Goal: Transaction & Acquisition: Purchase product/service

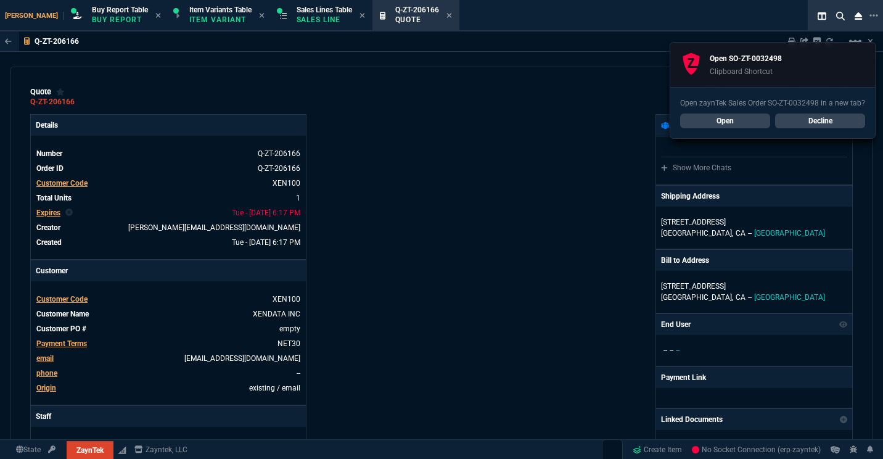
select select "1: BROV"
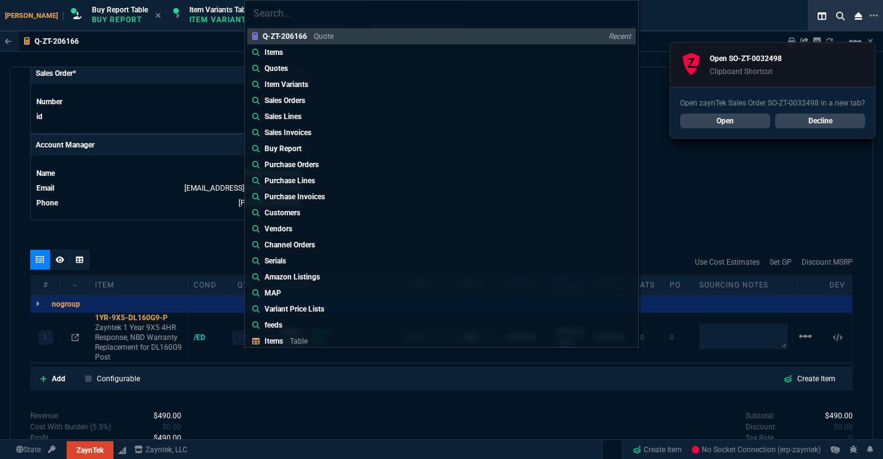
type input "Sales Orders: SO-ZT-0032498*"
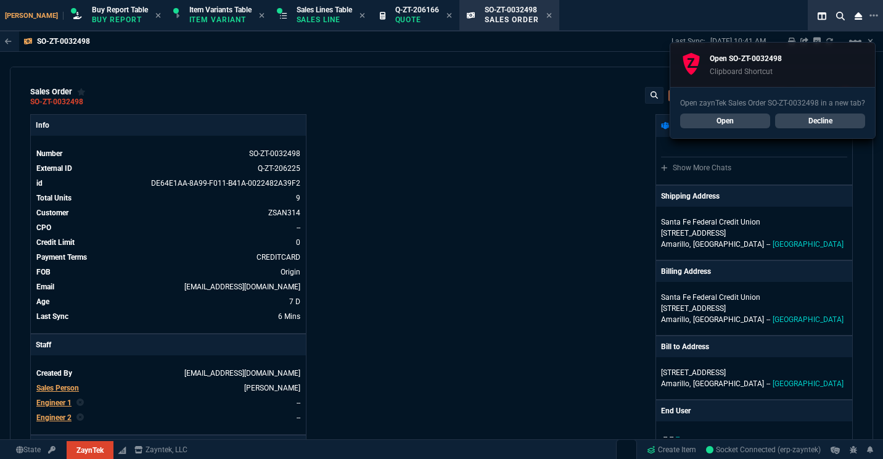
click at [814, 122] on link "Decline" at bounding box center [820, 121] width 90 height 15
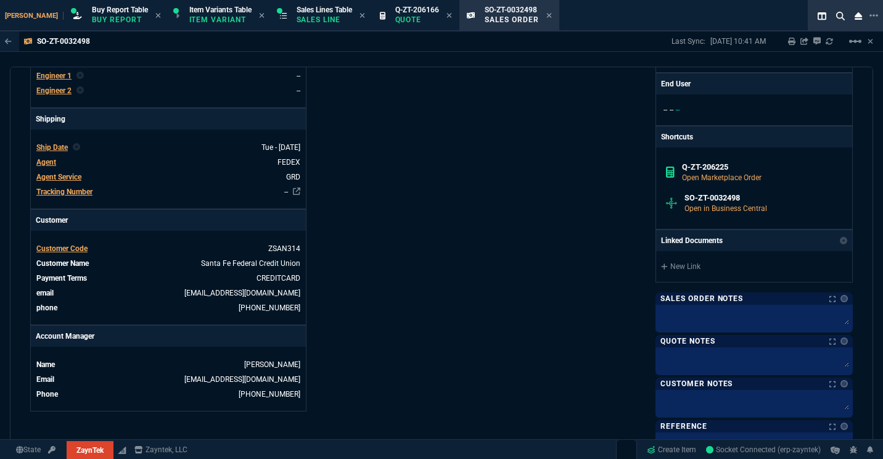
scroll to position [362, 0]
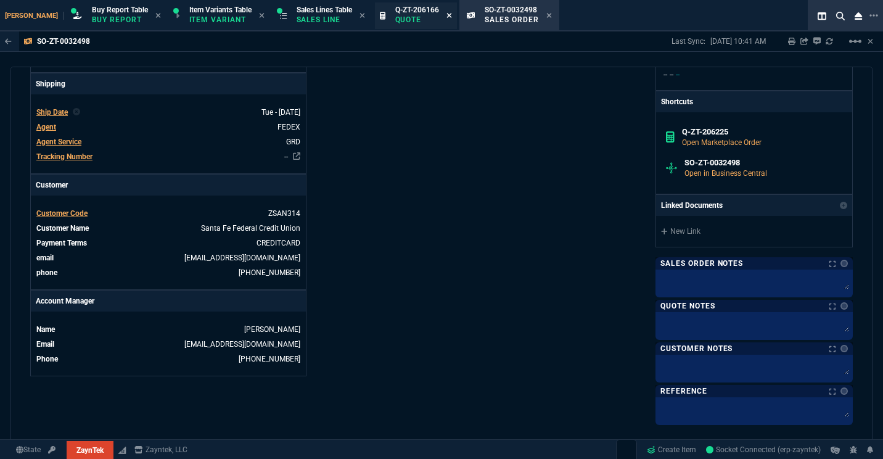
click at [447, 19] on icon at bounding box center [450, 15] width 6 height 7
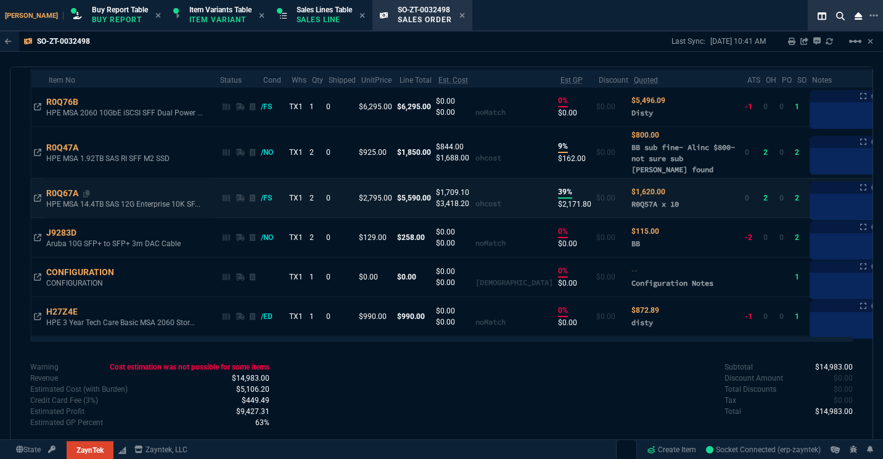
click at [65, 196] on div "R0Q67A" at bounding box center [68, 193] width 44 height 12
click at [36, 197] on icon at bounding box center [37, 197] width 7 height 7
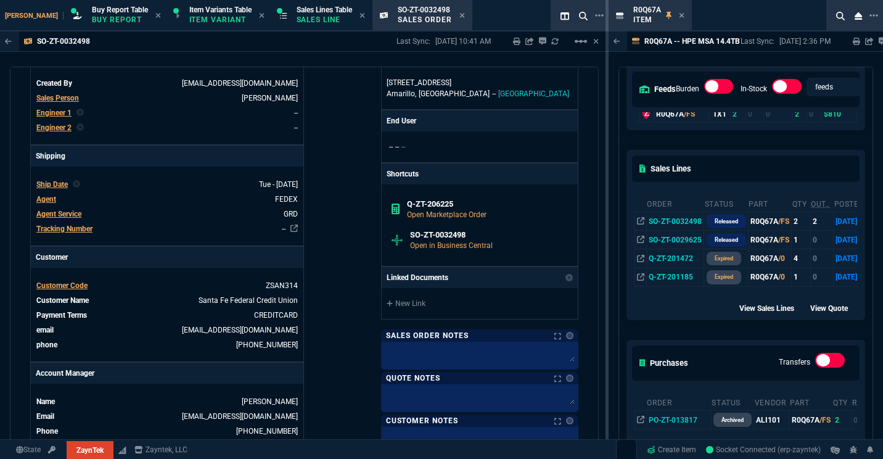
scroll to position [289, 0]
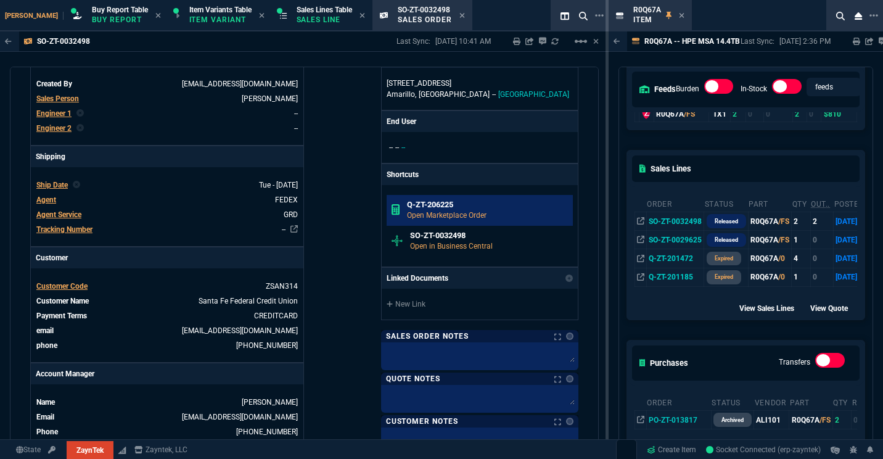
click at [477, 212] on p "Open Marketplace Order" at bounding box center [487, 215] width 161 height 11
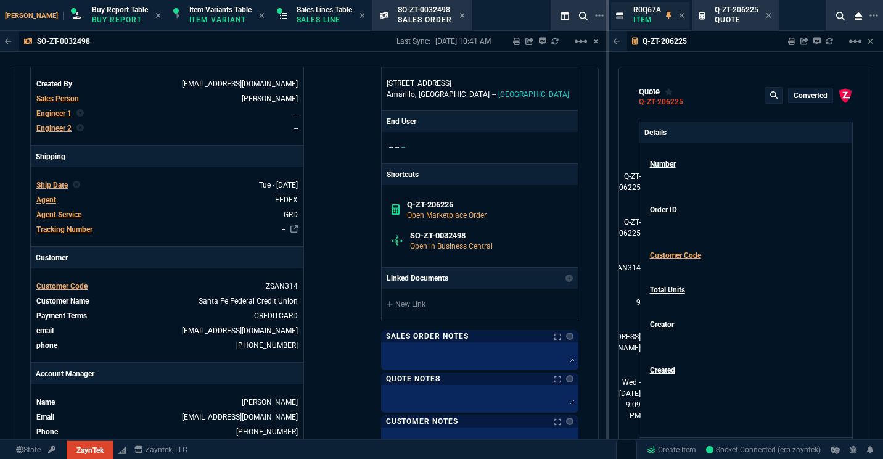
type input "13"
type input "799"
type input "14"
type input "125"
type input "42"
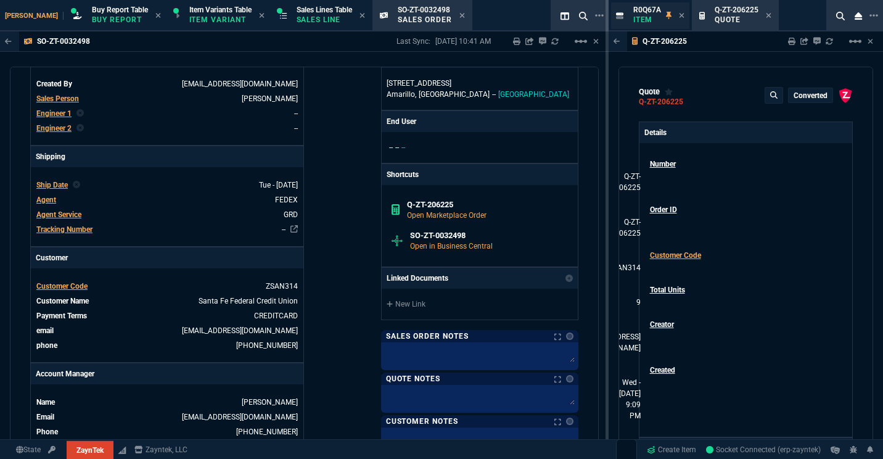
type input "1175"
type input "11"
type input "14"
type input "0"
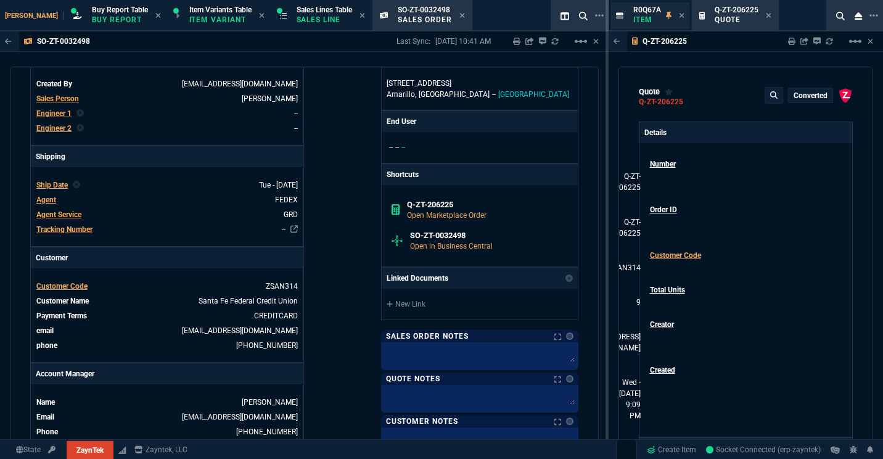
type input "12"
type input "117"
type input "57"
type input "51"
click at [682, 19] on icon at bounding box center [682, 15] width 6 height 7
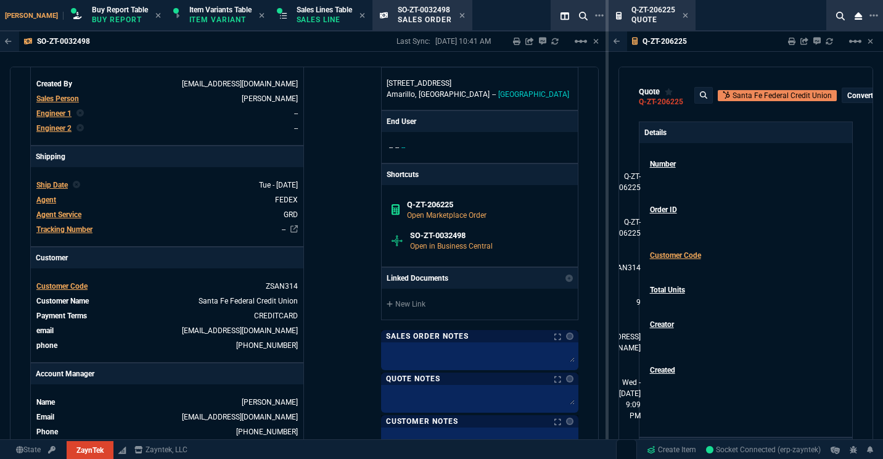
type input "3671"
type input "8545"
type input "195"
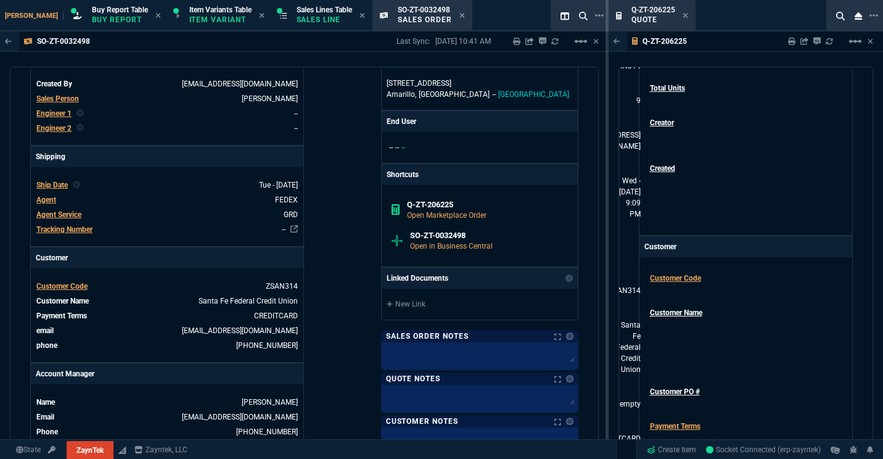
type input "75"
type input "67"
type input "34"
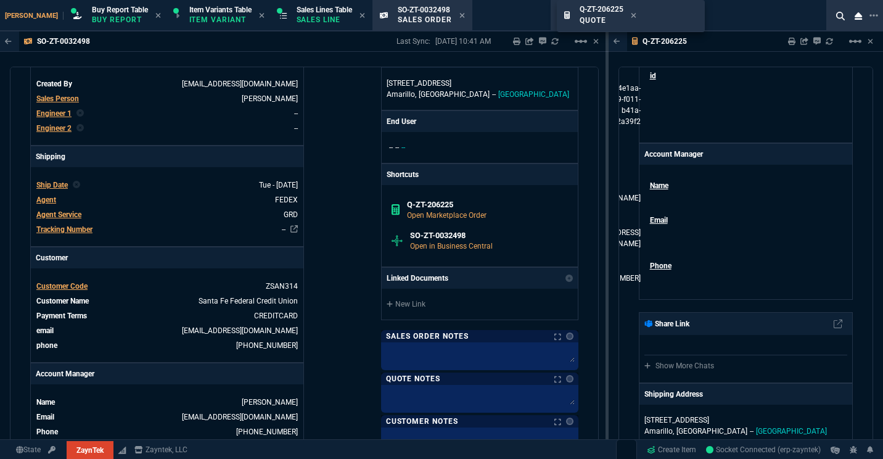
scroll to position [0, 4]
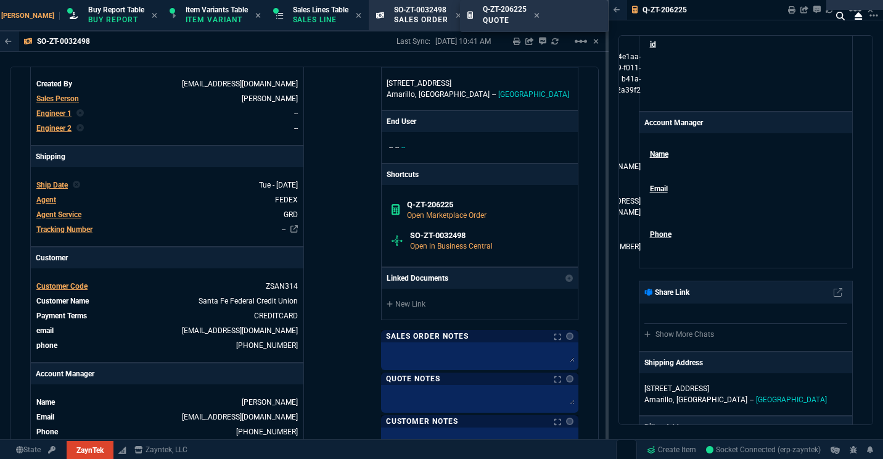
drag, startPoint x: 653, startPoint y: 25, endPoint x: 505, endPoint y: 26, distance: 148.7
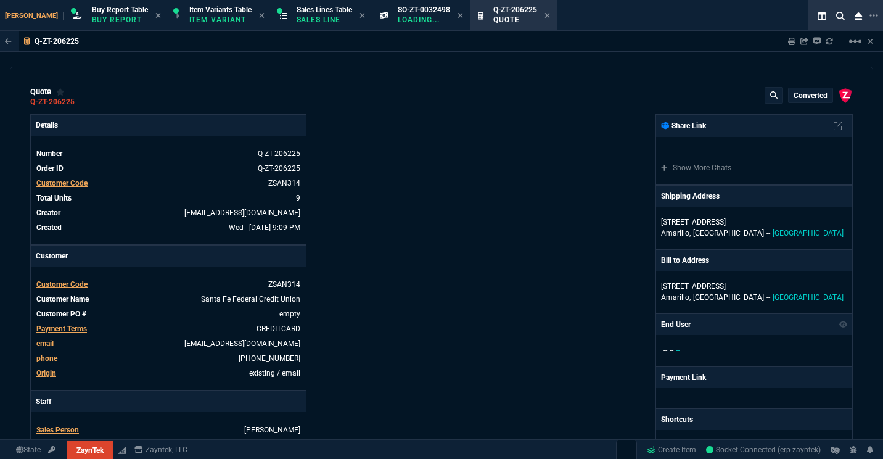
type input "13"
type input "799"
type input "14"
type input "125"
type input "42"
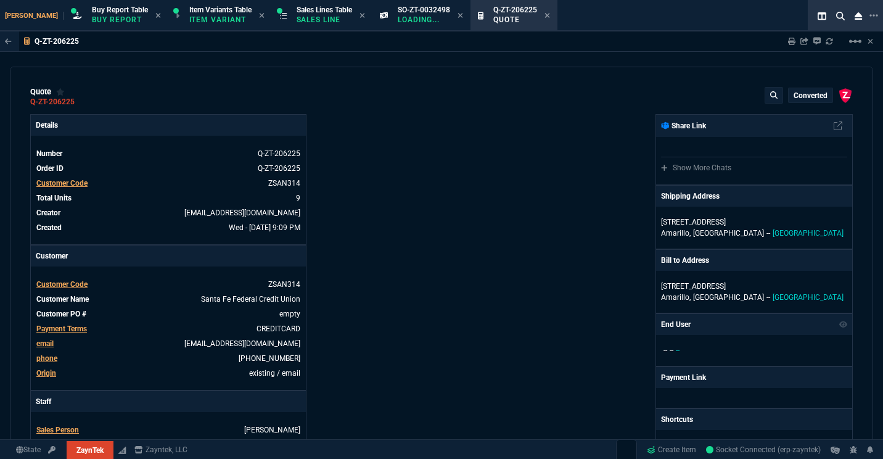
type input "1175"
type input "11"
type input "14"
type input "0"
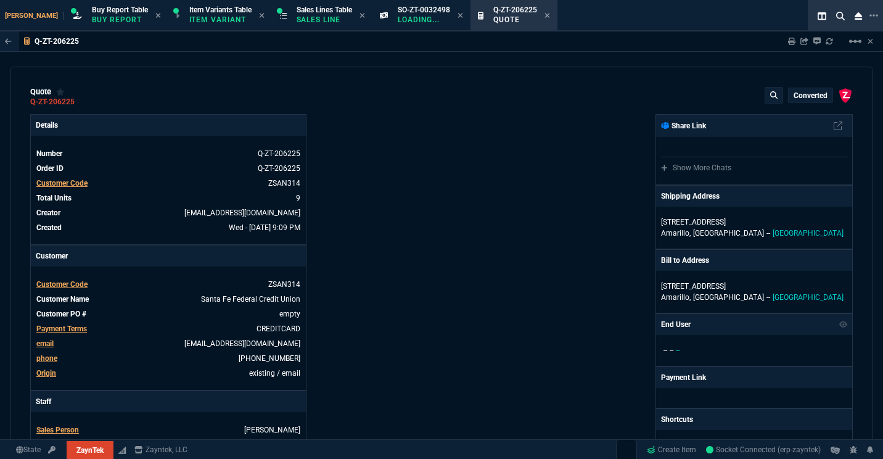
type input "12"
type input "117"
type input "57"
type input "51"
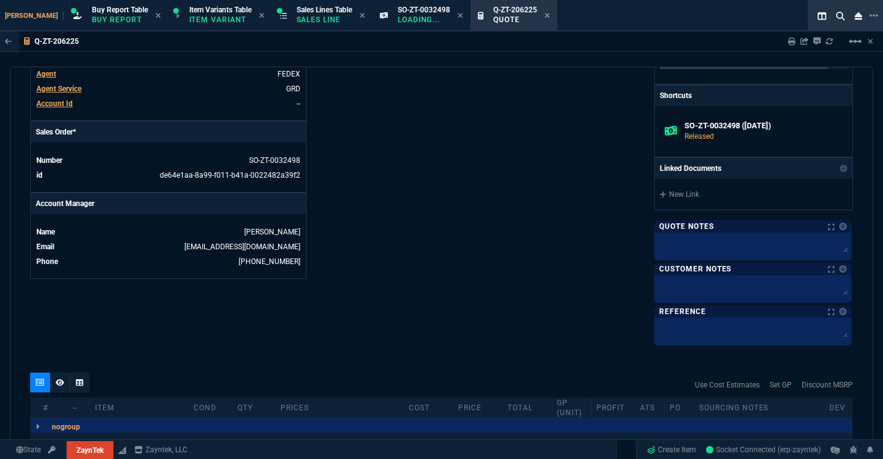
type input "3671"
type input "8545"
type input "195"
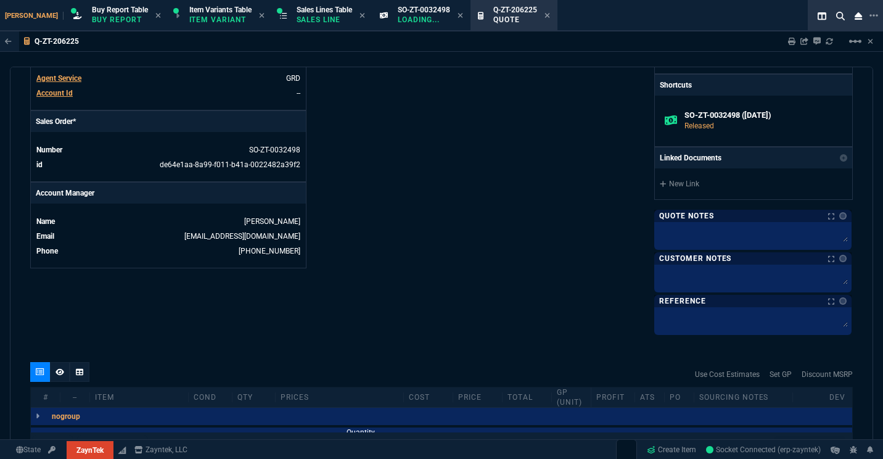
type input "75"
type input "67"
type input "34"
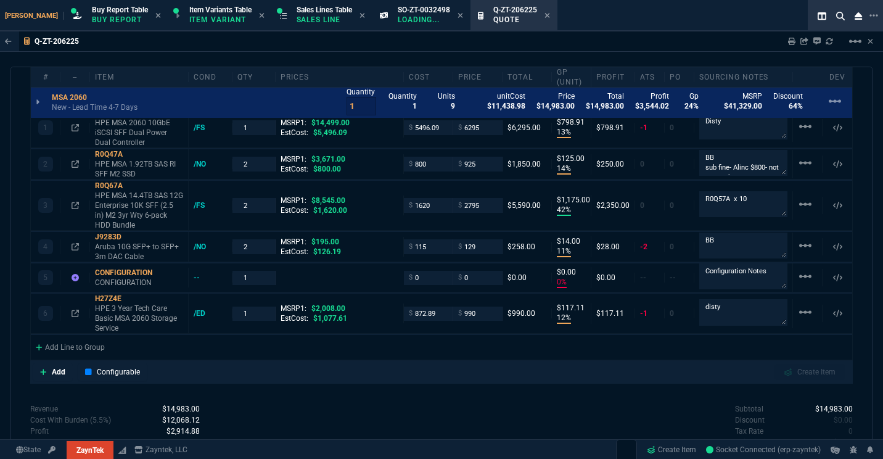
scroll to position [824, 0]
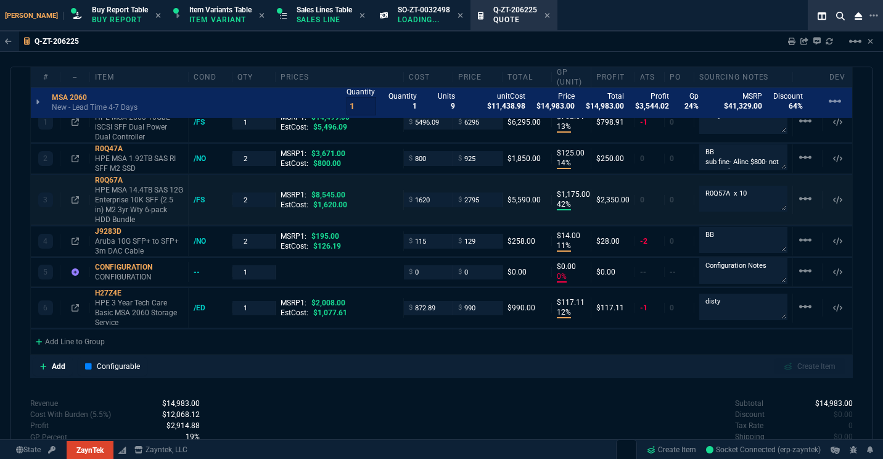
click at [748, 215] on div "3 R0Q67A HPE MSA 14.4TB SAS 12G Enterprise 10K SFF (2.5 in) M2 3yr Wty 6-pack H…" at bounding box center [442, 200] width 822 height 50
click at [133, 182] on icon at bounding box center [131, 179] width 7 height 7
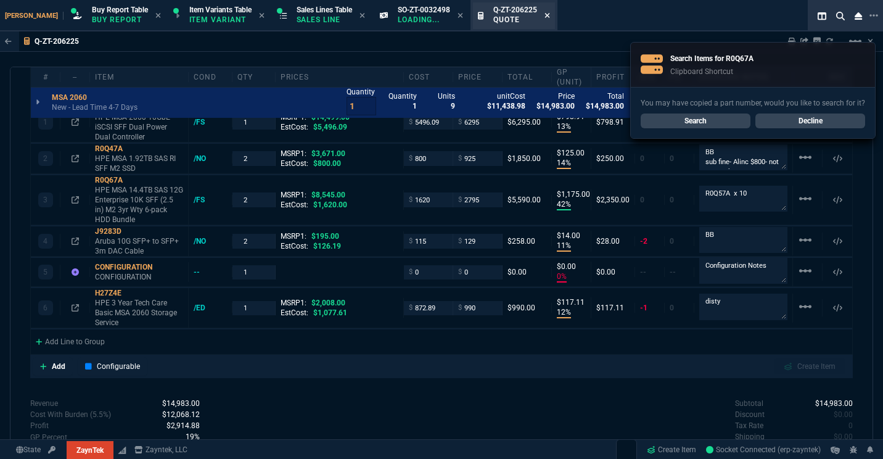
click at [545, 17] on icon at bounding box center [548, 15] width 6 height 7
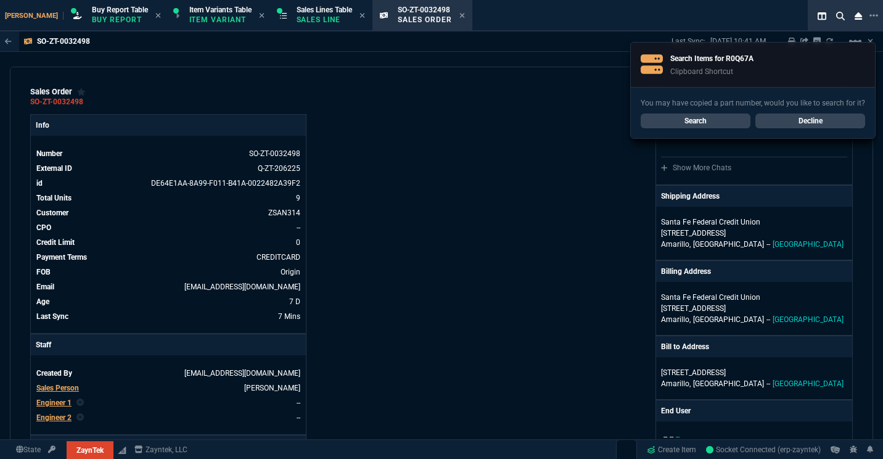
drag, startPoint x: 442, startPoint y: 18, endPoint x: 560, endPoint y: 128, distance: 161.5
click at [442, 18] on div "SO-ZT-0032498 Sales Order" at bounding box center [422, 15] width 95 height 27
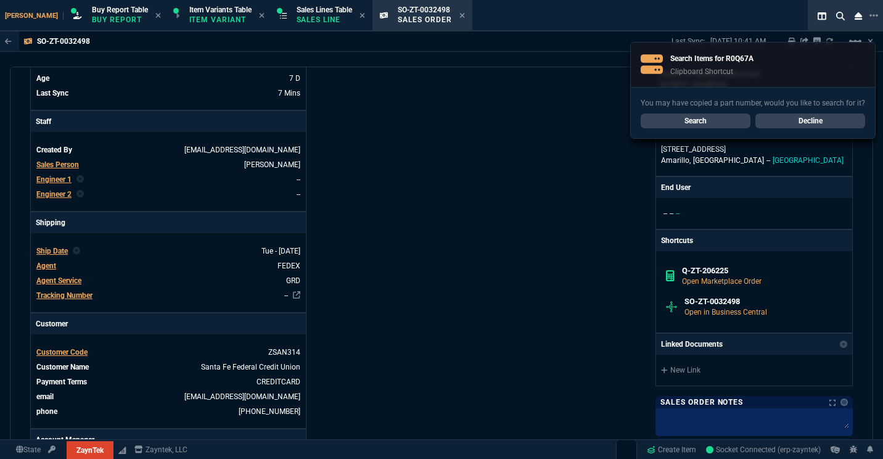
scroll to position [227, 0]
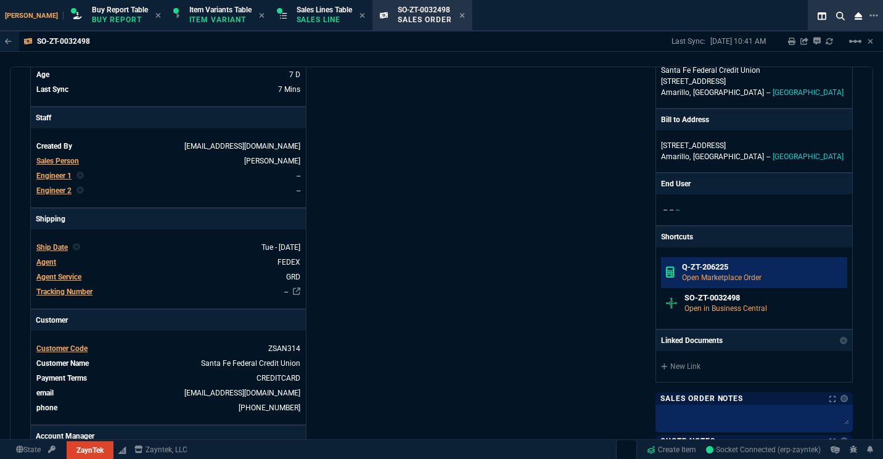
click at [730, 265] on h6 "Q-ZT-206225" at bounding box center [762, 267] width 161 height 10
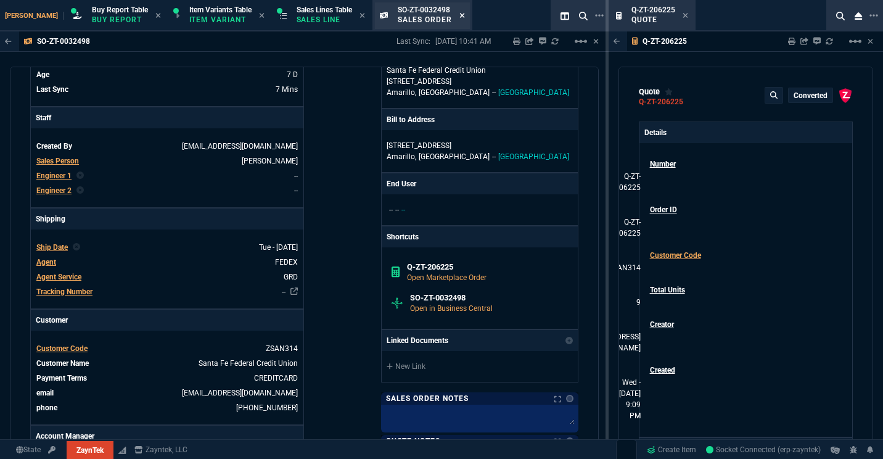
type input "13"
type input "799"
type input "14"
type input "125"
type input "42"
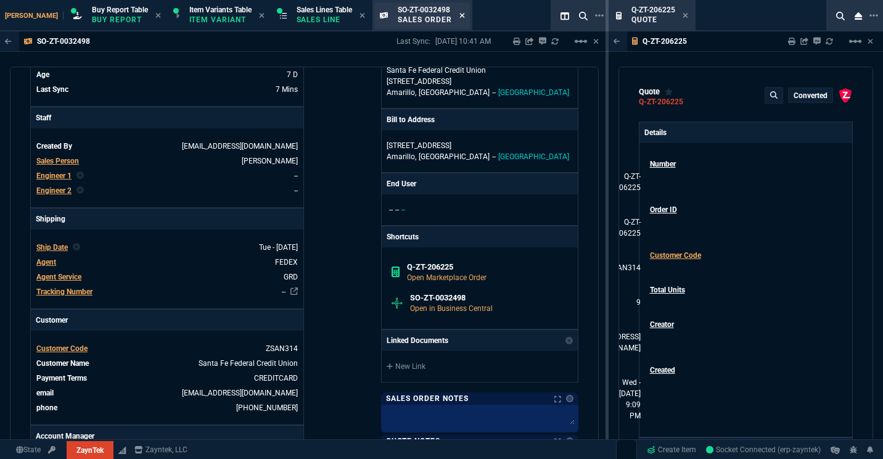
type input "1175"
type input "11"
type input "14"
type input "0"
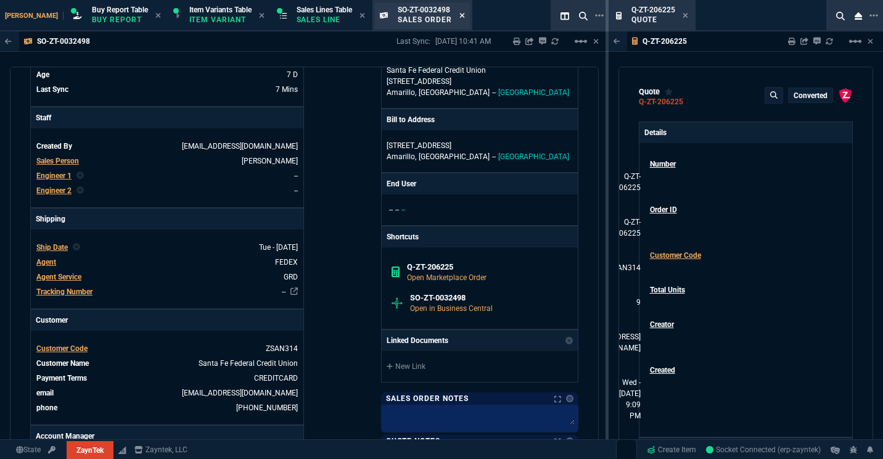
type input "12"
type input "117"
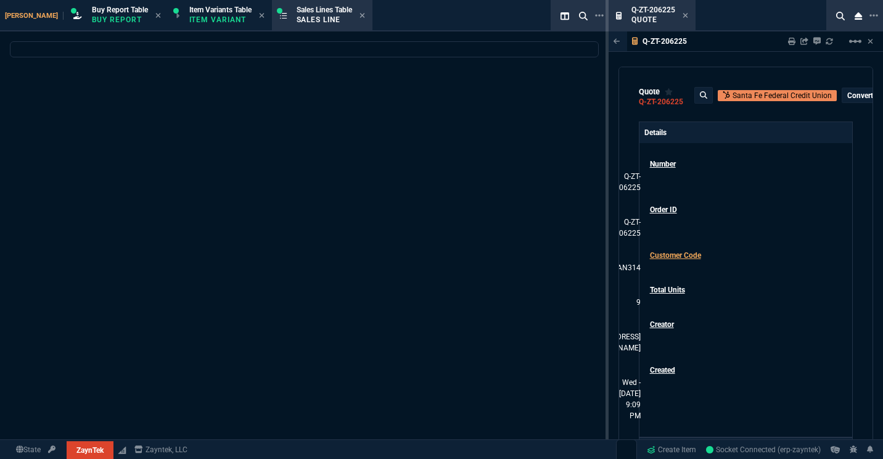
type input "57"
type input "51"
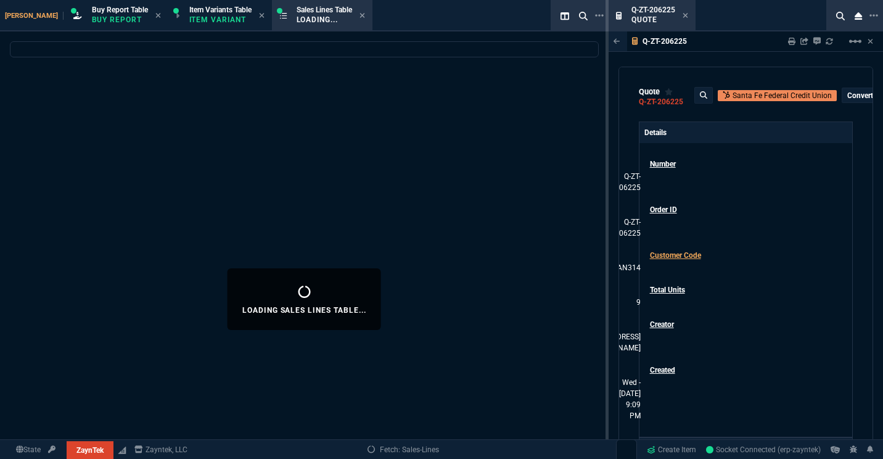
type input "3671"
type input "8545"
type input "195"
select select
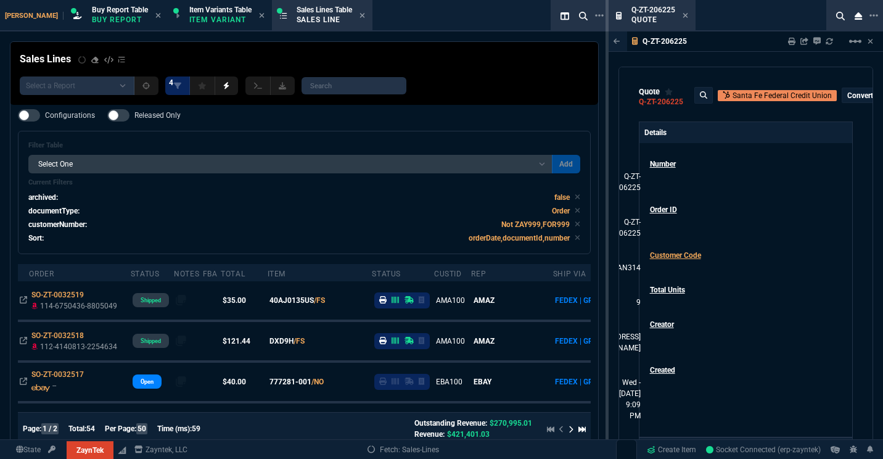
type input "75"
type input "67"
type input "34"
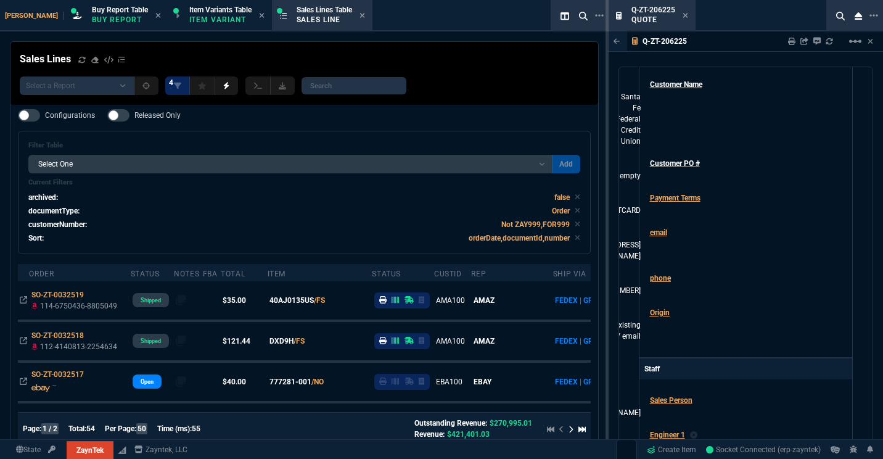
scroll to position [516, 0]
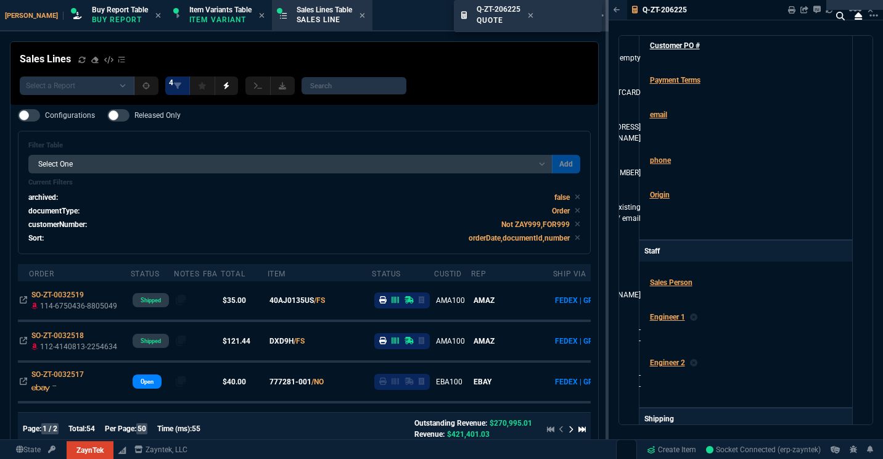
drag, startPoint x: 661, startPoint y: 10, endPoint x: 497, endPoint y: -12, distance: 164.9
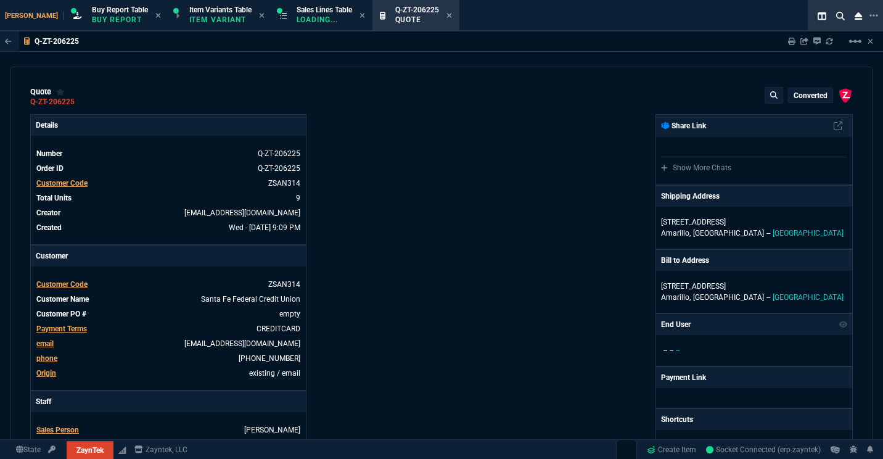
type input "13"
type input "799"
type input "14"
type input "125"
type input "42"
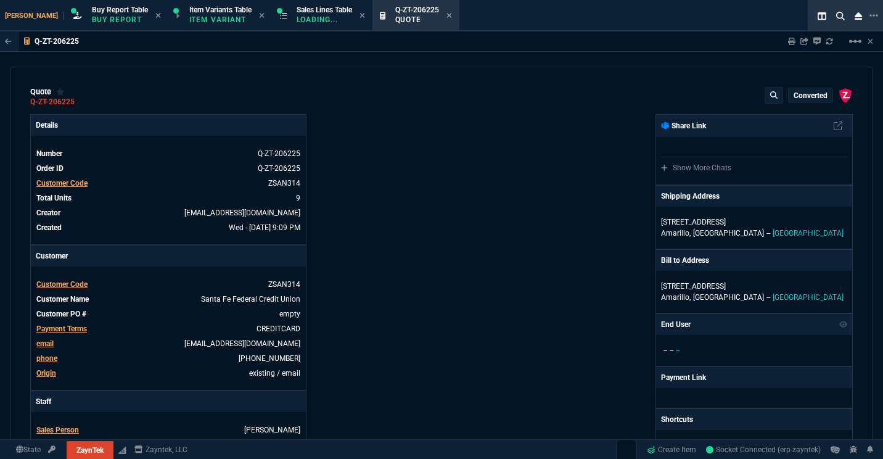
type input "1175"
type input "11"
type input "14"
type input "0"
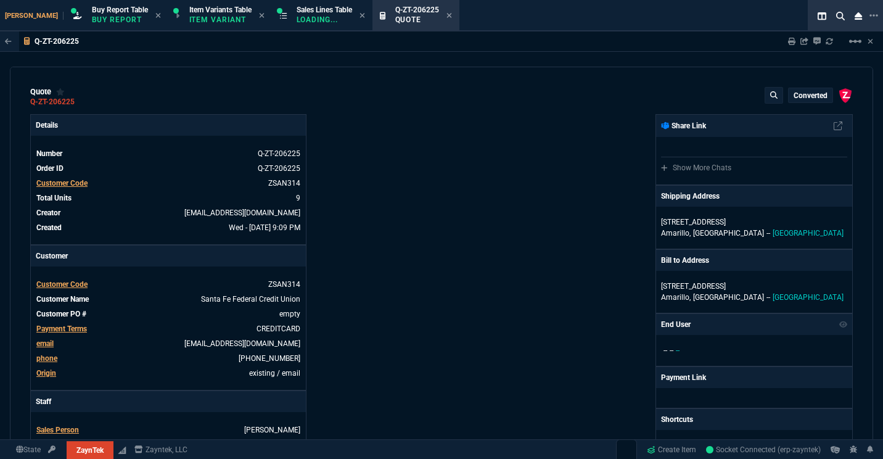
type input "12"
type input "117"
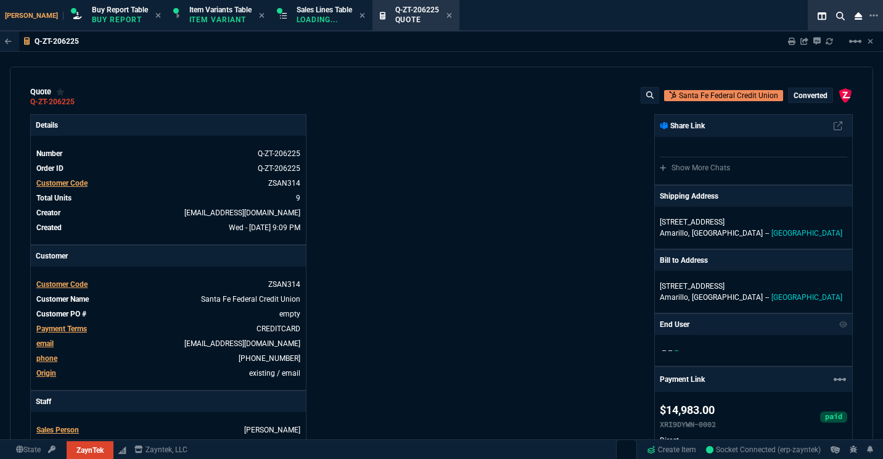
type input "57"
type input "51"
type input "3671"
type input "8545"
type input "195"
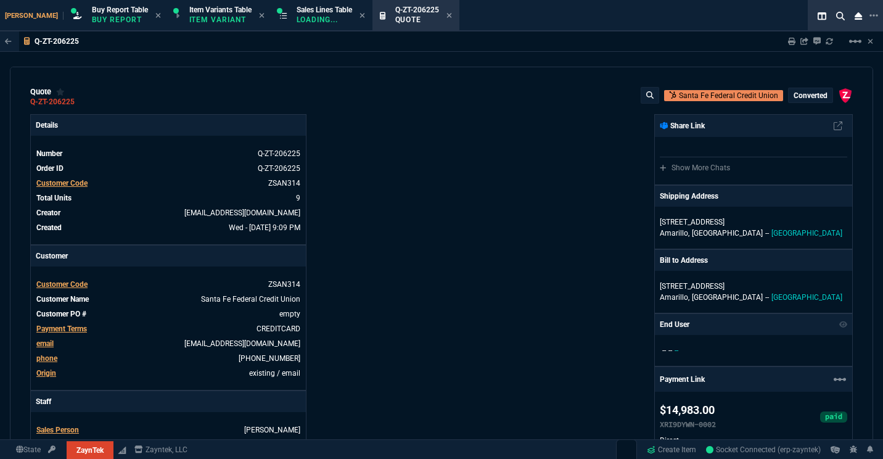
type input "75"
type input "67"
type input "34"
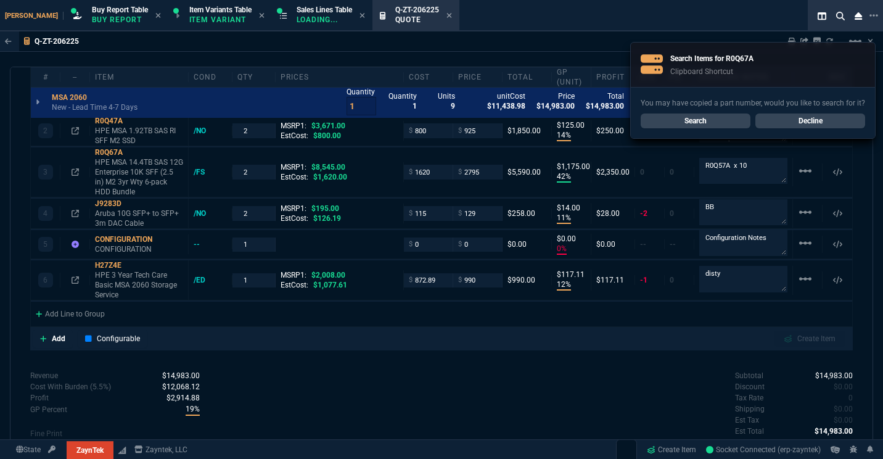
scroll to position [900, 0]
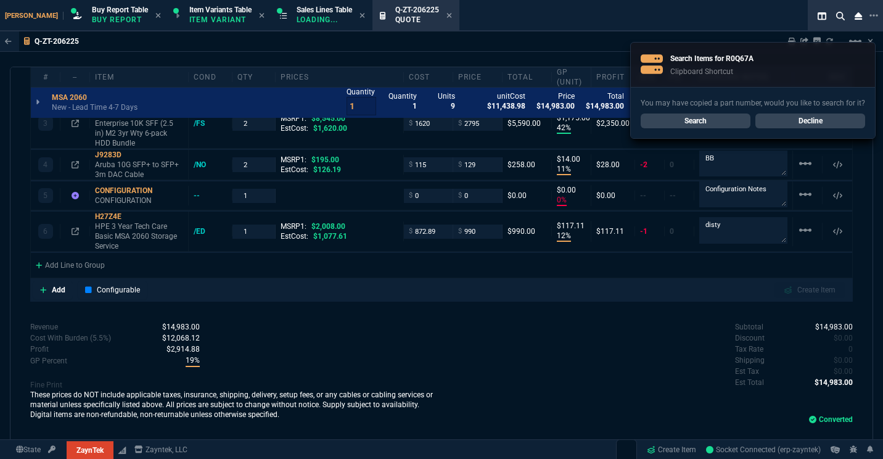
click at [810, 123] on link "Decline" at bounding box center [811, 121] width 110 height 15
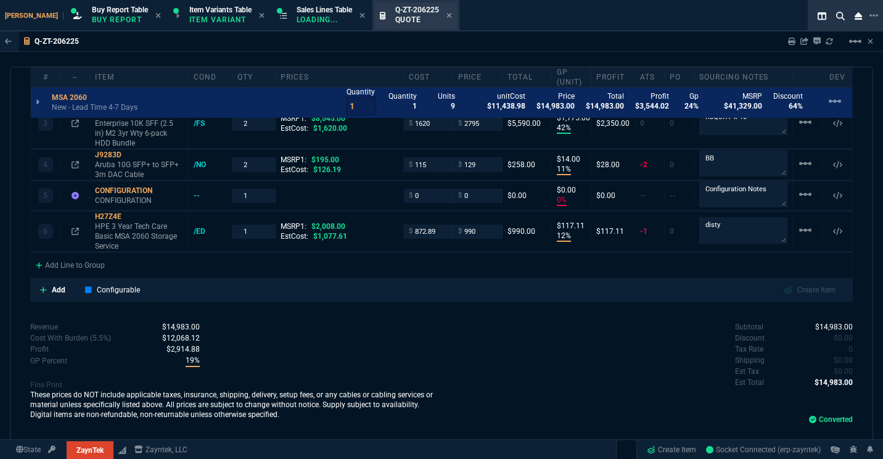
click at [422, 15] on div "Q-ZT-206225 Quote" at bounding box center [423, 16] width 57 height 22
click at [447, 16] on icon at bounding box center [449, 15] width 5 height 5
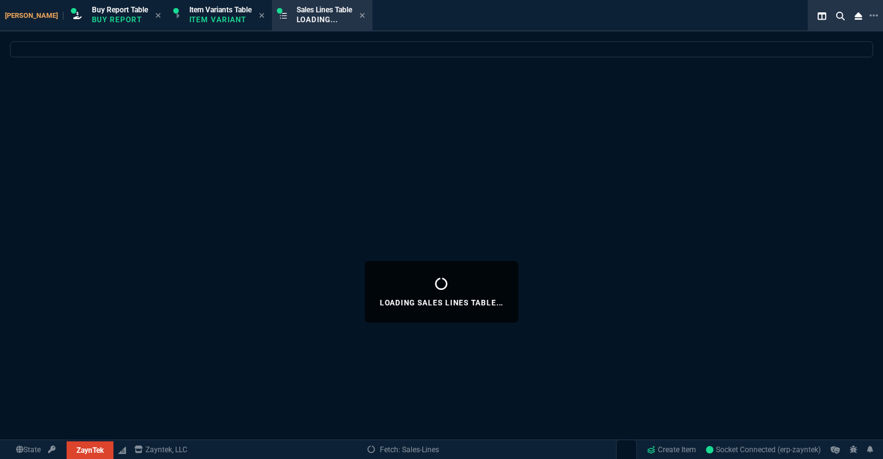
select select
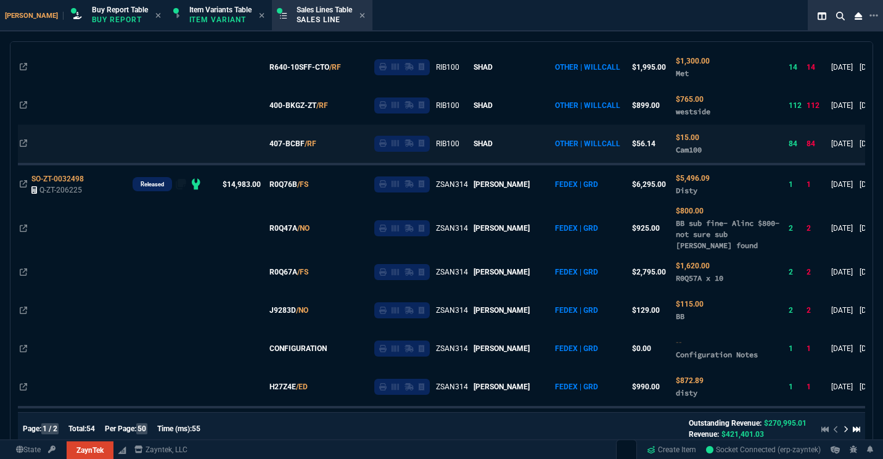
scroll to position [517, 0]
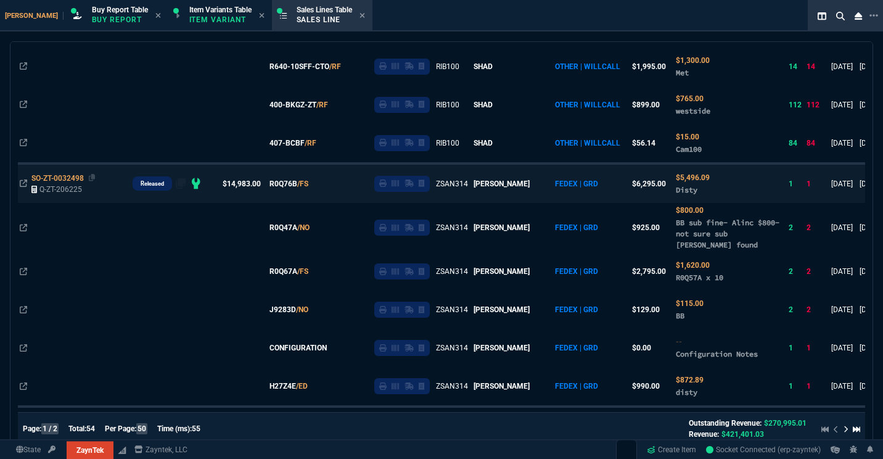
click at [91, 179] on icon at bounding box center [92, 177] width 7 height 7
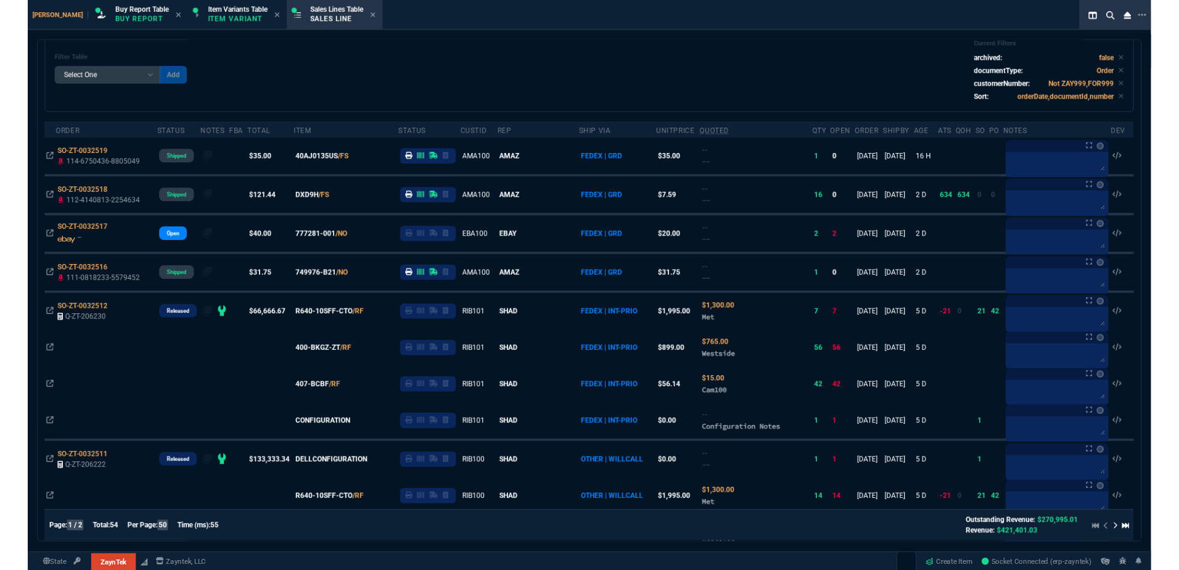
scroll to position [64, 0]
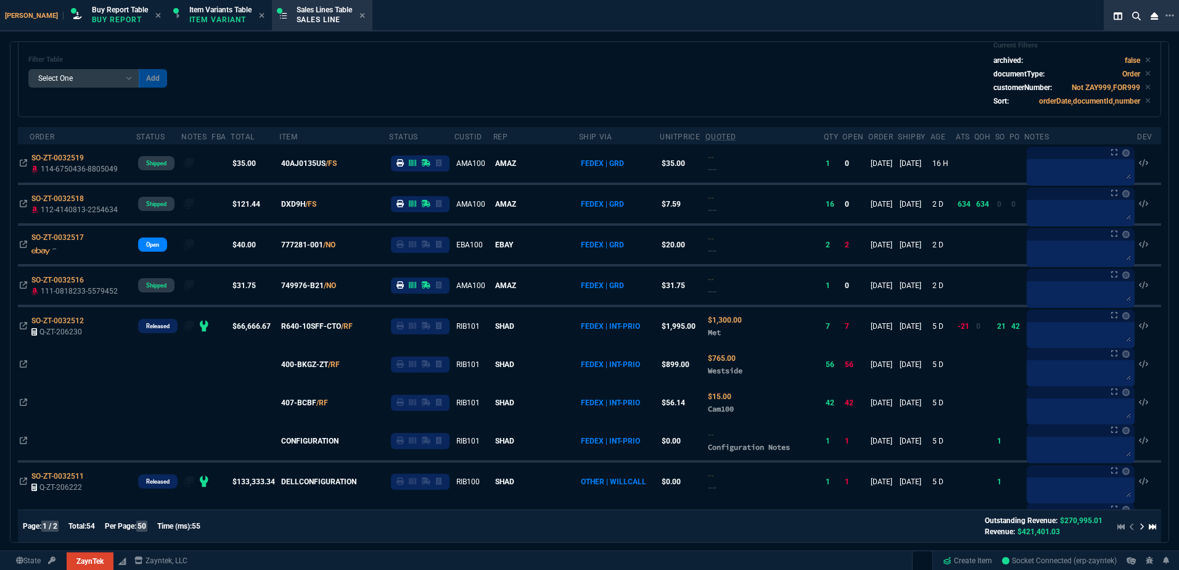
click at [519, 81] on div "Filter Table Select One Add Filter () Age () ATS () Cond (itemVariantCode) Cust…" at bounding box center [589, 73] width 1123 height 65
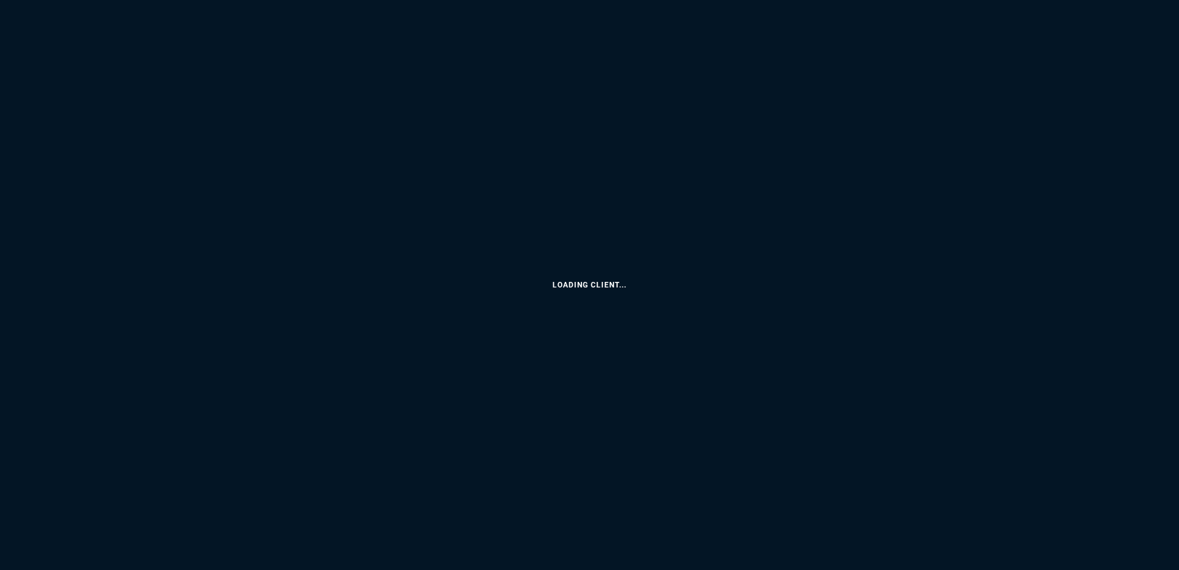
select select
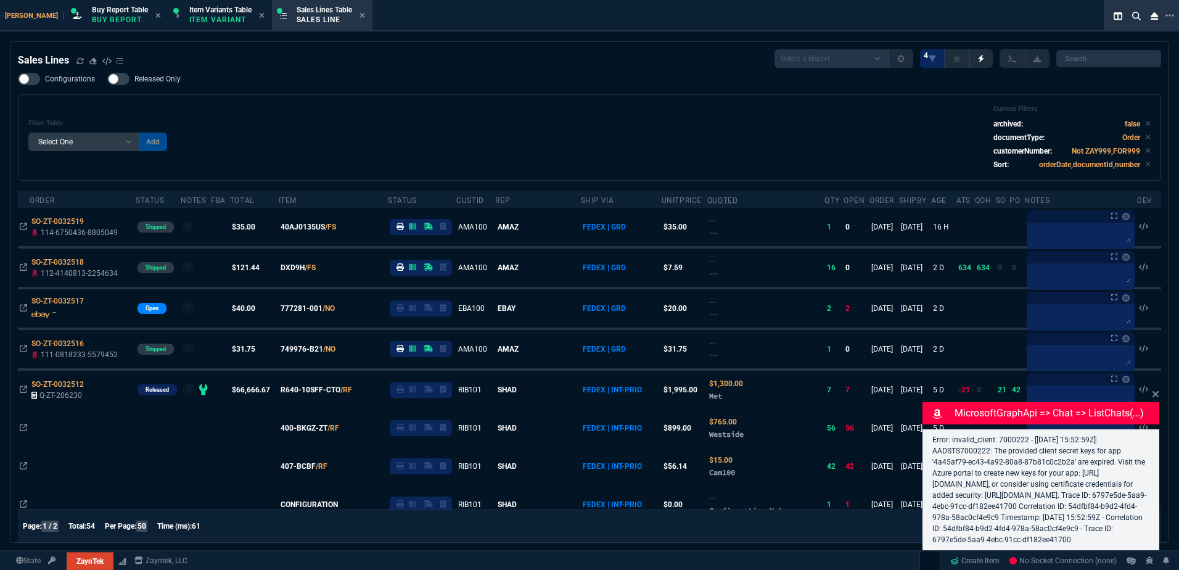
select select "1: BROV"
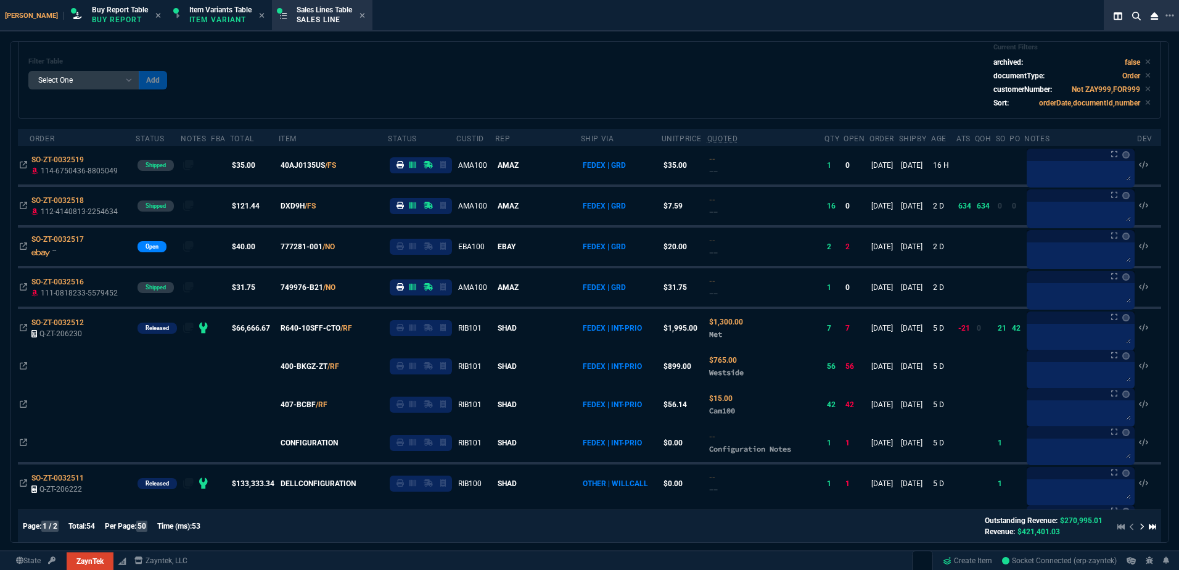
scroll to position [62, 0]
click at [559, 110] on div "Filter Table Select One Add Filter () Age () ATS () Cond (itemVariantCode) Cust…" at bounding box center [590, 76] width 1144 height 86
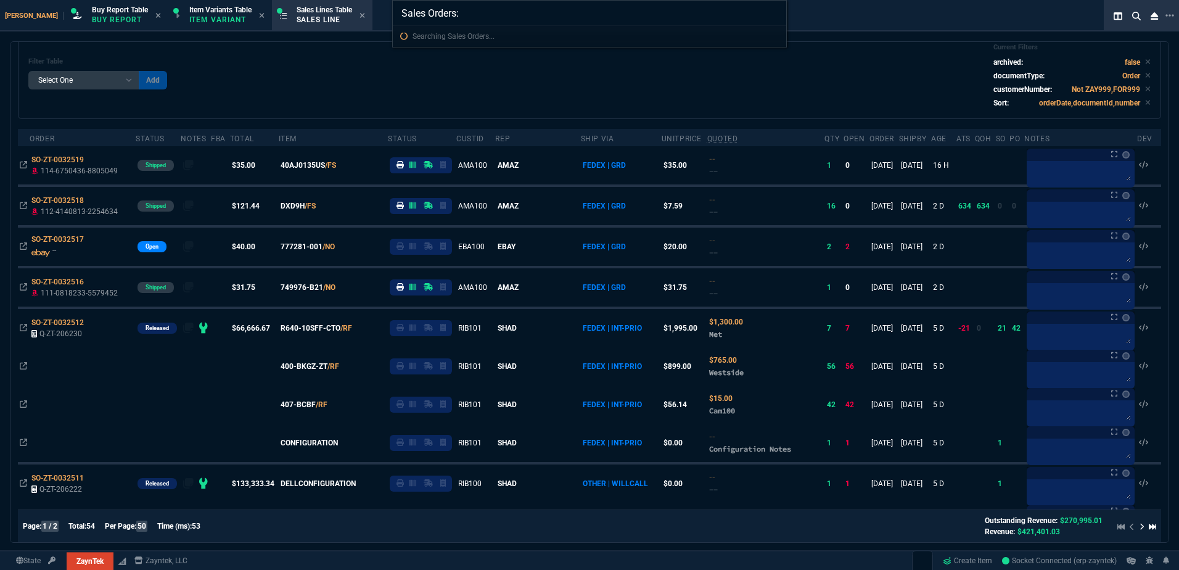
type input "Sales Orders: MXQ94202MN"
click at [559, 110] on div "Sales Orders: MXQ94202MN" at bounding box center [589, 285] width 1179 height 570
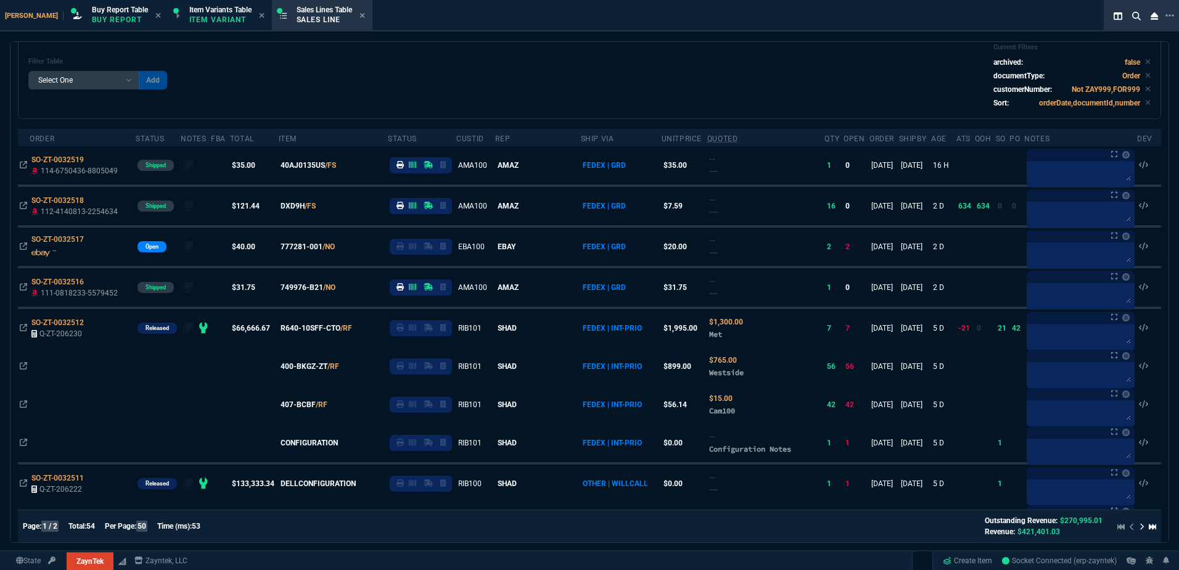
click at [515, 100] on div "Filter Table Select One Add Filter () Age () ATS () Cond (itemVariantCode) Cust…" at bounding box center [589, 75] width 1123 height 65
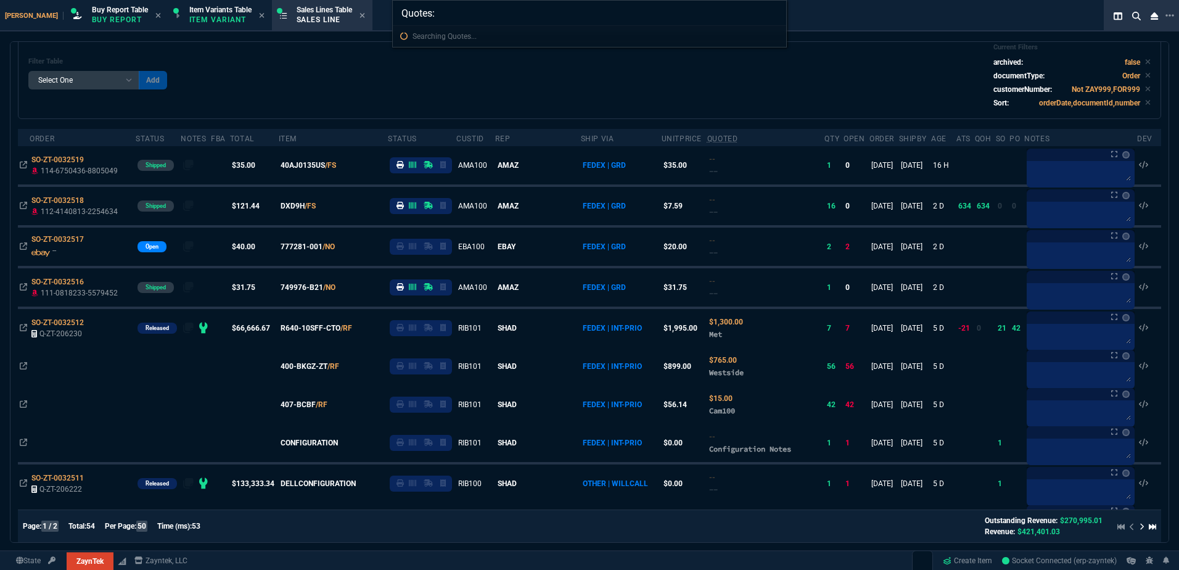
type input "Quotes: 203109"
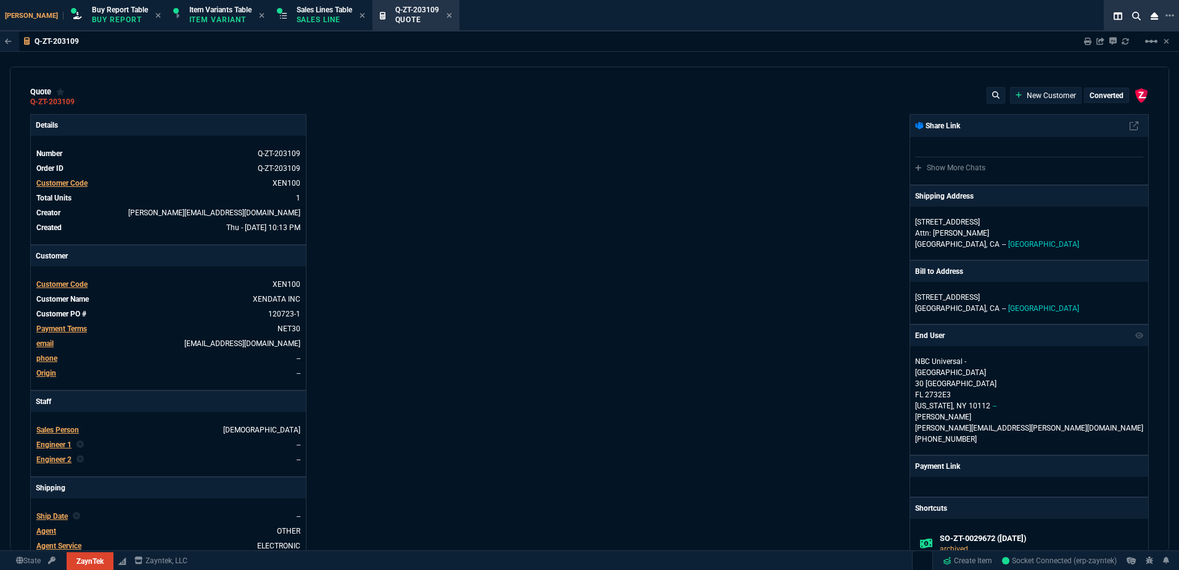
type input "100"
type input "770"
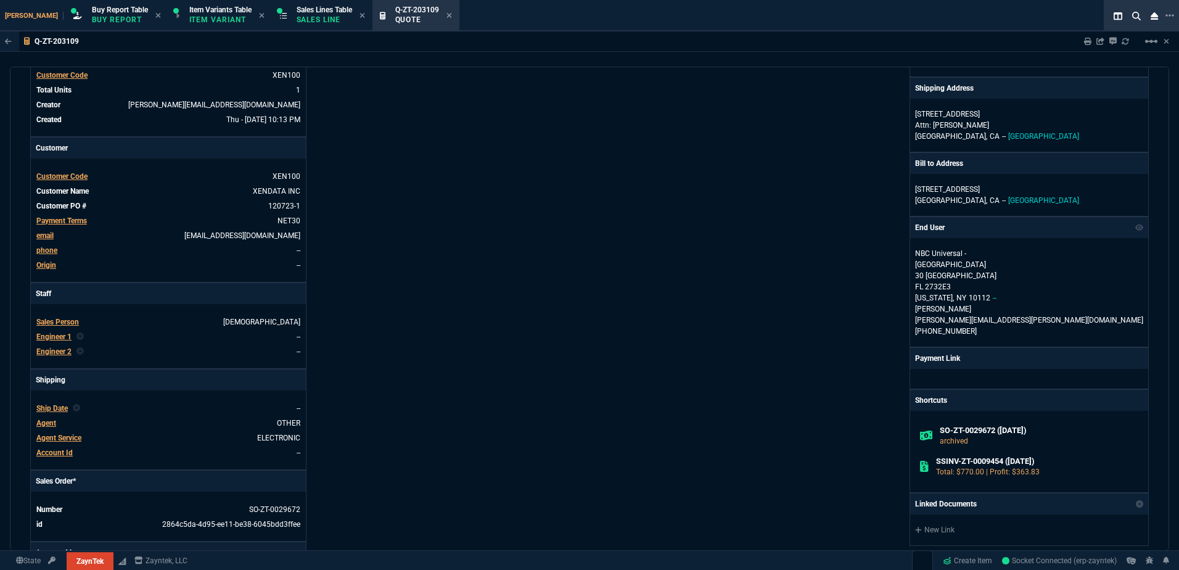
scroll to position [308, 0]
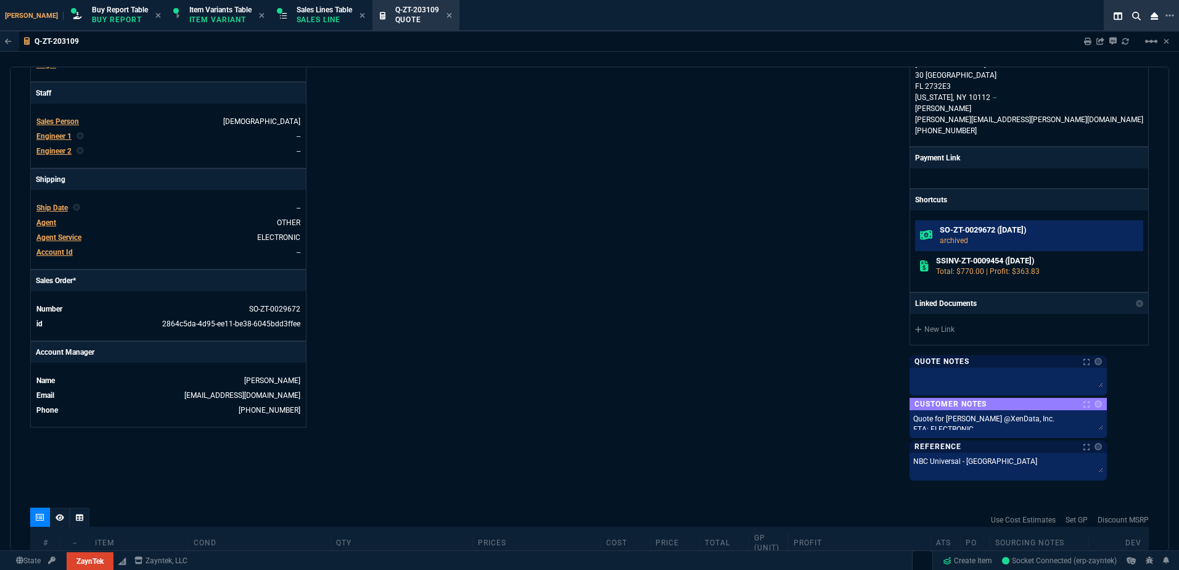
click at [1029, 235] on p "archived" at bounding box center [1039, 240] width 199 height 11
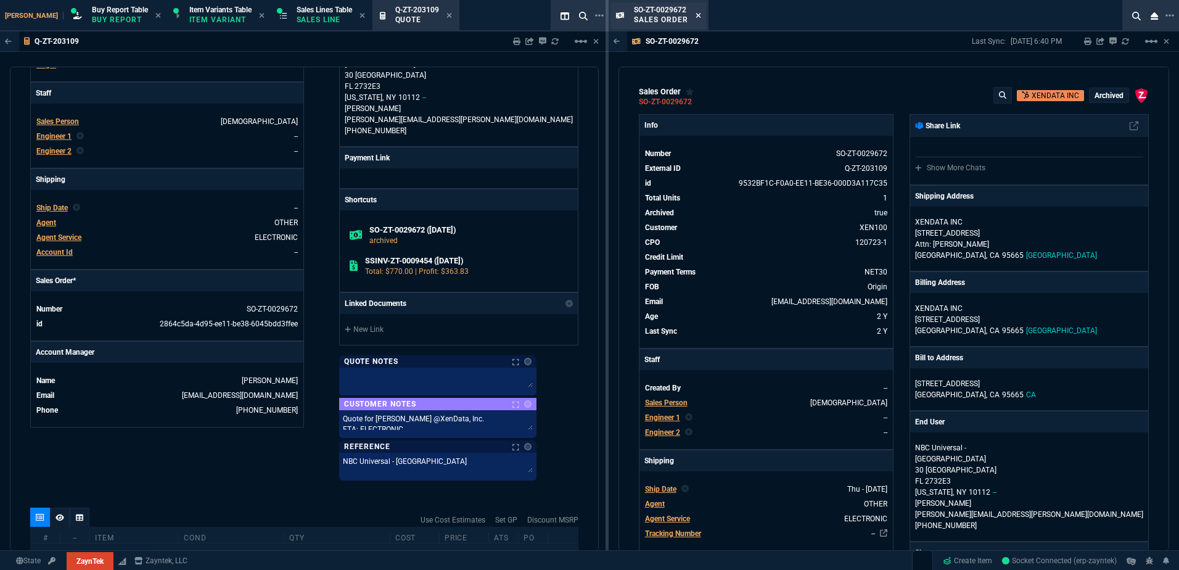
click at [698, 19] on fa-icon at bounding box center [699, 16] width 6 height 9
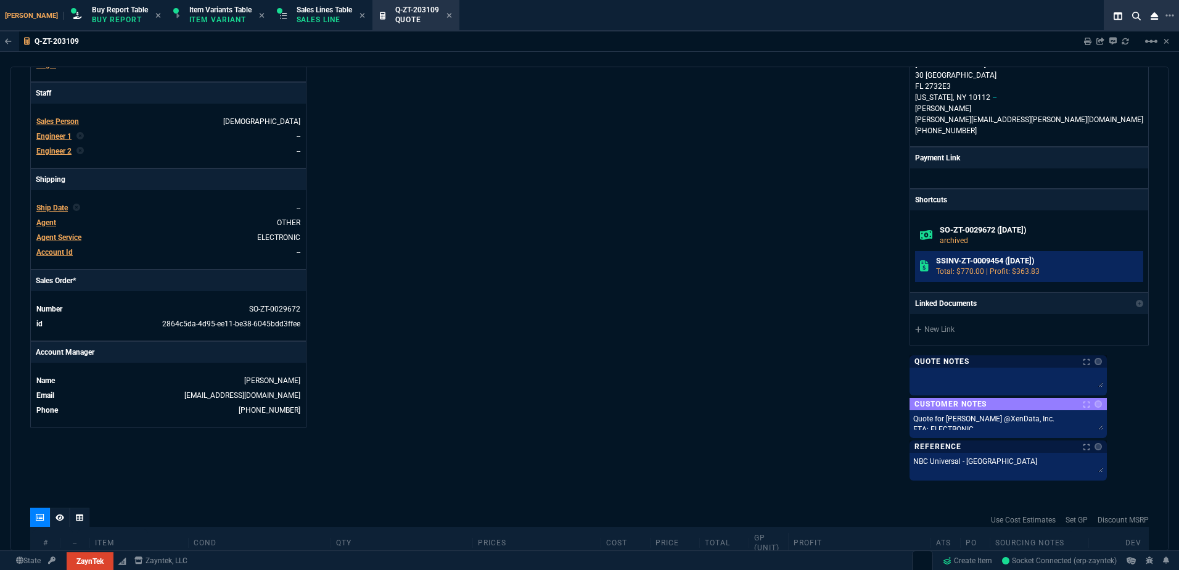
click at [1019, 268] on link "SSINV-ZT-0009454 (12-21-23) Total: $770.00 | Profit: $363.83" at bounding box center [1029, 266] width 228 height 31
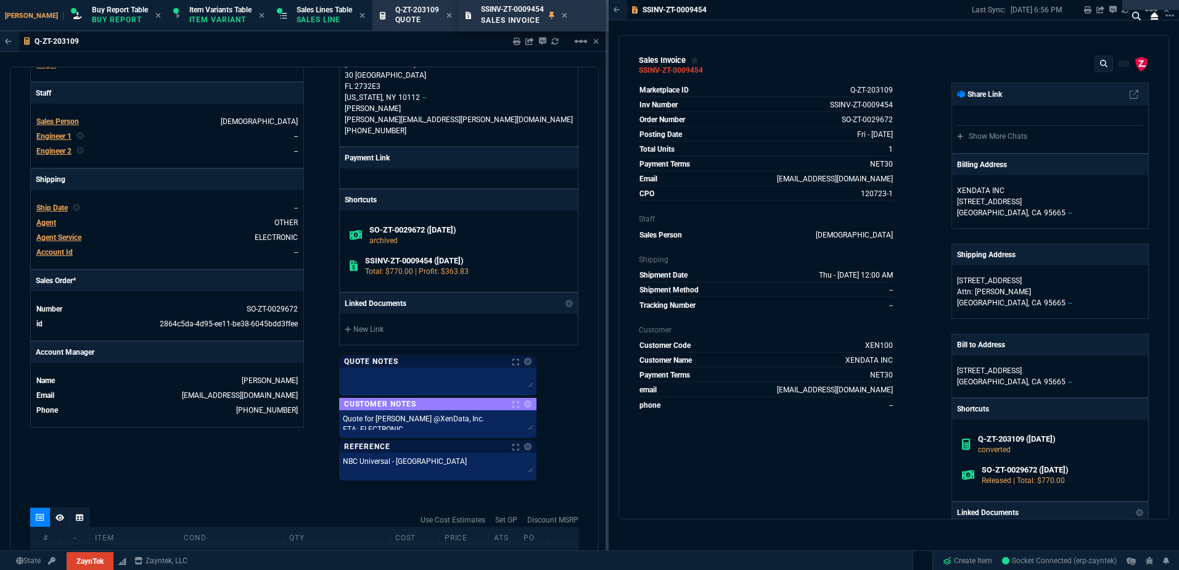
scroll to position [0, 1]
drag, startPoint x: 675, startPoint y: 2, endPoint x: 502, endPoint y: 10, distance: 174.1
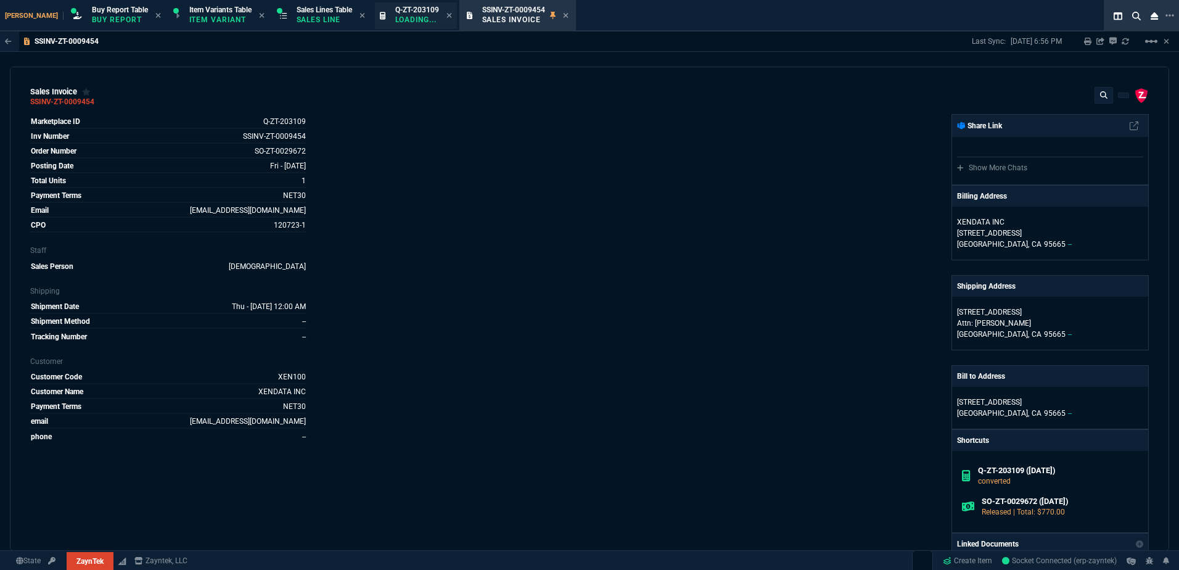
scroll to position [0, 0]
drag, startPoint x: 429, startPoint y: 17, endPoint x: 738, endPoint y: 18, distance: 309.1
click at [447, 14] on icon at bounding box center [450, 15] width 6 height 7
click at [1152, 39] on mat-icon "linear_scale" at bounding box center [1151, 41] width 15 height 15
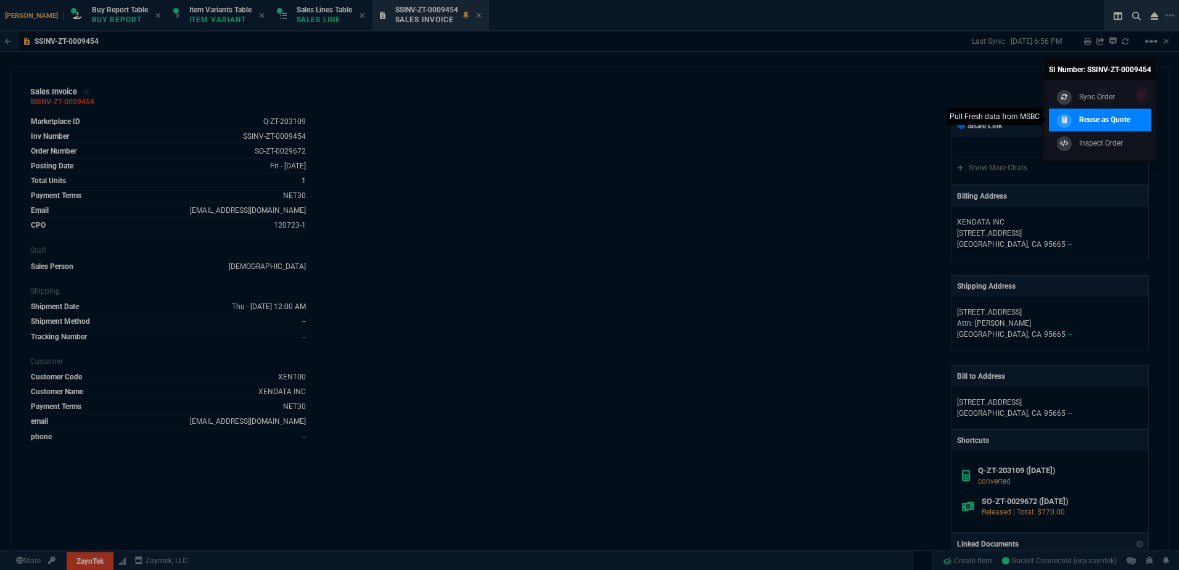
click at [1126, 117] on p "Reuse as Quote" at bounding box center [1105, 119] width 51 height 11
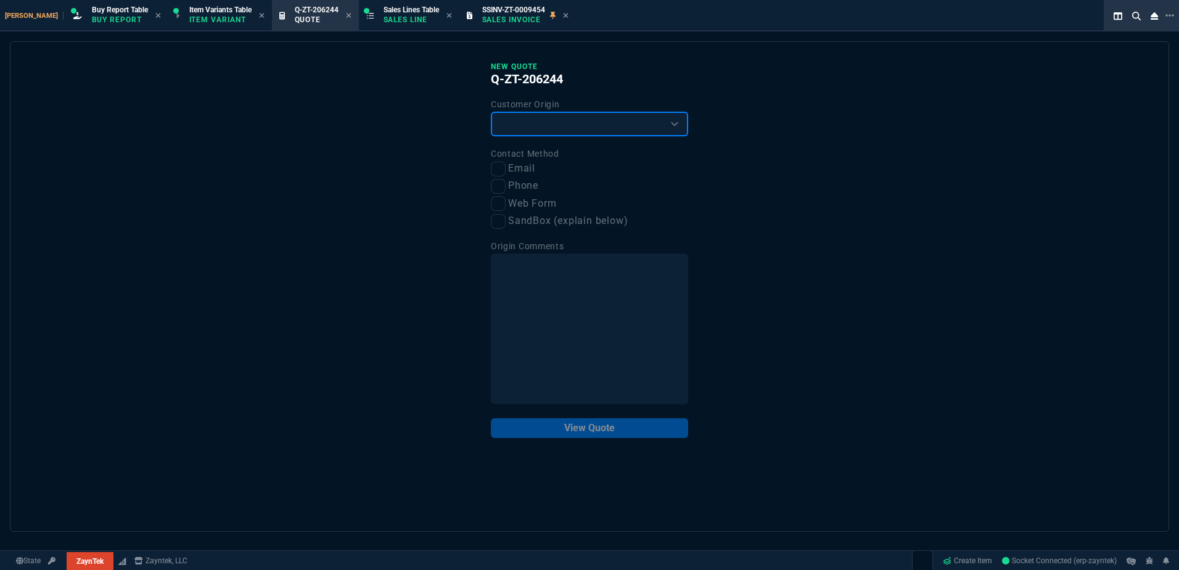
drag, startPoint x: 535, startPoint y: 131, endPoint x: 537, endPoint y: 138, distance: 7.5
click at [535, 131] on select "Existing Customer Amazon Lead (first order) Website Lead (first order) Called (…" at bounding box center [589, 124] width 197 height 25
select select "existing"
click at [491, 112] on select "Existing Customer Amazon Lead (first order) Website Lead (first order) Called (…" at bounding box center [589, 124] width 197 height 25
click at [504, 166] on input "Email" at bounding box center [498, 169] width 15 height 15
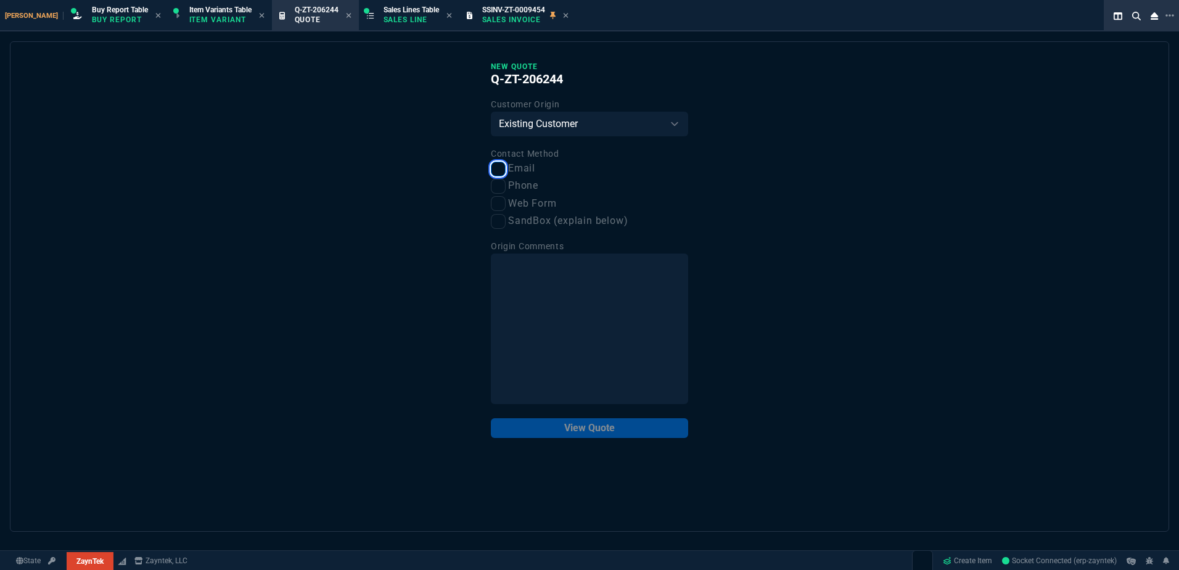
checkbox input "true"
click at [622, 431] on button "View Quote" at bounding box center [589, 428] width 197 height 20
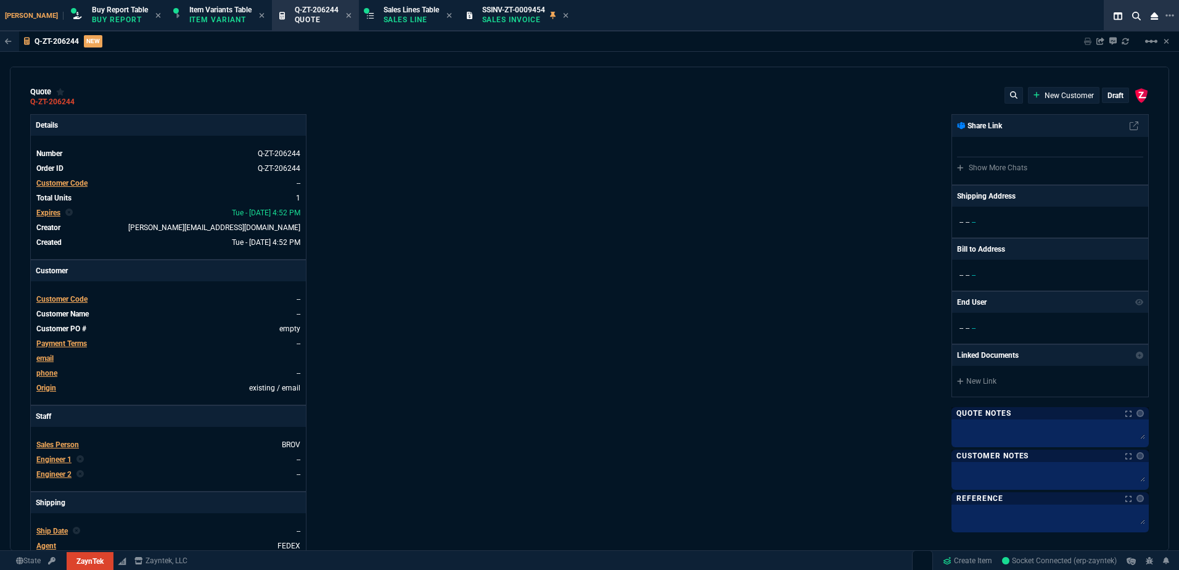
type input "100"
type input "770"
click at [563, 13] on icon at bounding box center [566, 15] width 6 height 7
click at [82, 299] on span "Customer Code" at bounding box center [61, 299] width 51 height 9
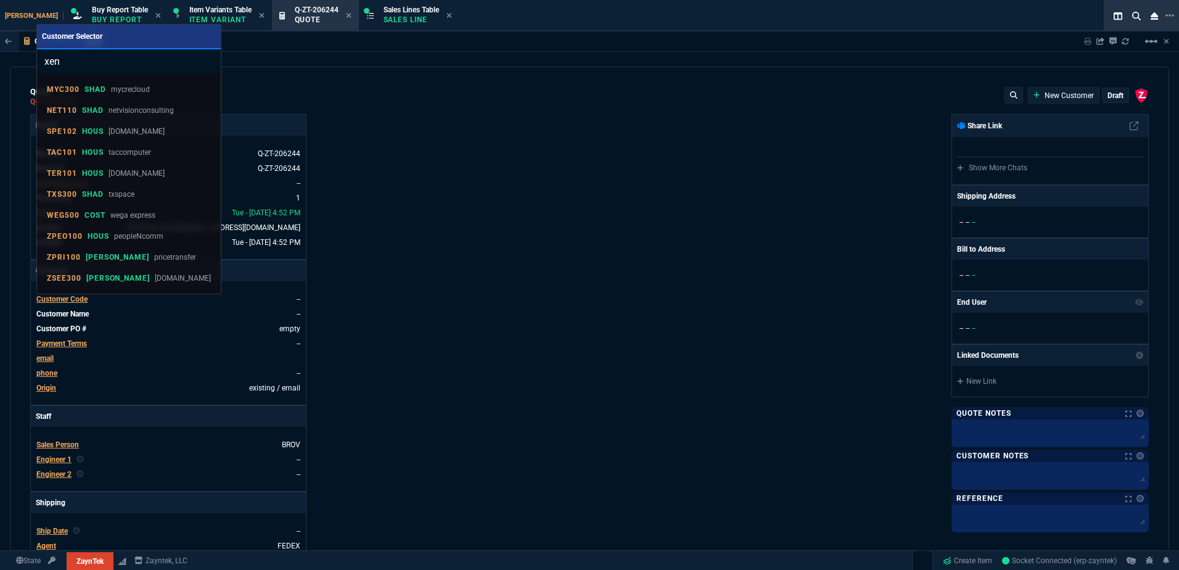
type input "xend"
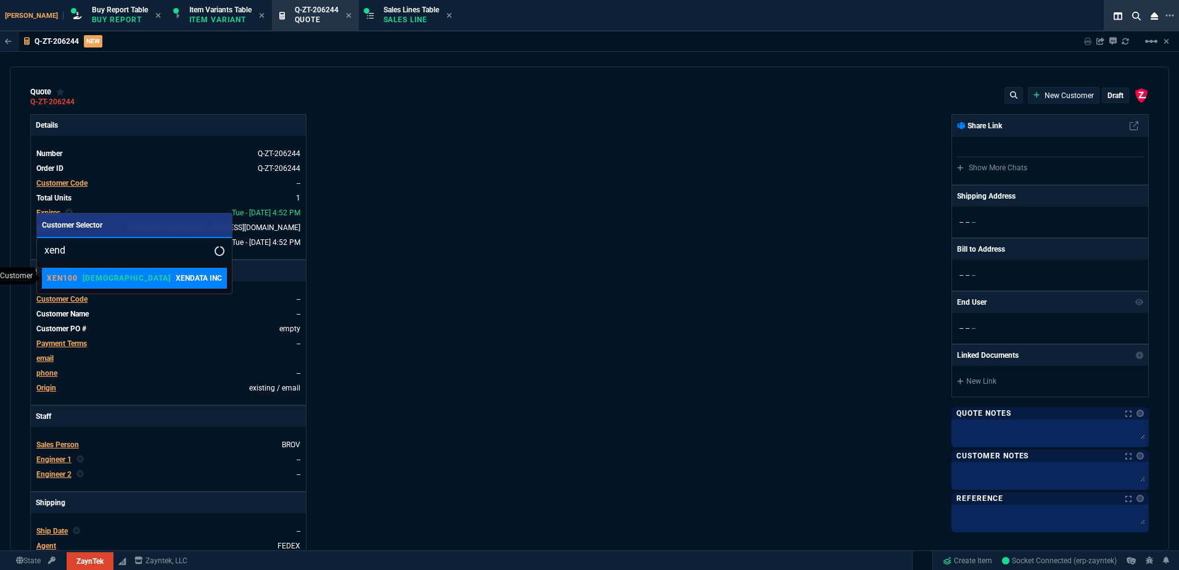
click at [105, 274] on div "XEN100 VAHI XENDATA INC" at bounding box center [134, 278] width 175 height 11
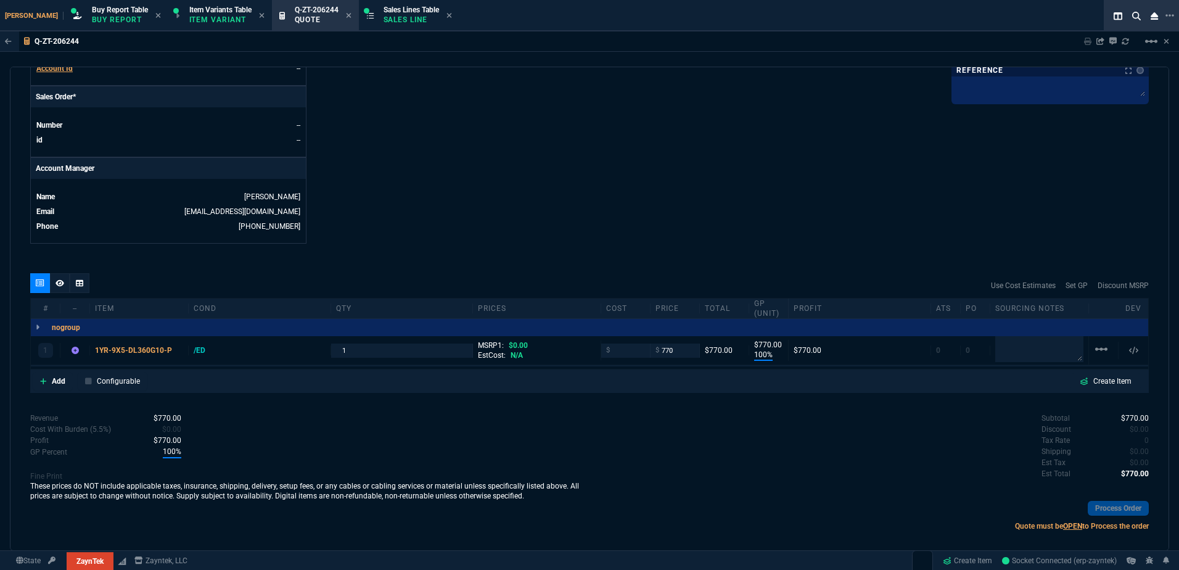
scroll to position [521, 0]
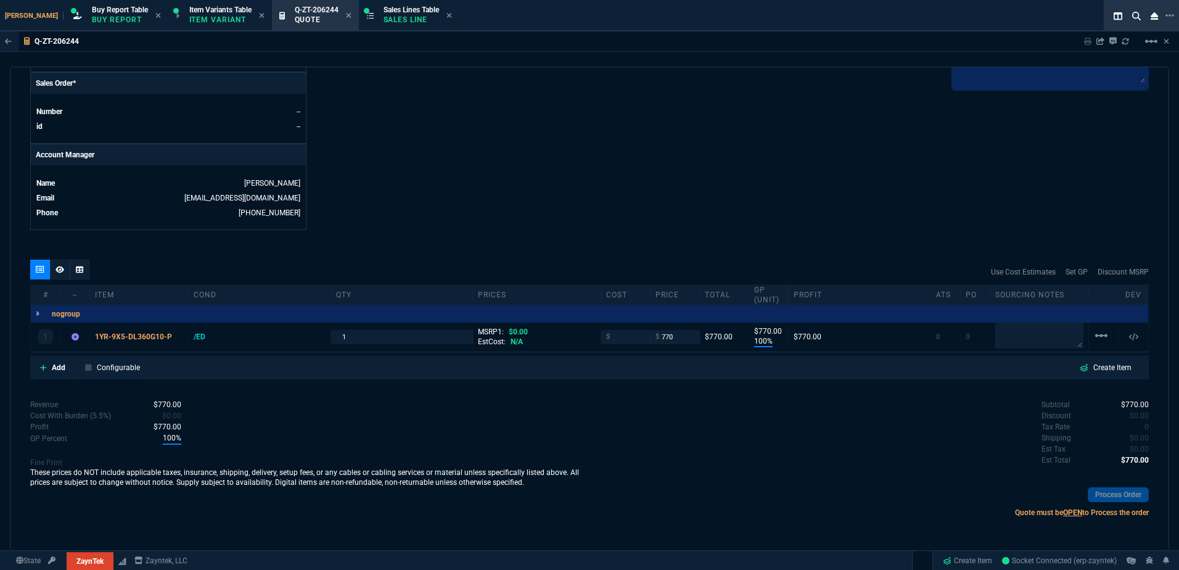
click at [50, 378] on div "Add Configurable Create Item" at bounding box center [589, 367] width 1119 height 23
click at [53, 367] on p "Add" at bounding box center [59, 367] width 14 height 11
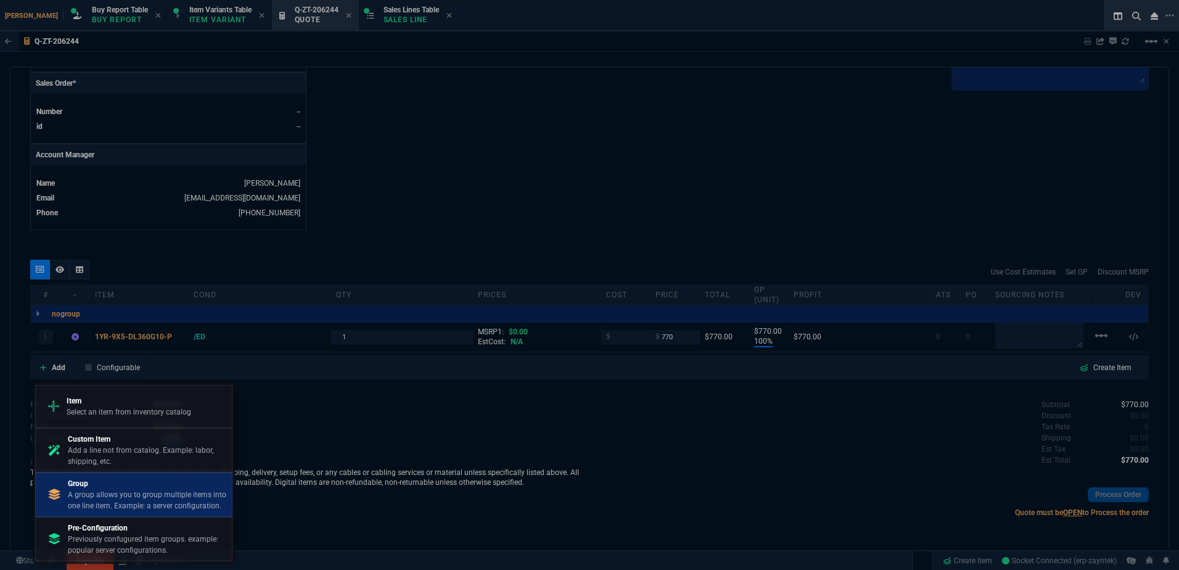
click at [133, 491] on p "A group allows you to group multiple items into one line item. Example: a serve…" at bounding box center [147, 500] width 159 height 22
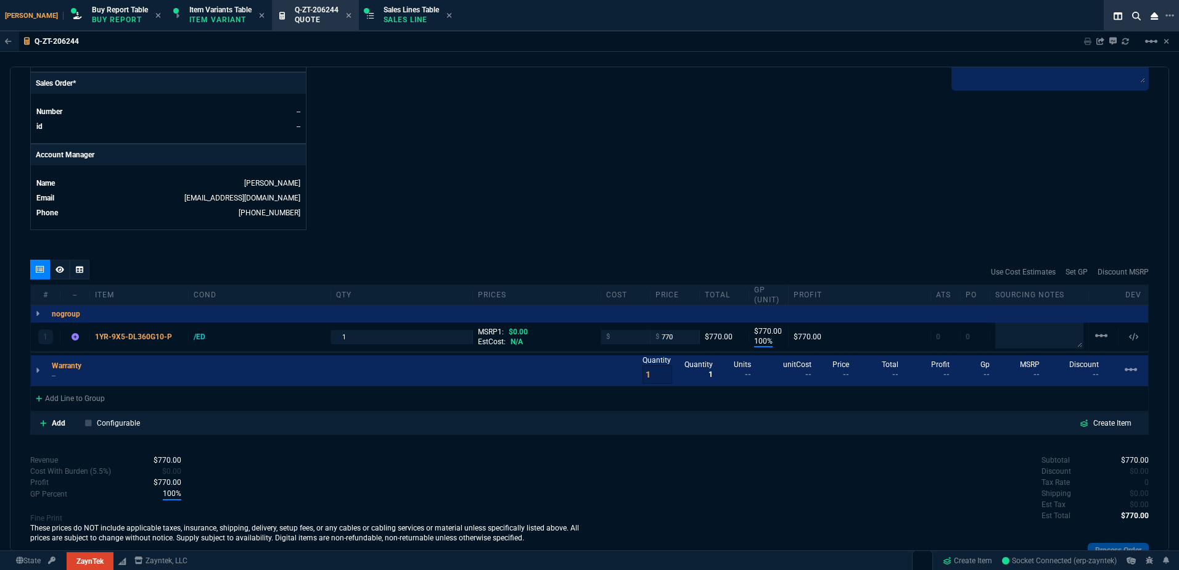
drag, startPoint x: 125, startPoint y: 331, endPoint x: 126, endPoint y: 337, distance: 6.9
click at [127, 337] on div "1 1YR-9X5-DL360G10-P /ED 1 MSRP1: $0.00 EstCost: N/A $ $ 770 $770.00 $770.00 10…" at bounding box center [590, 338] width 1118 height 30
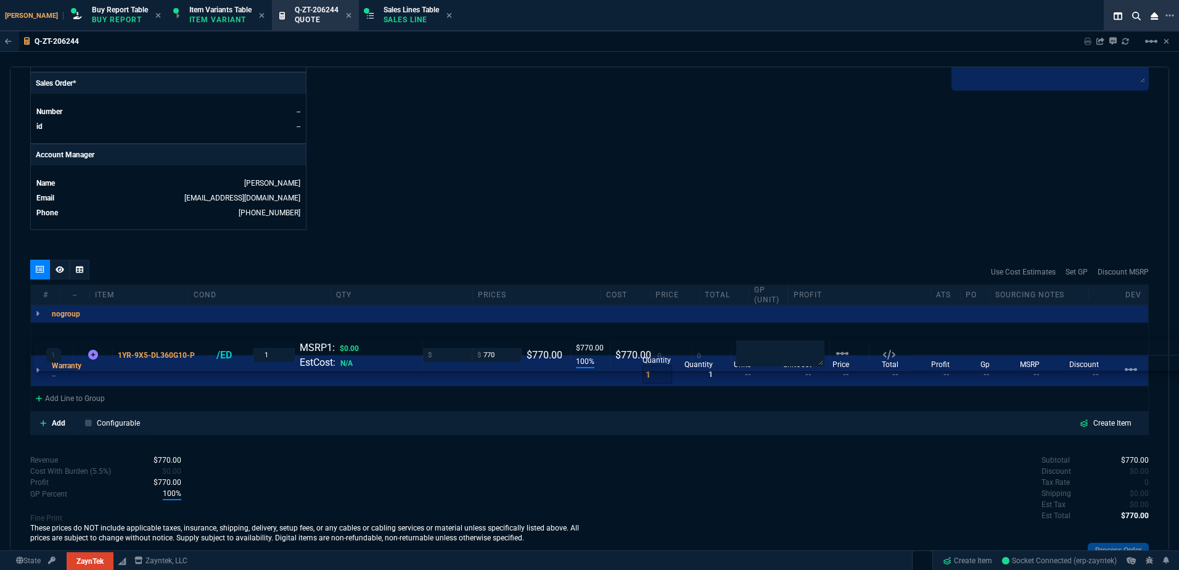
drag, startPoint x: 129, startPoint y: 333, endPoint x: 132, endPoint y: 386, distance: 53.1
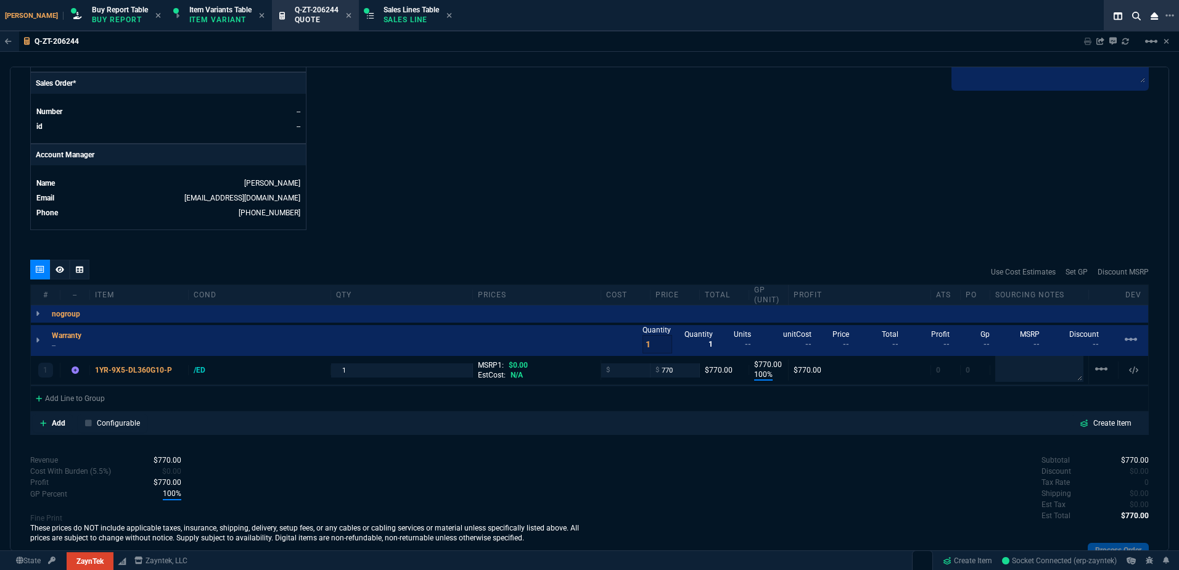
type input "100"
type input "770"
click at [126, 374] on p at bounding box center [139, 375] width 88 height 10
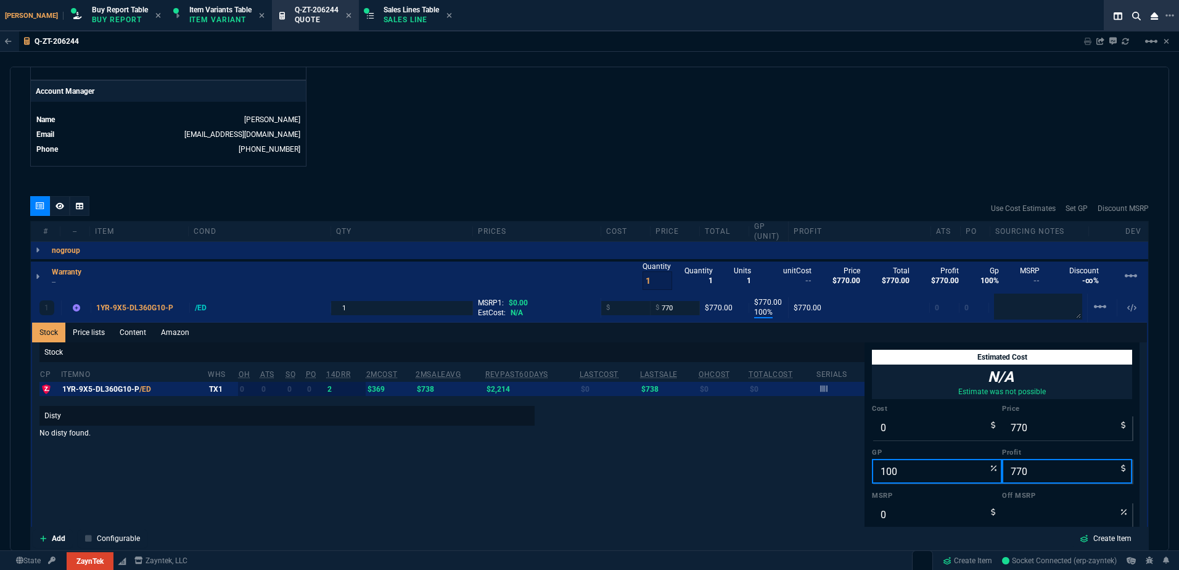
scroll to position [644, 0]
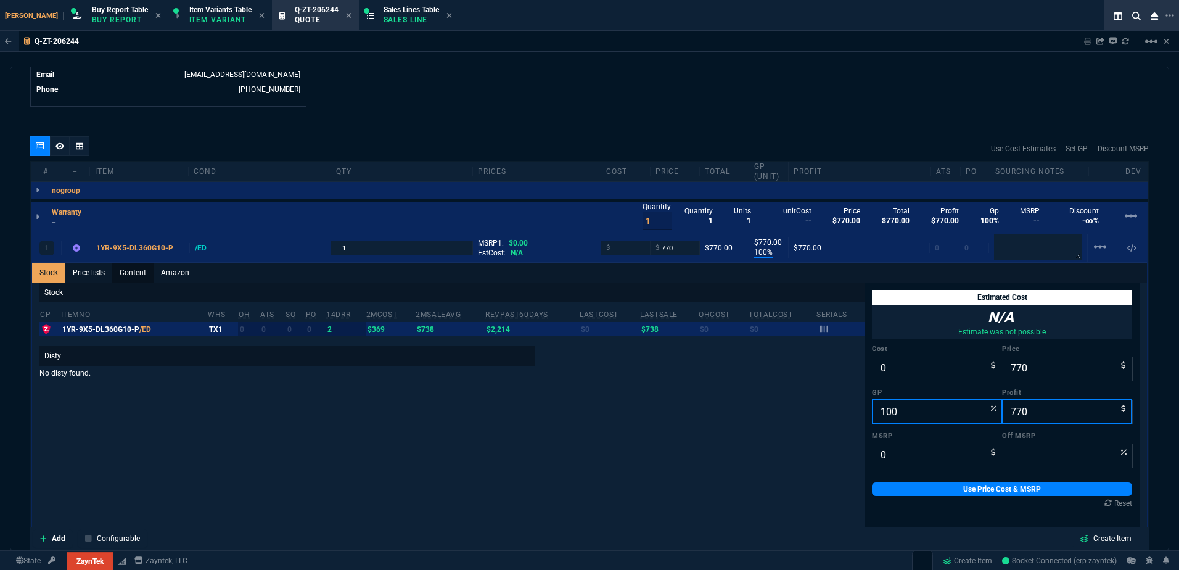
click at [134, 279] on link "Content" at bounding box center [132, 273] width 41 height 20
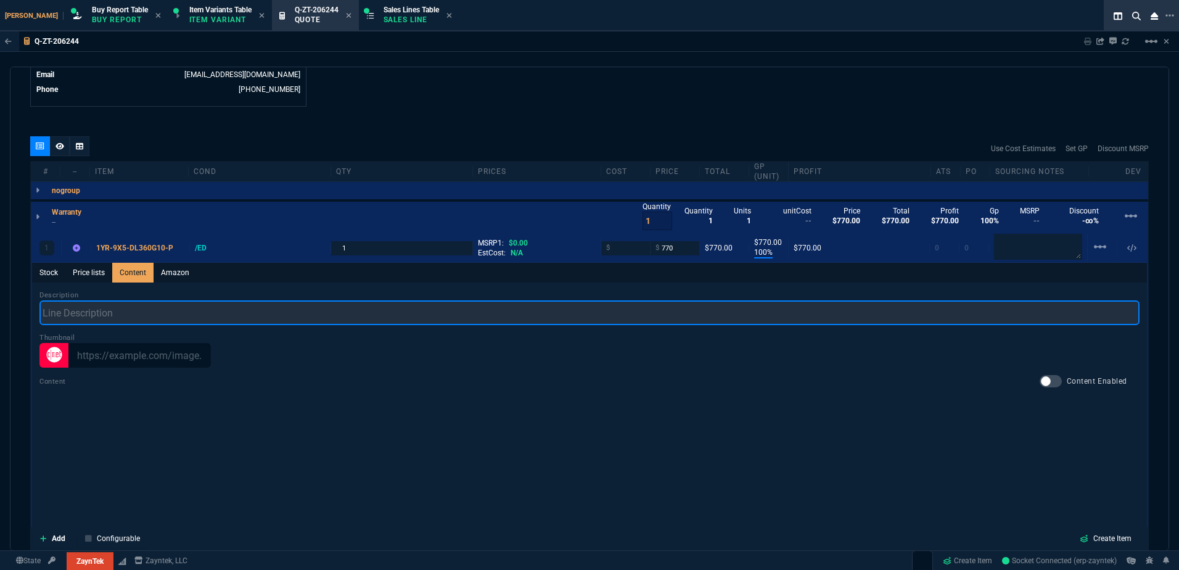
drag, startPoint x: 163, startPoint y: 316, endPoint x: 239, endPoint y: 316, distance: 76.5
click at [167, 316] on input "text" at bounding box center [589, 312] width 1100 height 25
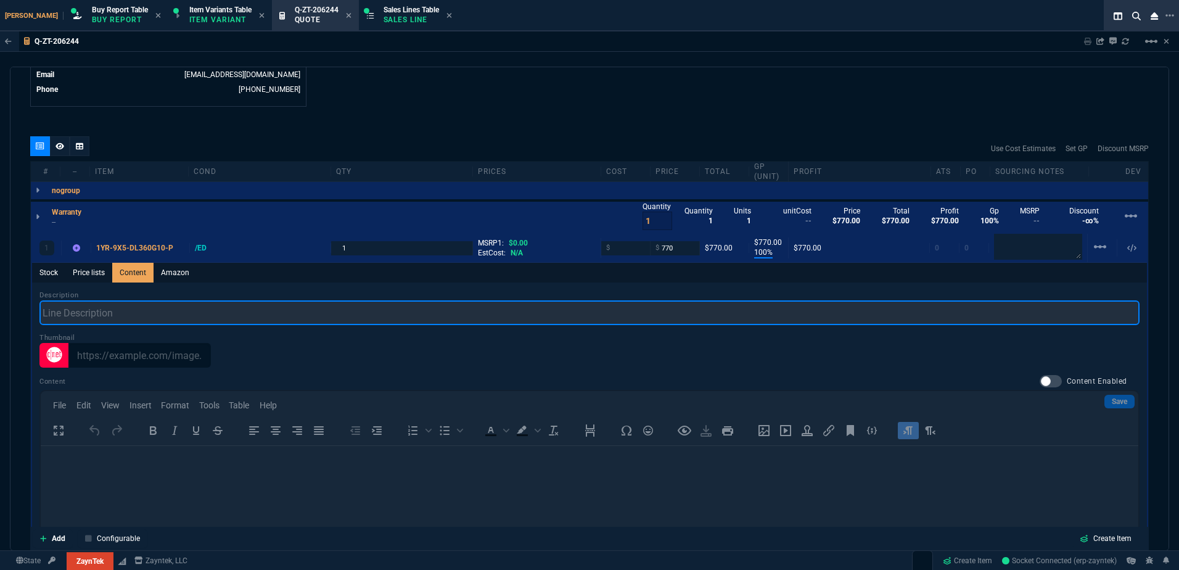
scroll to position [0, 0]
type input "zay"
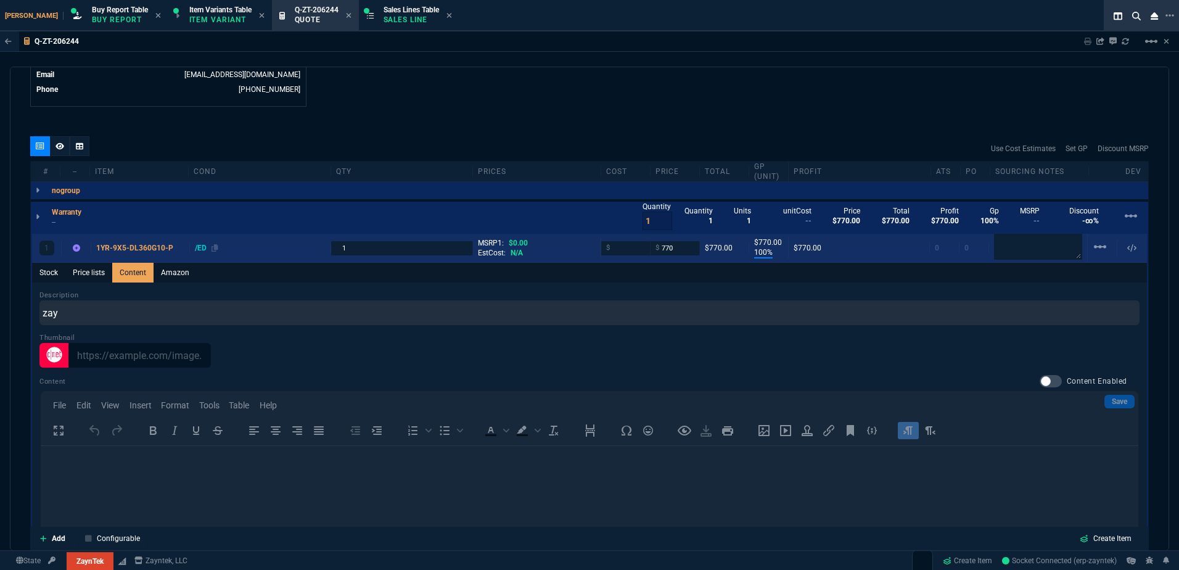
click at [201, 252] on div "/ED" at bounding box center [206, 248] width 23 height 10
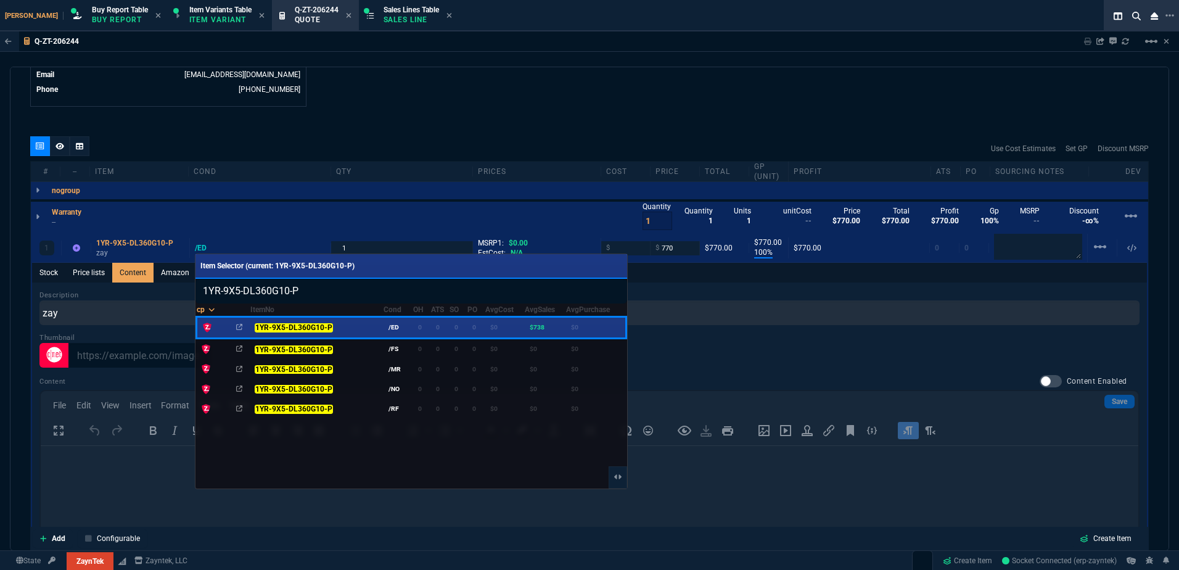
click at [390, 323] on td "/ED" at bounding box center [399, 327] width 30 height 22
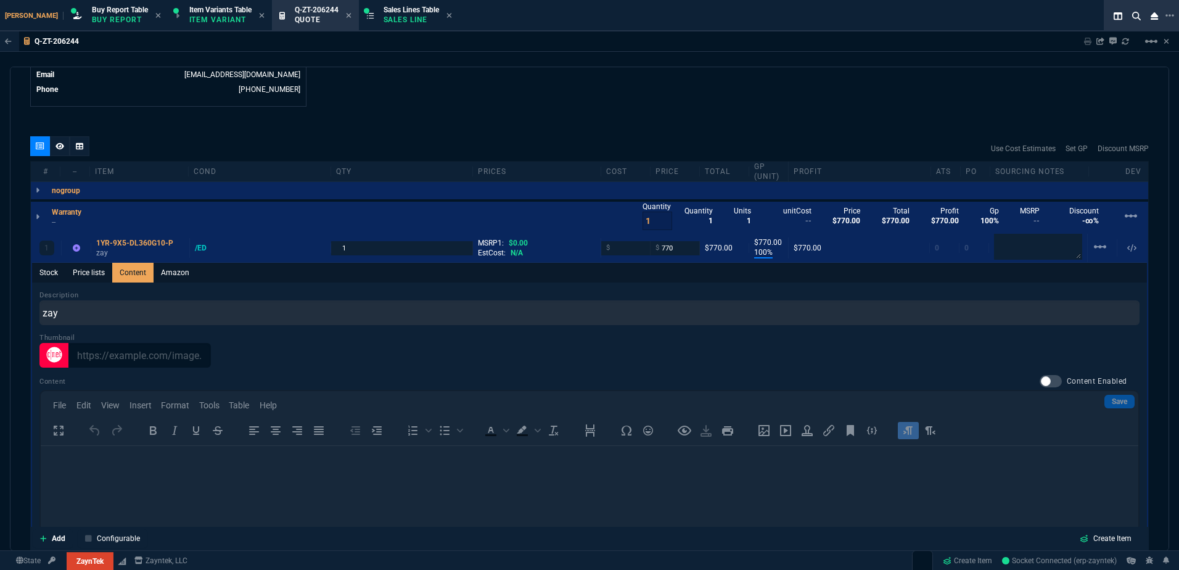
type input "0"
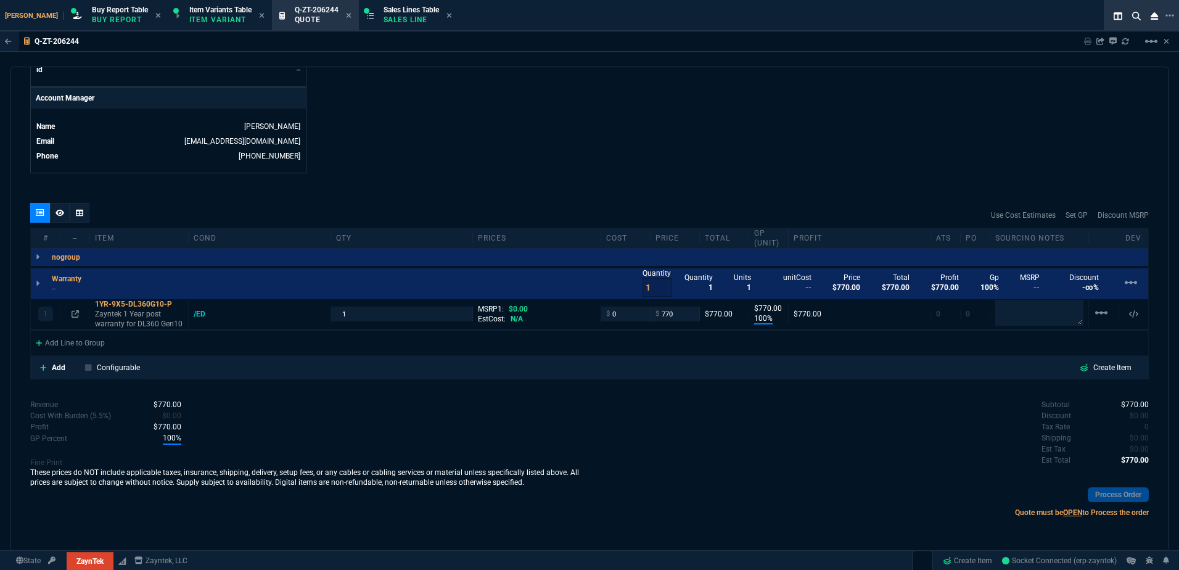
type input "100"
type input "770"
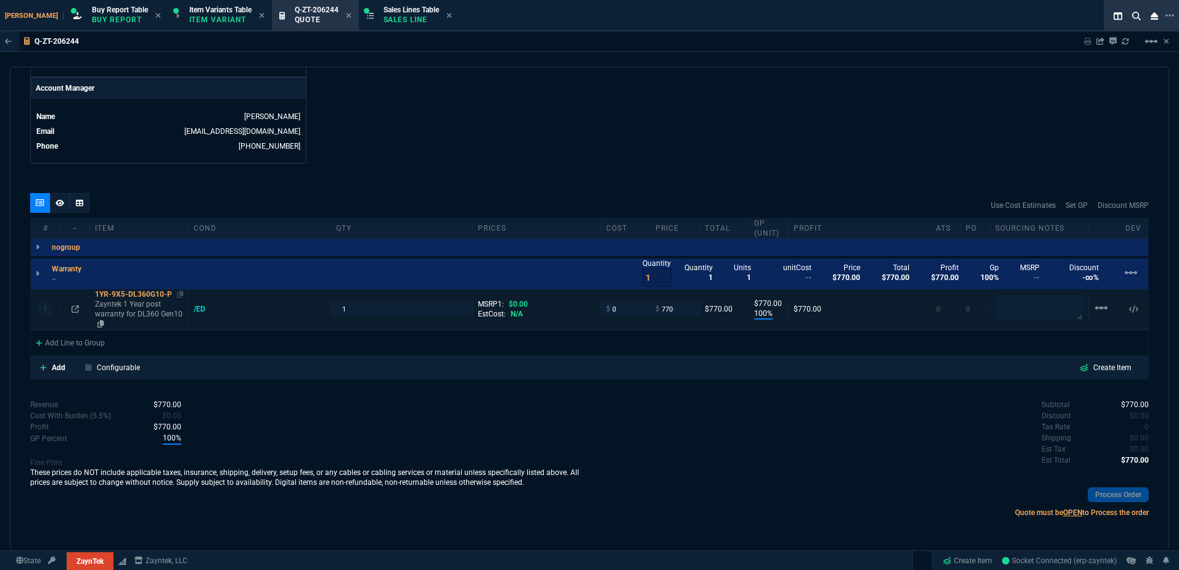
click at [131, 312] on p "Zayntek 1 Year post warranty for DL360 Gen10" at bounding box center [139, 314] width 88 height 30
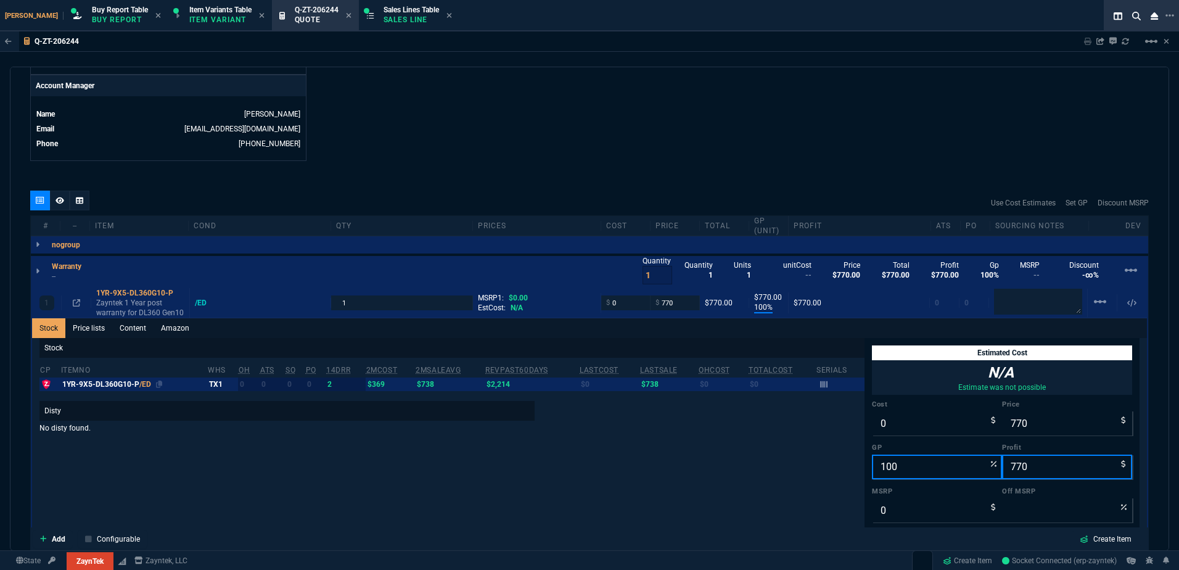
scroll to position [644, 0]
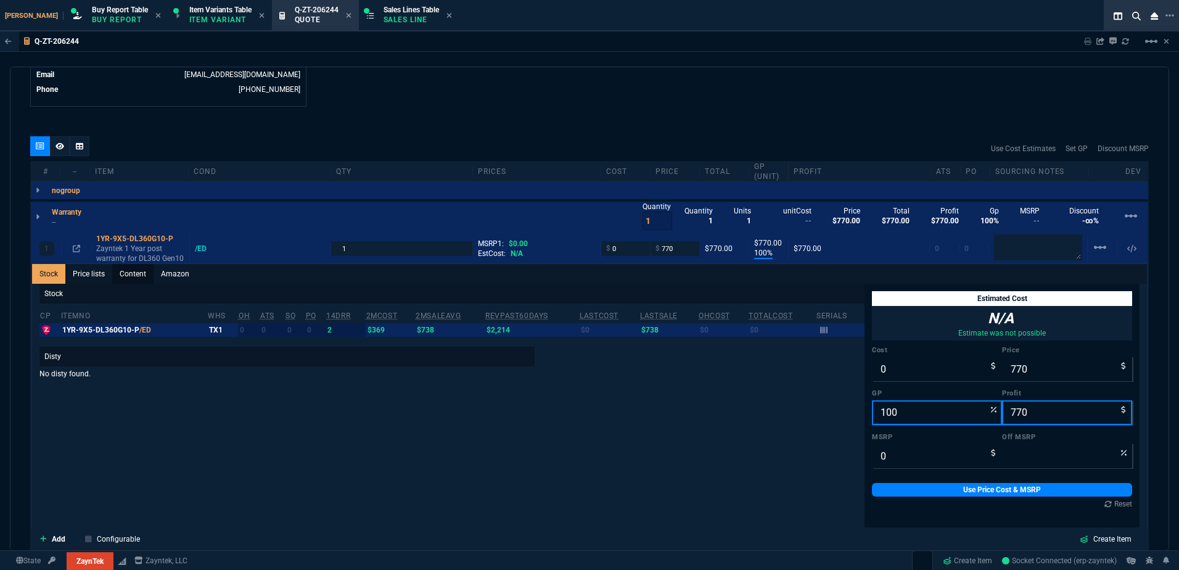
click at [135, 271] on link "Content" at bounding box center [132, 274] width 41 height 20
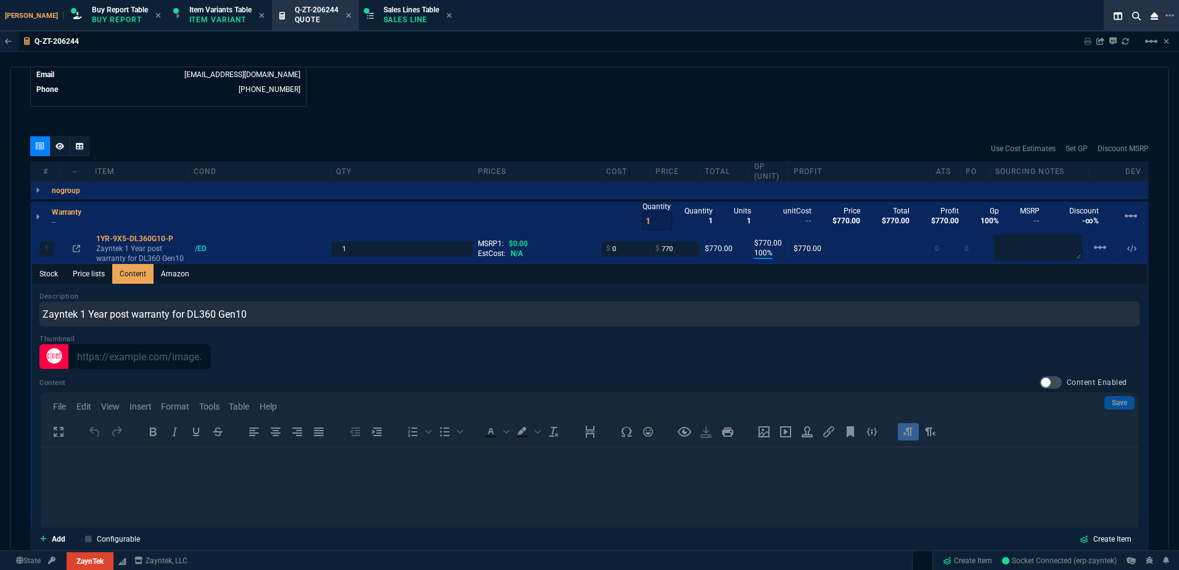
scroll to position [0, 0]
click at [1046, 382] on div at bounding box center [1051, 382] width 22 height 12
checkbox input "true"
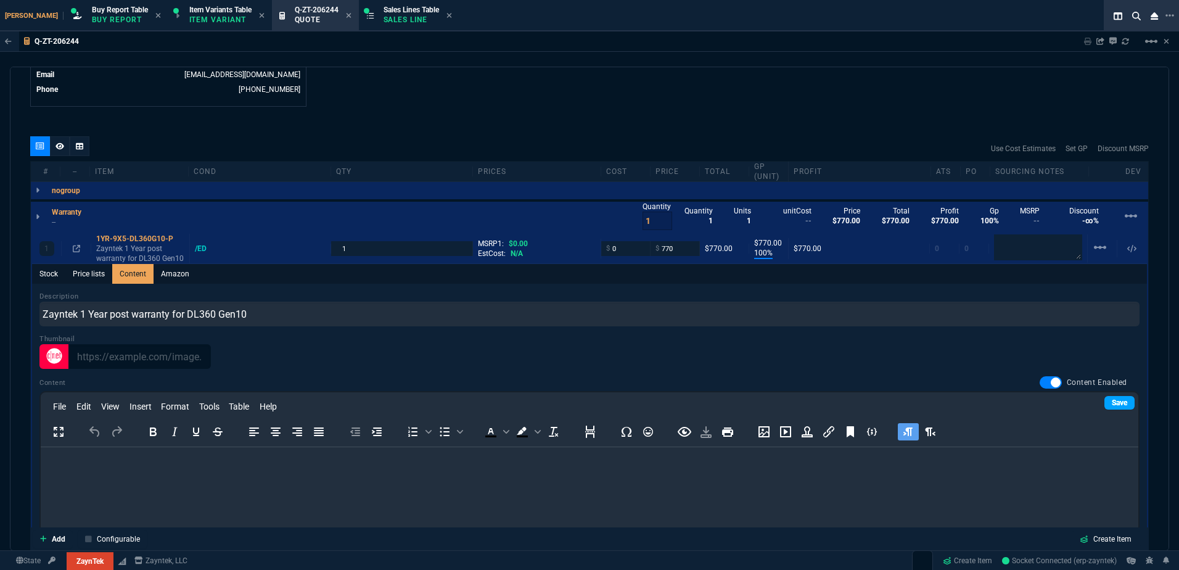
click at [1118, 399] on link "Save" at bounding box center [1120, 403] width 30 height 14
click at [265, 471] on html at bounding box center [590, 463] width 1098 height 33
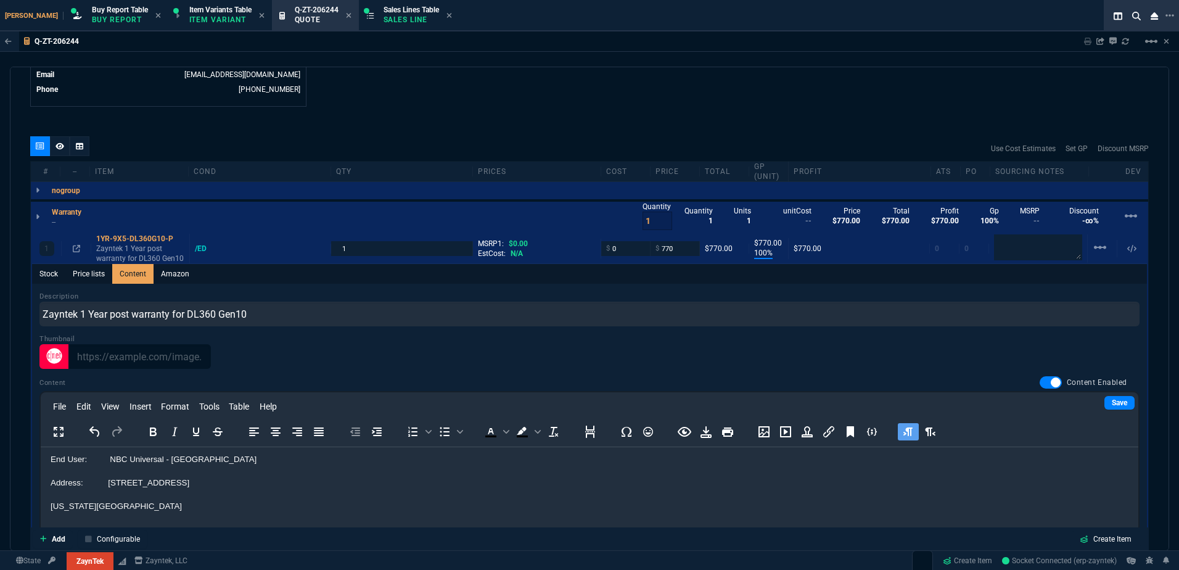
scroll to position [713, 0]
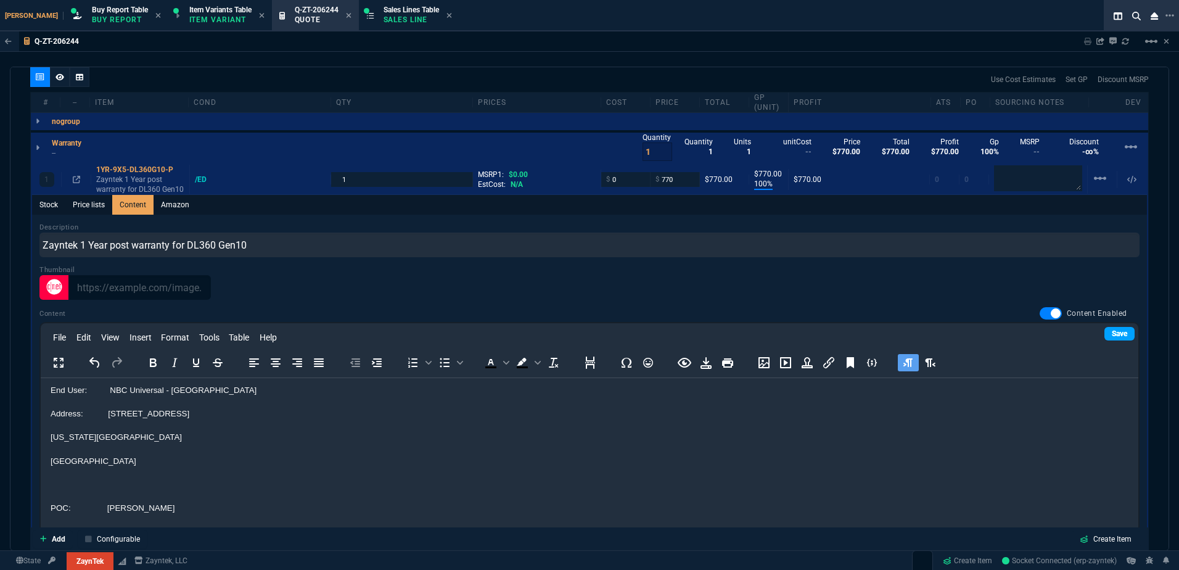
click at [1112, 331] on link "Save" at bounding box center [1120, 334] width 30 height 14
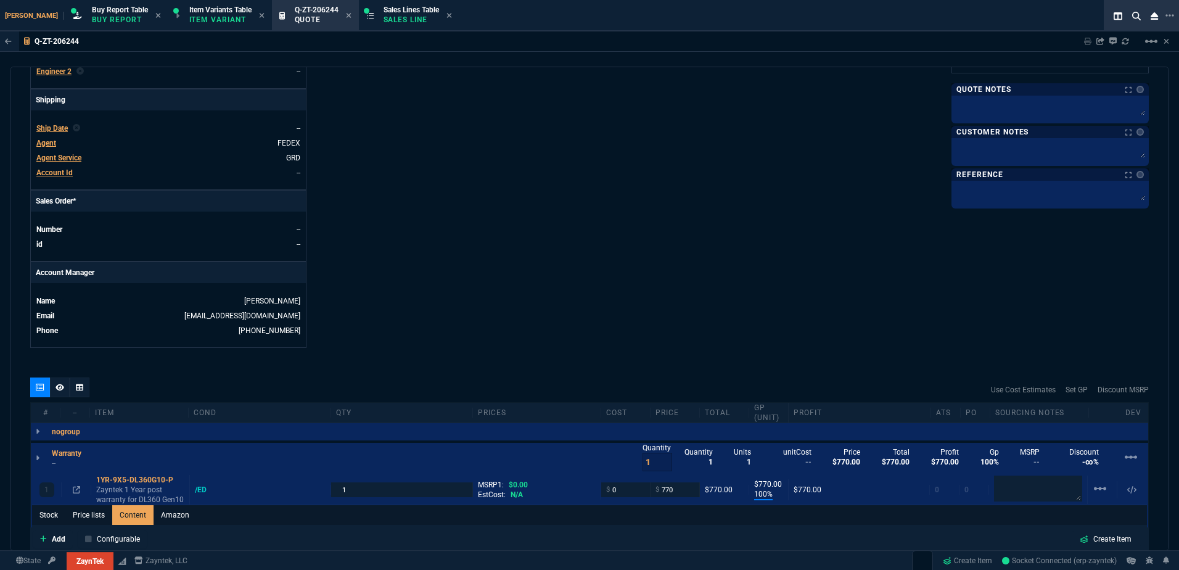
scroll to position [343, 0]
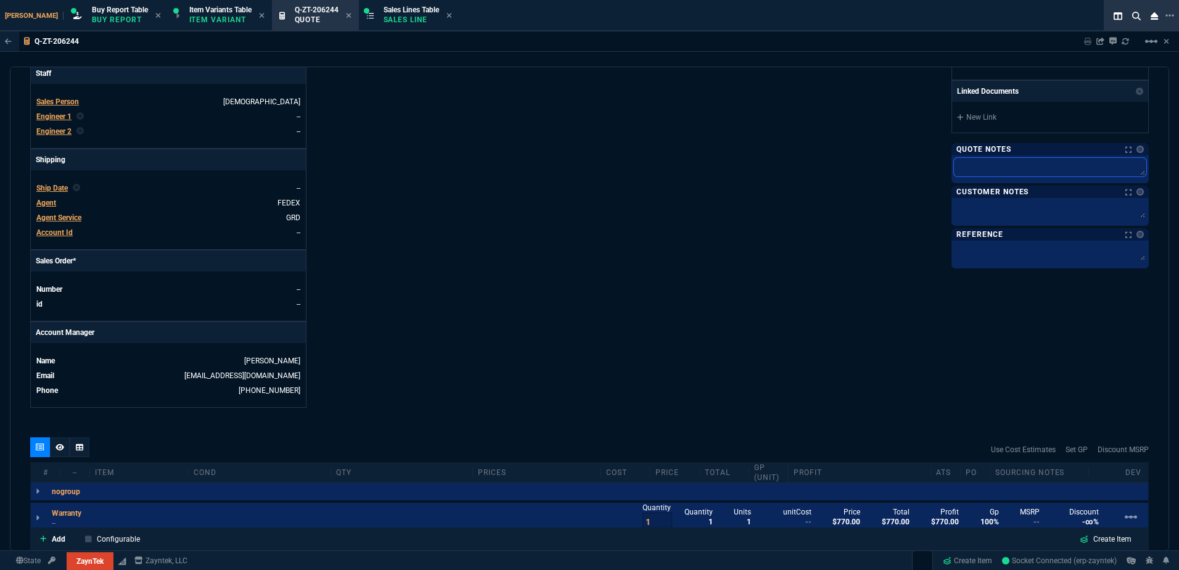
drag, startPoint x: 994, startPoint y: 165, endPoint x: 667, endPoint y: 172, distance: 326.4
click at [994, 165] on textarea at bounding box center [1050, 167] width 192 height 19
paste textarea "Product: HPE DL360 Gen10 Serial number: MXQ94202MN Product #: P19776-B21 Qty: 1…"
type textarea "Product: HPE DL360 Gen10 Serial number: MXQ94202MN Product #: P19776-B21 Qty: 1…"
click at [659, 170] on div "ZaynTek, LLC 2609 Technology Dr Suite 200 Plano, TX 75074 Share Link Show More …" at bounding box center [870, 89] width 560 height 637
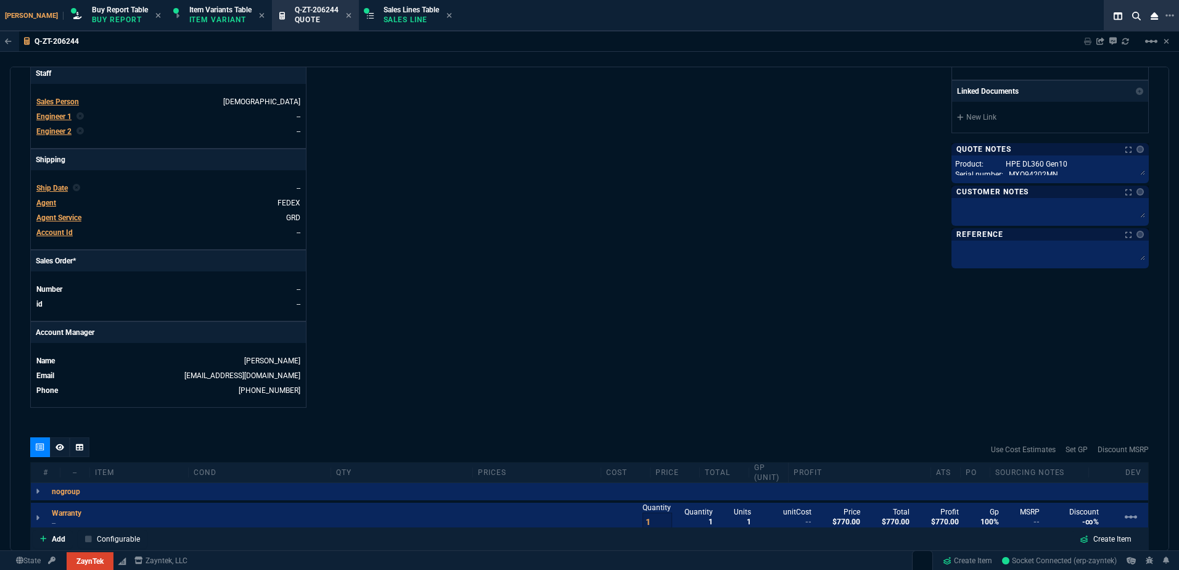
type textarea "Product: HPE DL360 Gen10 Serial number: MXQ94202MN Product #: P19776-B21 Qty: 1…"
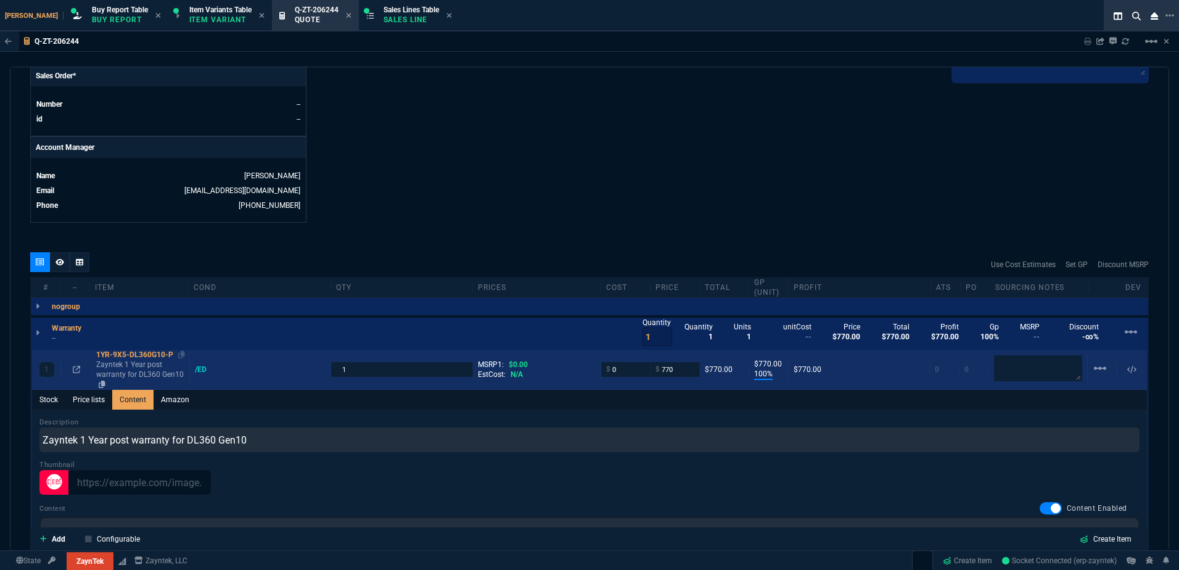
click at [130, 363] on p "Zayntek 1 Year post warranty for DL360 Gen10" at bounding box center [140, 375] width 88 height 30
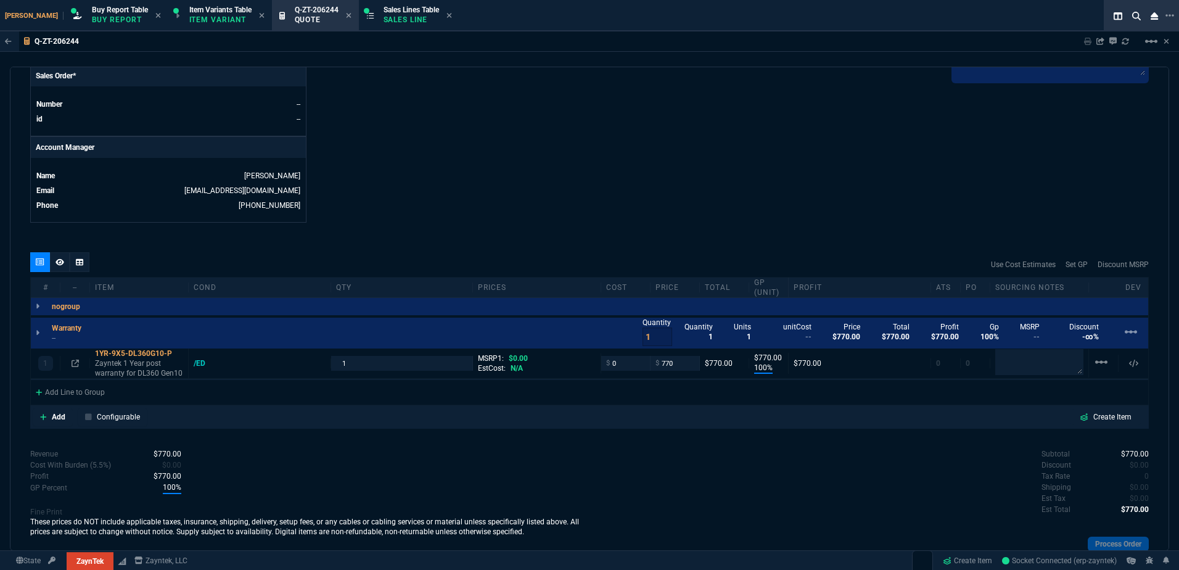
type input "100"
type input "770"
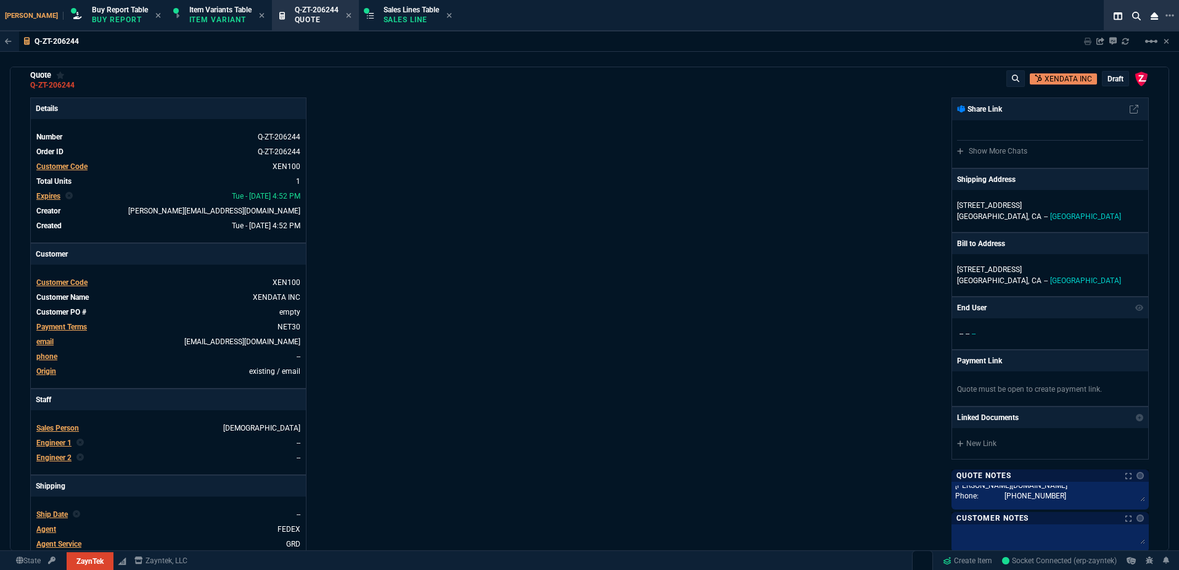
scroll to position [0, 0]
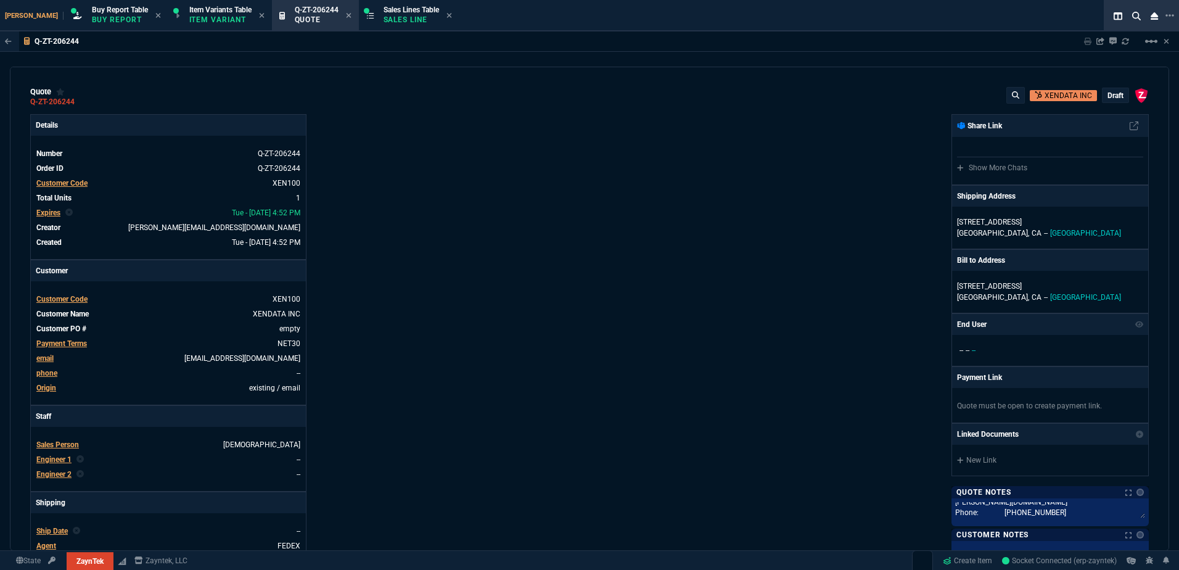
click at [511, 229] on div "Details Number Q-ZT-206244 Order ID Q-ZT-206244 Customer Code XEN100 Total Unit…" at bounding box center [310, 432] width 560 height 637
click at [1113, 96] on p "draft" at bounding box center [1116, 96] width 16 height 10
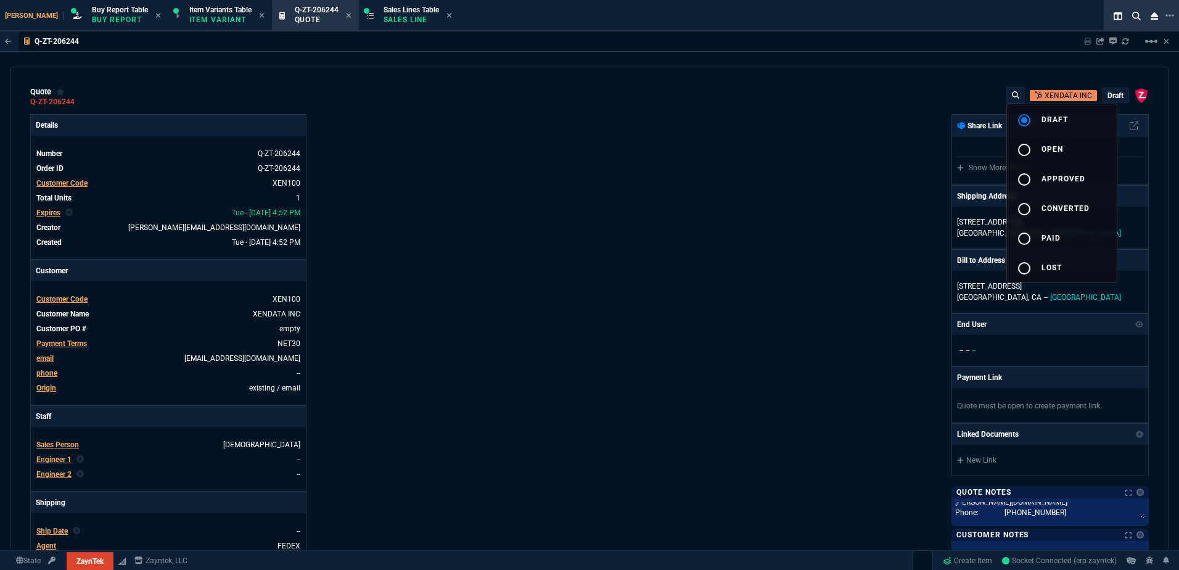
drag, startPoint x: 1049, startPoint y: 144, endPoint x: 571, endPoint y: 179, distance: 478.7
click at [1045, 145] on span "open" at bounding box center [1053, 149] width 22 height 9
click at [593, 186] on div at bounding box center [589, 285] width 1179 height 570
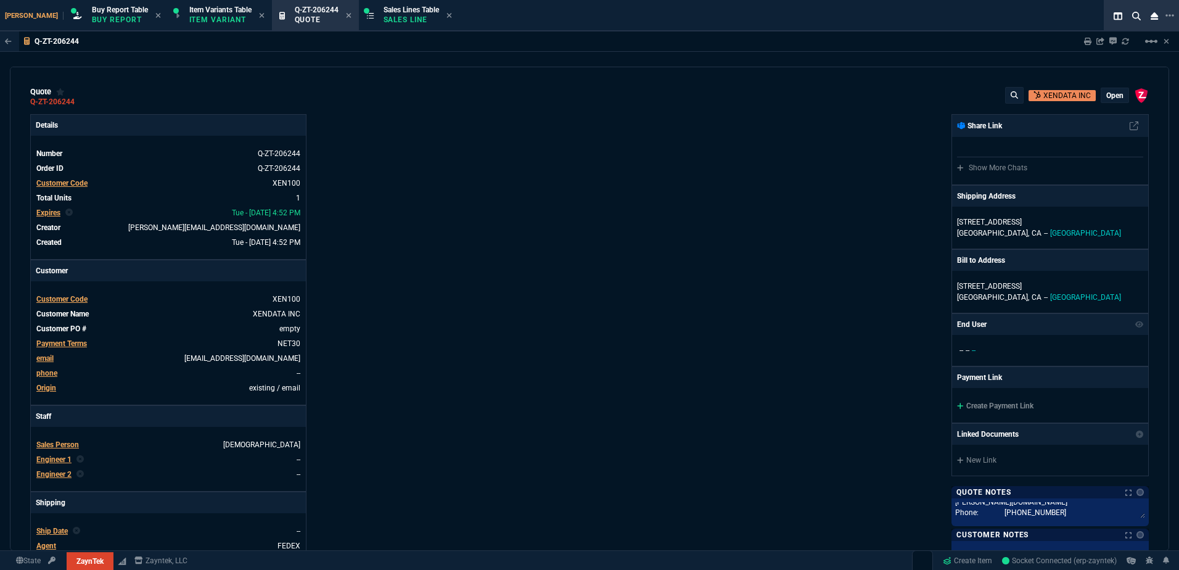
type input "100"
type input "770"
click at [81, 100] on icon at bounding box center [83, 101] width 7 height 7
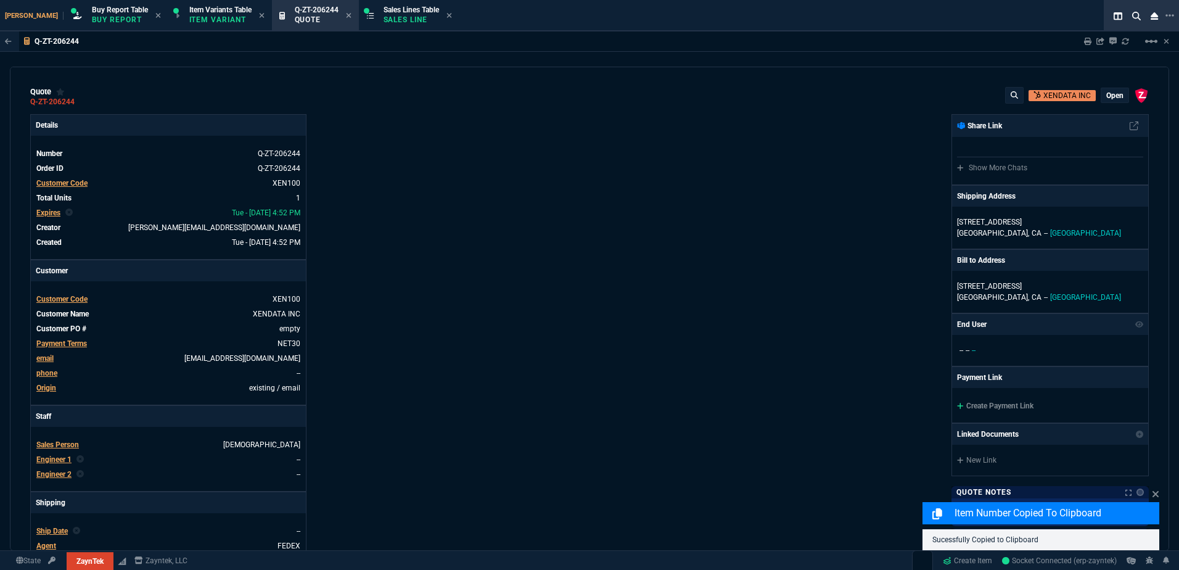
click at [712, 123] on div "ZaynTek, LLC 2609 Technology Dr Suite 200 Plano, TX 75074 Share Link Show More …" at bounding box center [870, 432] width 560 height 637
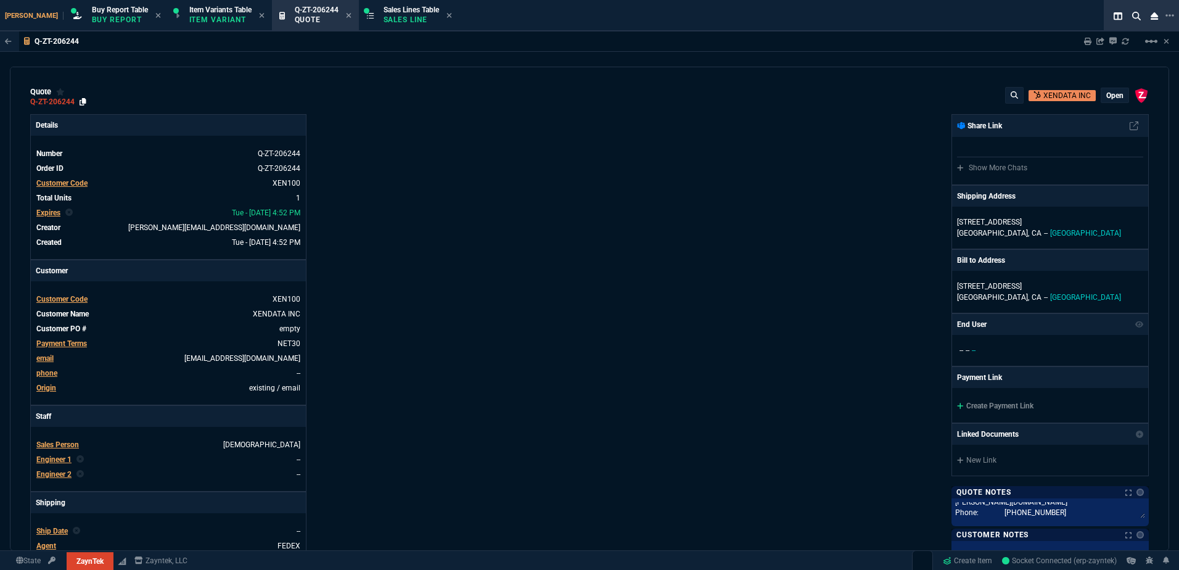
click at [80, 103] on icon at bounding box center [83, 101] width 7 height 7
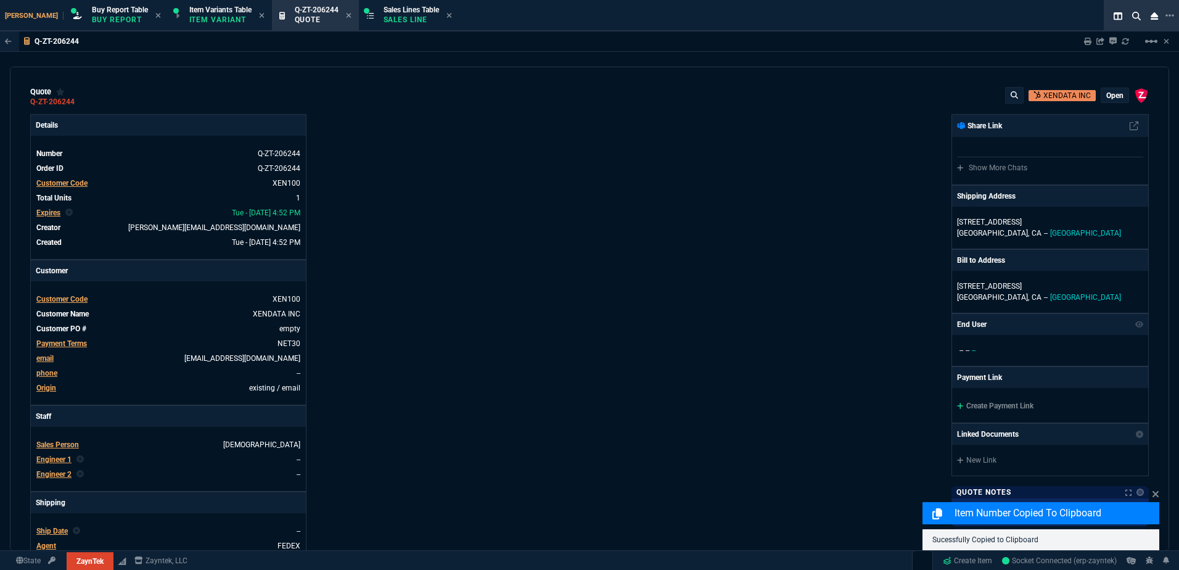
drag, startPoint x: 787, startPoint y: 128, endPoint x: 834, endPoint y: 119, distance: 48.4
click at [788, 128] on div "ZaynTek, LLC 2609 Technology Dr Suite 200 Plano, TX 75074 Share Link Show More …" at bounding box center [870, 432] width 560 height 637
click at [1091, 44] on icon at bounding box center [1087, 41] width 7 height 7
drag, startPoint x: 722, startPoint y: 238, endPoint x: 617, endPoint y: 480, distance: 263.6
click at [721, 238] on div "ZaynTek, LLC 2609 Technology Dr Suite 200 Plano, TX 75074 Share Link Show More …" at bounding box center [870, 432] width 560 height 637
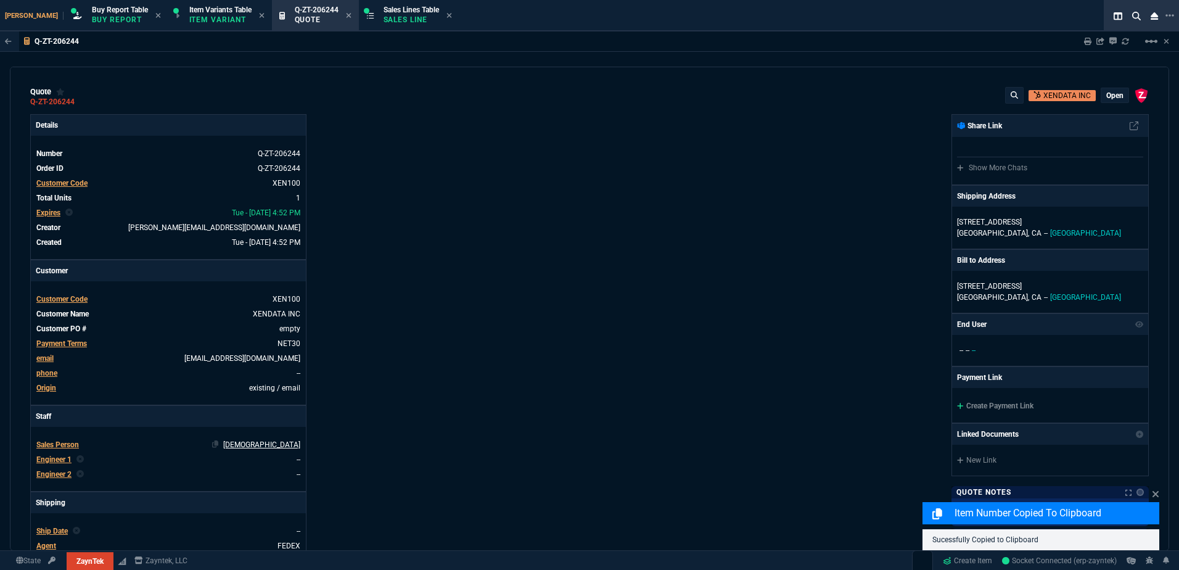
type input "100"
type input "770"
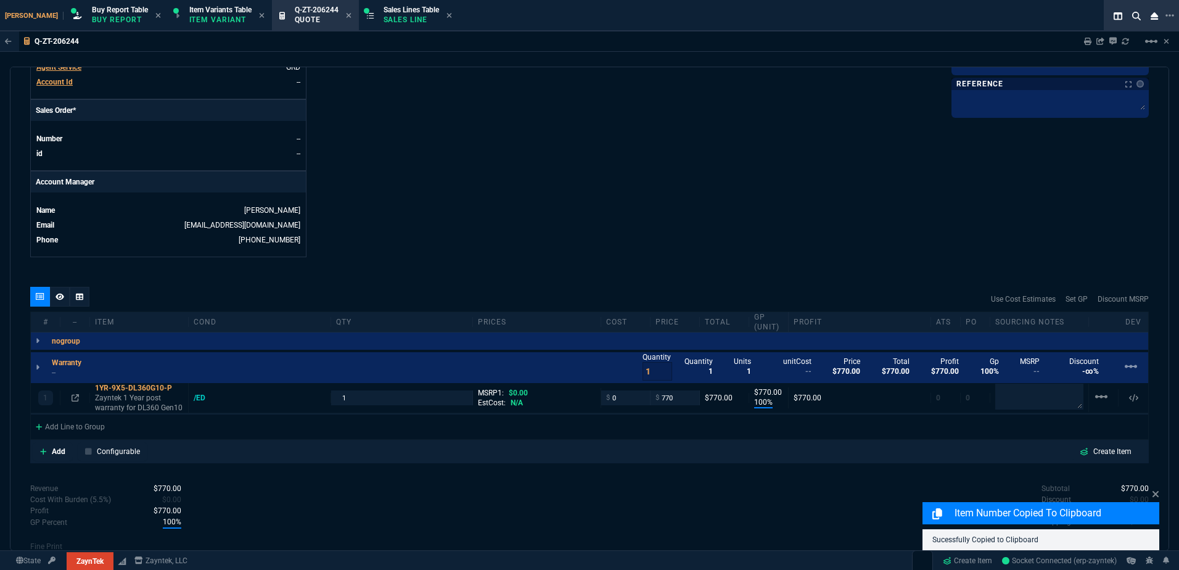
drag, startPoint x: 70, startPoint y: 295, endPoint x: 138, endPoint y: 297, distance: 68.5
click at [70, 295] on div at bounding box center [80, 297] width 20 height 20
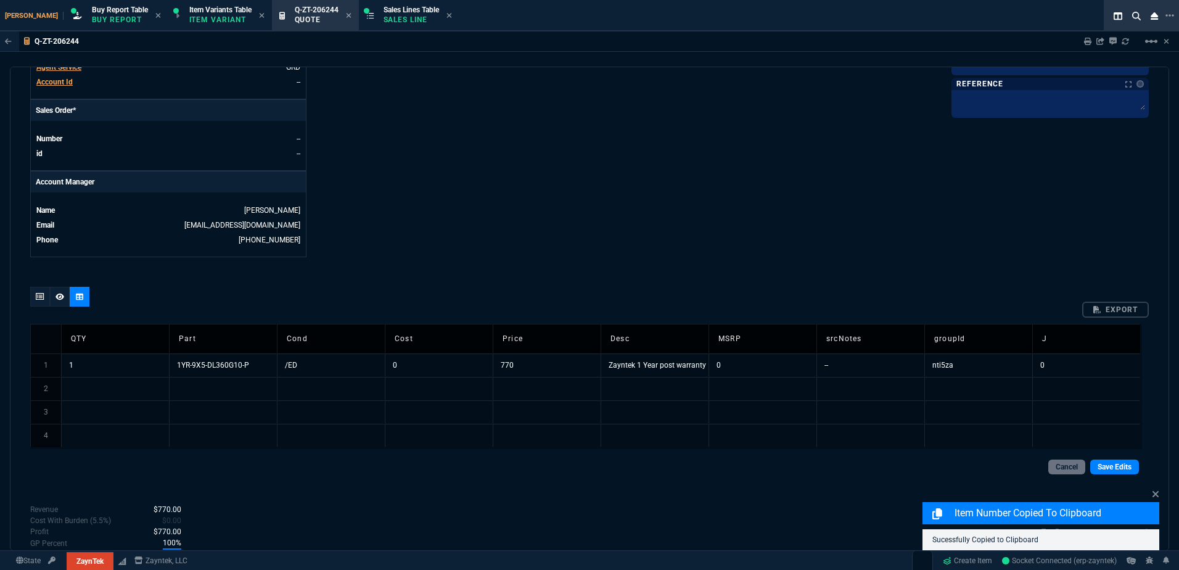
scroll to position [493, 0]
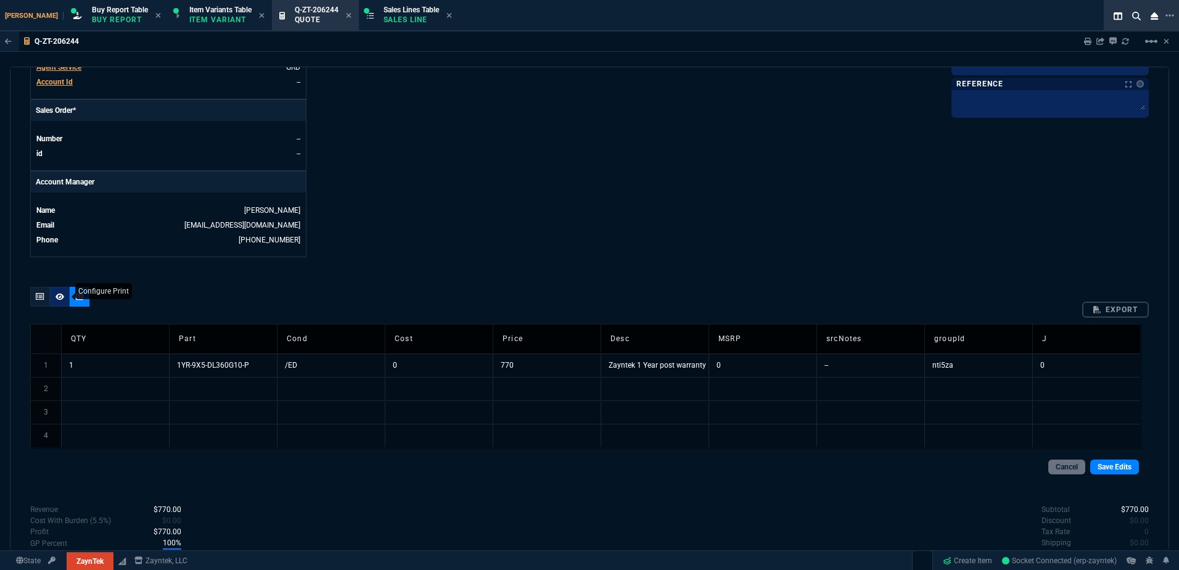
click at [51, 292] on div at bounding box center [60, 297] width 20 height 20
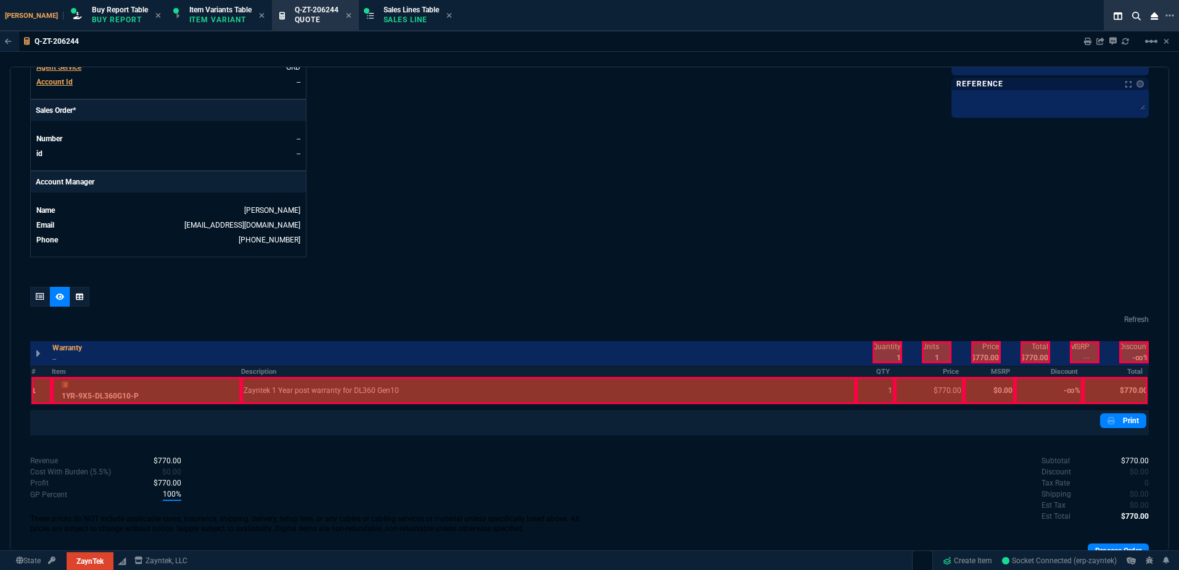
drag, startPoint x: 196, startPoint y: 392, endPoint x: 212, endPoint y: 390, distance: 16.2
click at [212, 390] on div at bounding box center [146, 390] width 189 height 27
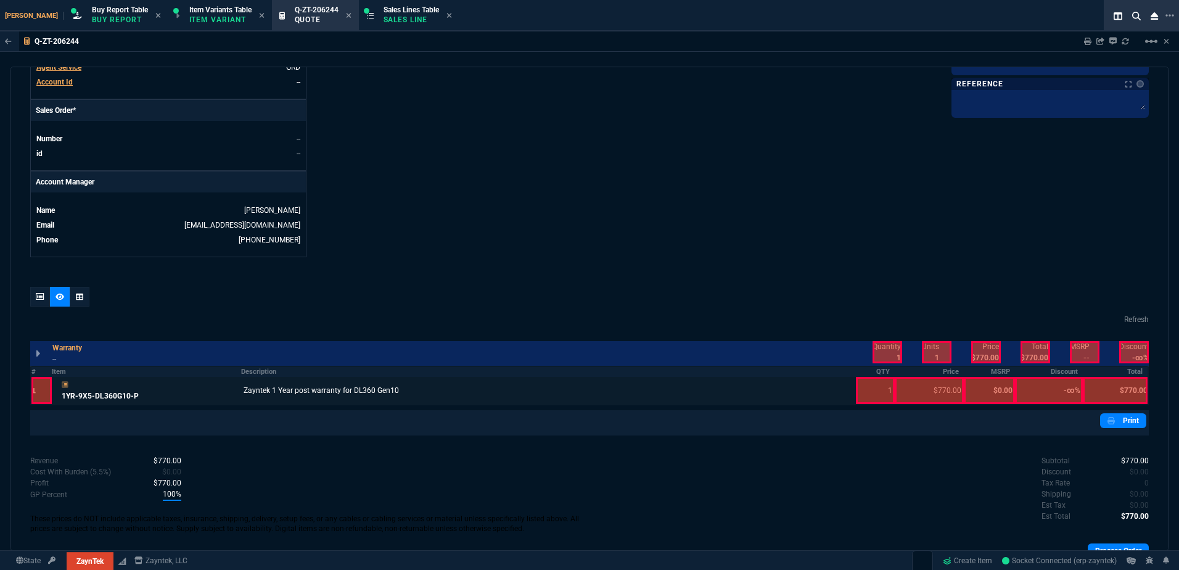
click at [875, 388] on div at bounding box center [875, 390] width 39 height 27
click at [931, 392] on div at bounding box center [929, 390] width 69 height 27
click at [1123, 393] on div at bounding box center [1115, 390] width 65 height 27
drag, startPoint x: 935, startPoint y: 390, endPoint x: 944, endPoint y: 390, distance: 9.3
click at [944, 390] on div at bounding box center [929, 390] width 69 height 27
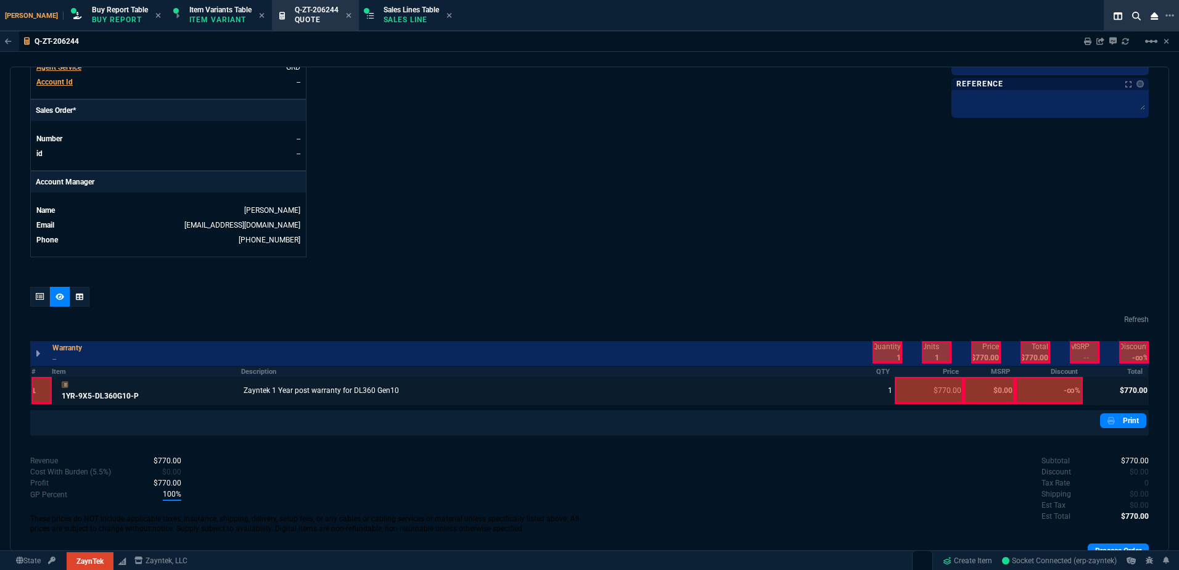
click at [1117, 392] on div at bounding box center [1115, 390] width 65 height 27
click at [869, 395] on div at bounding box center [875, 390] width 39 height 27
drag, startPoint x: 889, startPoint y: 354, endPoint x: 896, endPoint y: 352, distance: 7.8
click at [893, 353] on div at bounding box center [888, 352] width 30 height 22
drag, startPoint x: 981, startPoint y: 355, endPoint x: 1013, endPoint y: 355, distance: 32.1
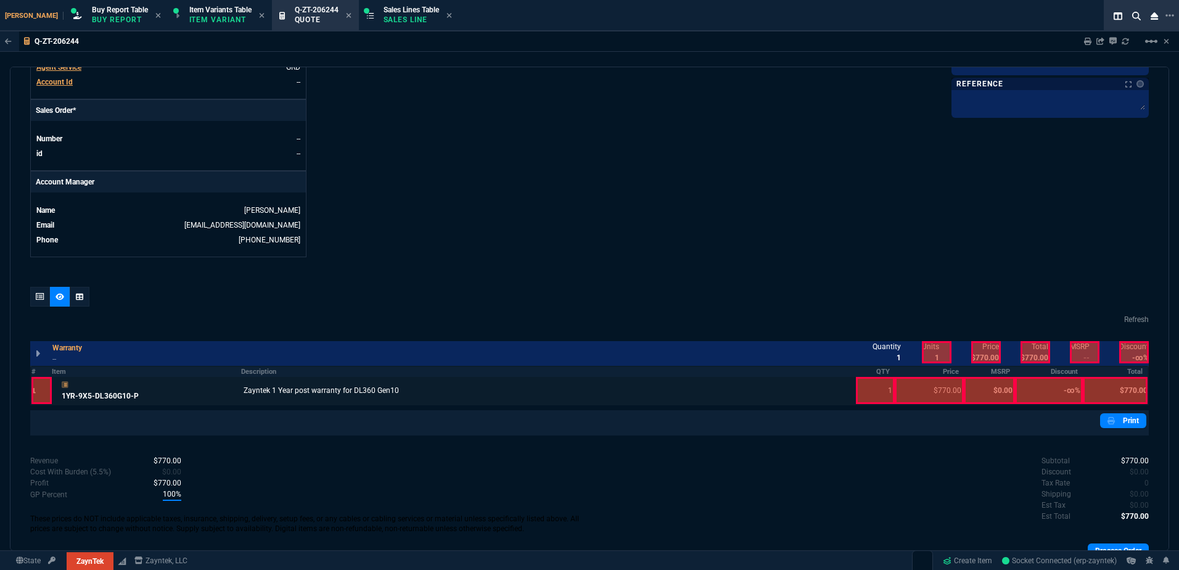
click at [985, 355] on div at bounding box center [987, 352] width 30 height 22
click at [1026, 355] on div at bounding box center [1036, 352] width 30 height 22
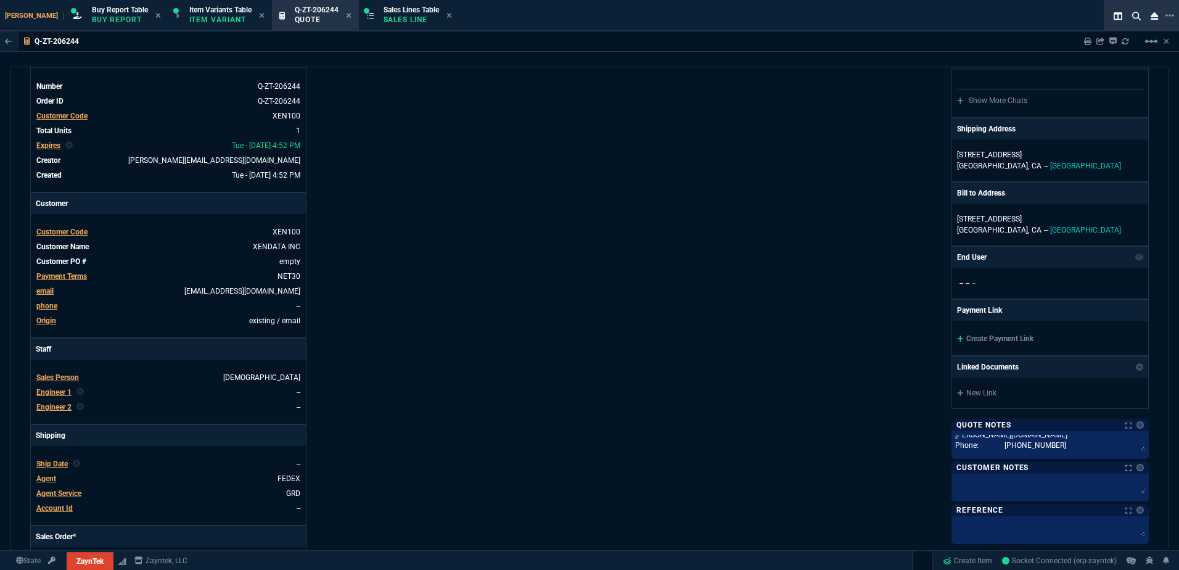
scroll to position [0, 0]
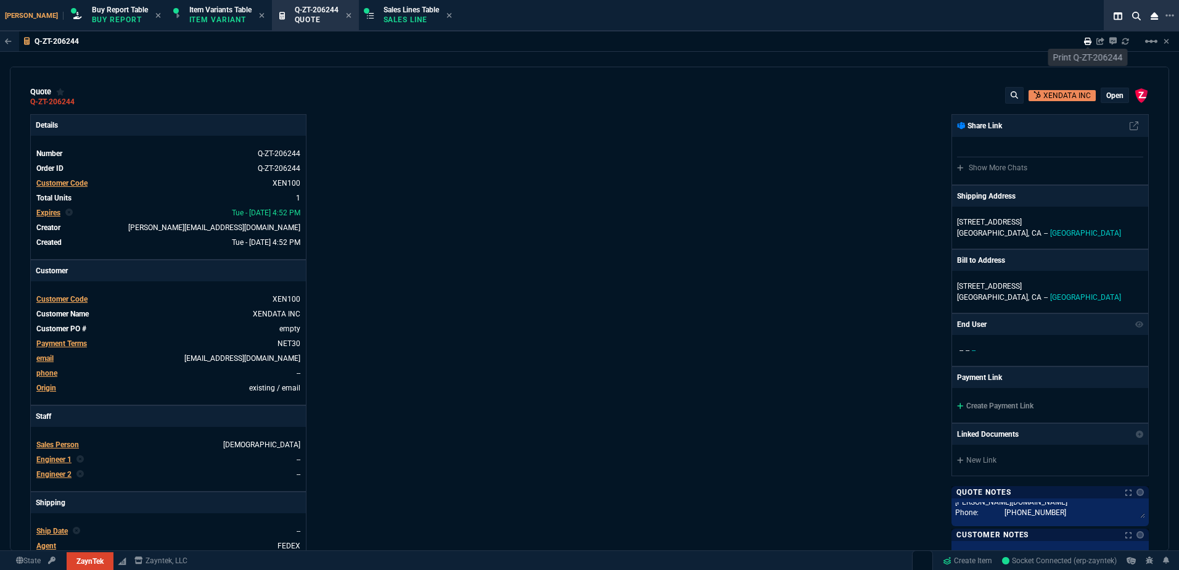
click at [1086, 44] on icon at bounding box center [1087, 41] width 7 height 7
click at [592, 213] on div "ZaynTek, LLC 2609 Technology Dr Suite 200 Plano, TX 75074 Share Link Show More …" at bounding box center [870, 432] width 560 height 637
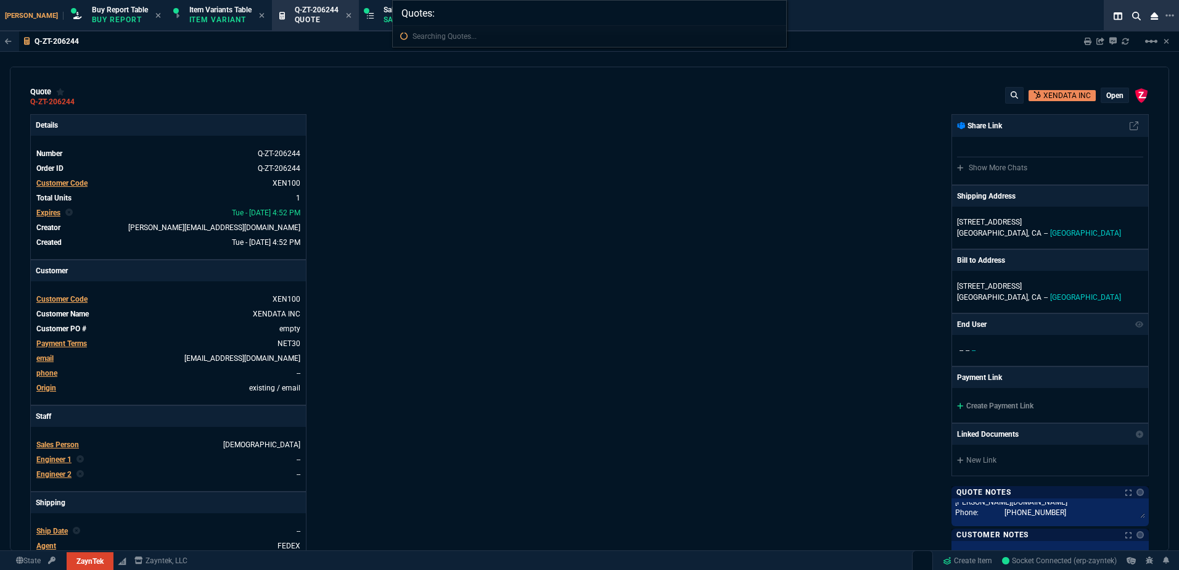
type input "Quotes: 206166"
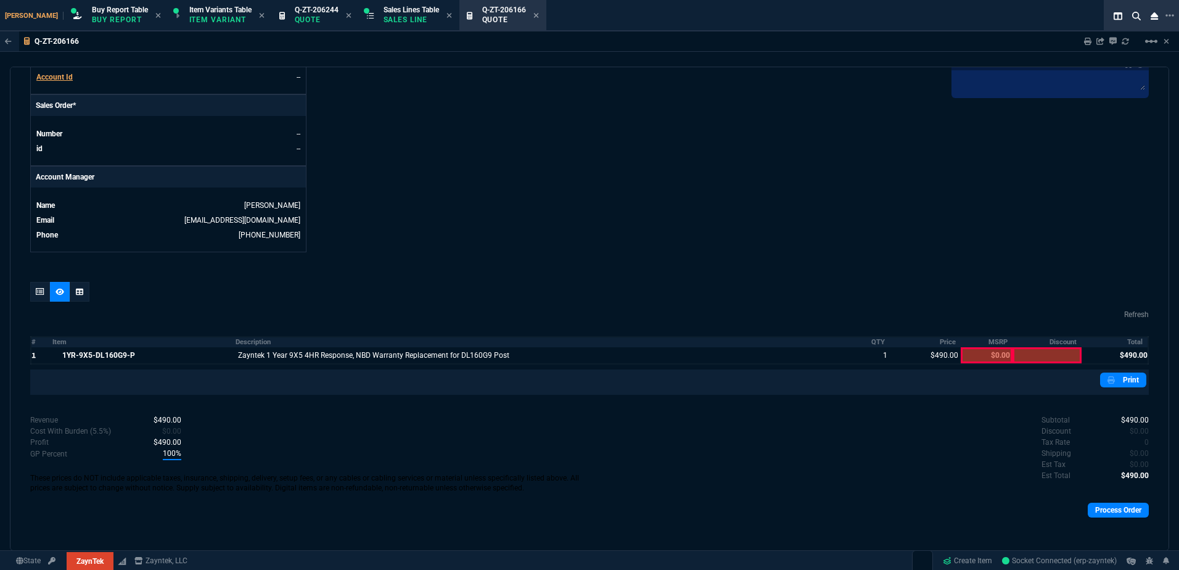
scroll to position [503, 0]
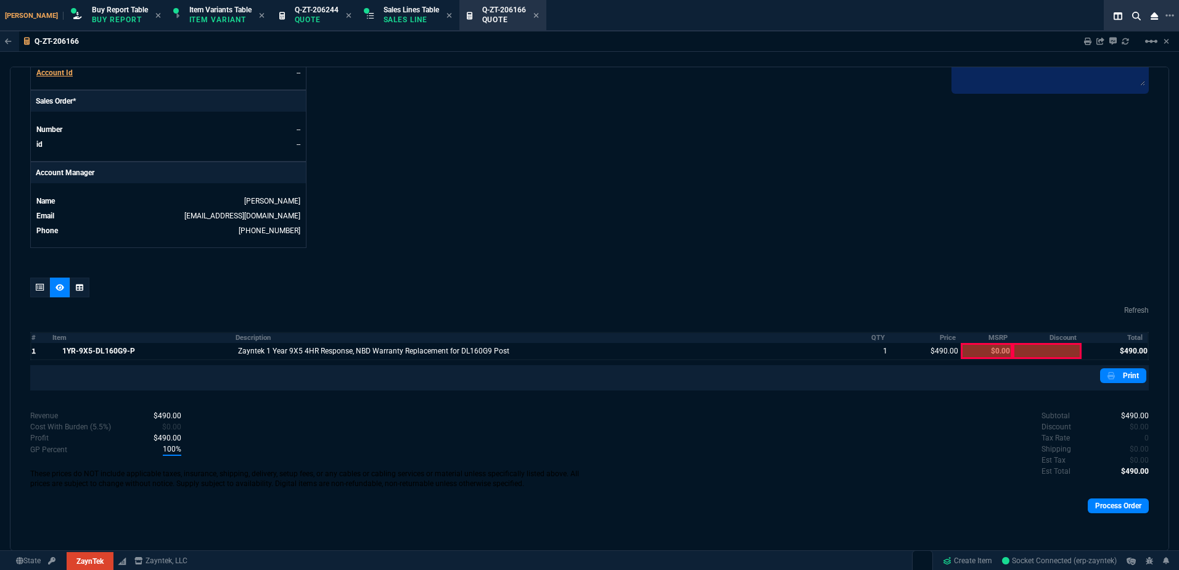
click at [37, 287] on icon at bounding box center [40, 287] width 9 height 7
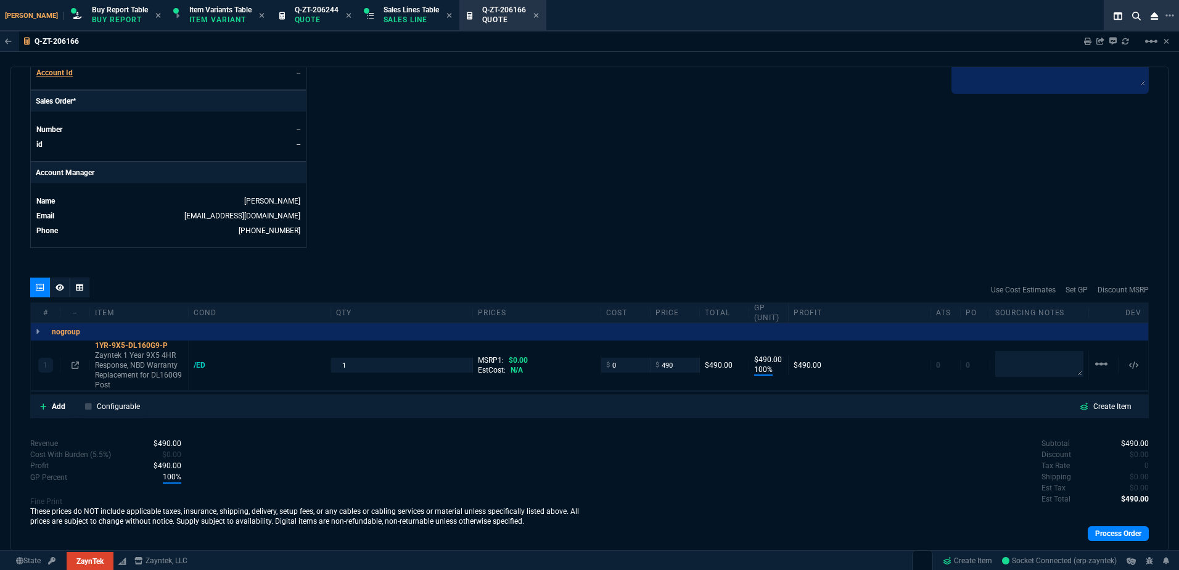
type input "100"
type input "490"
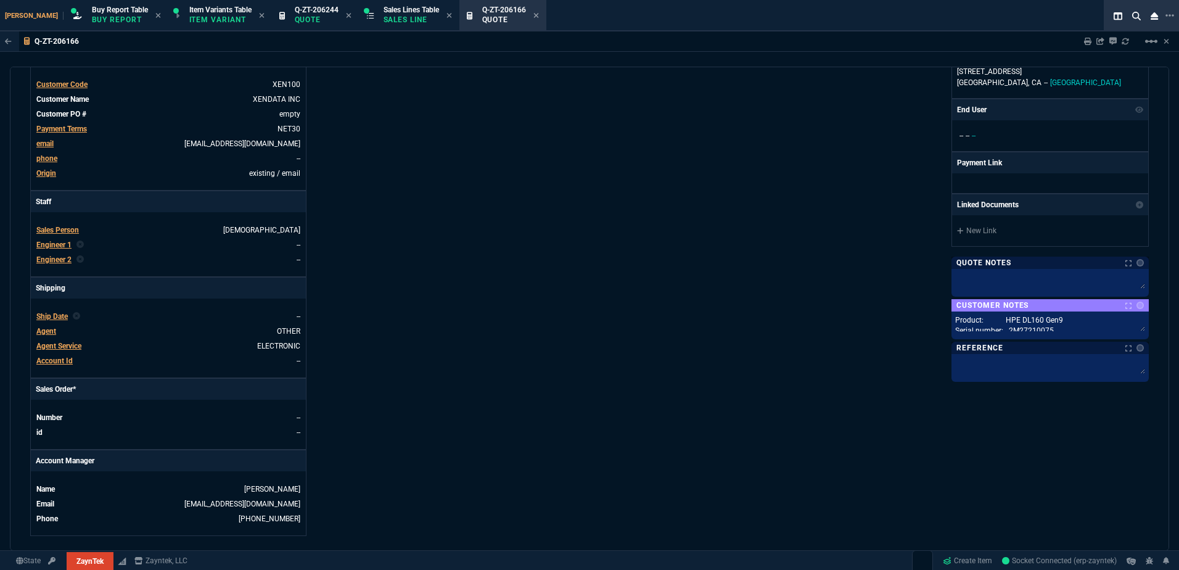
scroll to position [194, 0]
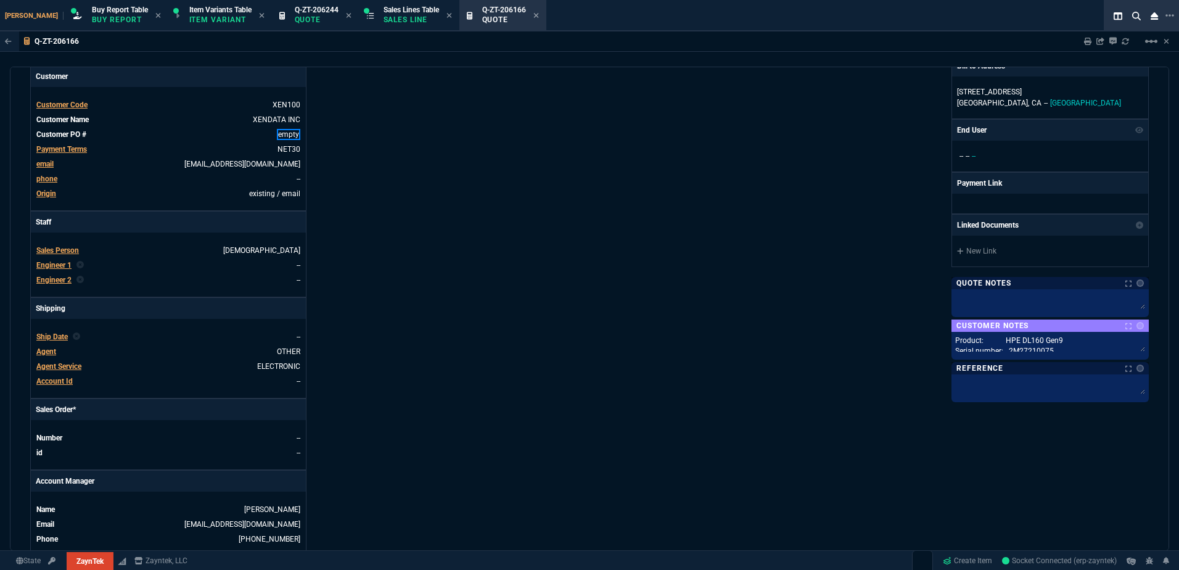
drag, startPoint x: 289, startPoint y: 137, endPoint x: 444, endPoint y: 170, distance: 159.0
click at [289, 137] on link "empty" at bounding box center [288, 134] width 23 height 11
paste link
click at [556, 203] on div "Details Number Q-ZT-206166 Order ID Q-ZT-206166 Customer Code XEN100 Total Unit…" at bounding box center [310, 238] width 560 height 637
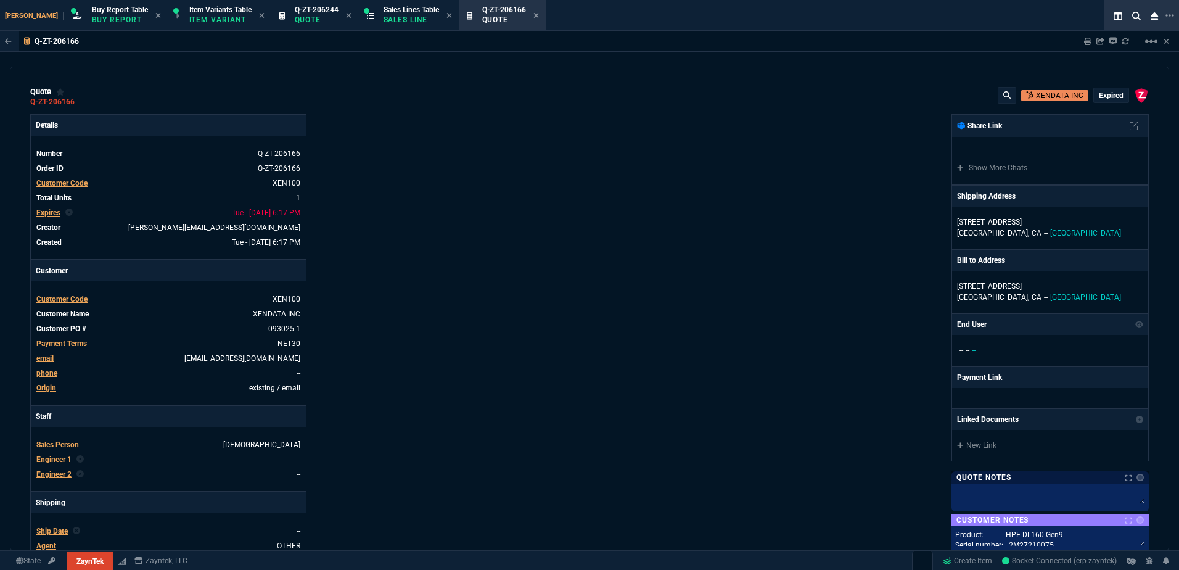
click at [1088, 91] on div "XENDATA INC expired" at bounding box center [1073, 95] width 151 height 17
click at [1099, 91] on p "expired" at bounding box center [1111, 96] width 25 height 10
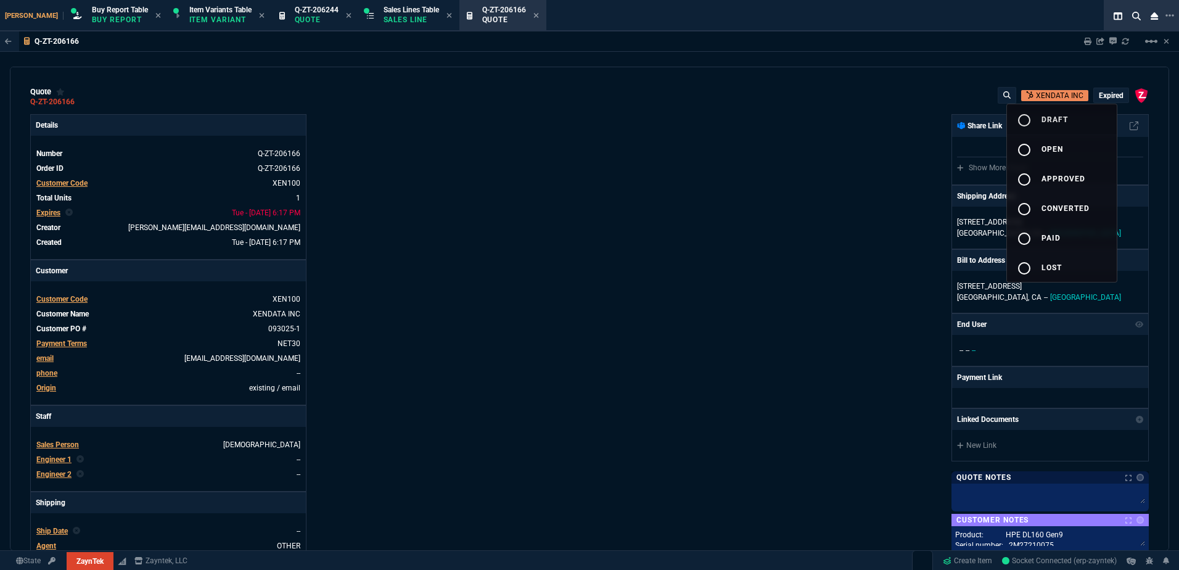
drag, startPoint x: 1069, startPoint y: 115, endPoint x: 654, endPoint y: 157, distance: 416.7
click at [1068, 115] on button "radio_button_unchecked draft" at bounding box center [1062, 119] width 110 height 30
click at [654, 157] on div at bounding box center [589, 285] width 1179 height 570
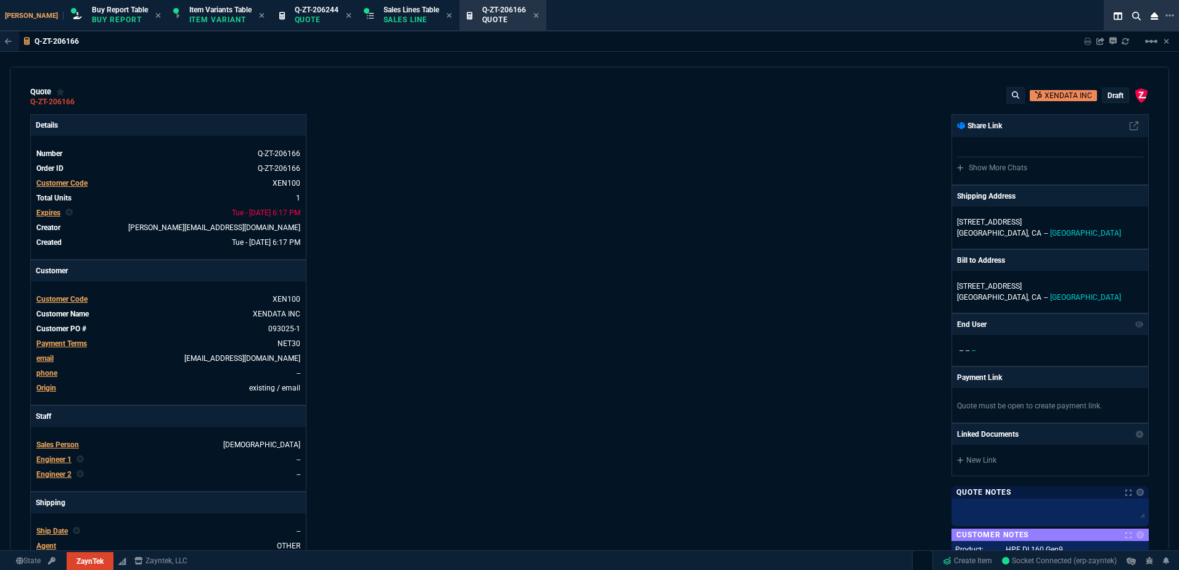
type input "100"
type input "490"
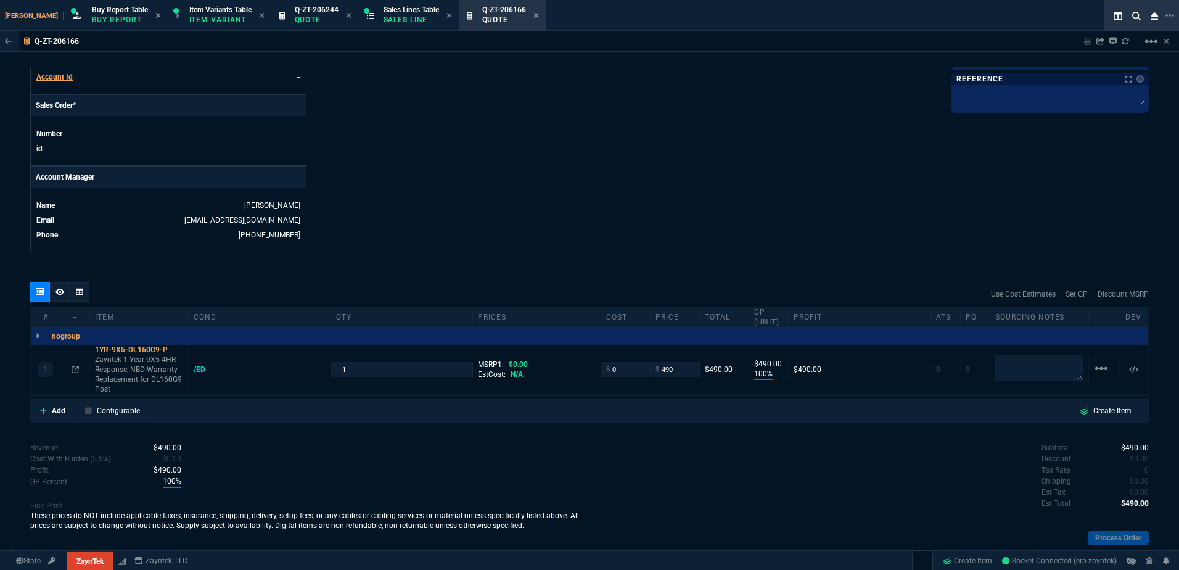
scroll to position [542, 0]
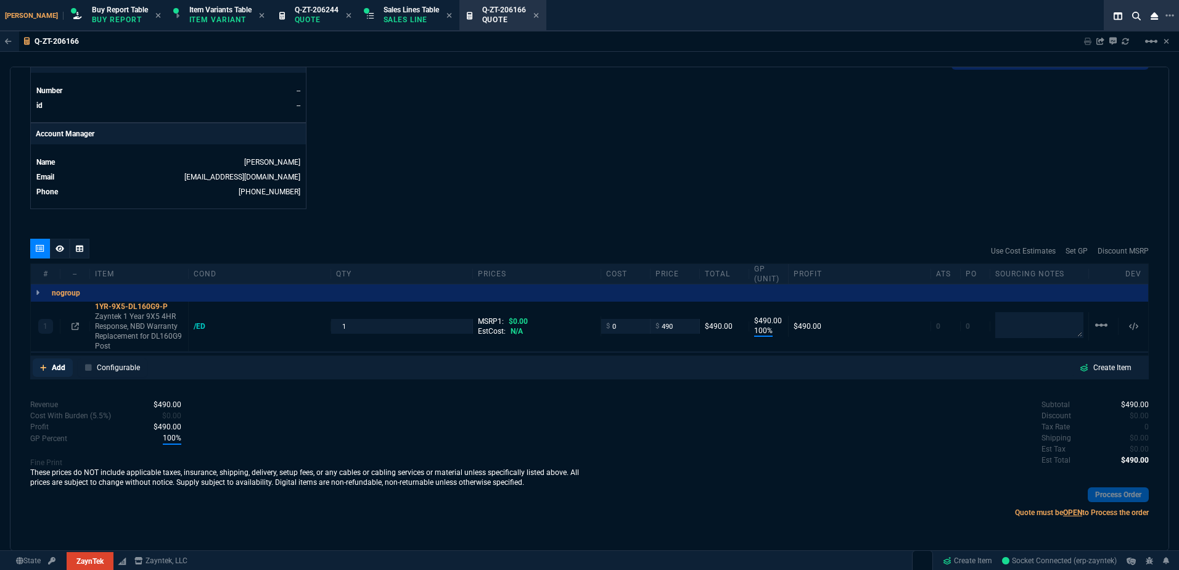
click at [59, 368] on p "Add" at bounding box center [59, 367] width 14 height 11
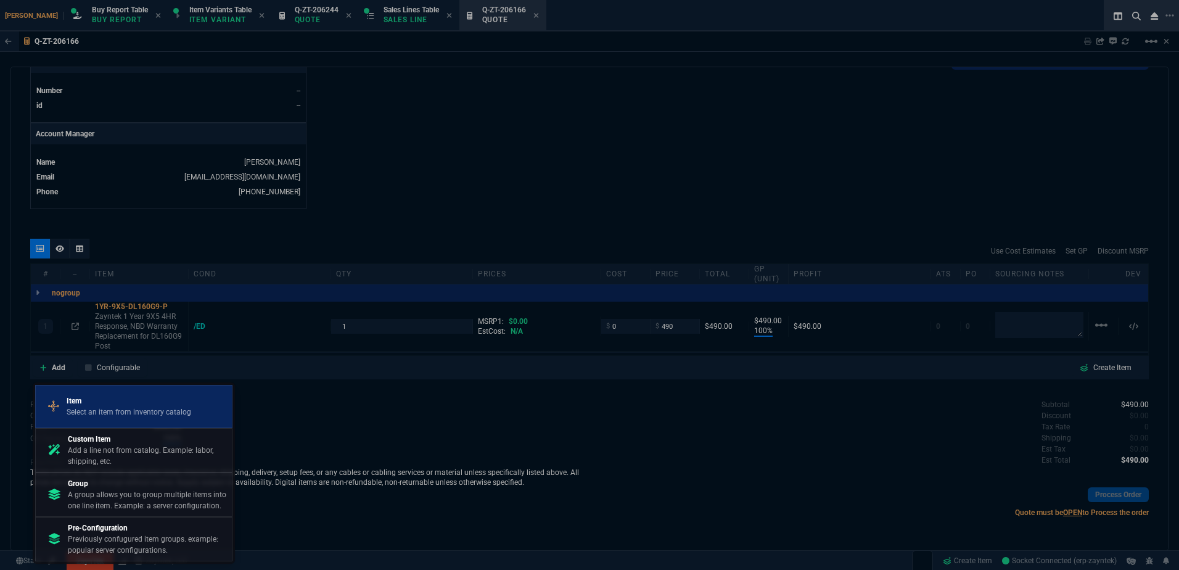
click at [168, 411] on p "Select an item from inventory catalog" at bounding box center [129, 412] width 125 height 11
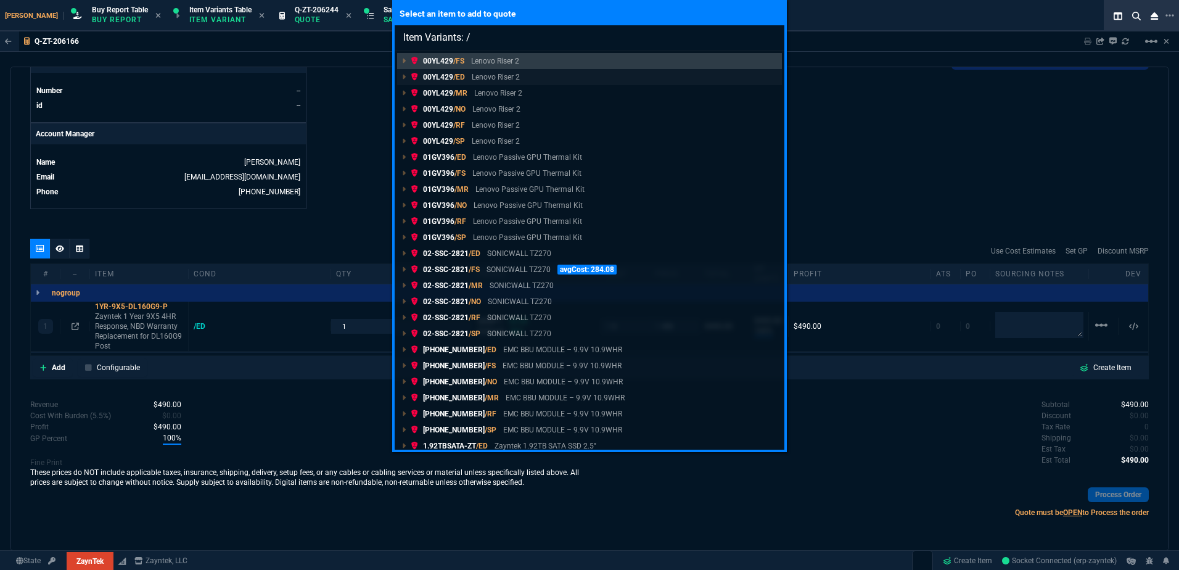
type input "Item Variants: /c"
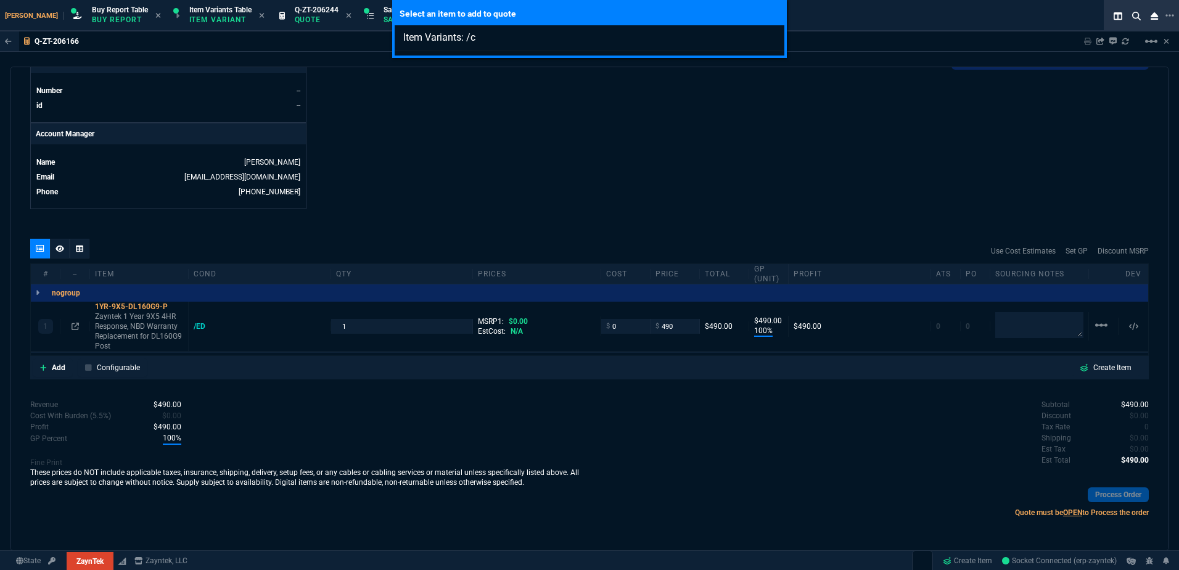
click at [514, 139] on div "Select an item to add to quote Item Variants: /c" at bounding box center [589, 285] width 1179 height 570
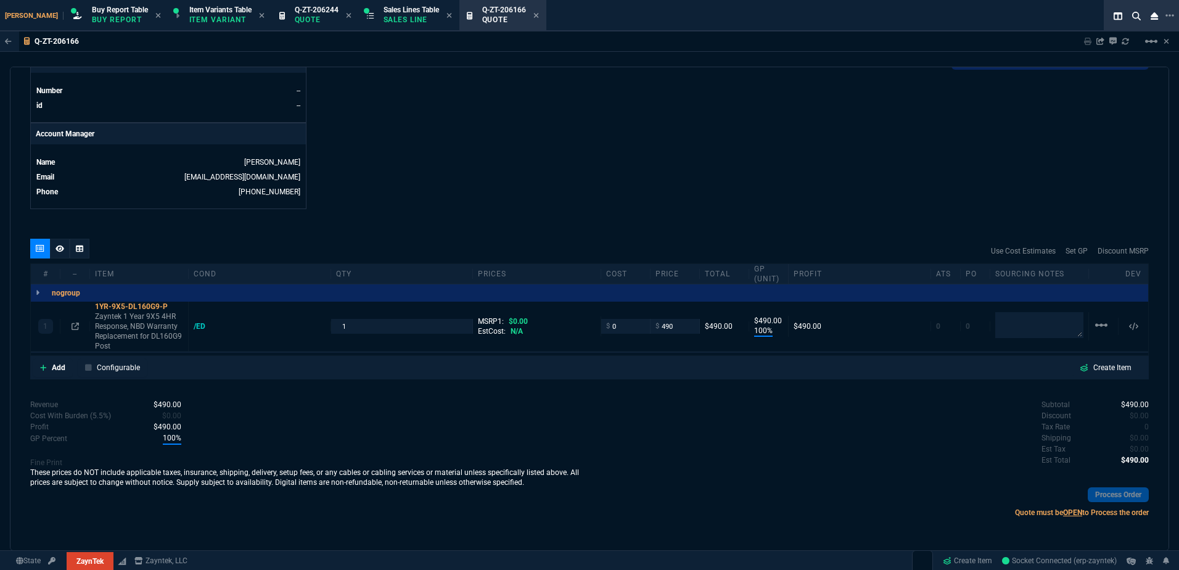
click at [30, 363] on div "quote Q-ZT-206166 XENDATA INC draft ZaynTek, LLC 2609 Technology Dr Suite 200 P…" at bounding box center [590, 309] width 1160 height 484
click at [48, 368] on link "Add" at bounding box center [53, 367] width 40 height 19
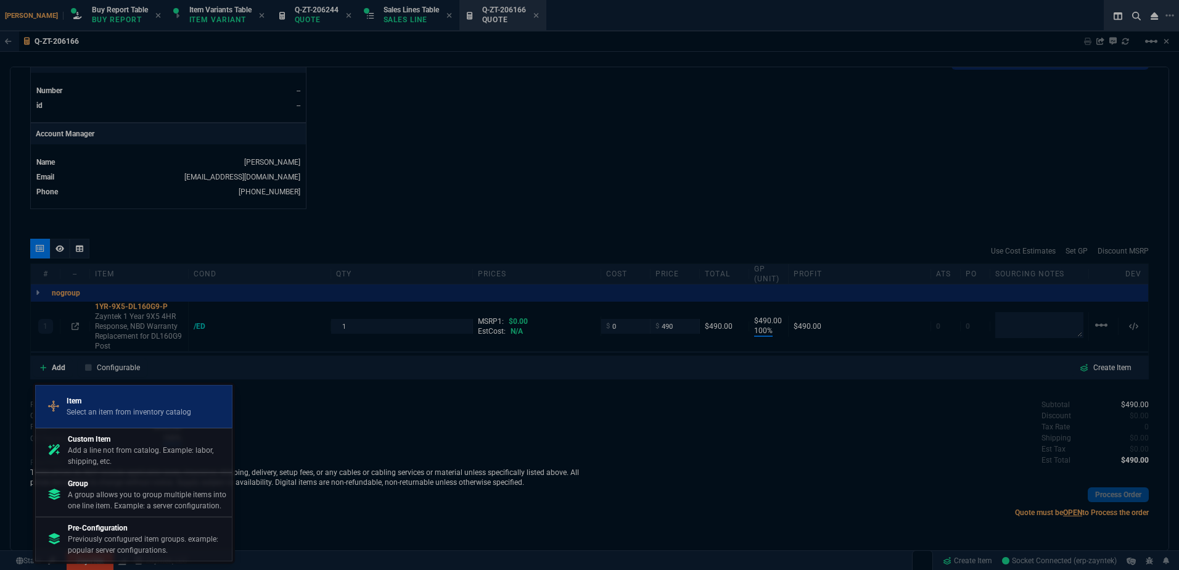
click at [94, 409] on p "Select an item from inventory catalog" at bounding box center [129, 412] width 125 height 11
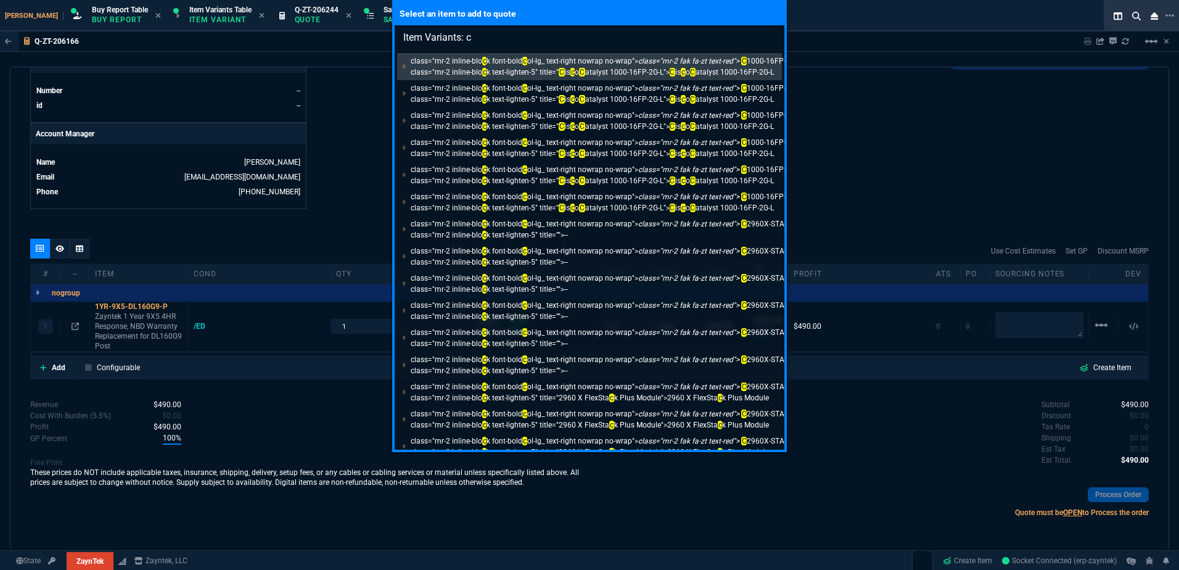
type input "Item Variants: c"
click at [337, 207] on div "Select an item to add to quote Item Variants: c class="mr-2 inline-blo c k font…" at bounding box center [589, 285] width 1179 height 570
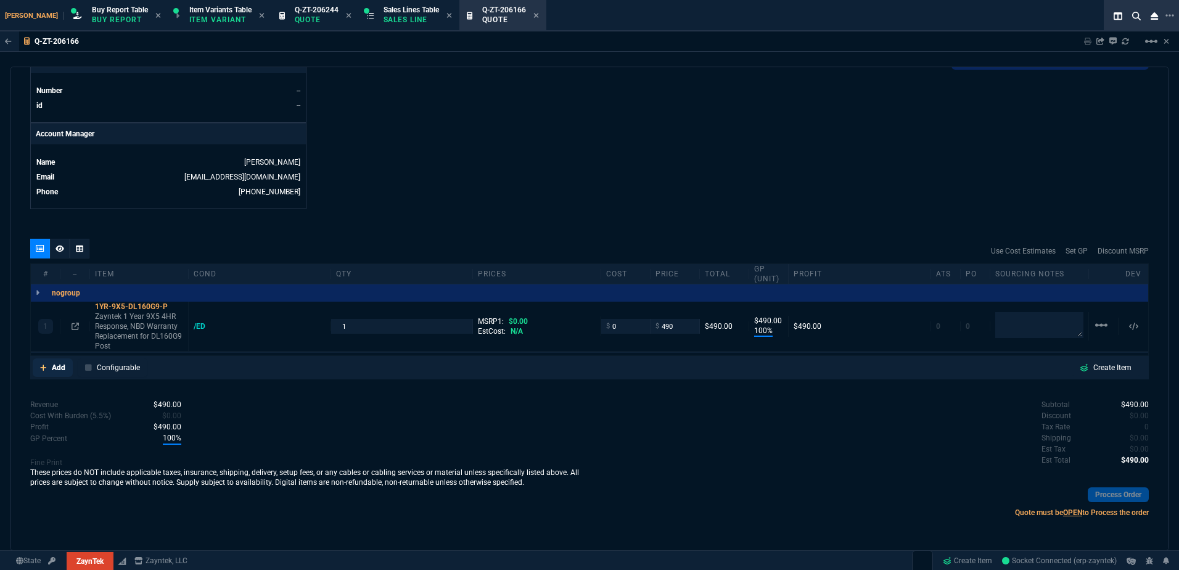
click at [50, 370] on link "Add" at bounding box center [53, 367] width 40 height 19
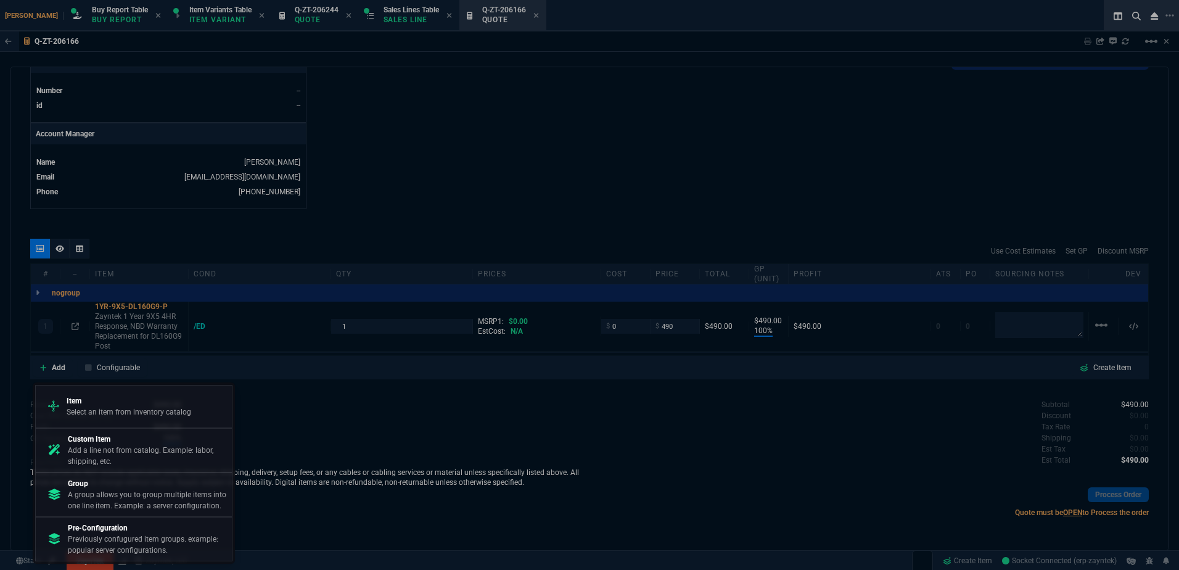
click at [529, 422] on div at bounding box center [589, 285] width 1179 height 570
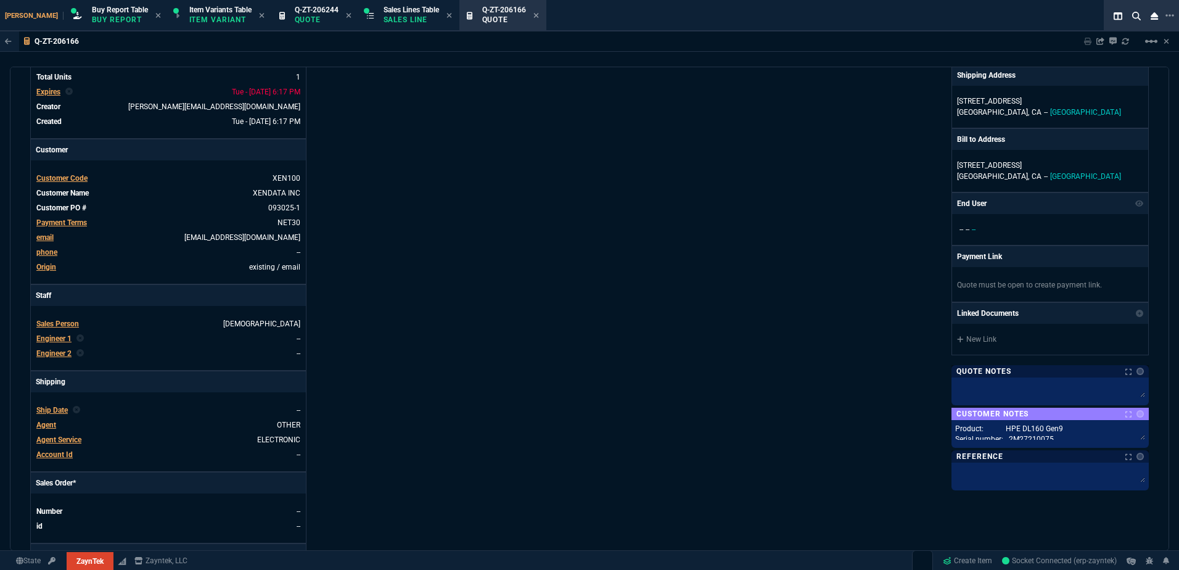
scroll to position [0, 0]
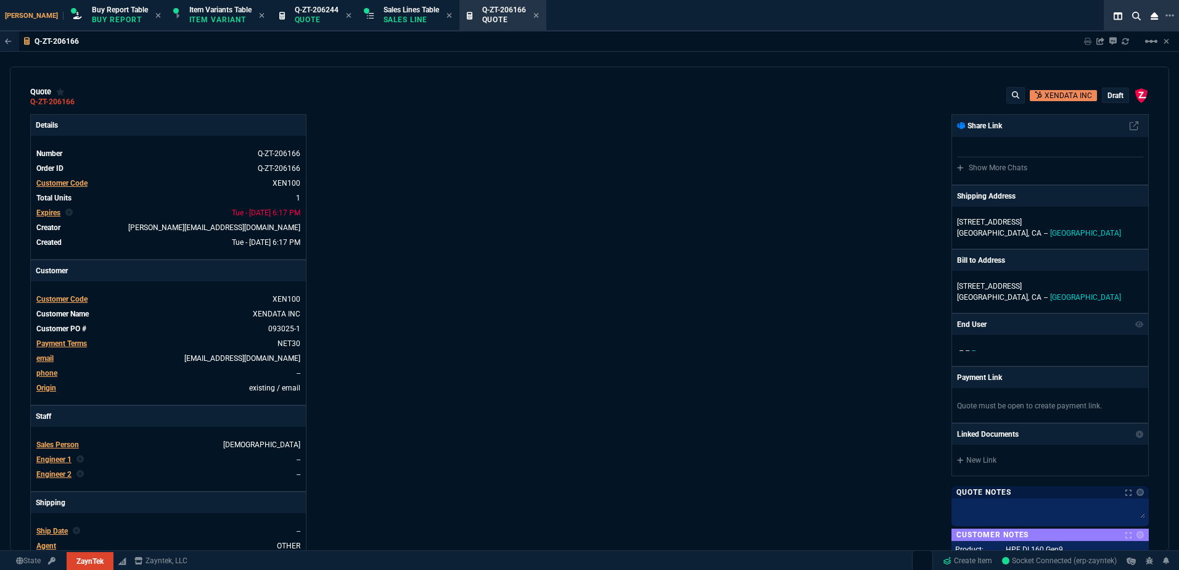
click at [1112, 94] on p "draft" at bounding box center [1116, 96] width 16 height 10
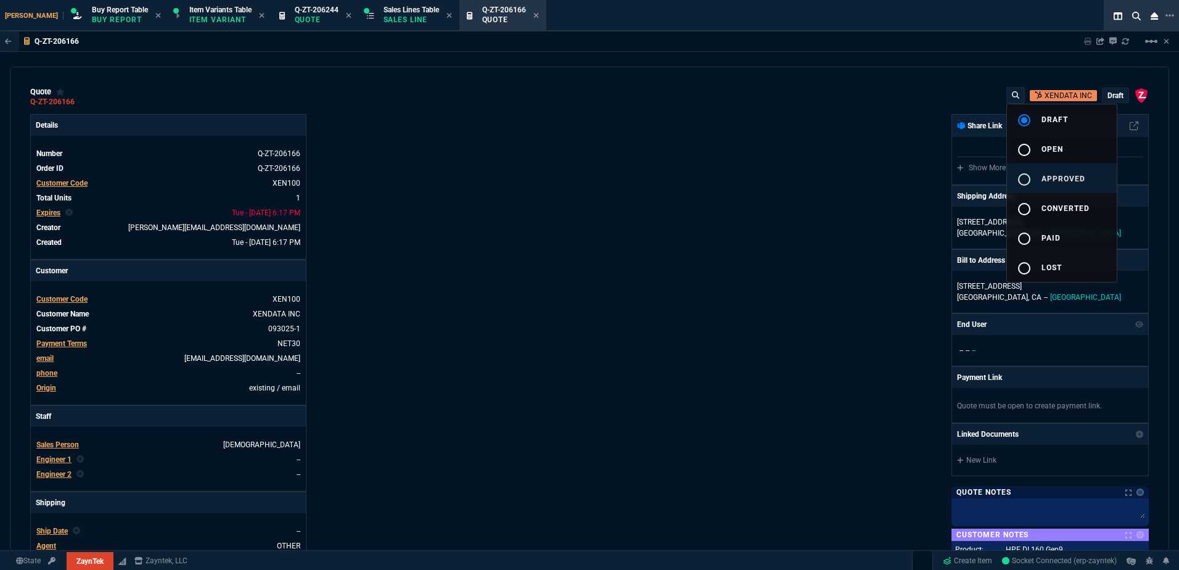
click at [1059, 183] on button "radio_button_unchecked approved" at bounding box center [1062, 178] width 110 height 30
click at [781, 255] on div at bounding box center [589, 285] width 1179 height 570
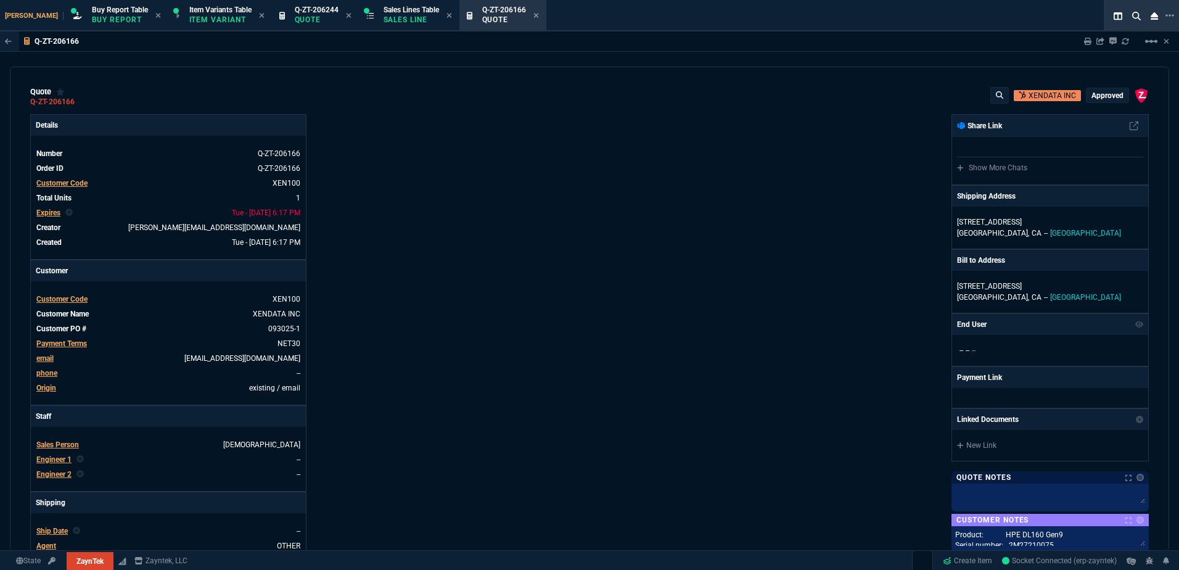
type input "100"
type input "490"
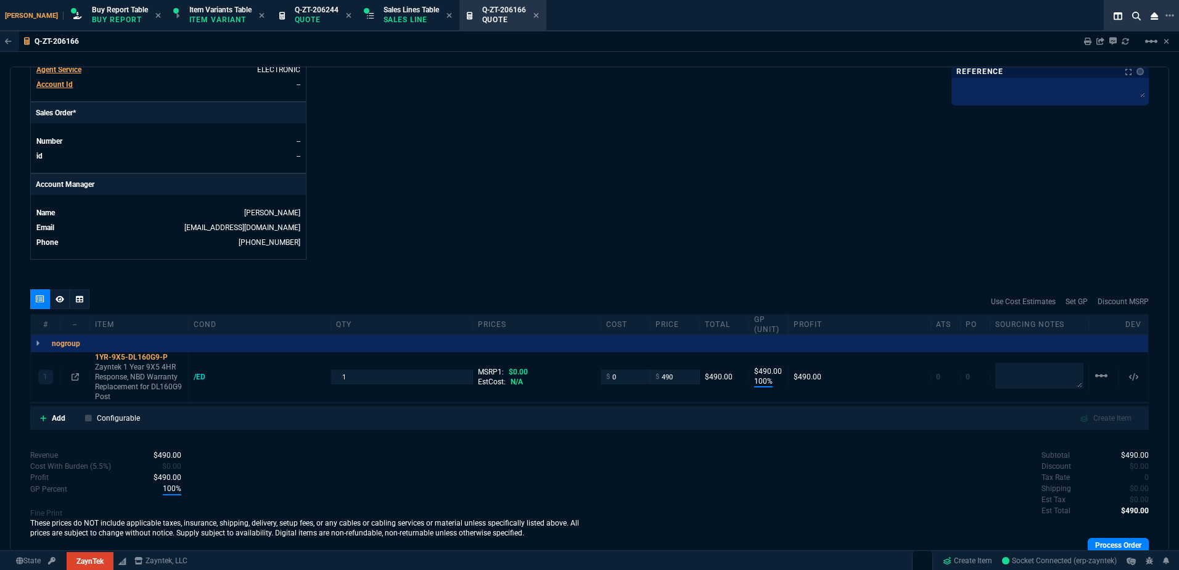
scroll to position [531, 0]
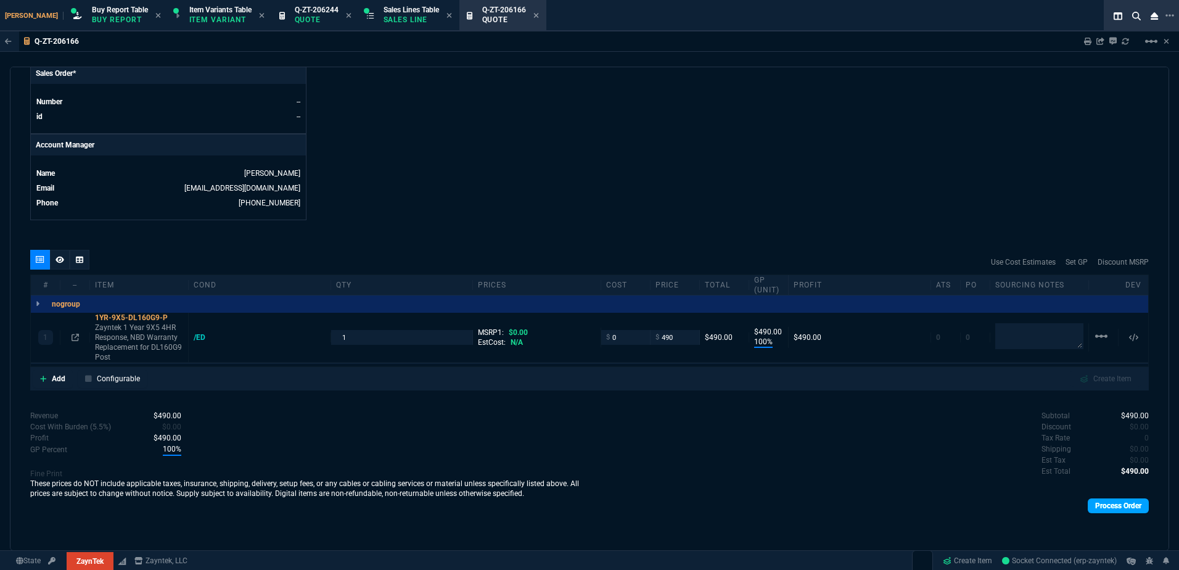
click at [1104, 498] on div "Process Order" at bounding box center [870, 505] width 560 height 25
click at [1106, 506] on link "Process Order" at bounding box center [1118, 505] width 61 height 15
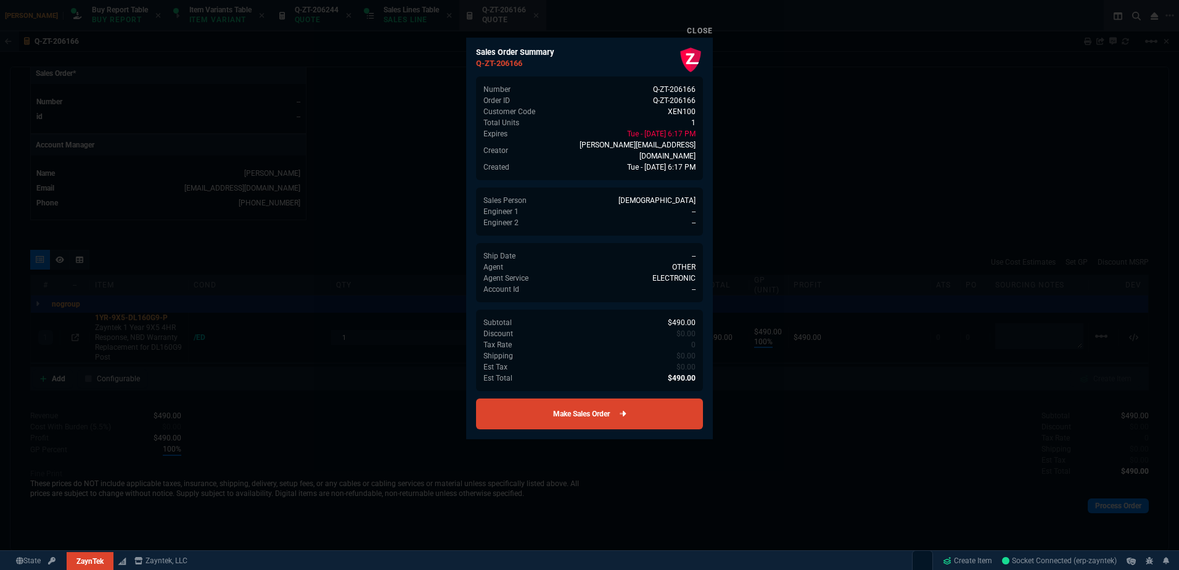
click at [606, 401] on link "Make Sales Order" at bounding box center [589, 413] width 227 height 31
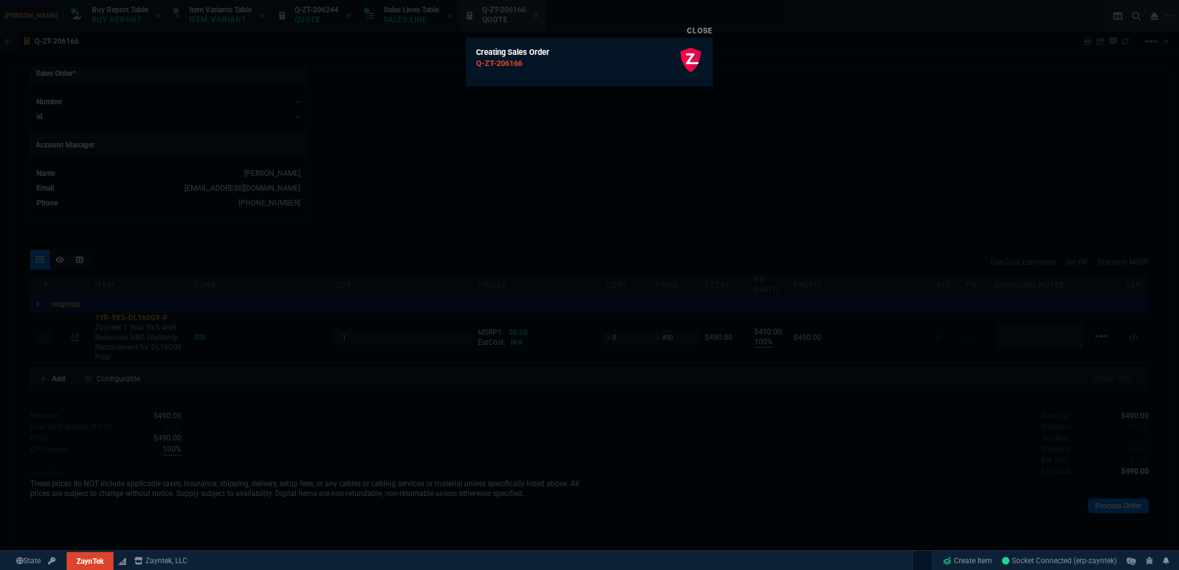
click at [317, 167] on div at bounding box center [589, 285] width 1179 height 570
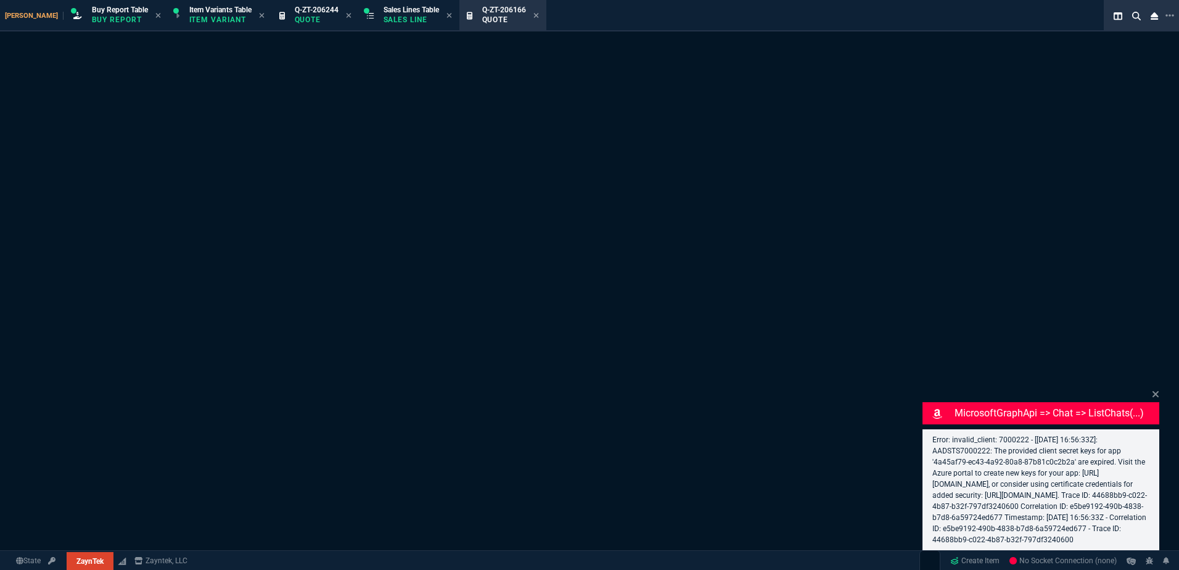
select select "1: BROV"
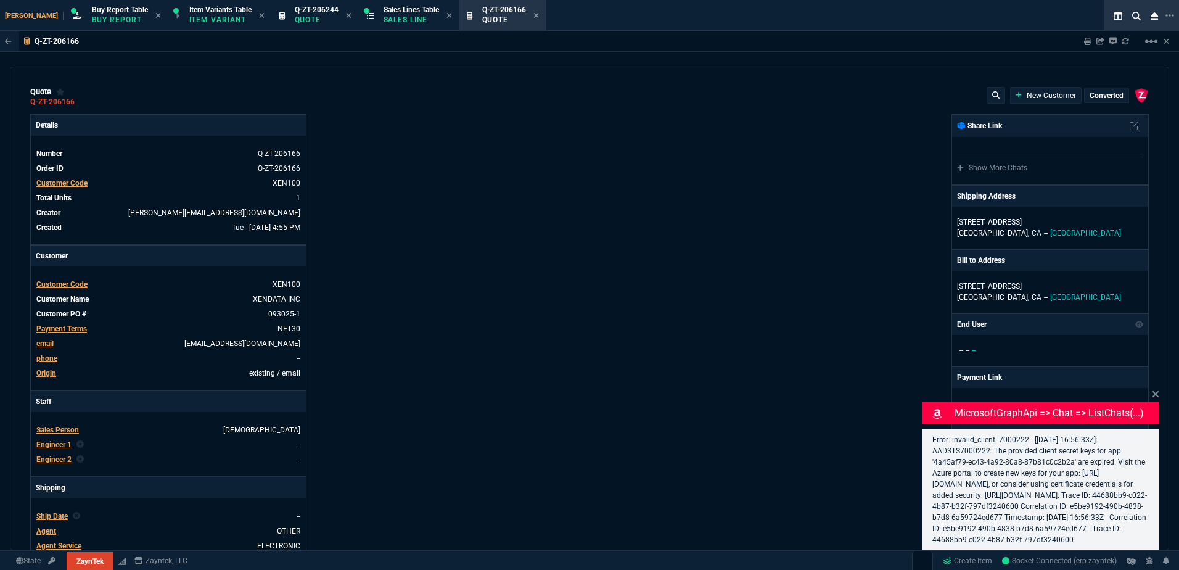
type input "100"
type input "490"
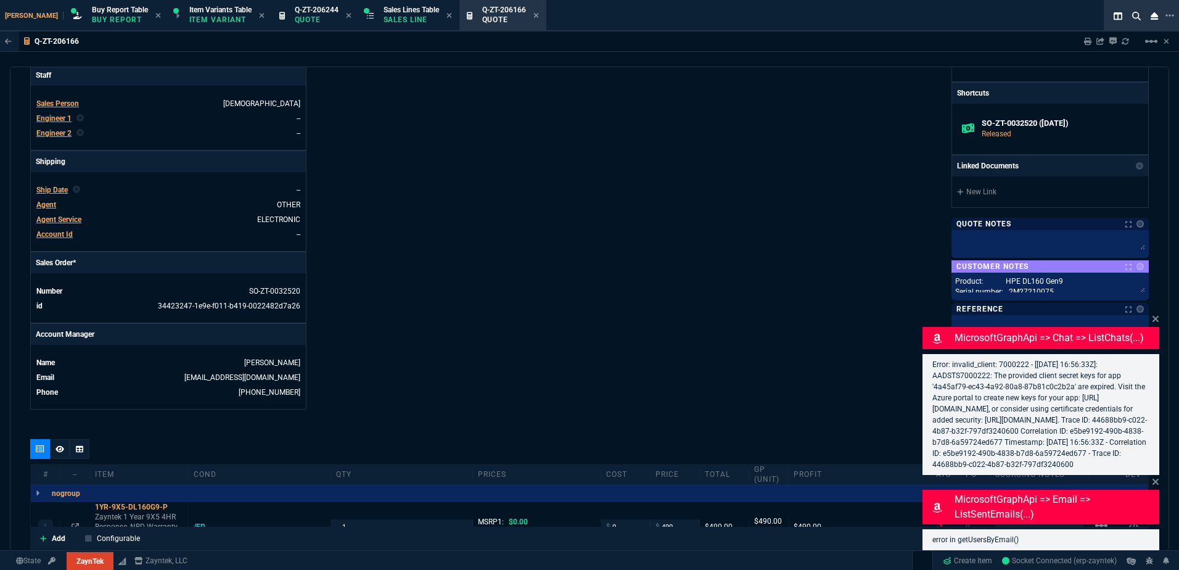
scroll to position [511, 0]
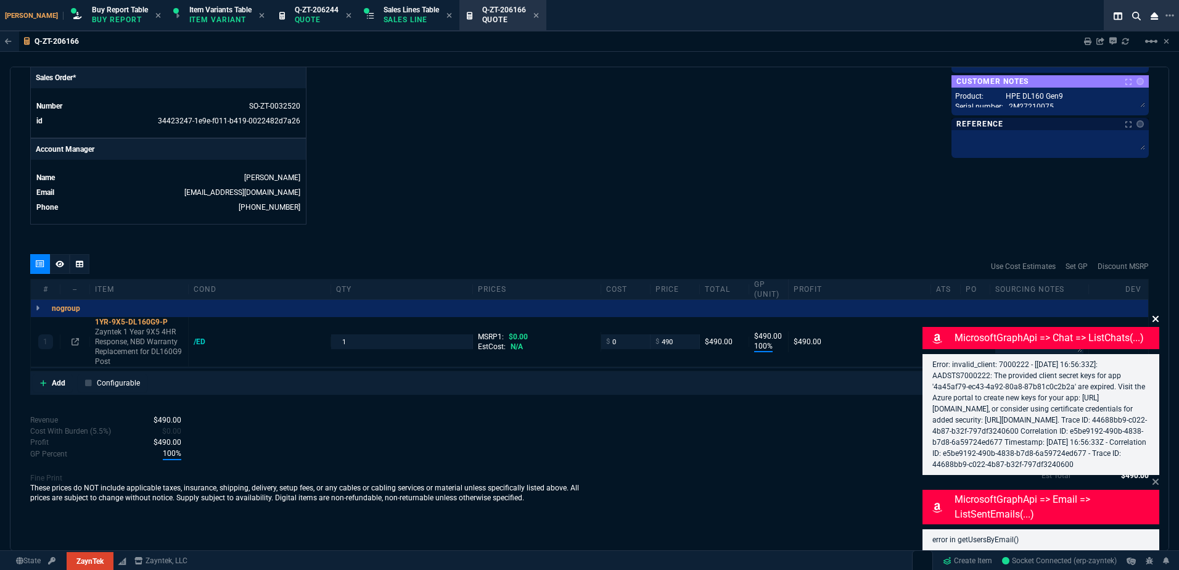
click at [1154, 314] on icon at bounding box center [1155, 319] width 7 height 10
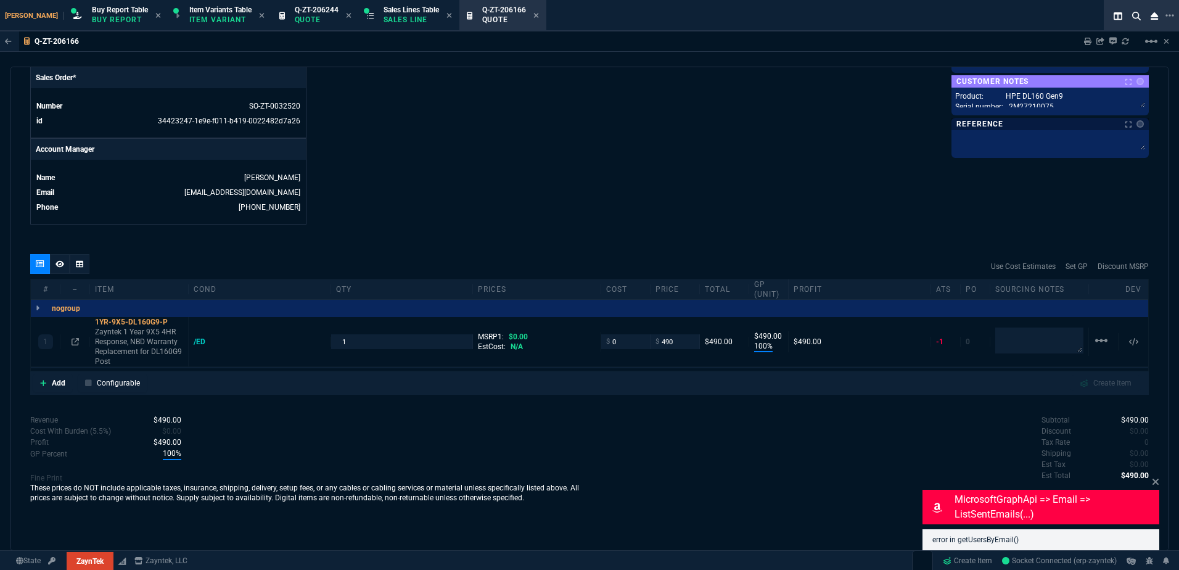
click at [1156, 476] on div "MicrosoftGraphApi => email => listSentEmails(...) error in getUsersByEmail()" at bounding box center [1041, 512] width 237 height 75
click at [1160, 486] on div "quote Q-ZT-206166 XENDATA INC converted ZaynTek, LLC 2609 Technology Dr Suite 2…" at bounding box center [590, 309] width 1160 height 484
click at [1154, 484] on icon at bounding box center [1156, 482] width 6 height 6
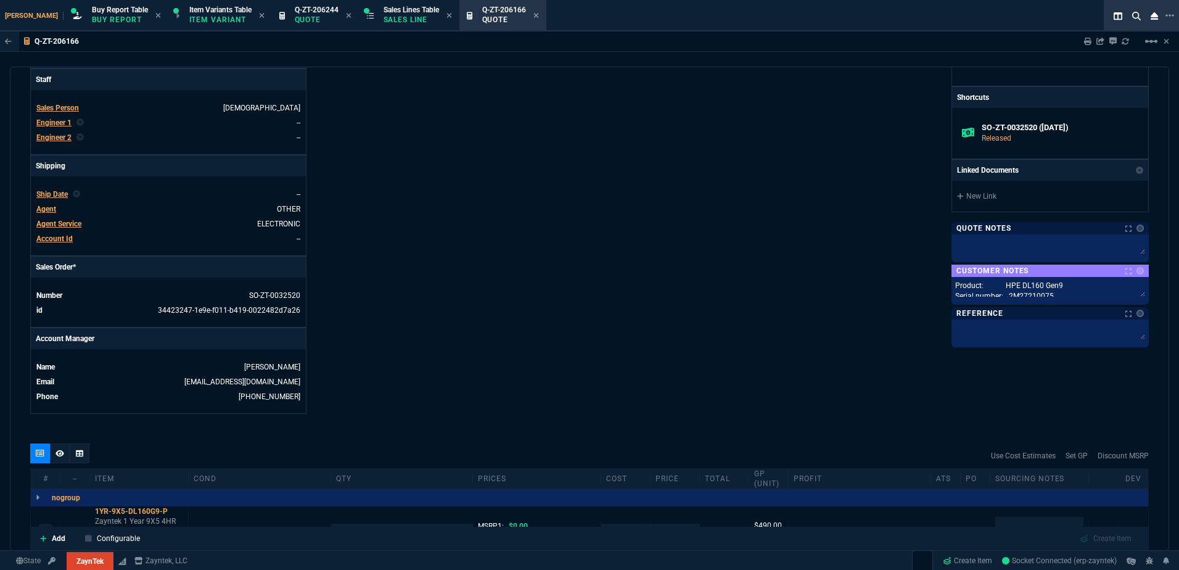
scroll to position [203, 0]
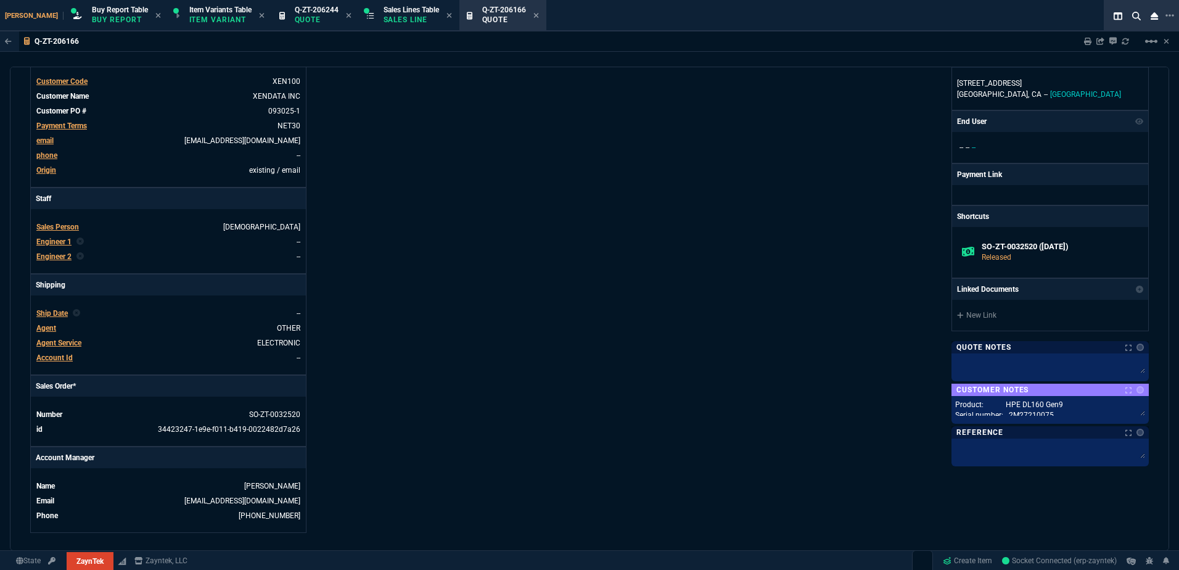
click at [537, 292] on div "Details Number Q-ZT-206166 Order ID Q-ZT-206166 Customer Code XEN100 Total Unit…" at bounding box center [310, 222] width 560 height 622
drag, startPoint x: 513, startPoint y: 14, endPoint x: 432, endPoint y: 16, distance: 80.2
click at [534, 14] on icon at bounding box center [537, 15] width 6 height 7
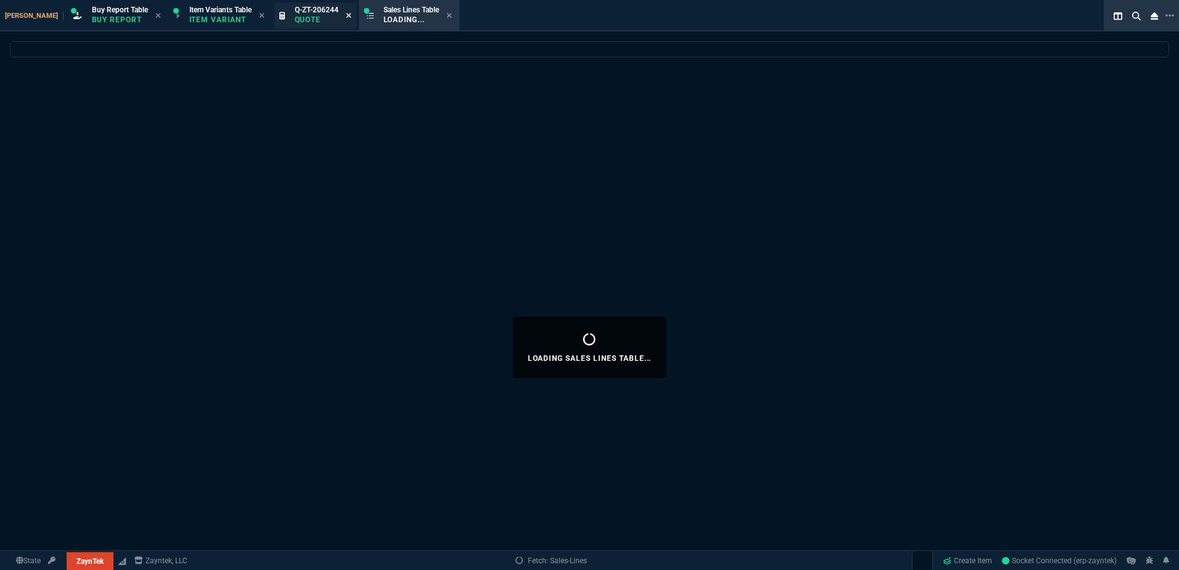
click at [346, 16] on icon at bounding box center [348, 15] width 5 height 5
select select
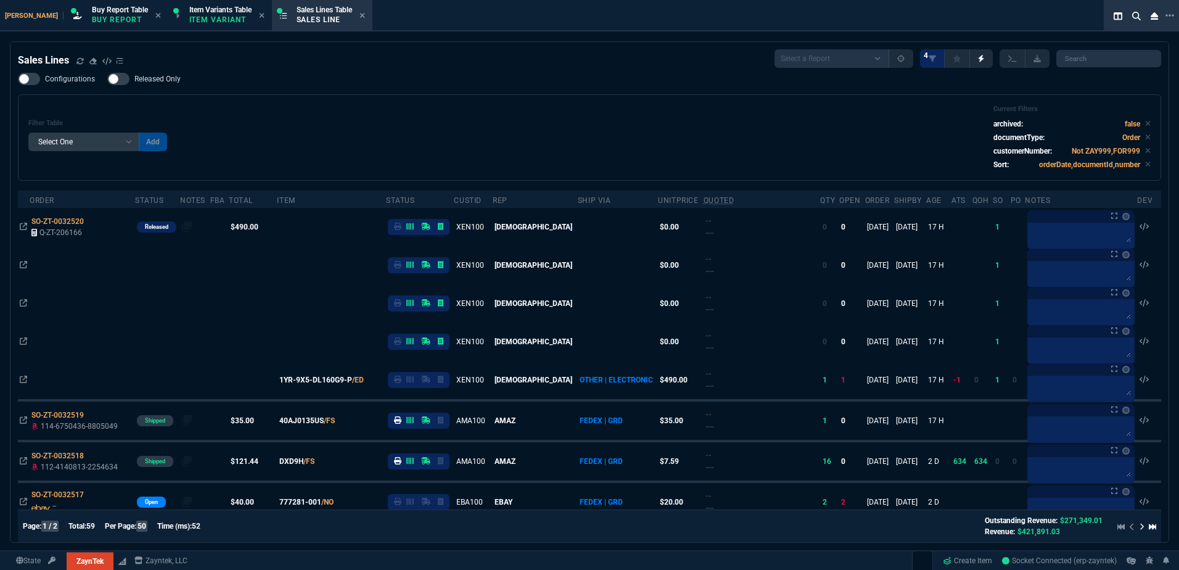
click at [382, 171] on div "Filter Table Select One Add Filter () Age () ATS () Cond (itemVariantCode) Cust…" at bounding box center [590, 137] width 1144 height 86
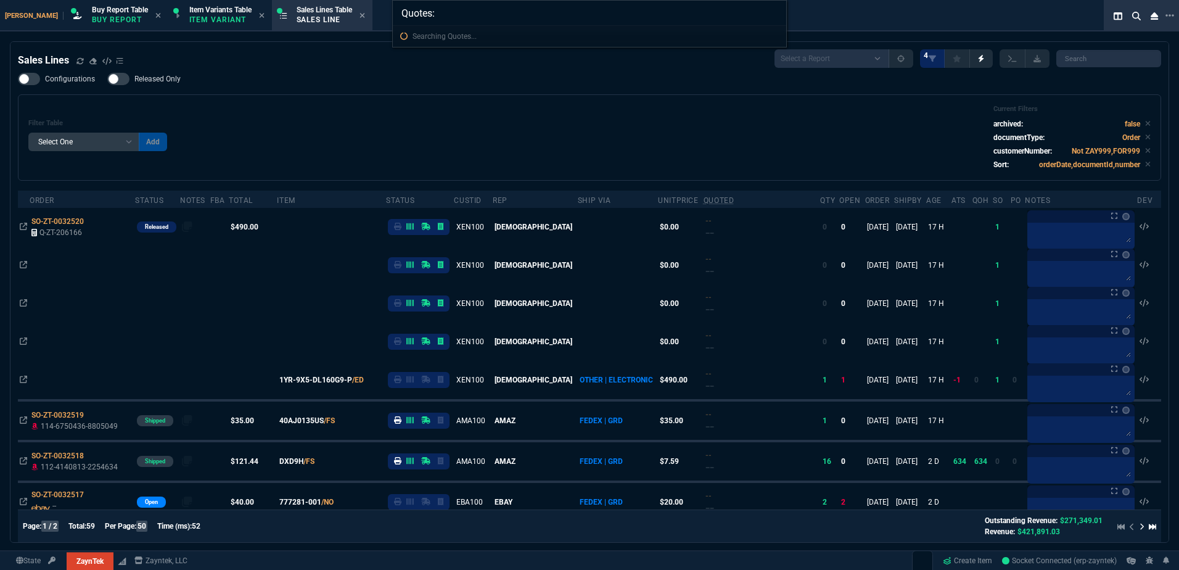
type input "Quotes: 205310"
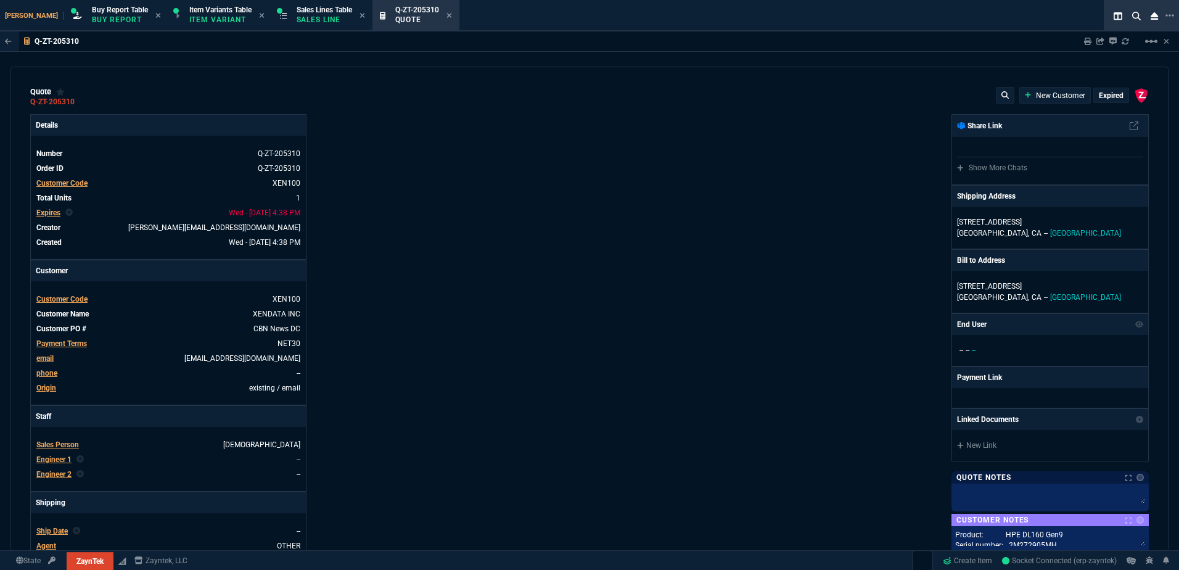
type input "100"
type input "490"
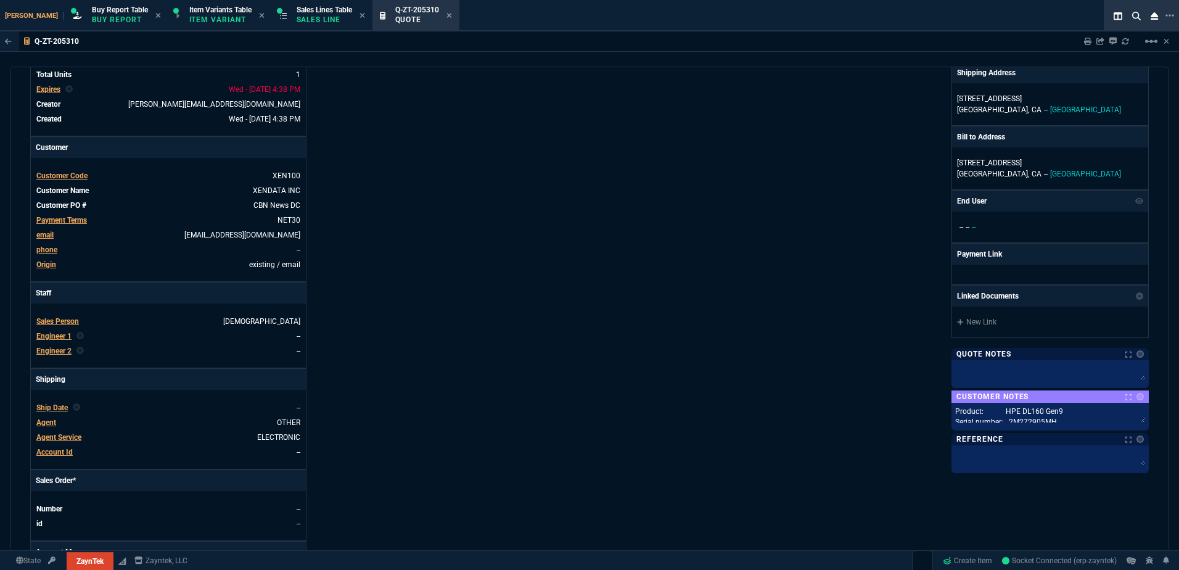
scroll to position [0, 0]
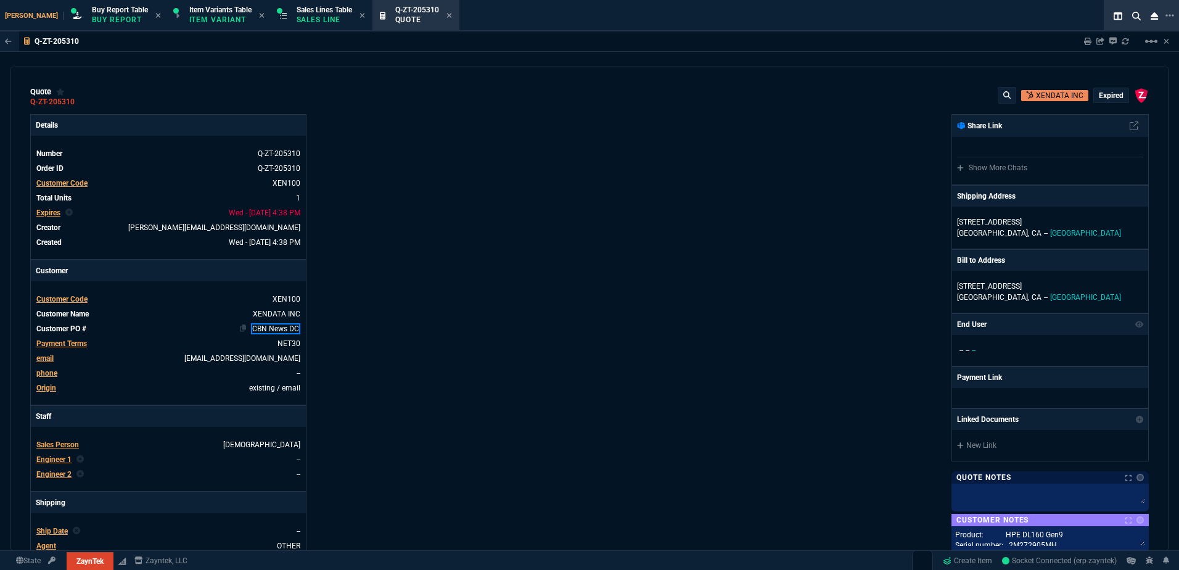
click at [293, 330] on link "CBN News DC" at bounding box center [275, 328] width 49 height 11
paste link
click at [497, 291] on div "Details Number Q-ZT-205310 Order ID Q-ZT-205310 Customer Code XEN100 Total Unit…" at bounding box center [310, 432] width 560 height 637
click at [1111, 95] on p "expired" at bounding box center [1111, 96] width 25 height 10
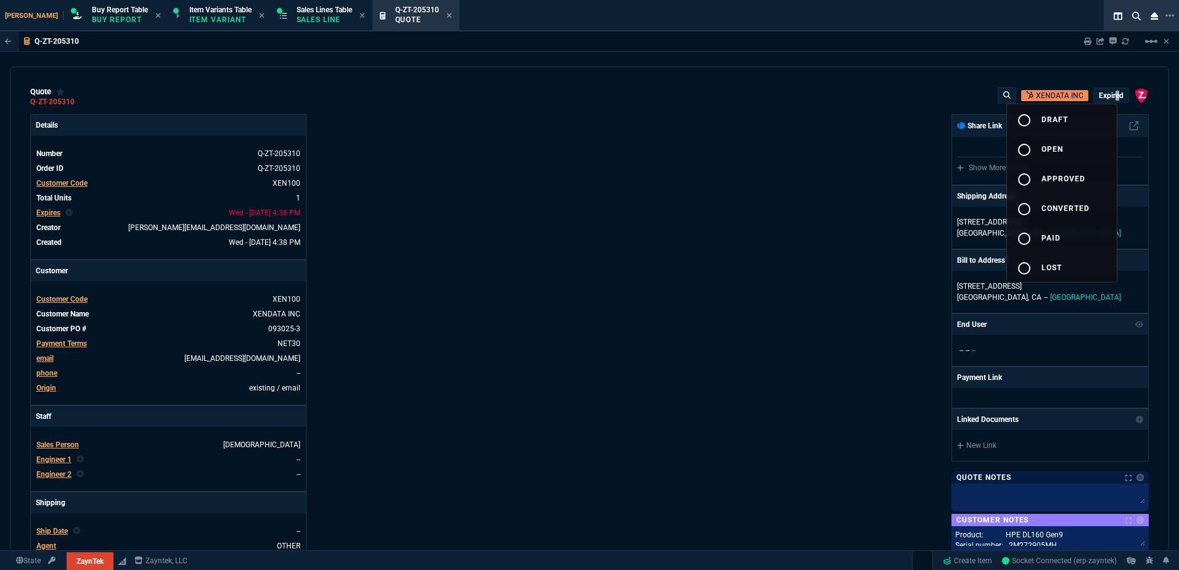
drag, startPoint x: 1109, startPoint y: 95, endPoint x: 695, endPoint y: 144, distance: 416.2
click at [1070, 114] on button "radio_button_unchecked draft" at bounding box center [1062, 119] width 110 height 30
click at [690, 145] on div at bounding box center [589, 285] width 1179 height 570
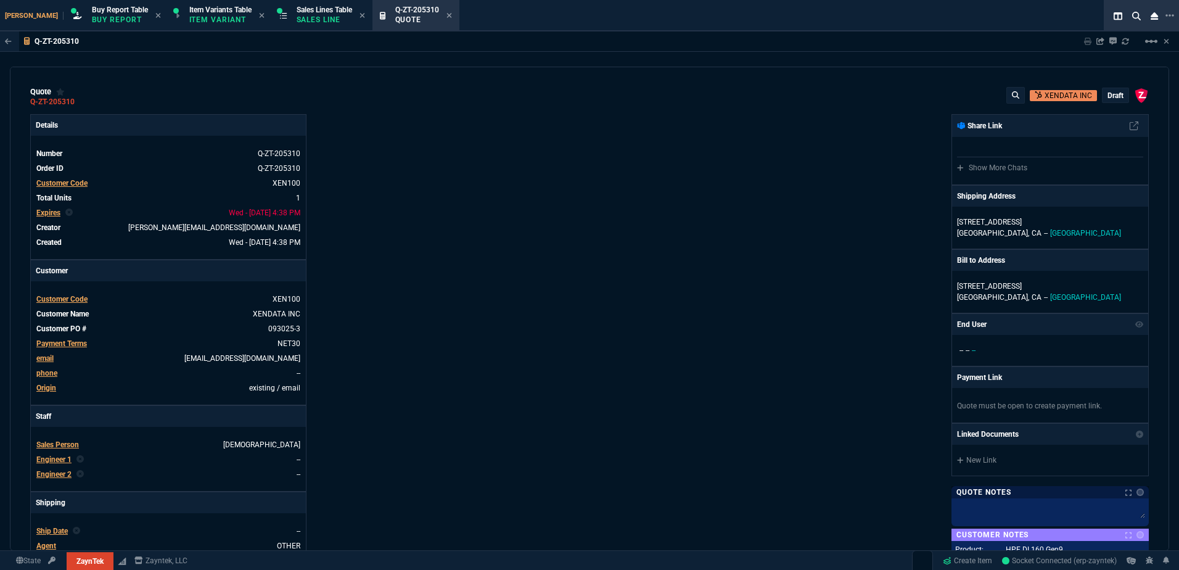
type input "100"
type input "490"
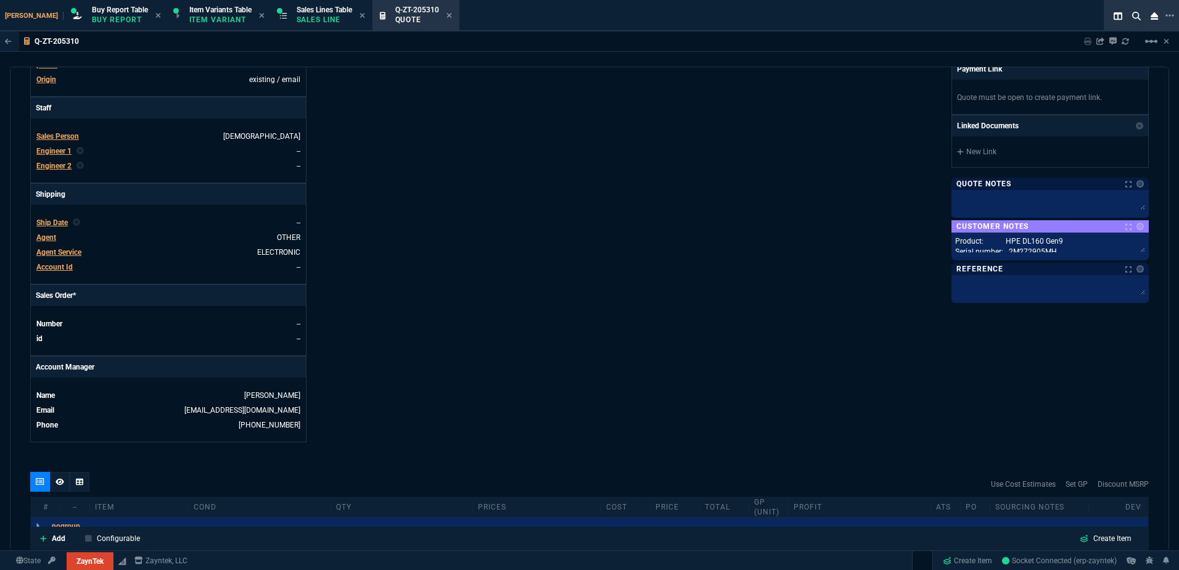
click at [574, 174] on div "Details Number Q-ZT-205310 Order ID Q-ZT-205310 Customer Code XEN100 Total Unit…" at bounding box center [310, 124] width 560 height 637
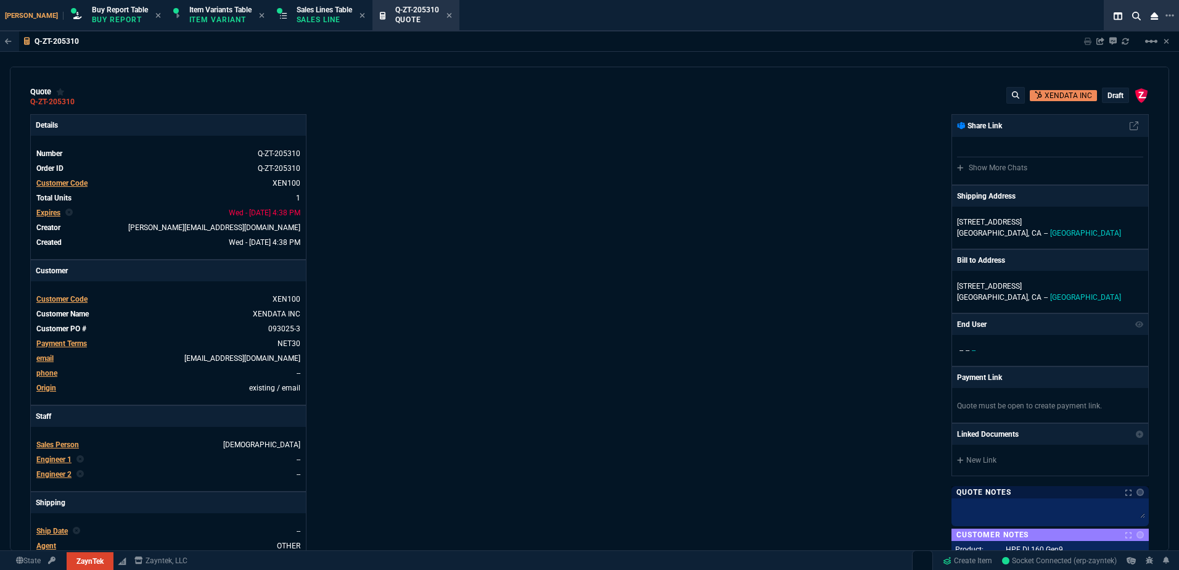
click at [1108, 93] on p "draft" at bounding box center [1116, 96] width 16 height 10
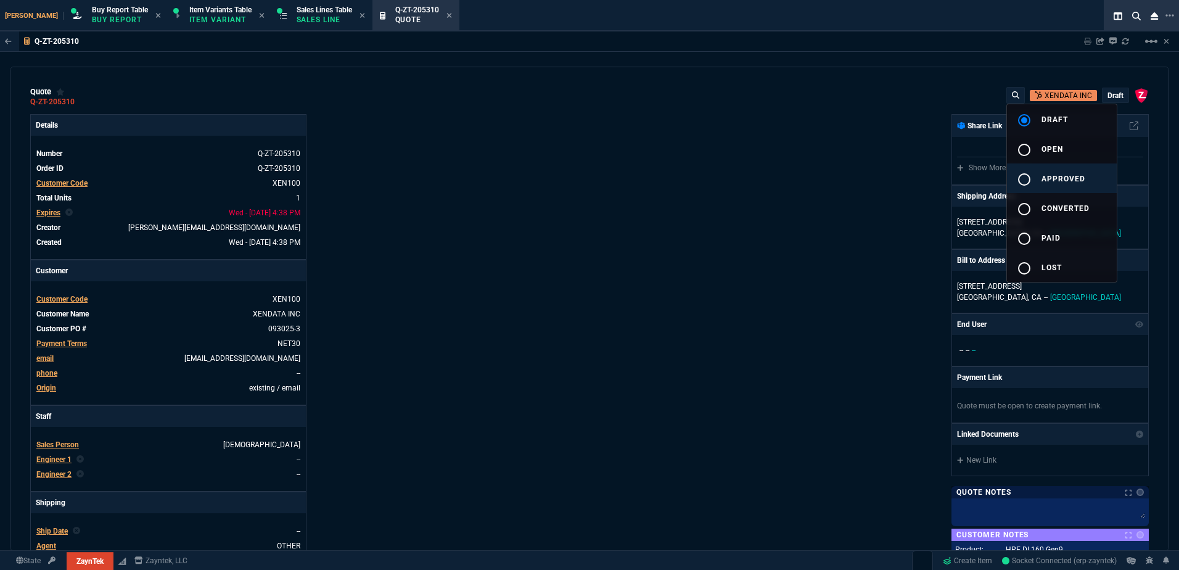
click at [1079, 175] on span "approved" at bounding box center [1064, 179] width 44 height 9
click at [786, 205] on div at bounding box center [589, 285] width 1179 height 570
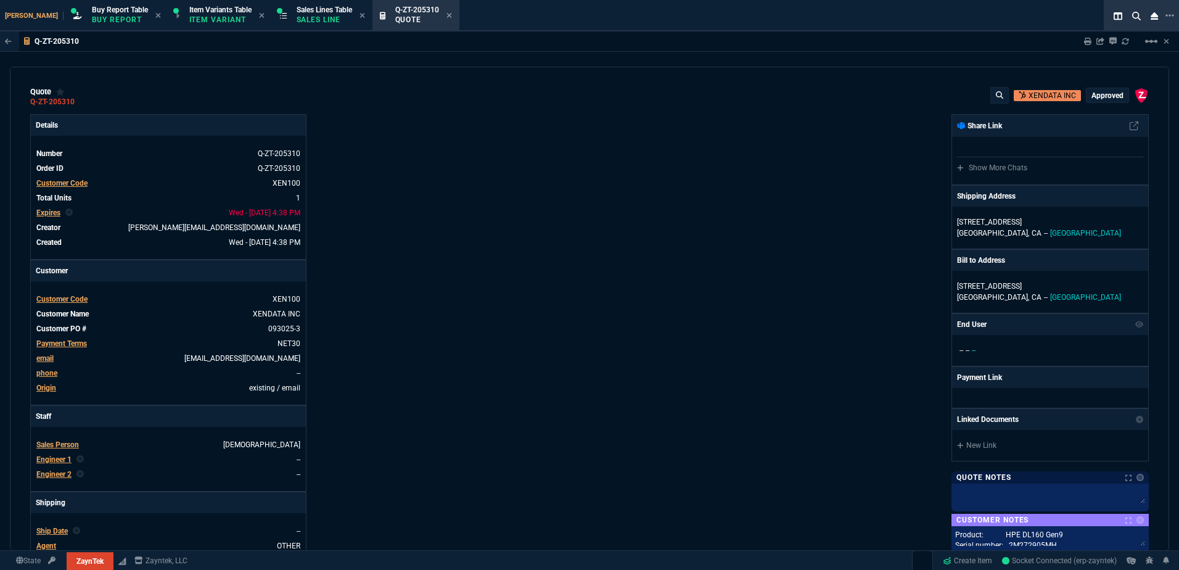
type input "100"
type input "490"
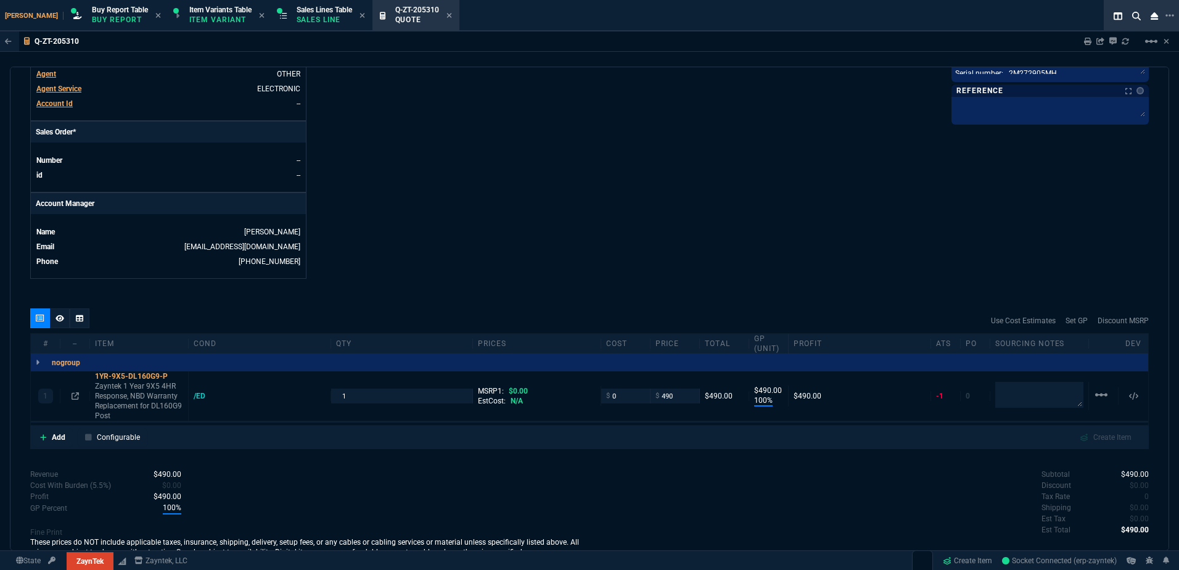
scroll to position [531, 0]
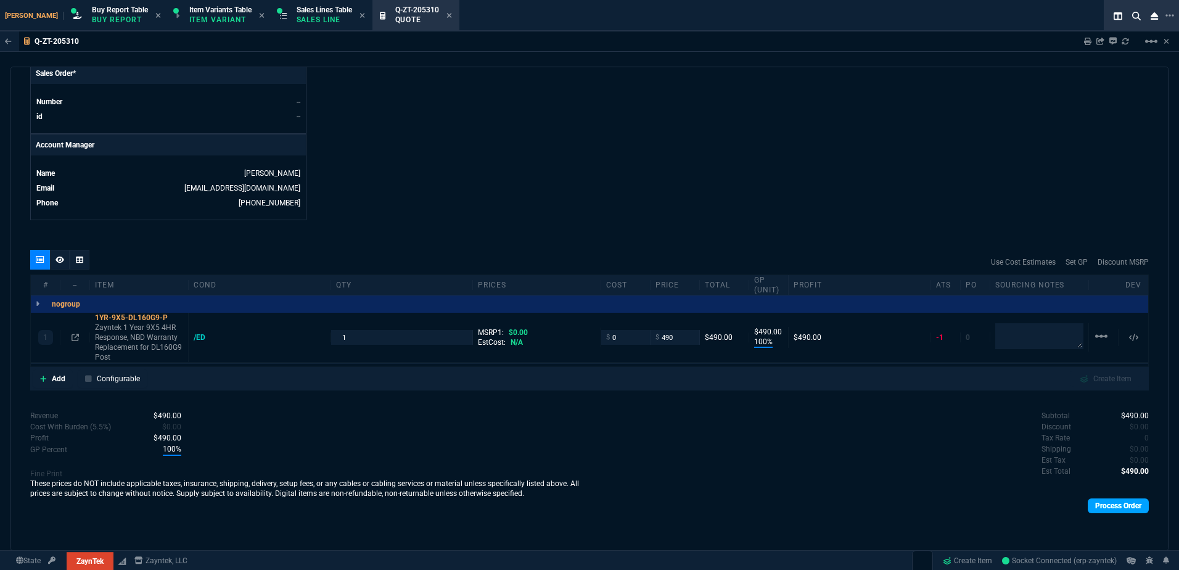
click at [1099, 506] on link "Process Order" at bounding box center [1118, 505] width 61 height 15
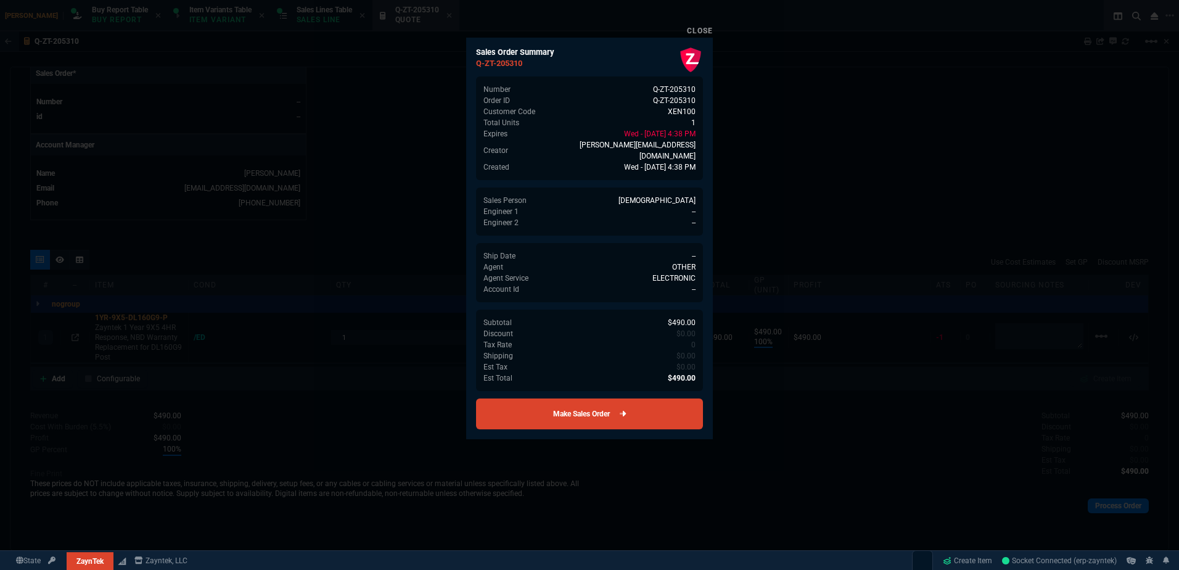
click at [624, 405] on link "Make Sales Order" at bounding box center [589, 413] width 227 height 31
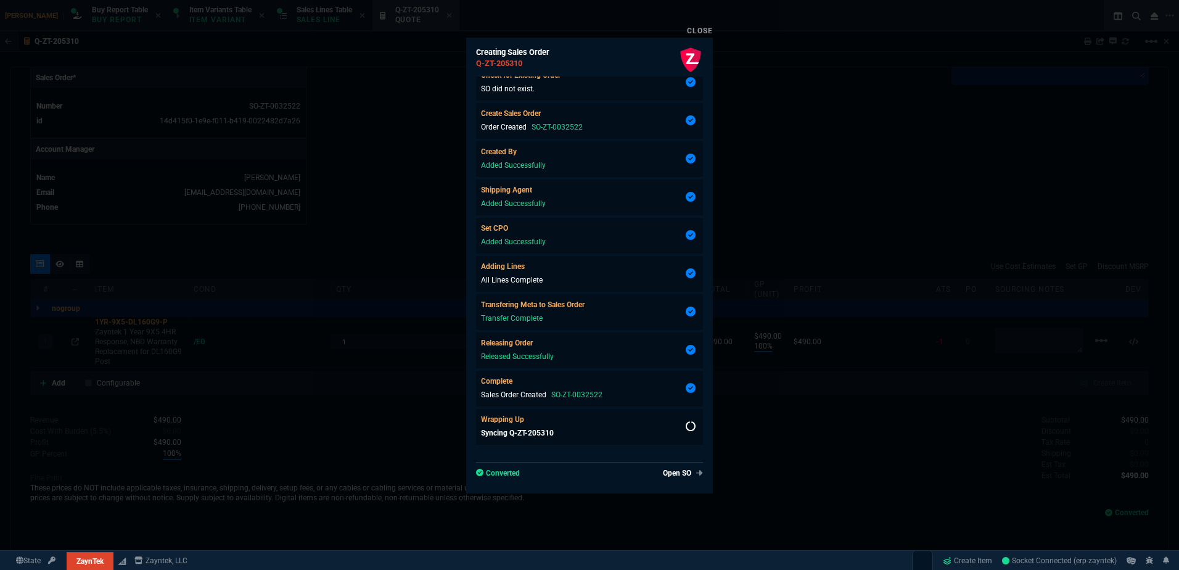
scroll to position [511, 0]
type input "100"
type input "490"
click at [321, 243] on div at bounding box center [589, 285] width 1179 height 570
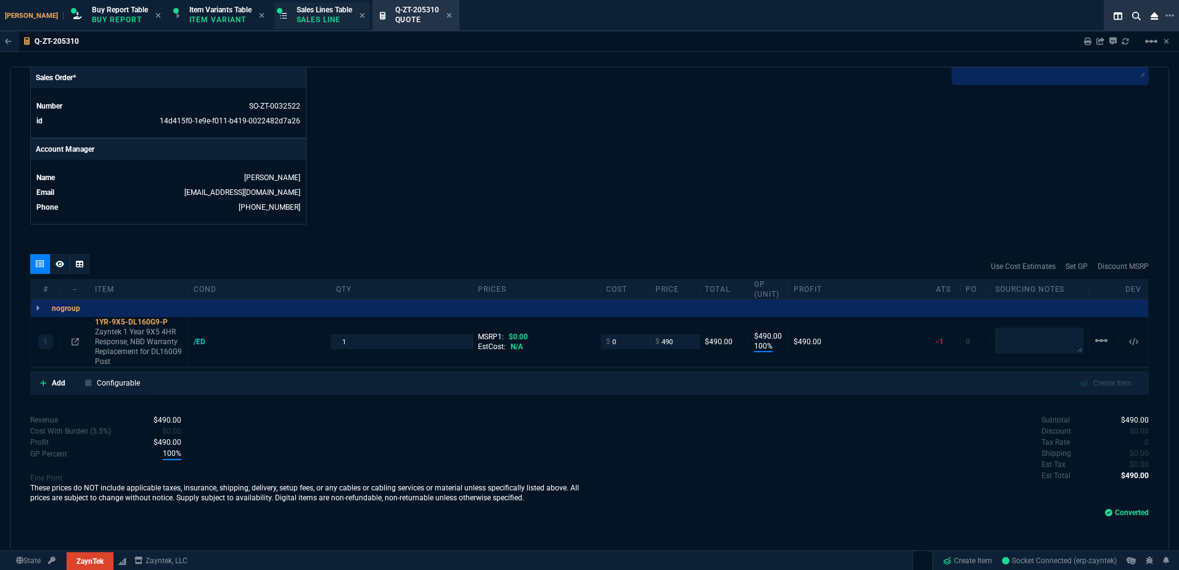
click at [309, 15] on p "Sales Line" at bounding box center [325, 20] width 56 height 10
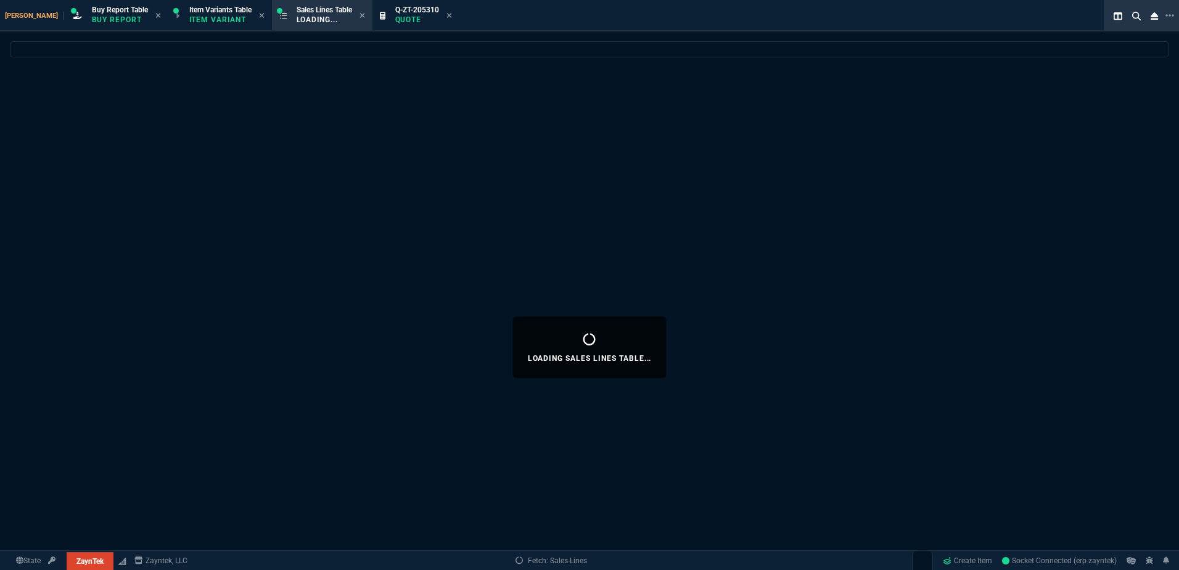
click at [447, 17] on icon at bounding box center [450, 15] width 6 height 7
select select
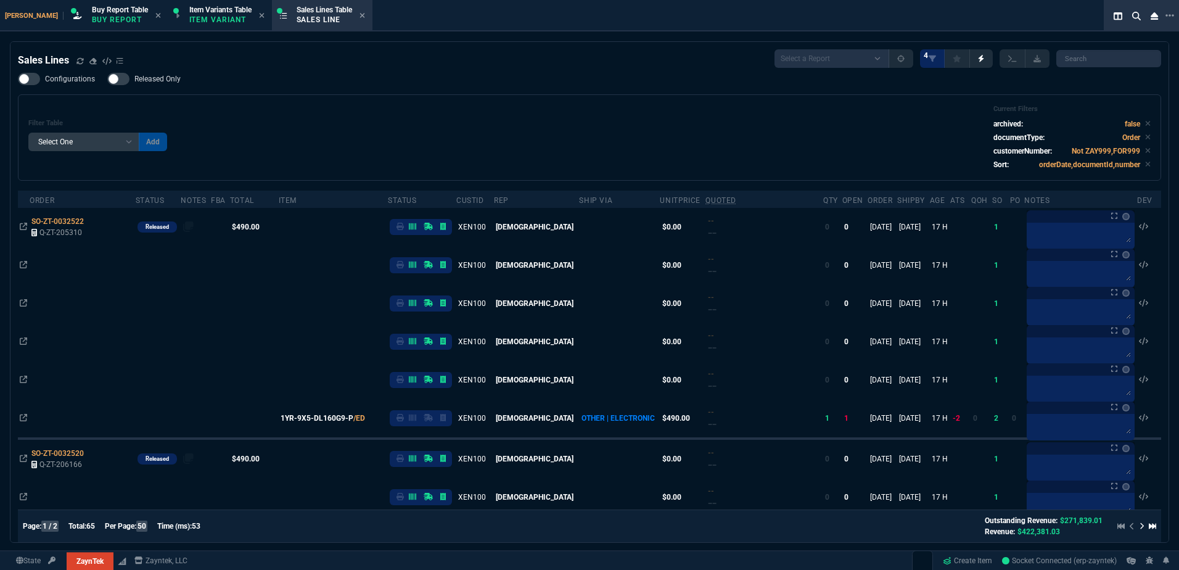
click at [423, 95] on div "Filter Table Select One Add Filter () Age () ATS () Cond (itemVariantCode) Cust…" at bounding box center [590, 137] width 1144 height 86
click at [394, 162] on div "Filter Table Select One Add Filter () Age () ATS () Cond (itemVariantCode) Cust…" at bounding box center [589, 137] width 1123 height 65
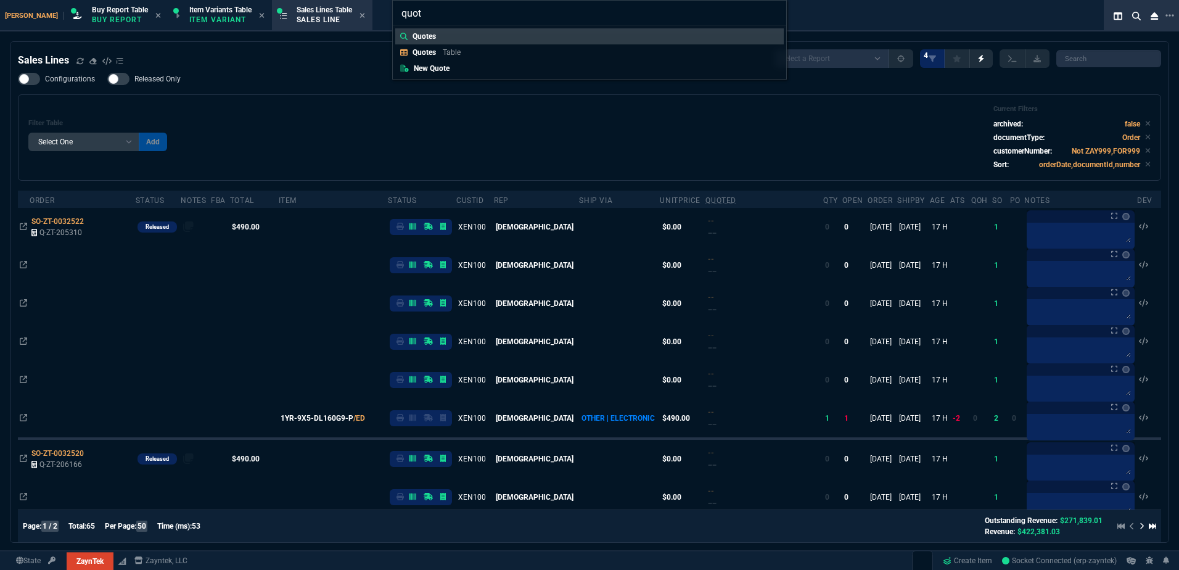
type input "quote"
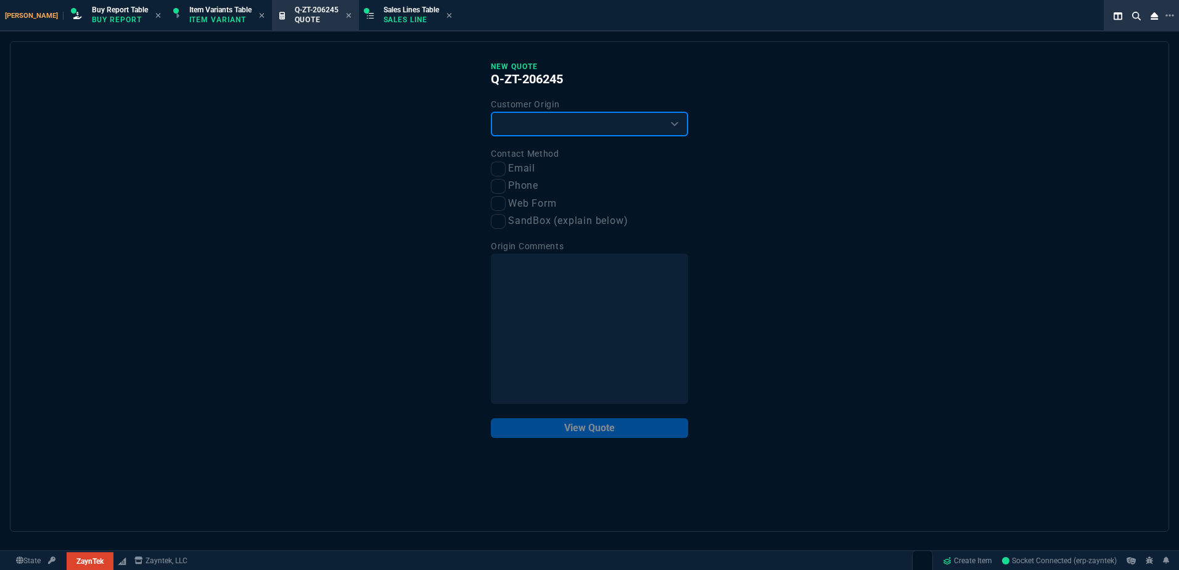
drag, startPoint x: 552, startPoint y: 117, endPoint x: 542, endPoint y: 139, distance: 23.7
click at [552, 117] on select "Existing Customer Amazon Lead (first order) Website Lead (first order) Called (…" at bounding box center [589, 124] width 197 height 25
select select "existing"
click at [491, 112] on select "Existing Customer Amazon Lead (first order) Website Lead (first order) Called (…" at bounding box center [589, 124] width 197 height 25
click at [496, 175] on input "Email" at bounding box center [498, 169] width 15 height 15
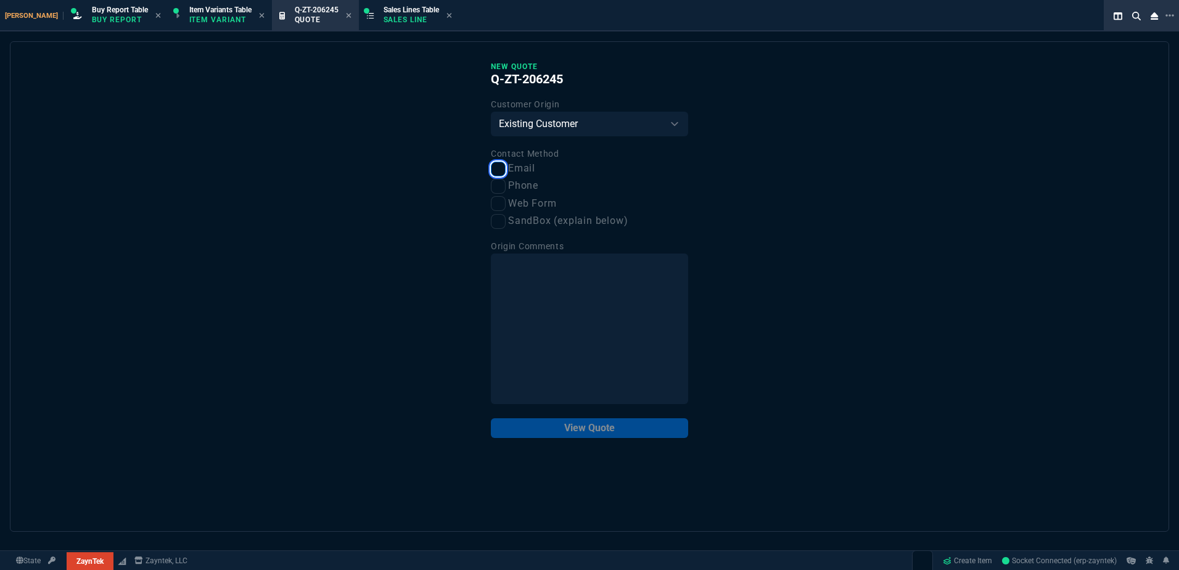
checkbox input "true"
click at [601, 437] on button "View Quote" at bounding box center [589, 428] width 197 height 20
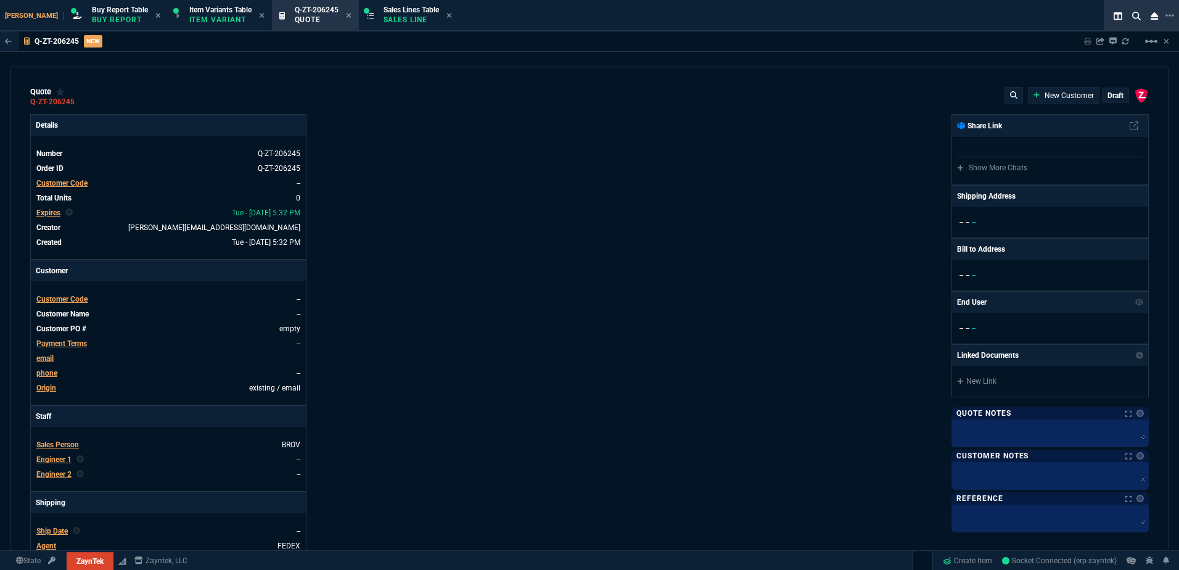
click at [65, 302] on span "Customer Code" at bounding box center [61, 299] width 51 height 9
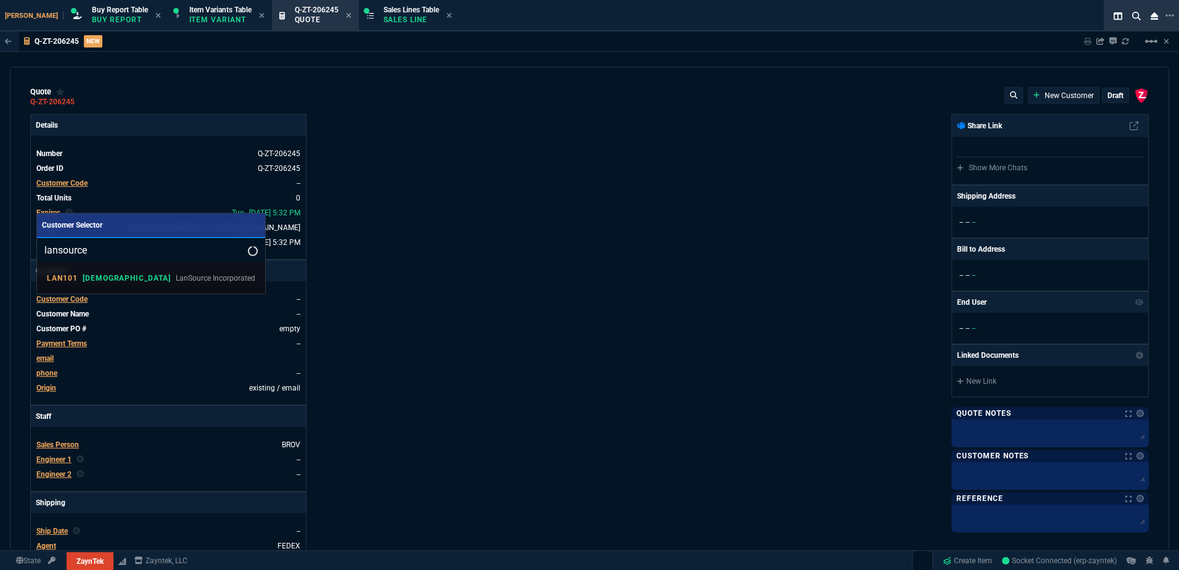
type input "lansource"
click at [138, 289] on div "LAN101 VAHI LanSource Incorporated" at bounding box center [151, 278] width 228 height 31
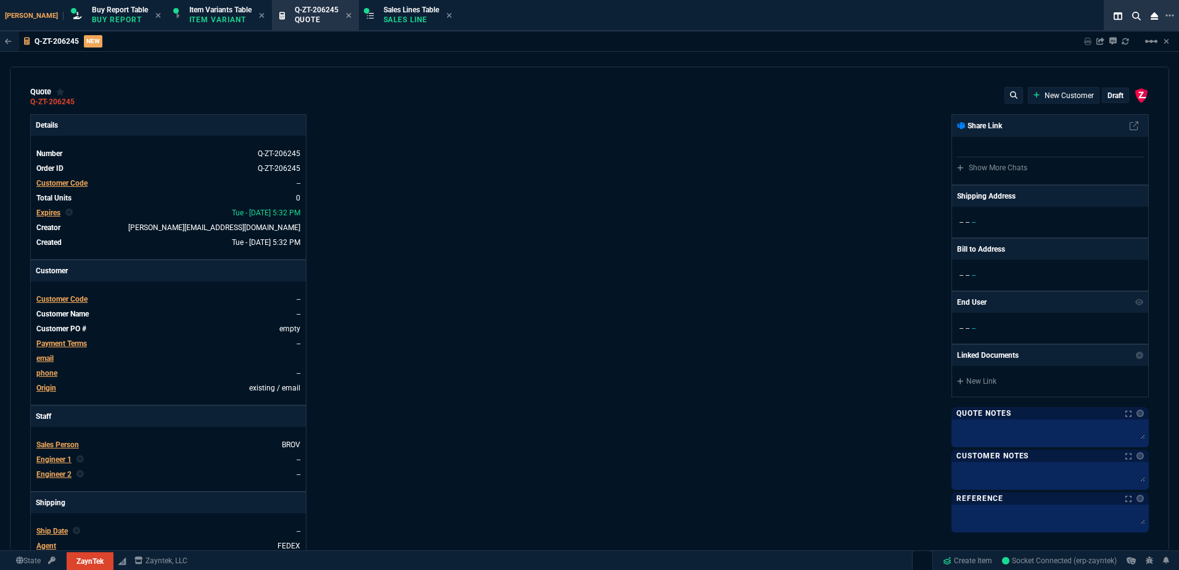
click at [141, 279] on p "Customer" at bounding box center [168, 270] width 275 height 21
click at [73, 305] on td "Customer Code" at bounding box center [64, 299] width 57 height 12
click at [73, 304] on div "Customer Code" at bounding box center [61, 299] width 51 height 11
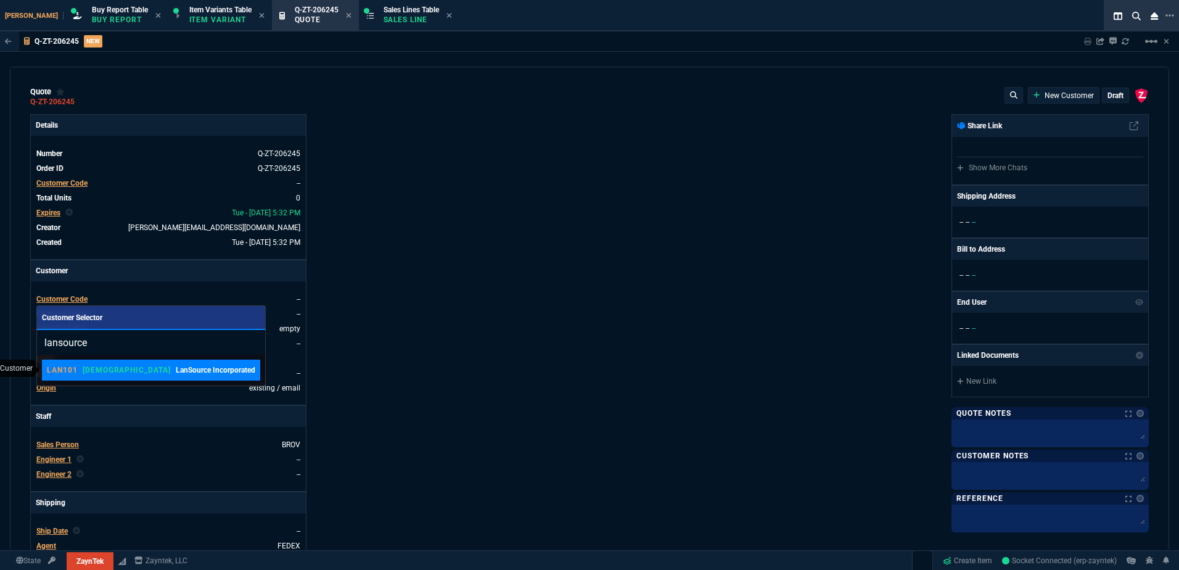
click at [176, 373] on p "LanSource Incorporated" at bounding box center [216, 370] width 80 height 11
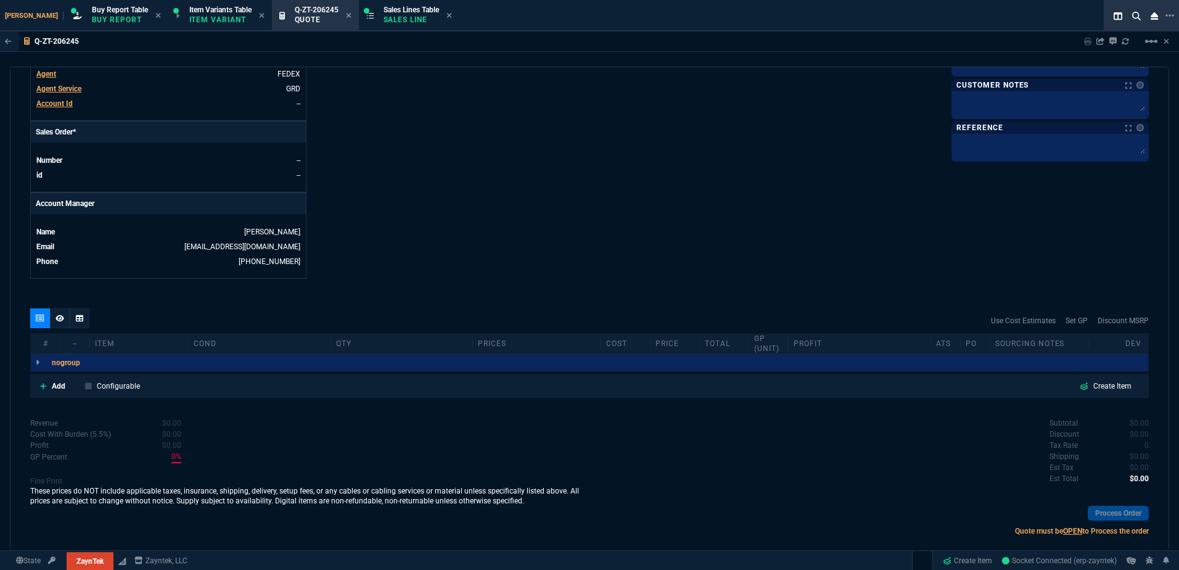
scroll to position [490, 0]
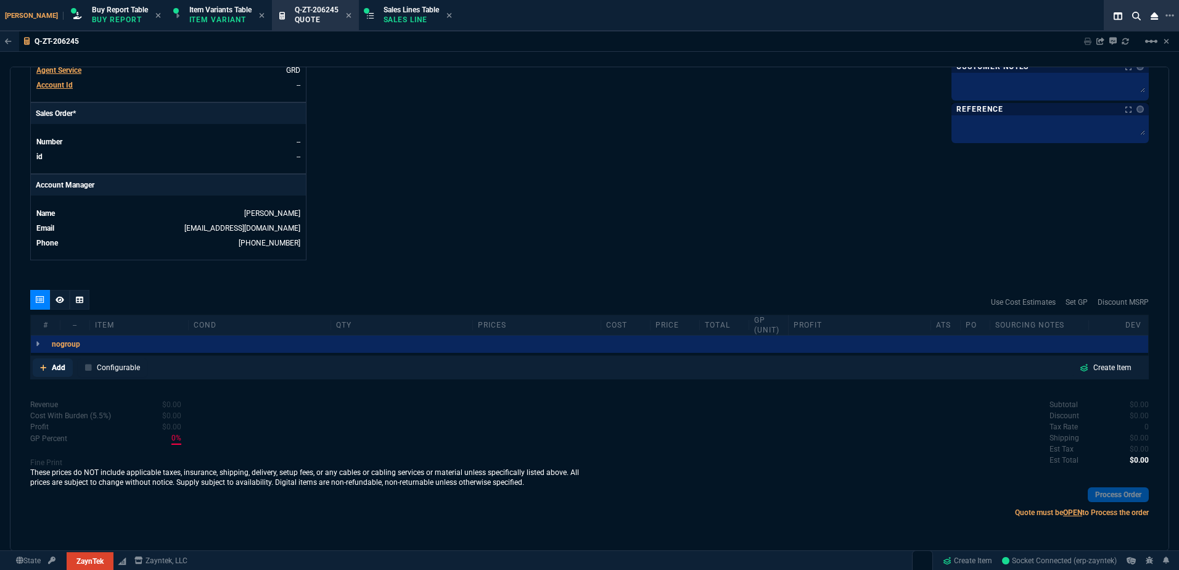
click at [53, 368] on p "Add" at bounding box center [59, 367] width 14 height 11
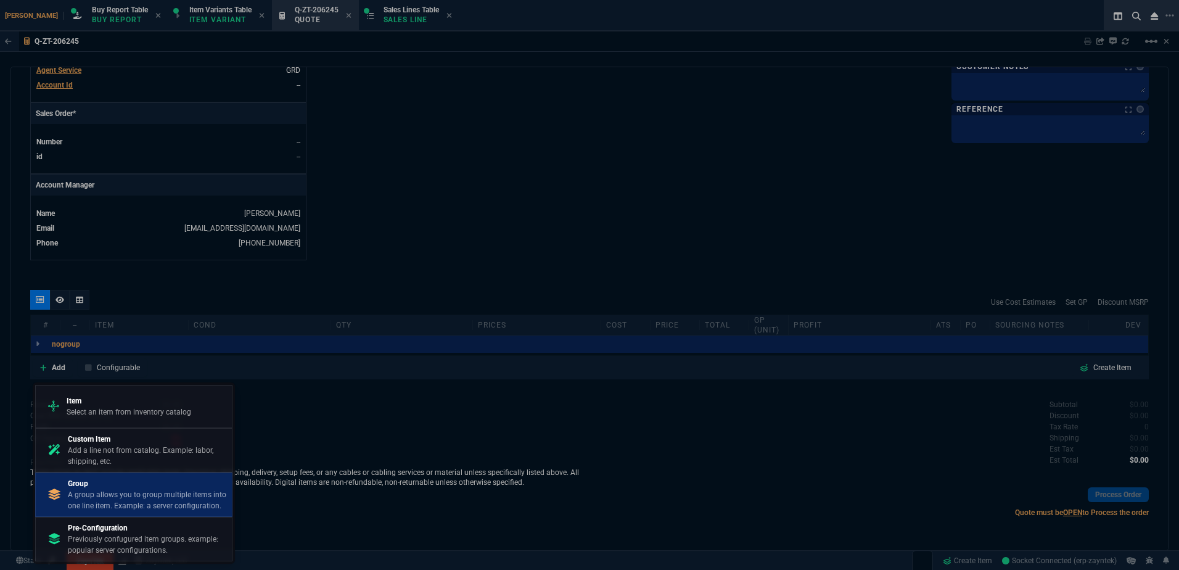
click at [157, 496] on p "A group allows you to group multiple items into one line item. Example: a serve…" at bounding box center [147, 500] width 159 height 22
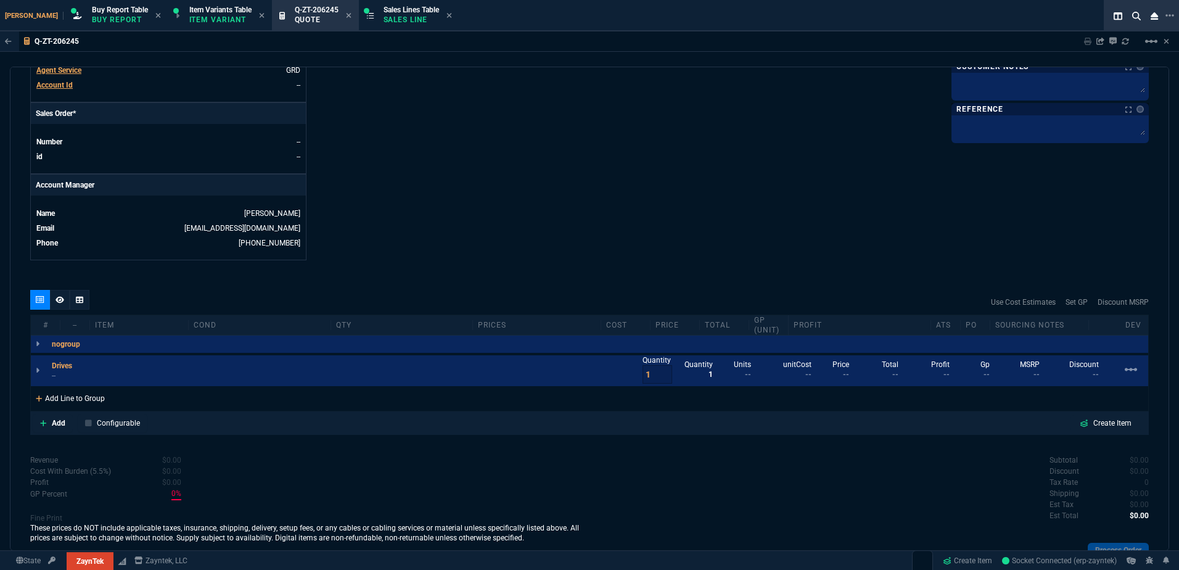
click at [90, 400] on div "Add Line to Group" at bounding box center [70, 397] width 79 height 22
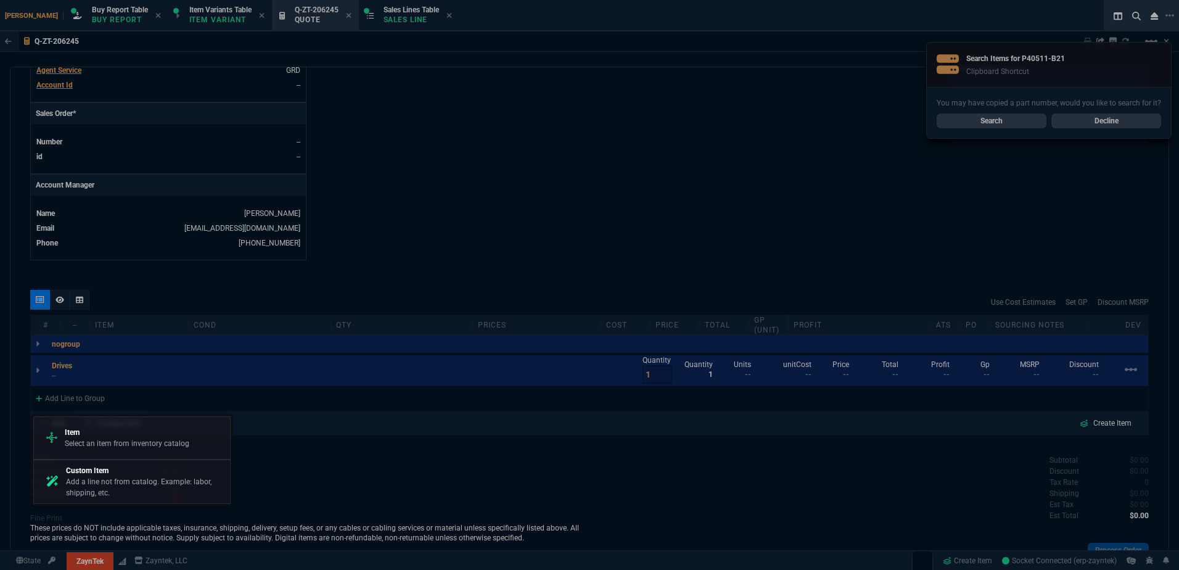
click at [116, 429] on p "Item" at bounding box center [127, 432] width 125 height 11
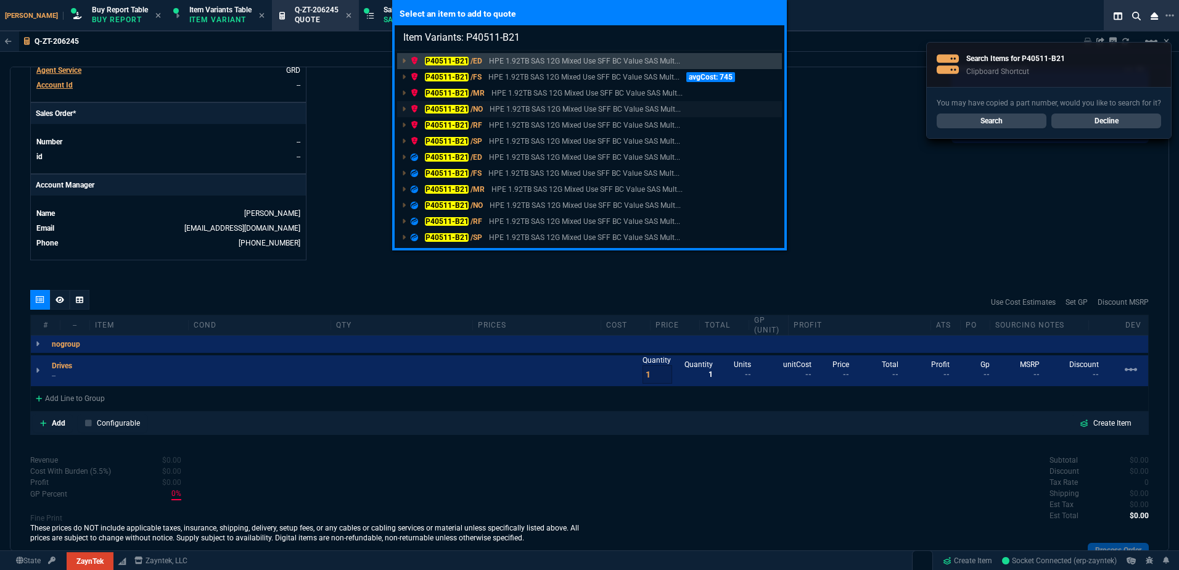
type input "Item Variants: P40511-B21"
click at [495, 109] on p "HPE 1.92TB SAS 12G Mixed Use SFF BC Value SAS Mult..." at bounding box center [585, 109] width 191 height 11
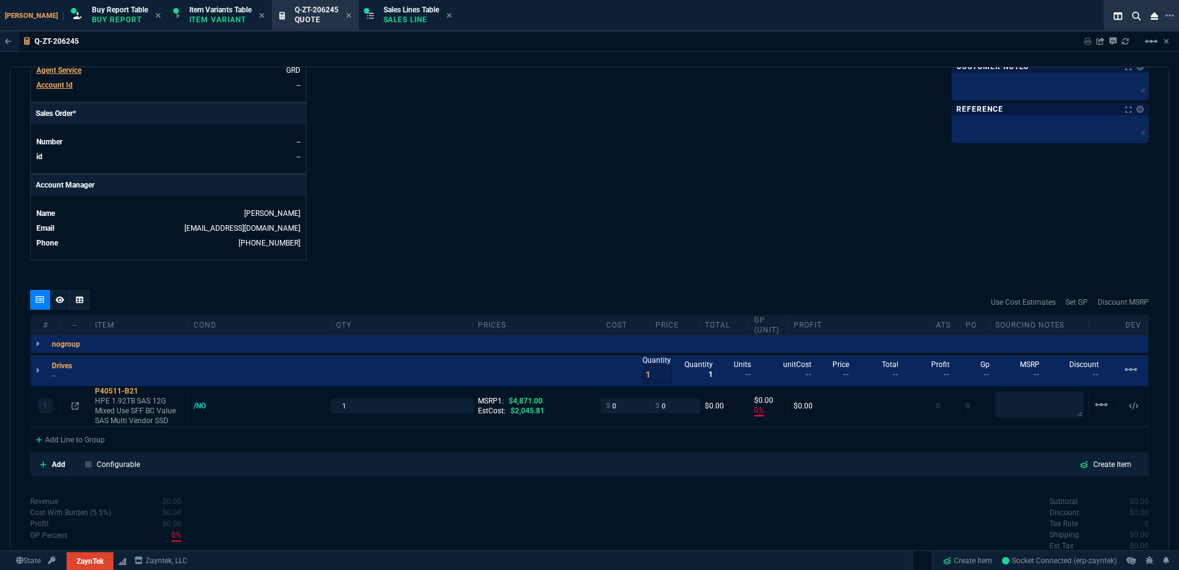
type input "0"
type input "100"
click at [69, 445] on div "Add Line to Group" at bounding box center [70, 438] width 79 height 22
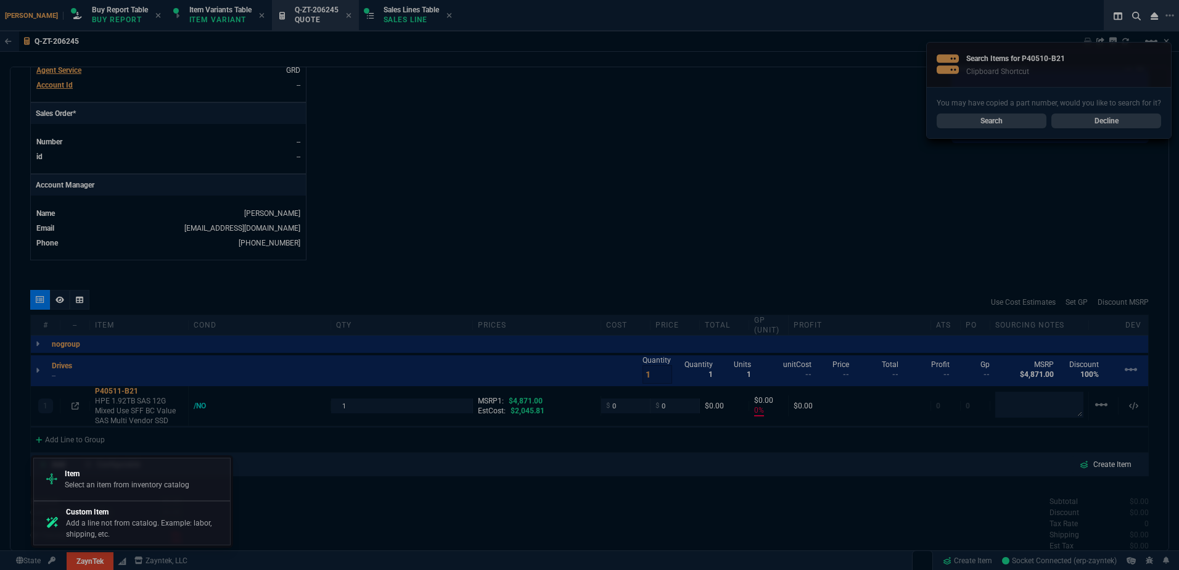
click at [116, 476] on p "Item" at bounding box center [127, 473] width 125 height 11
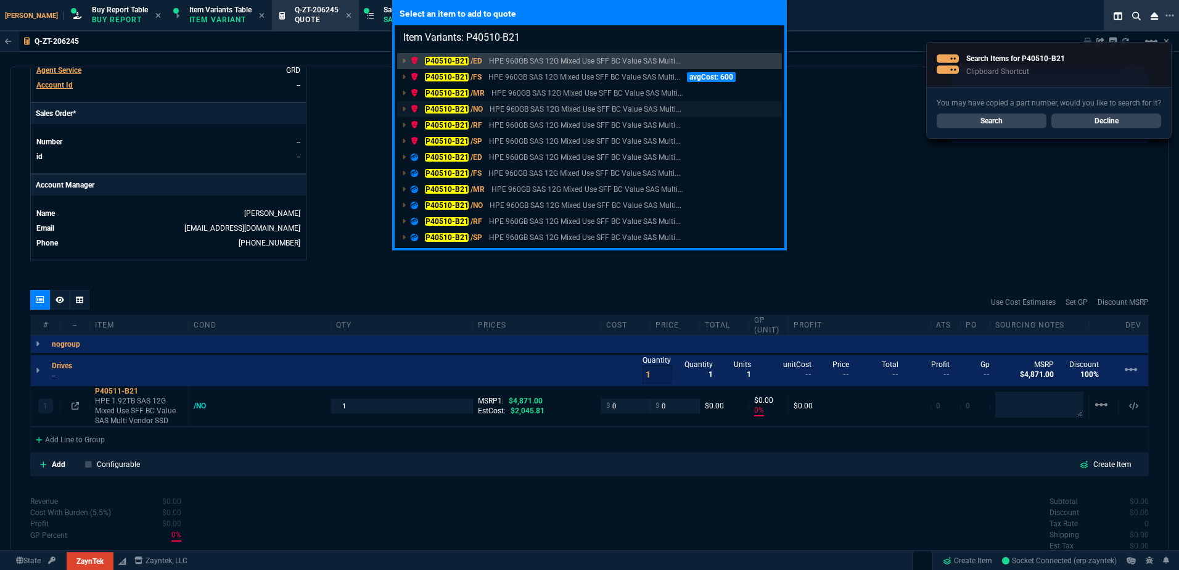
type input "Item Variants: P40510-B21"
click at [518, 104] on p "HPE 960GB SAS 12G Mixed Use SFF BC Value SAS Multi..." at bounding box center [586, 109] width 192 height 11
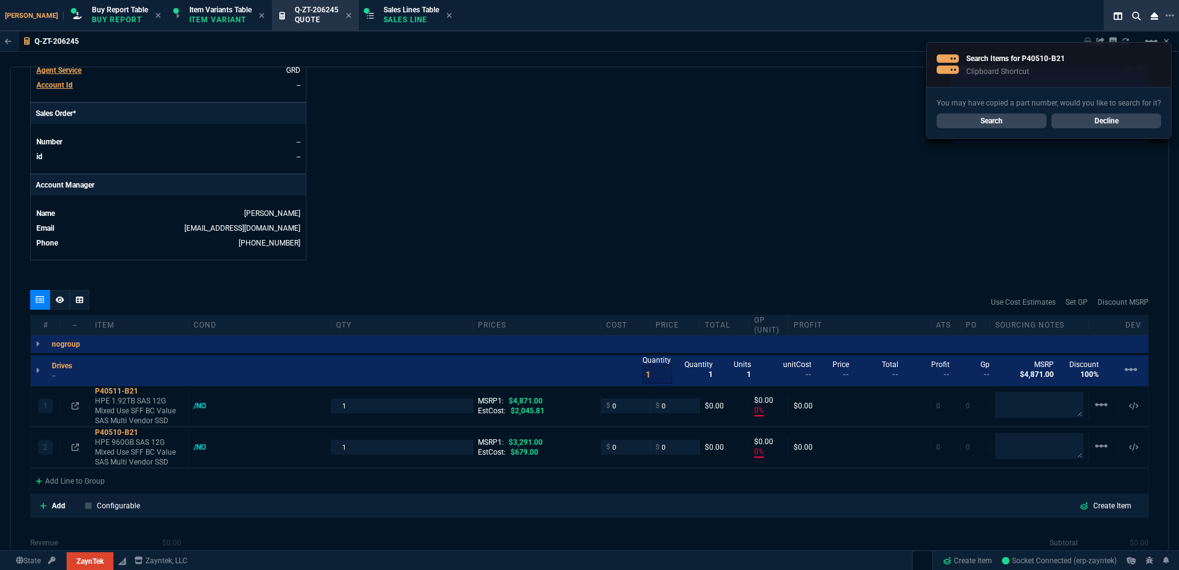
type input "0"
type input "100"
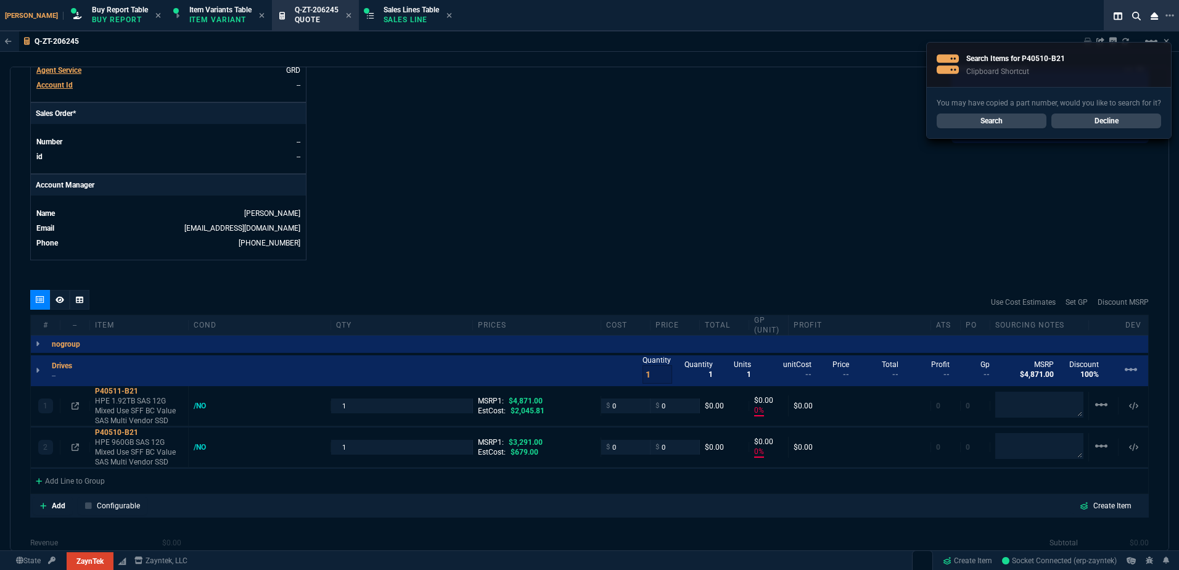
type input "100"
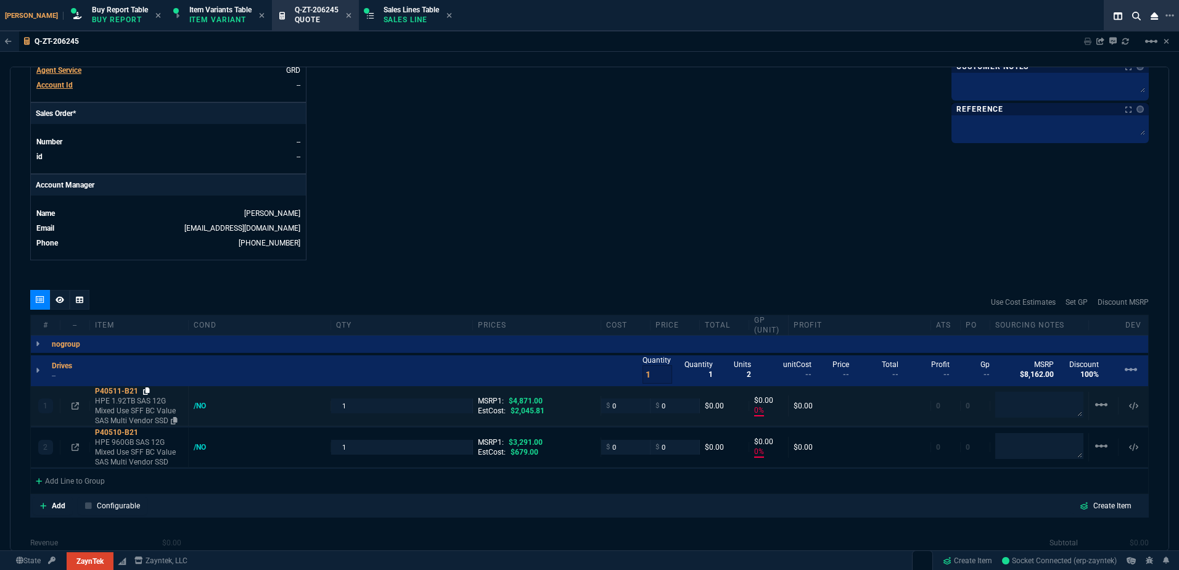
click at [147, 390] on icon at bounding box center [146, 390] width 7 height 7
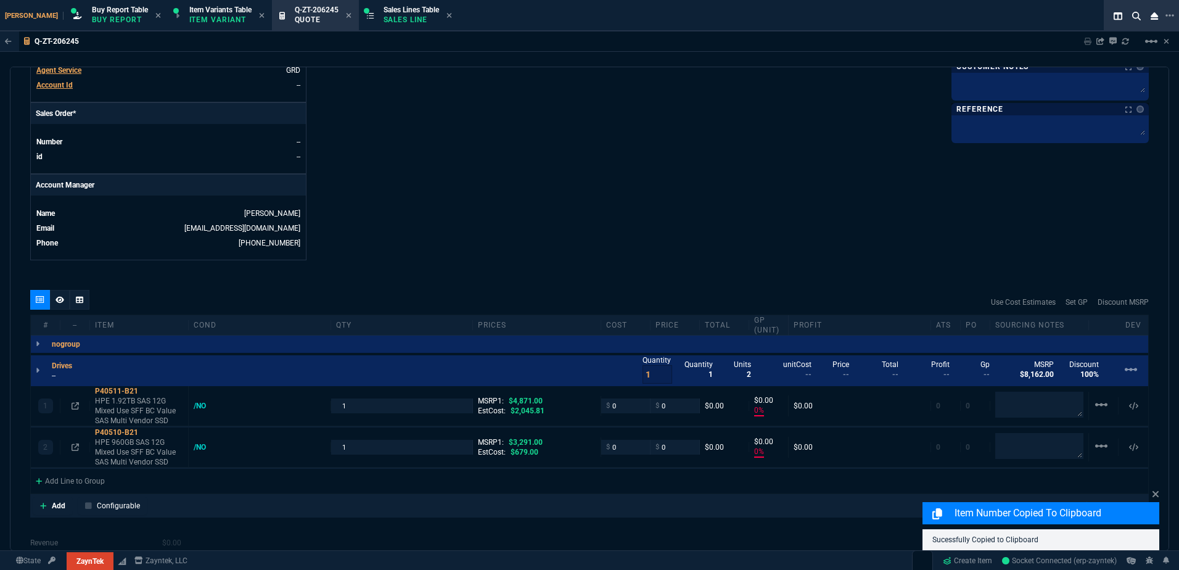
click at [57, 377] on p "--" at bounding box center [66, 376] width 28 height 10
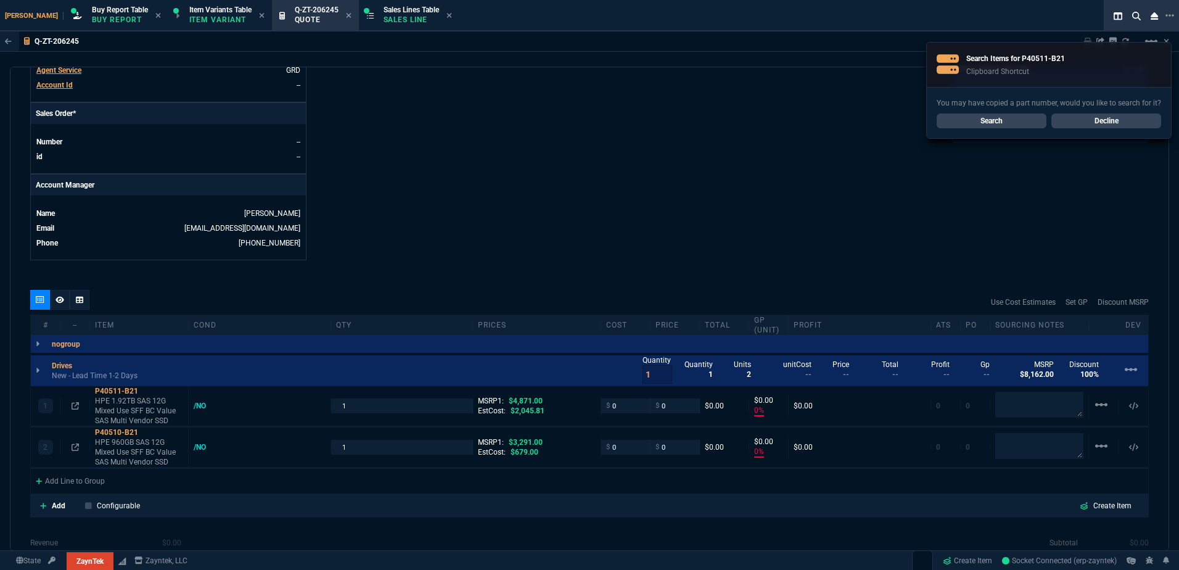
drag, startPoint x: 131, startPoint y: 375, endPoint x: 524, endPoint y: 28, distance: 524.0
click at [131, 375] on p "New - Lead Time 1-2 Days" at bounding box center [95, 376] width 86 height 10
drag, startPoint x: 138, startPoint y: 377, endPoint x: 140, endPoint y: 371, distance: 6.6
click at [138, 377] on div "Drives New - Lead Time 3- Days Quantity 1 Quantity 1 Units 2 unitCost -- Price …" at bounding box center [590, 370] width 1118 height 31
click at [131, 373] on p "New - Lead Time 3- Days" at bounding box center [92, 376] width 81 height 10
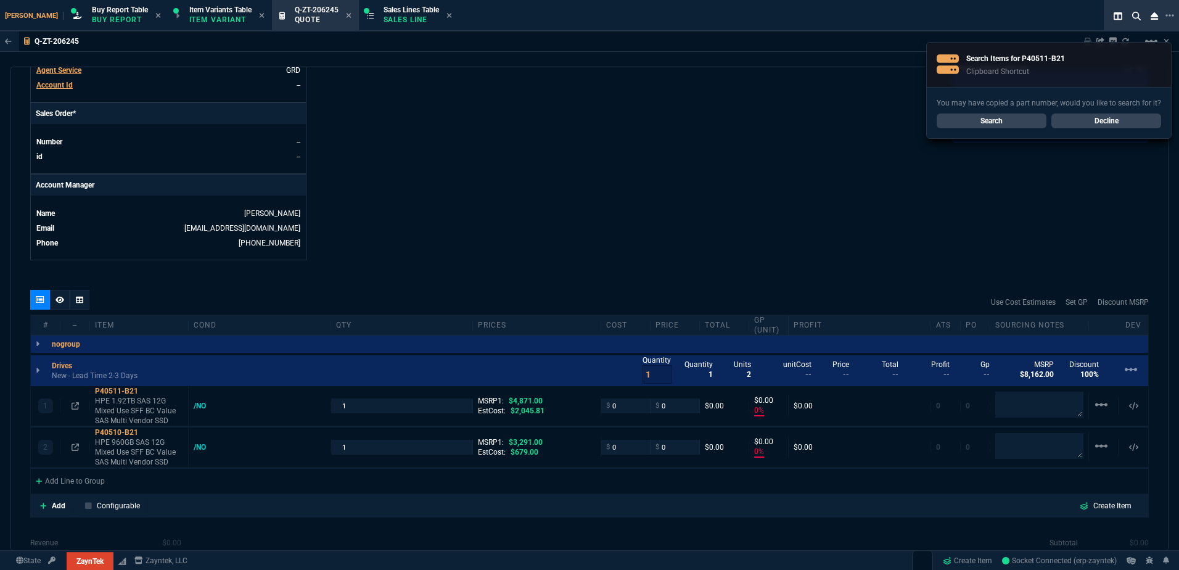
drag, startPoint x: 109, startPoint y: 403, endPoint x: 254, endPoint y: 352, distance: 154.3
click at [110, 402] on p "HPE 1.92TB SAS 12G Mixed Use SFF BC Value SAS Multi Vendor SSD" at bounding box center [139, 411] width 88 height 30
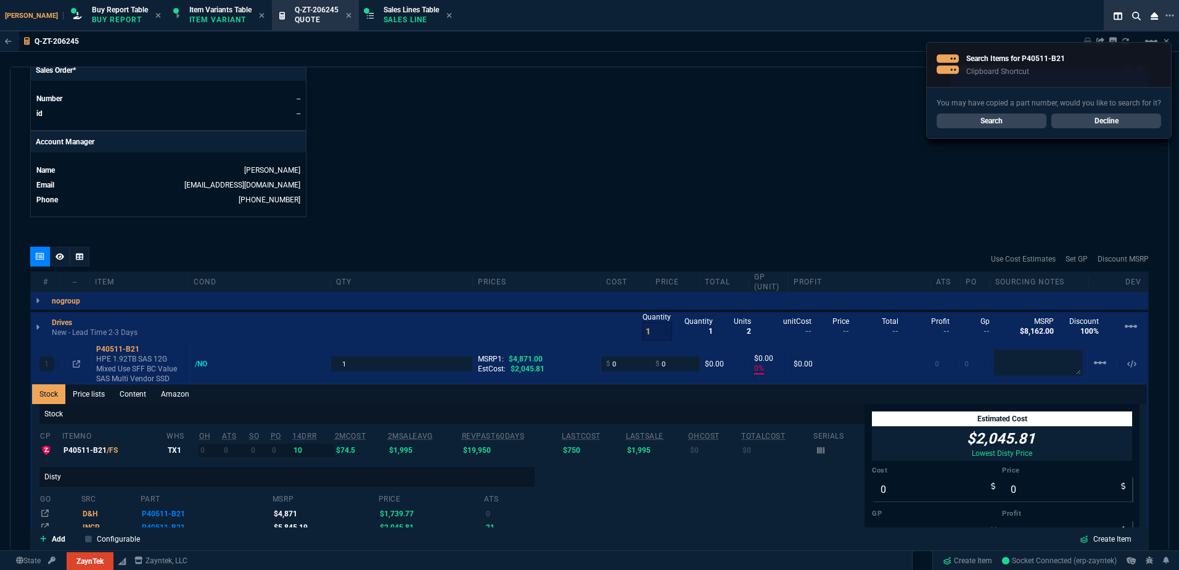
scroll to position [552, 0]
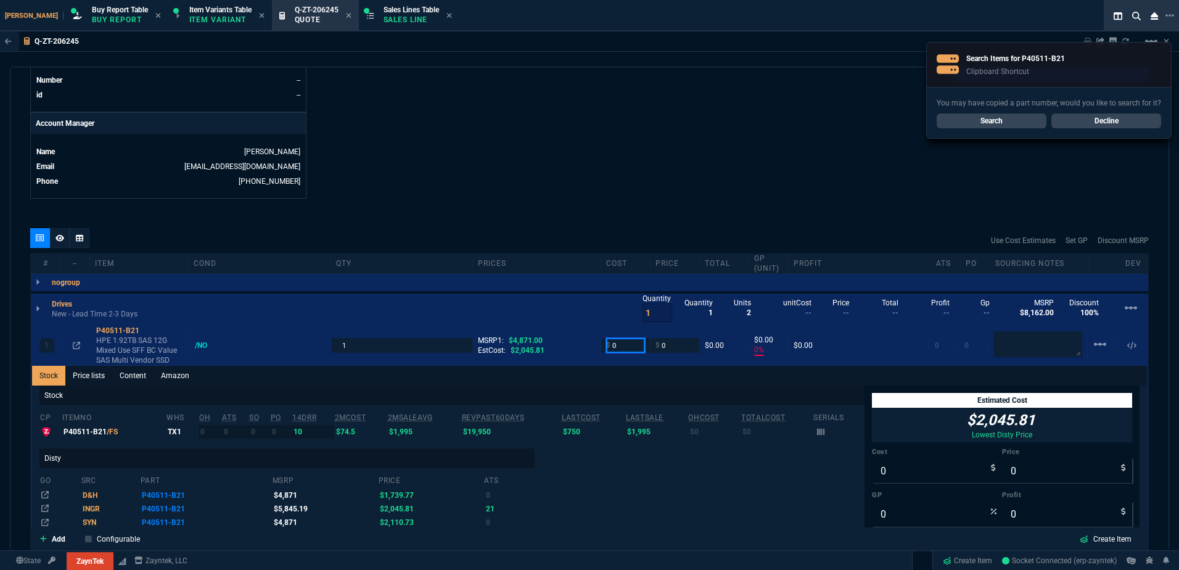
click at [616, 347] on input "0" at bounding box center [625, 345] width 39 height 14
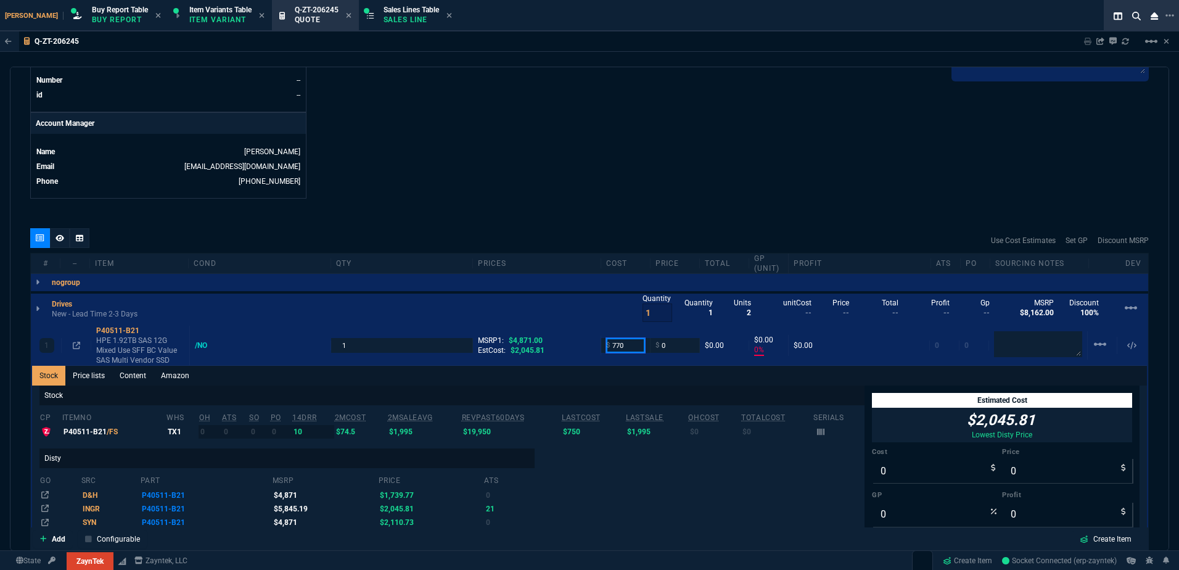
type input "770"
type input "-100"
type input "-770"
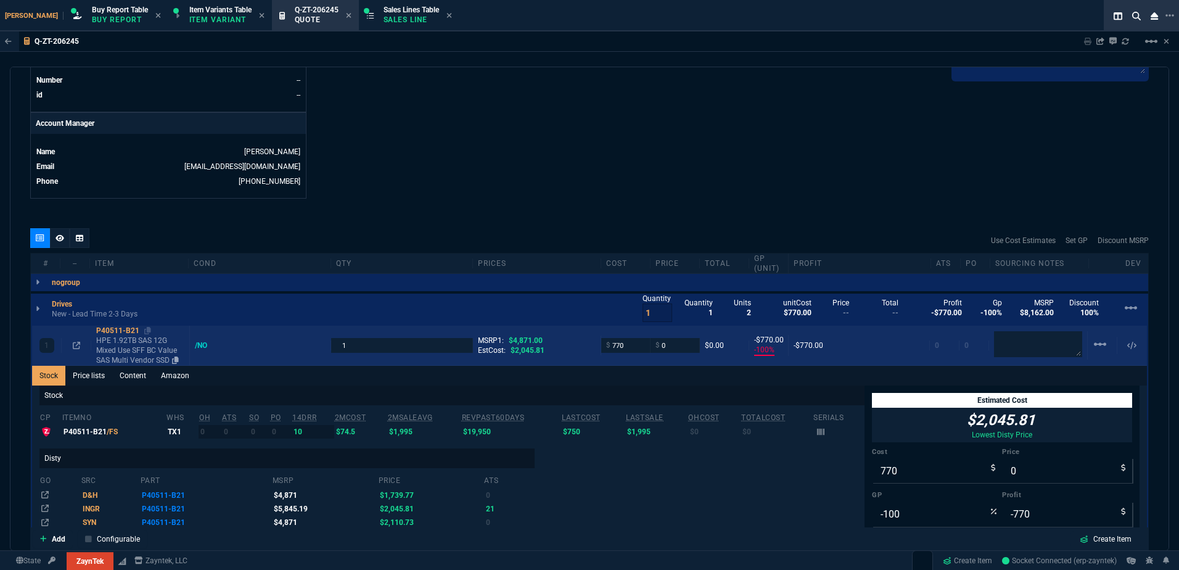
click at [151, 339] on p "HPE 1.92TB SAS 12G Mixed Use SFF BC Value SAS Multi Vendor SSD" at bounding box center [140, 351] width 88 height 30
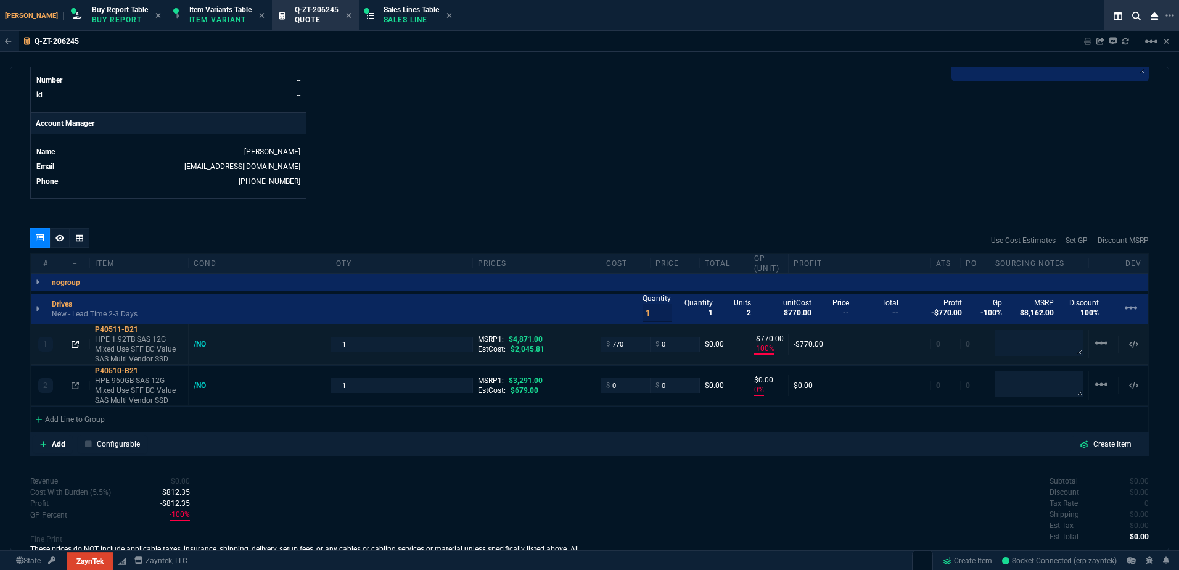
click at [77, 345] on icon at bounding box center [75, 344] width 7 height 7
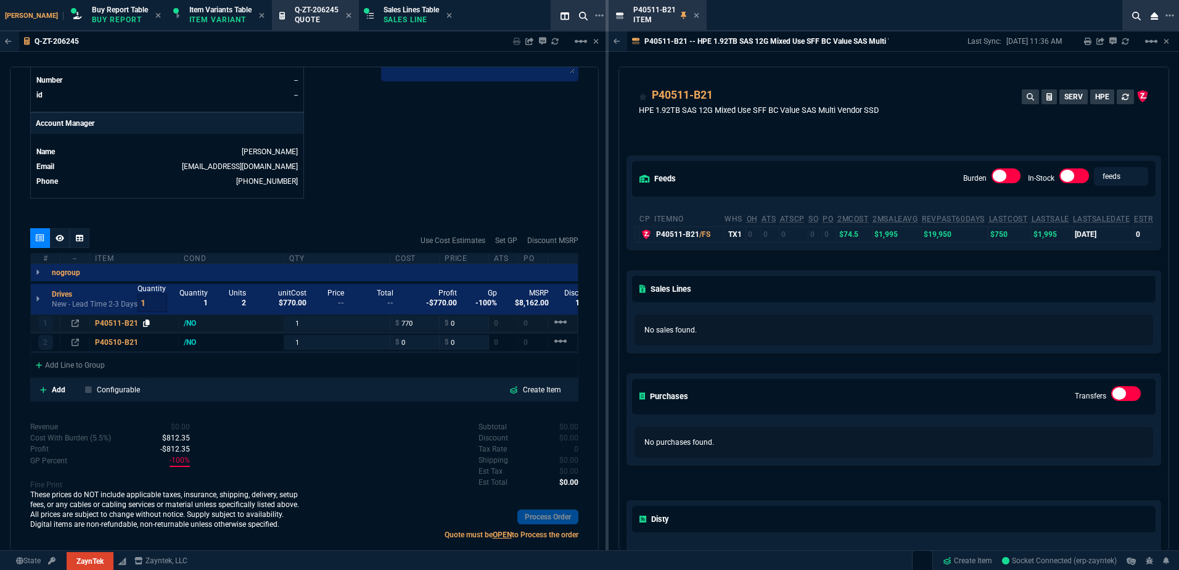
click at [146, 326] on icon at bounding box center [146, 323] width 7 height 7
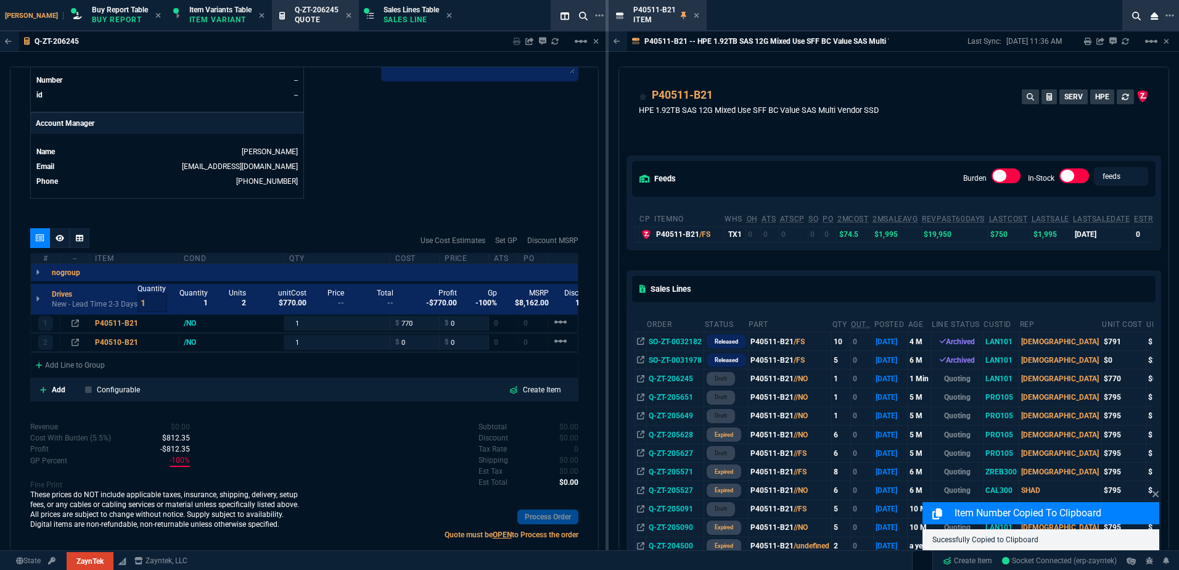
drag, startPoint x: 698, startPoint y: 12, endPoint x: 590, endPoint y: 64, distance: 119.2
click at [698, 12] on icon at bounding box center [697, 15] width 6 height 7
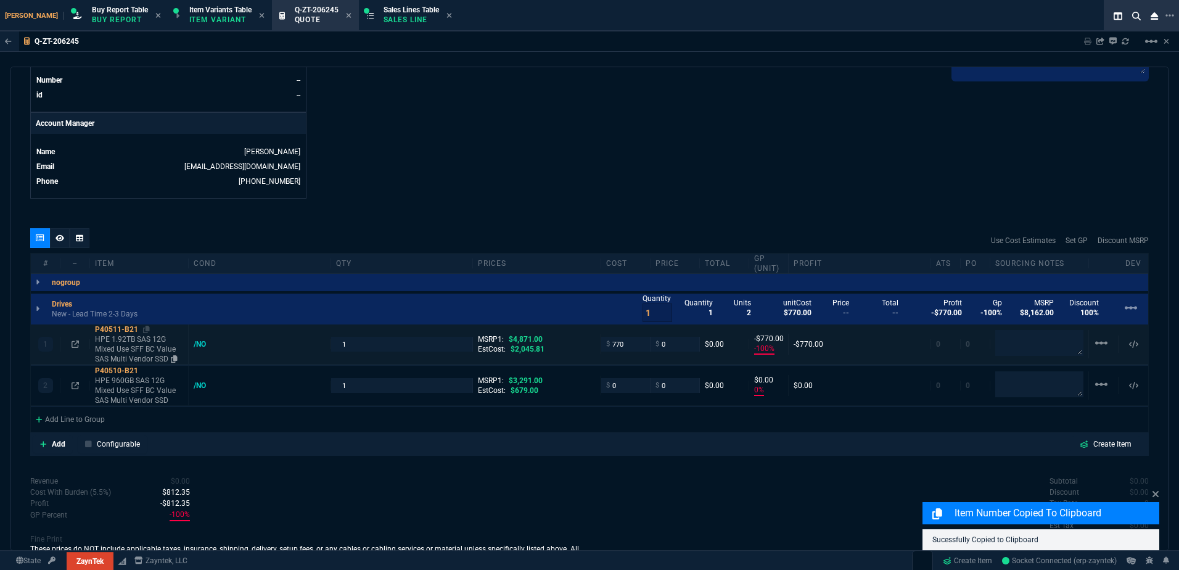
click at [113, 339] on p "HPE 1.92TB SAS 12G Mixed Use SFF BC Value SAS Multi Vendor SSD" at bounding box center [139, 349] width 88 height 30
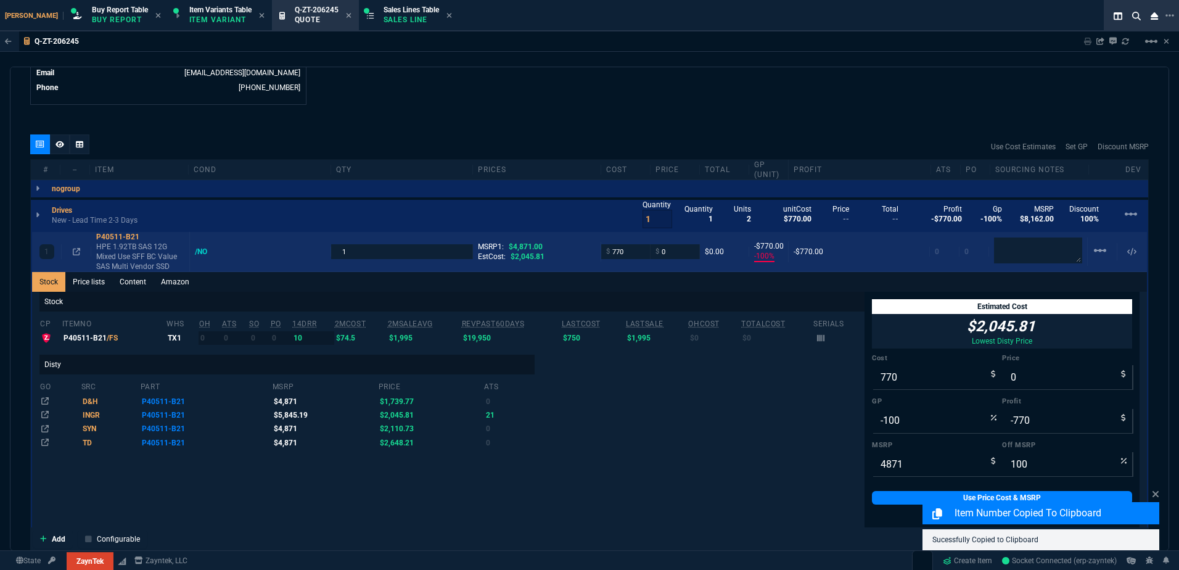
scroll to position [675, 0]
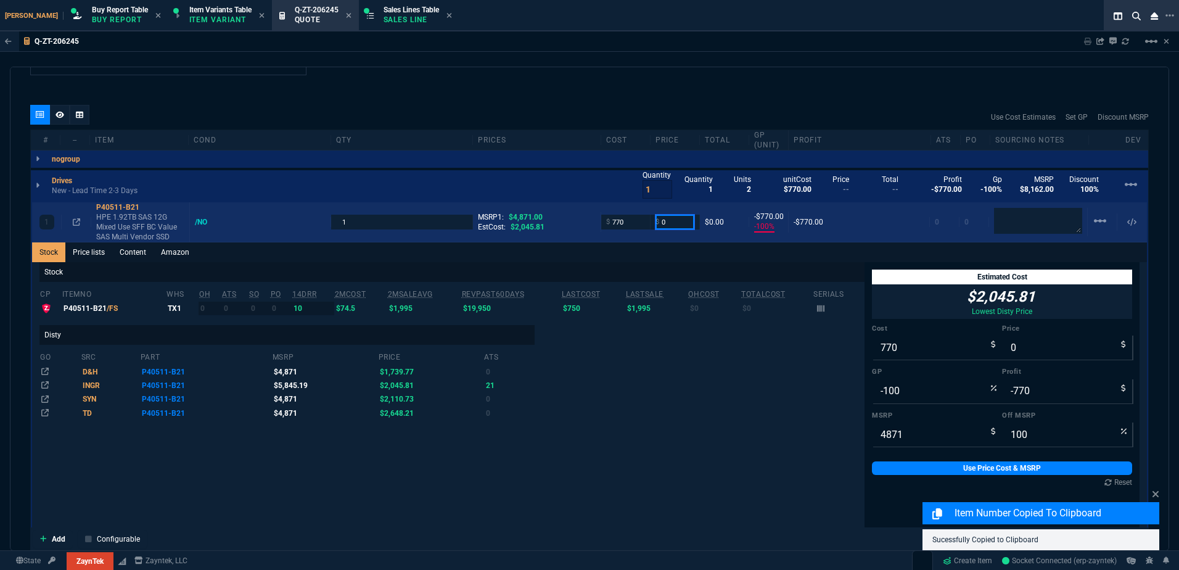
click at [668, 220] on input "0" at bounding box center [675, 222] width 39 height 14
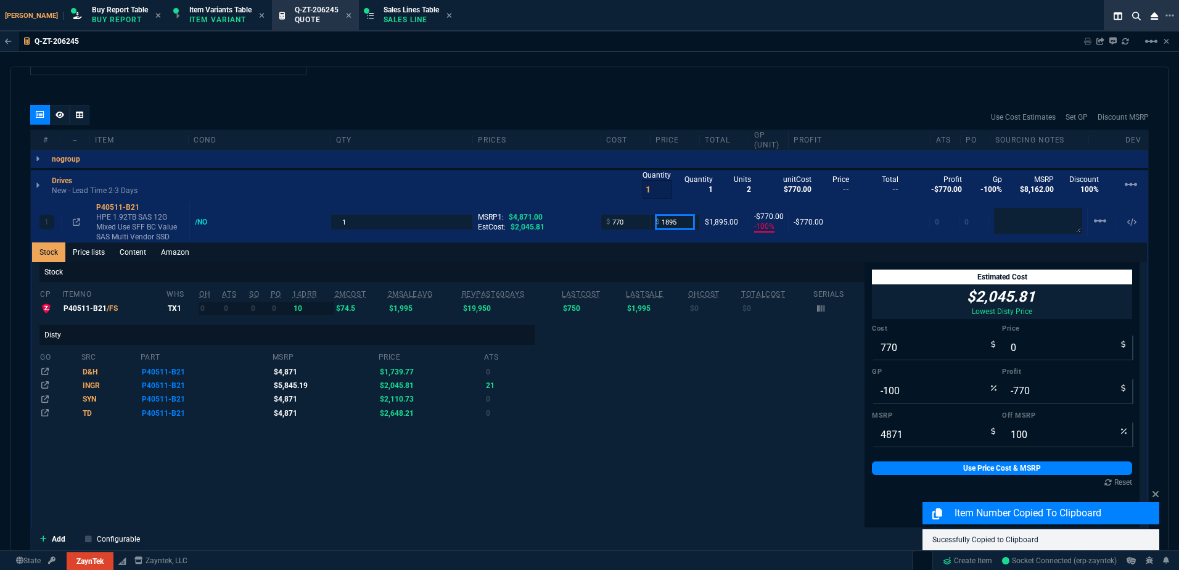
type input "1895"
type input "59"
type input "1125"
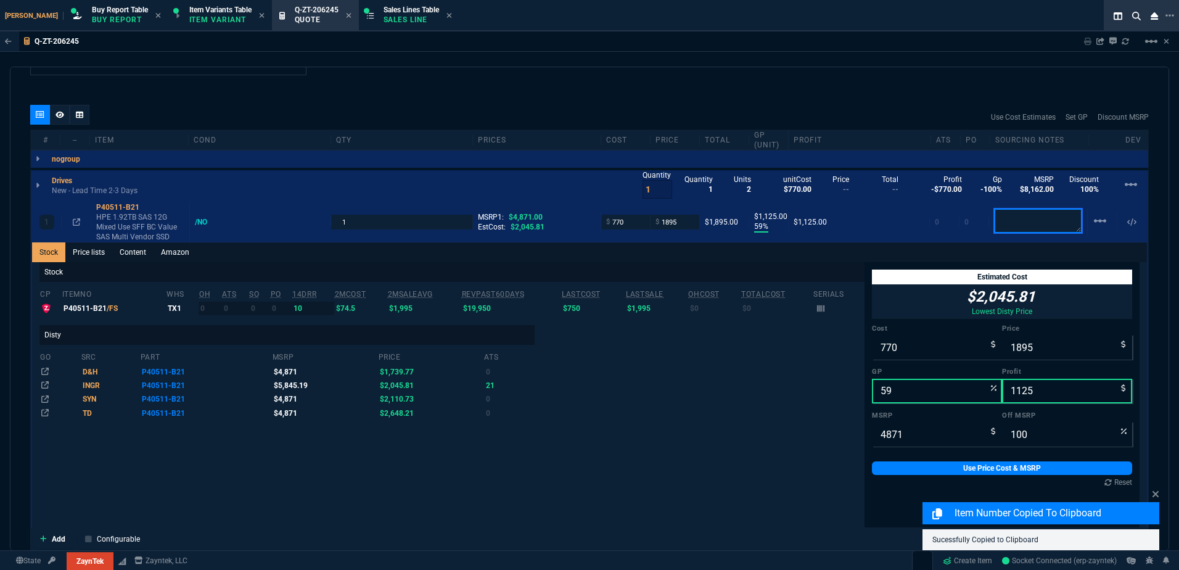
type input "61"
type textarea "B"
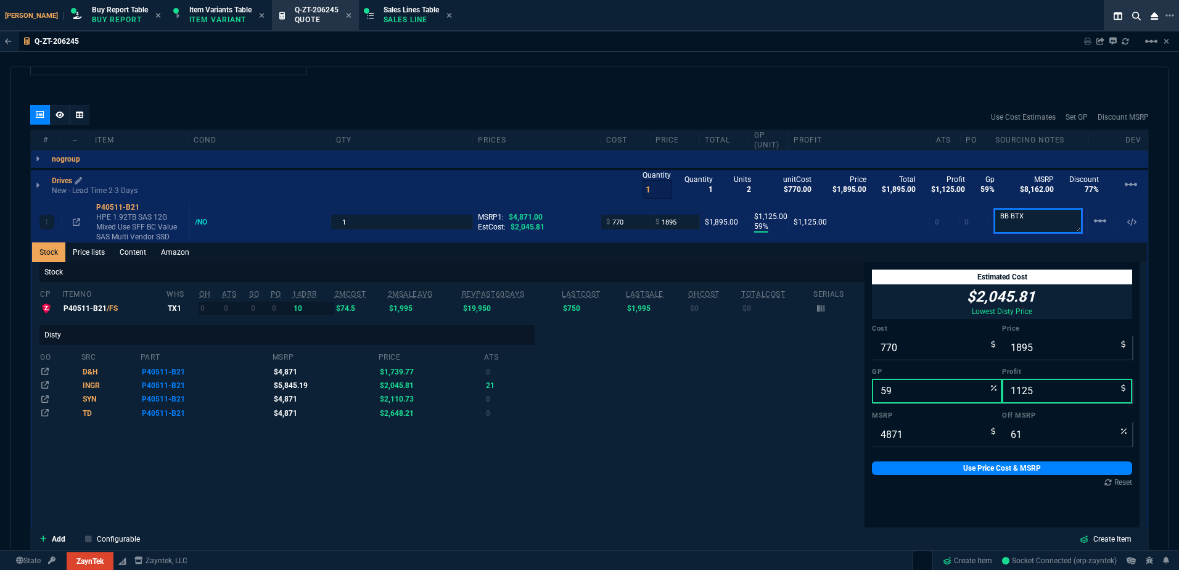
type textarea "BB BTX"
drag, startPoint x: 665, startPoint y: 218, endPoint x: 701, endPoint y: 252, distance: 50.2
click at [665, 218] on input "1895" at bounding box center [675, 222] width 39 height 14
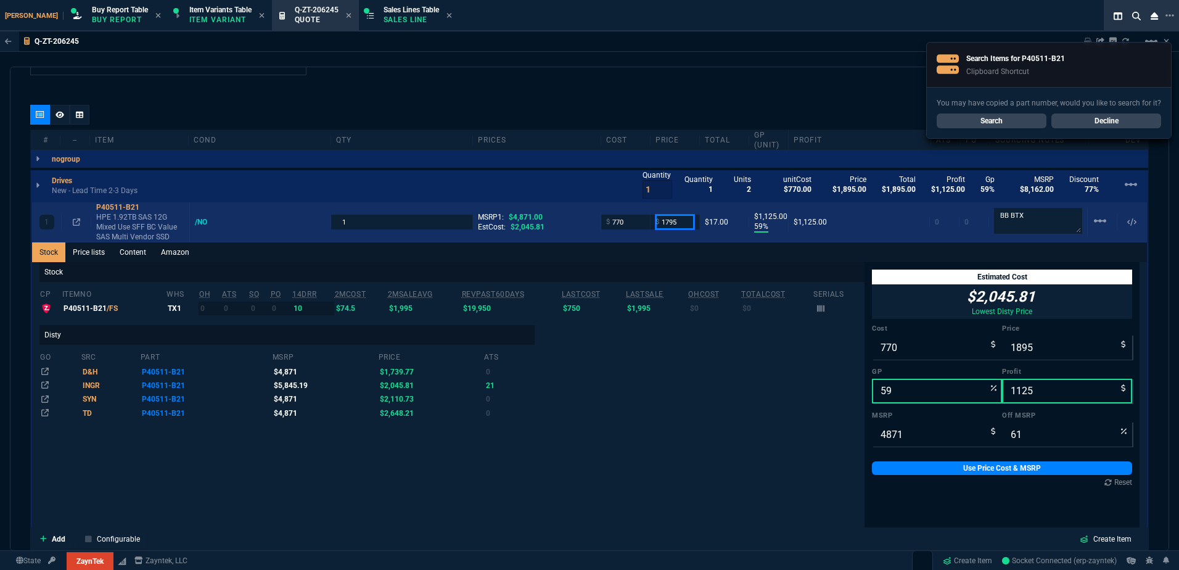
type input "1795"
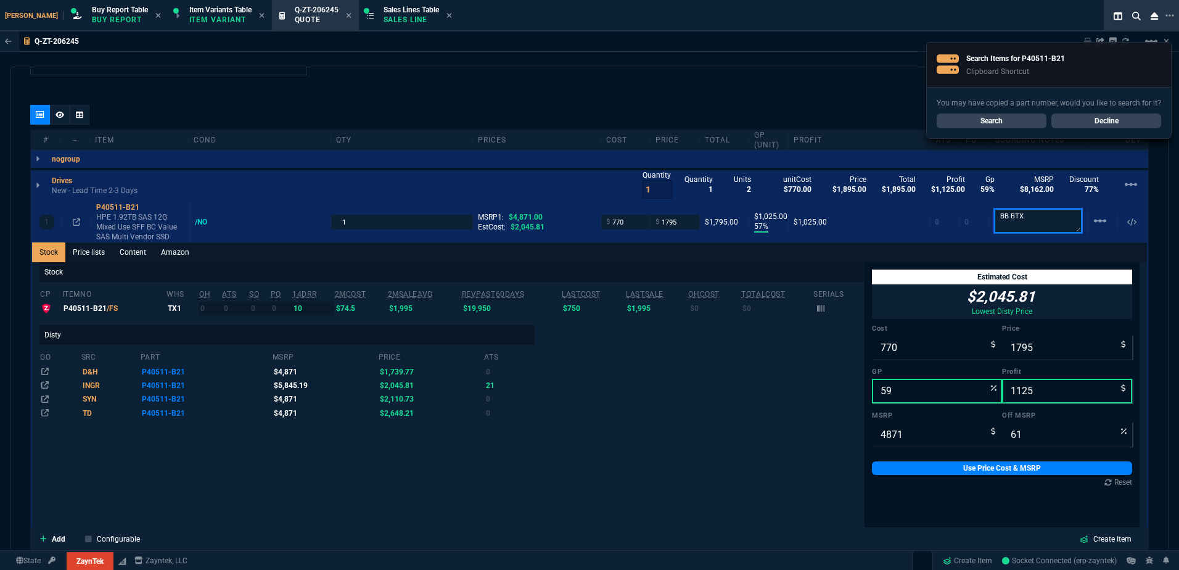
type input "57"
type input "1025"
type input "63"
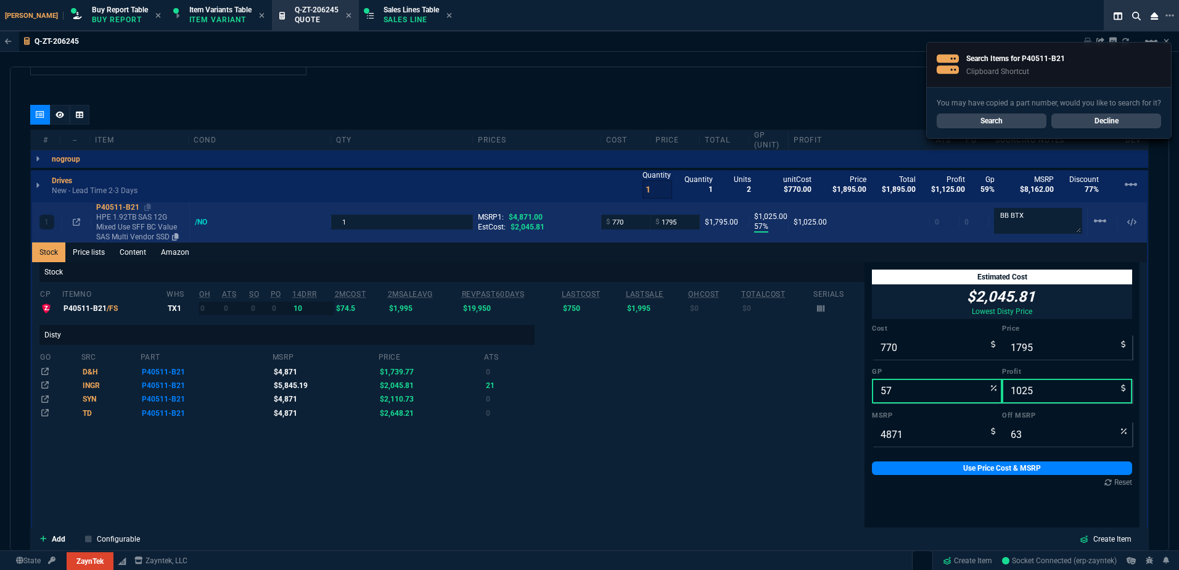
click at [128, 222] on p "HPE 1.92TB SAS 12G Mixed Use SFF BC Value SAS Multi Vendor SSD" at bounding box center [140, 227] width 88 height 30
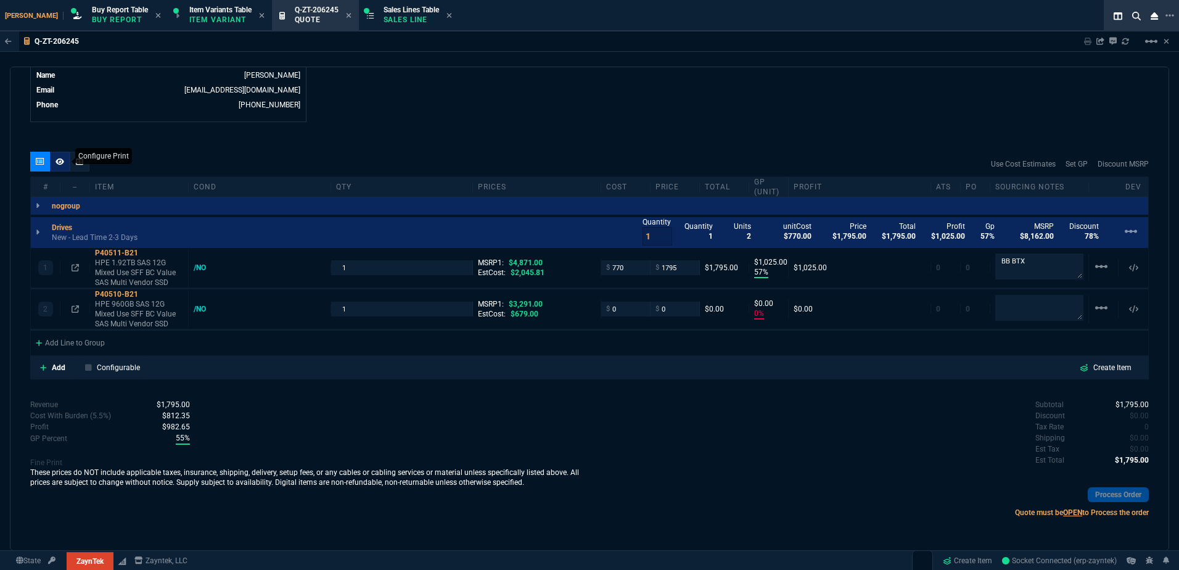
click at [61, 162] on icon at bounding box center [60, 161] width 9 height 7
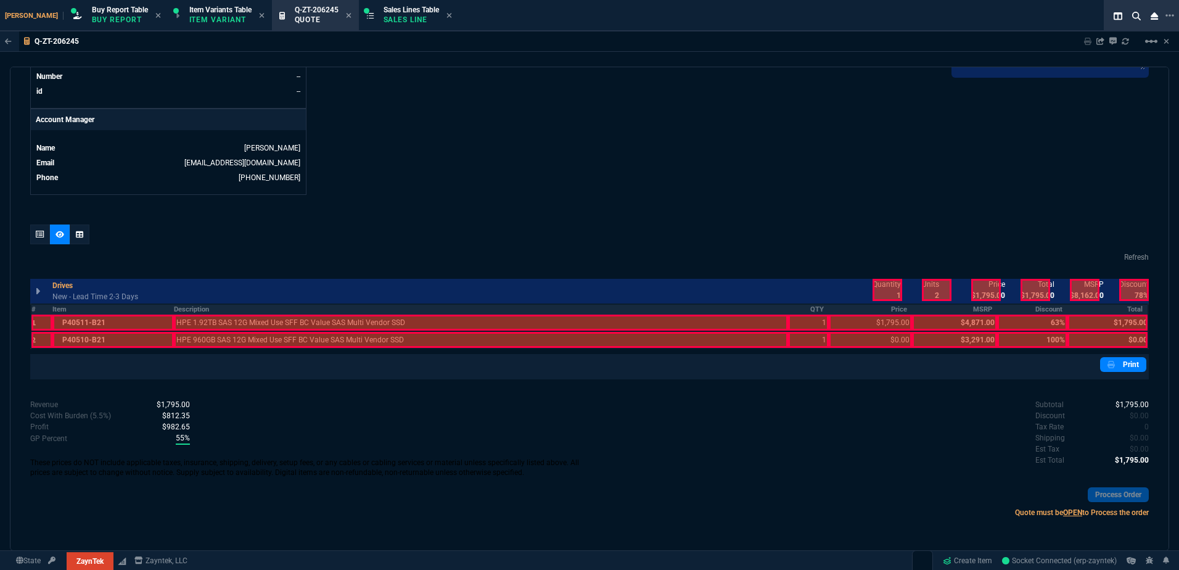
click at [358, 307] on th "Description" at bounding box center [481, 309] width 615 height 10
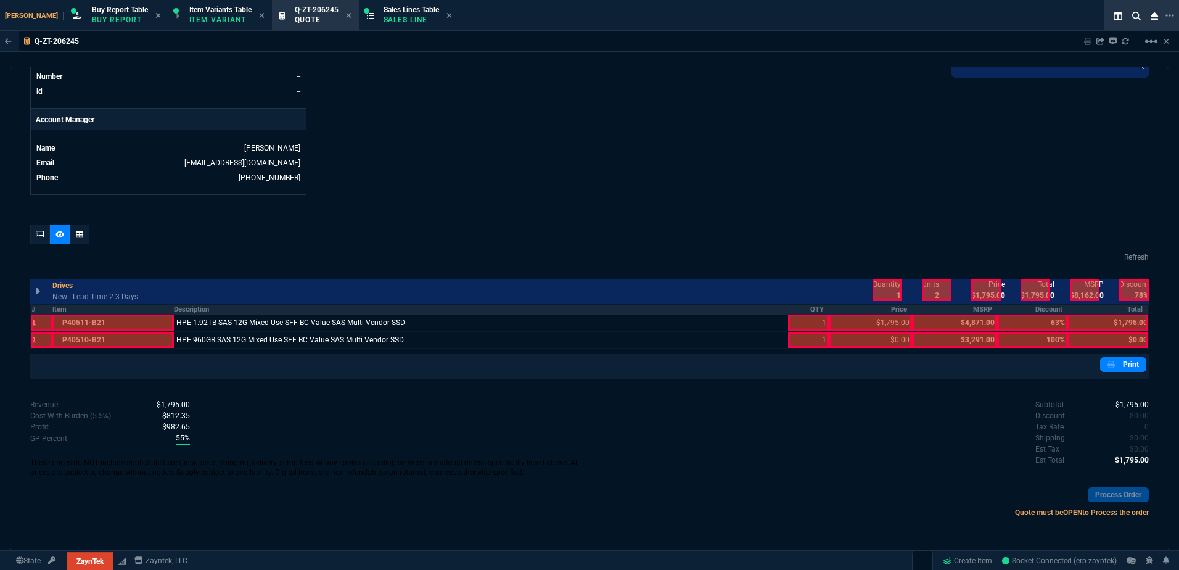
click at [131, 311] on th "Item" at bounding box center [113, 309] width 122 height 10
click at [793, 309] on th "QTY" at bounding box center [808, 309] width 41 height 10
click at [880, 308] on th "Price" at bounding box center [871, 309] width 84 height 10
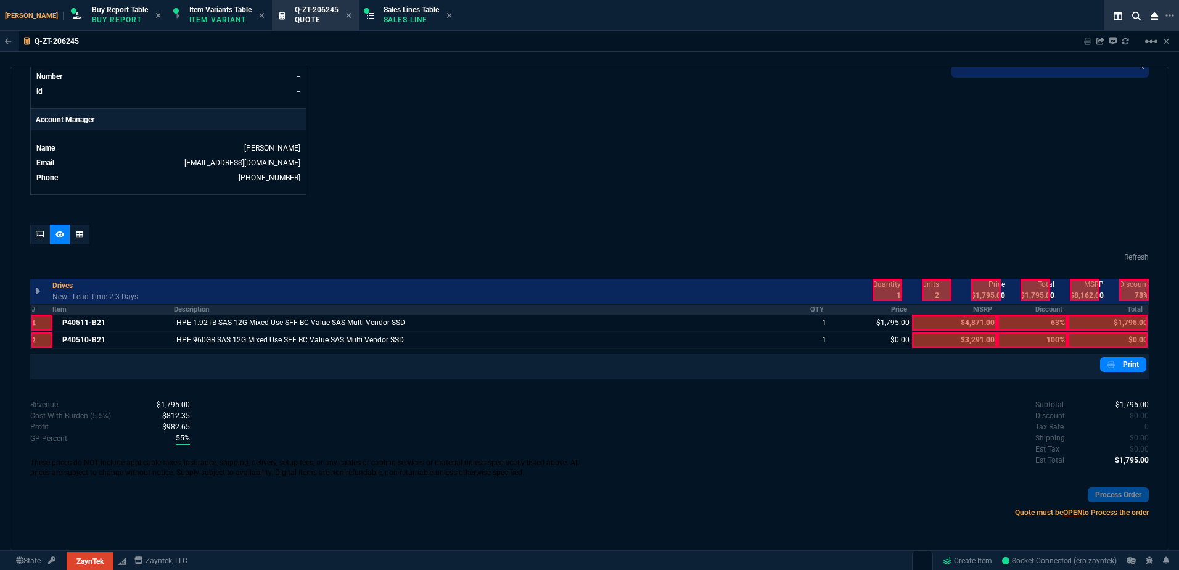
click at [886, 284] on div at bounding box center [888, 290] width 30 height 22
click at [988, 289] on div at bounding box center [987, 290] width 30 height 22
click at [1028, 289] on div at bounding box center [1036, 290] width 30 height 22
click at [1095, 310] on th "Total" at bounding box center [1108, 309] width 81 height 10
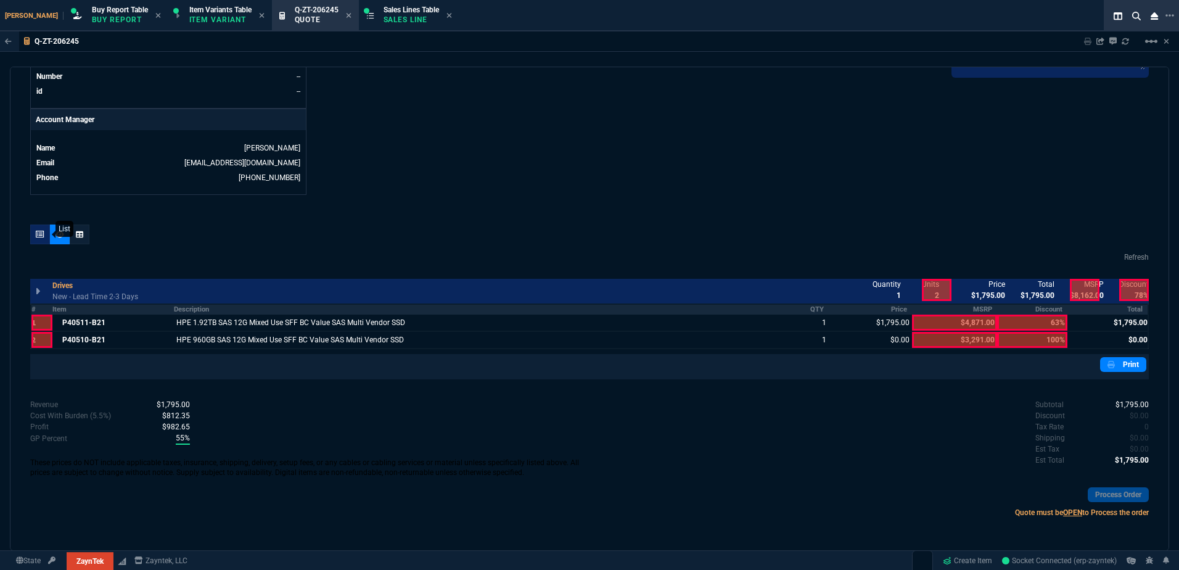
click at [44, 235] on icon at bounding box center [40, 234] width 9 height 7
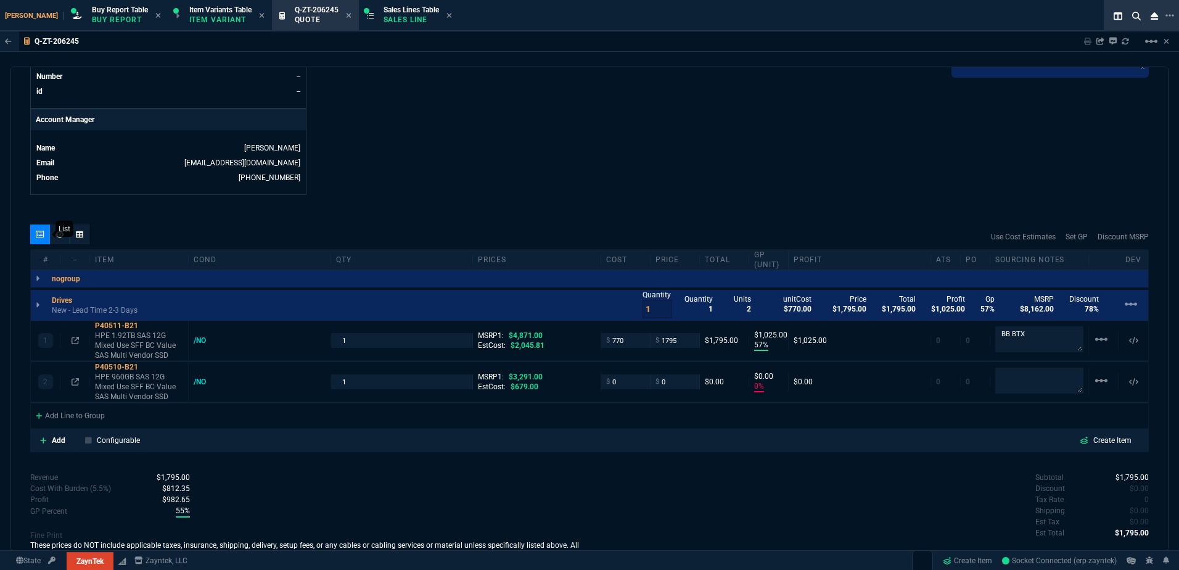
scroll to position [629, 0]
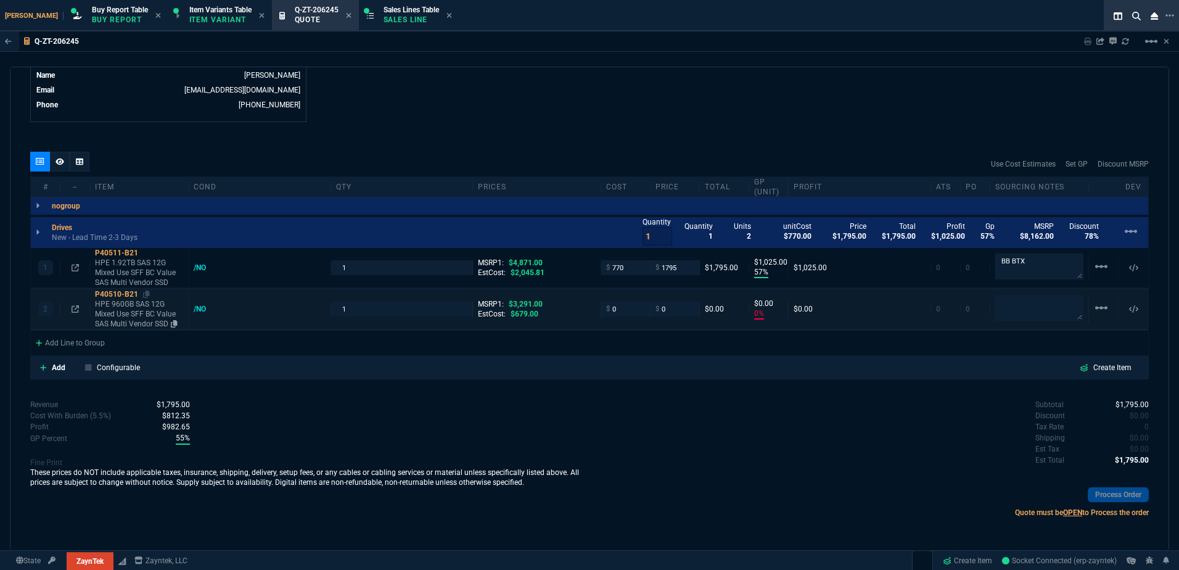
type input "57"
type input "1025"
type input "0"
type input "63"
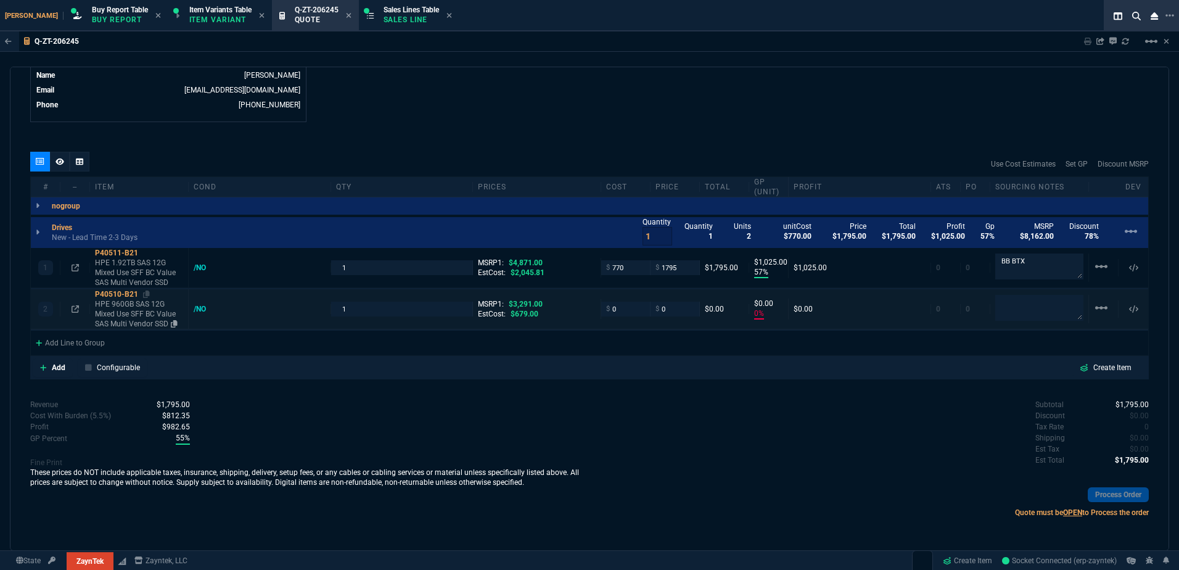
type input "100"
click at [150, 294] on icon at bounding box center [146, 294] width 7 height 7
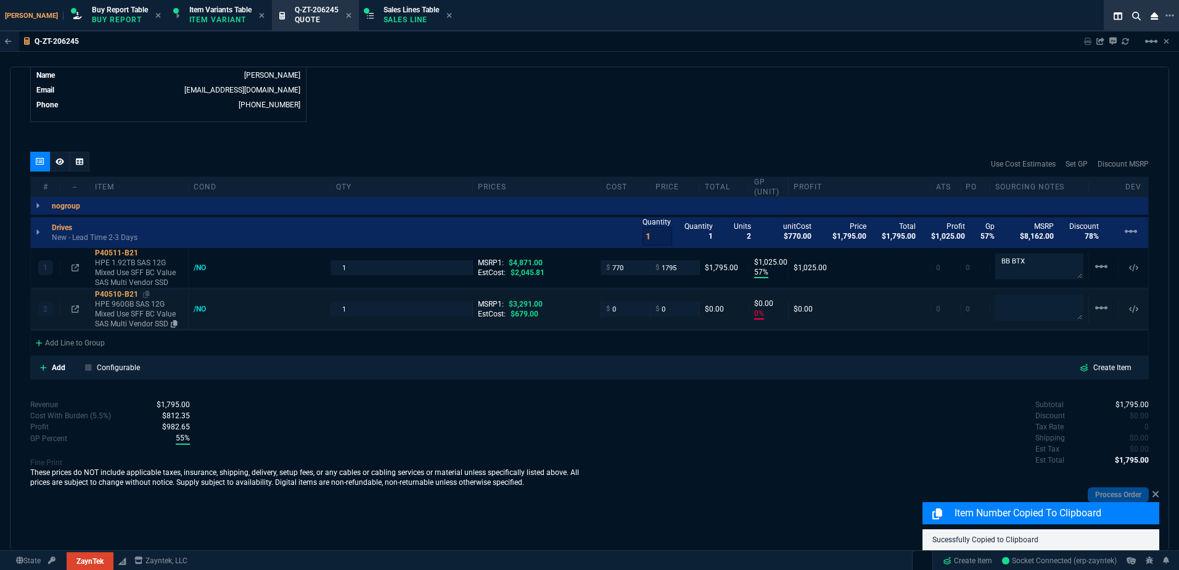
click at [125, 309] on p "HPE 960GB SAS 12G Mixed Use SFF BC Value SAS Multi Vendor SSD" at bounding box center [139, 314] width 88 height 30
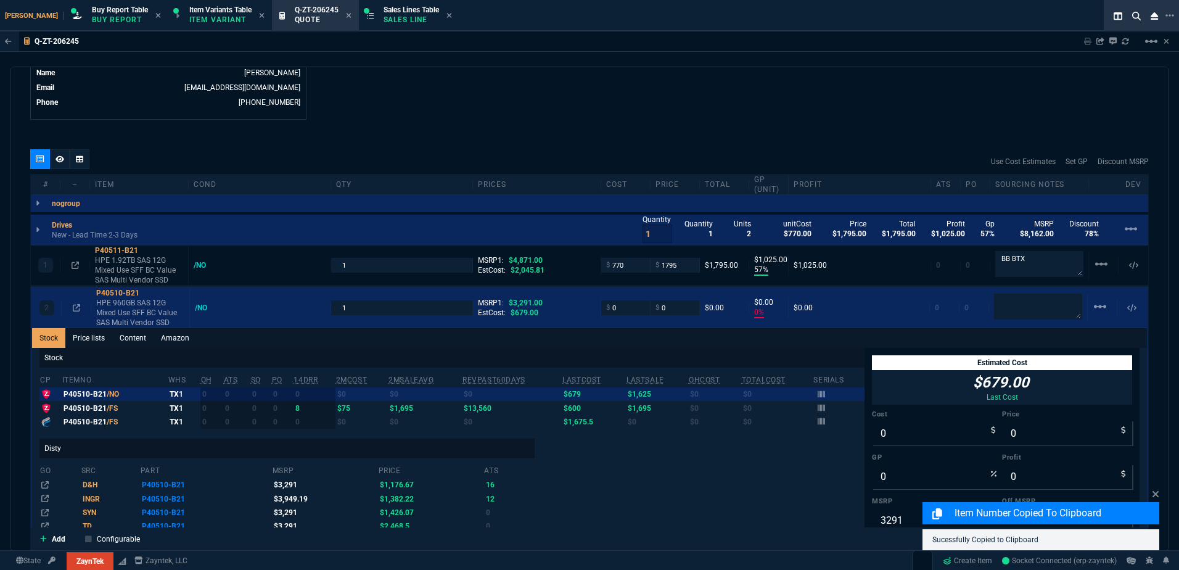
scroll to position [675, 0]
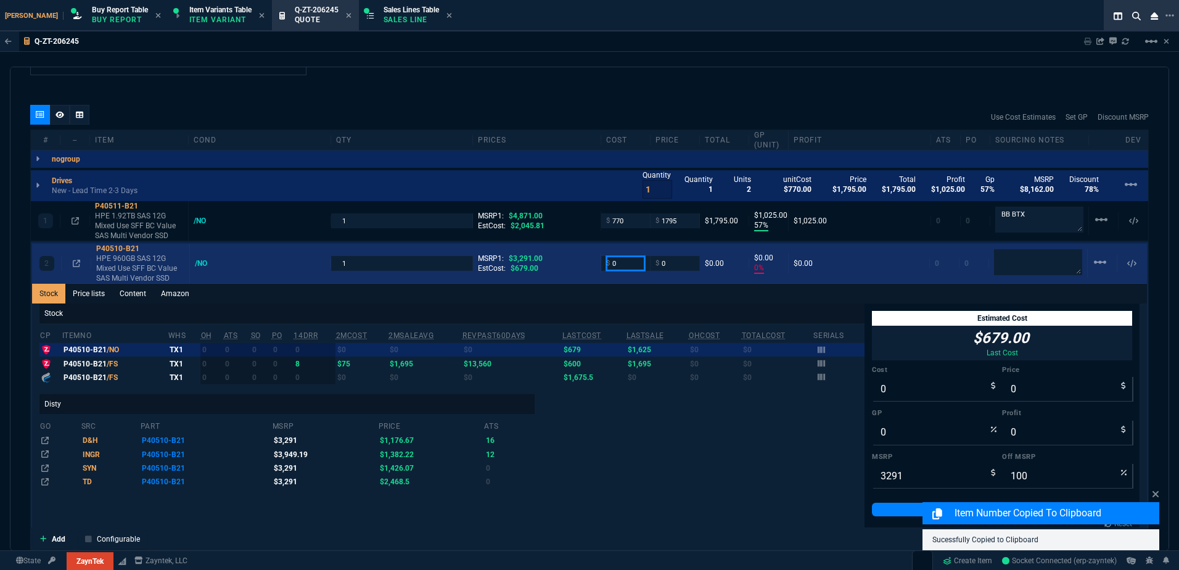
drag, startPoint x: 622, startPoint y: 265, endPoint x: 622, endPoint y: 275, distance: 9.3
click at [622, 265] on input "0" at bounding box center [625, 263] width 39 height 14
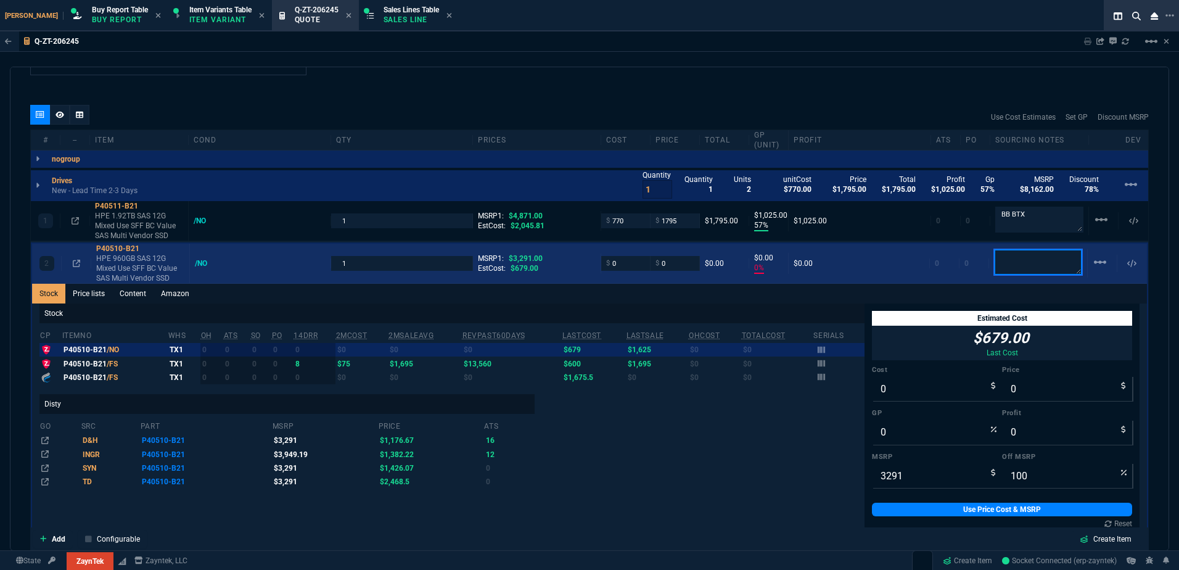
click at [1004, 257] on textarea at bounding box center [1038, 262] width 88 height 26
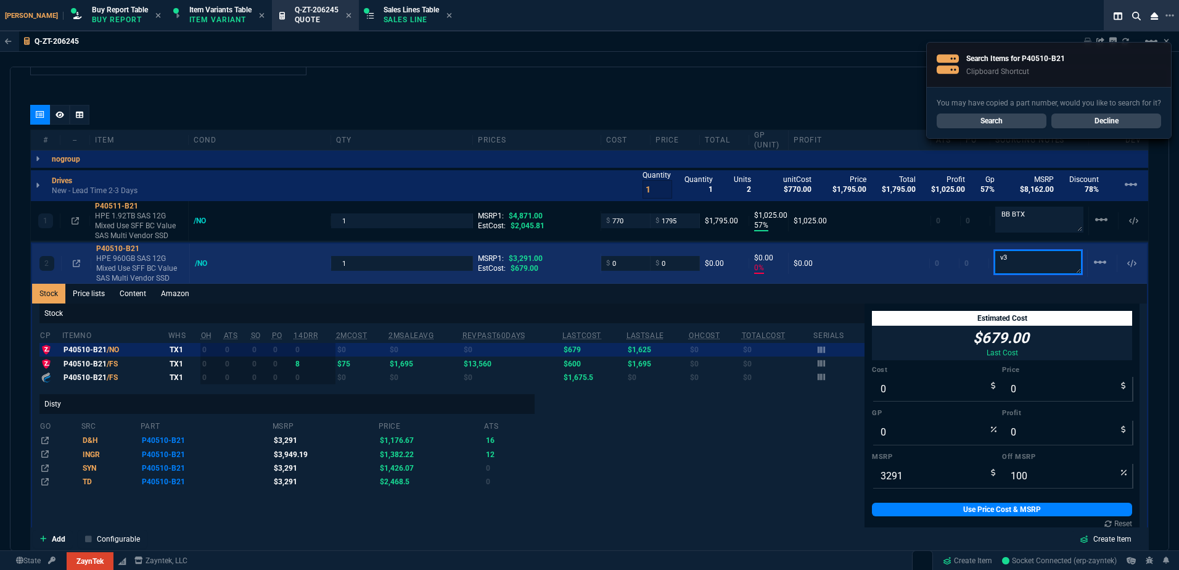
type textarea "v3"
click at [622, 259] on input "0" at bounding box center [625, 263] width 39 height 14
type input "65"
type input "650"
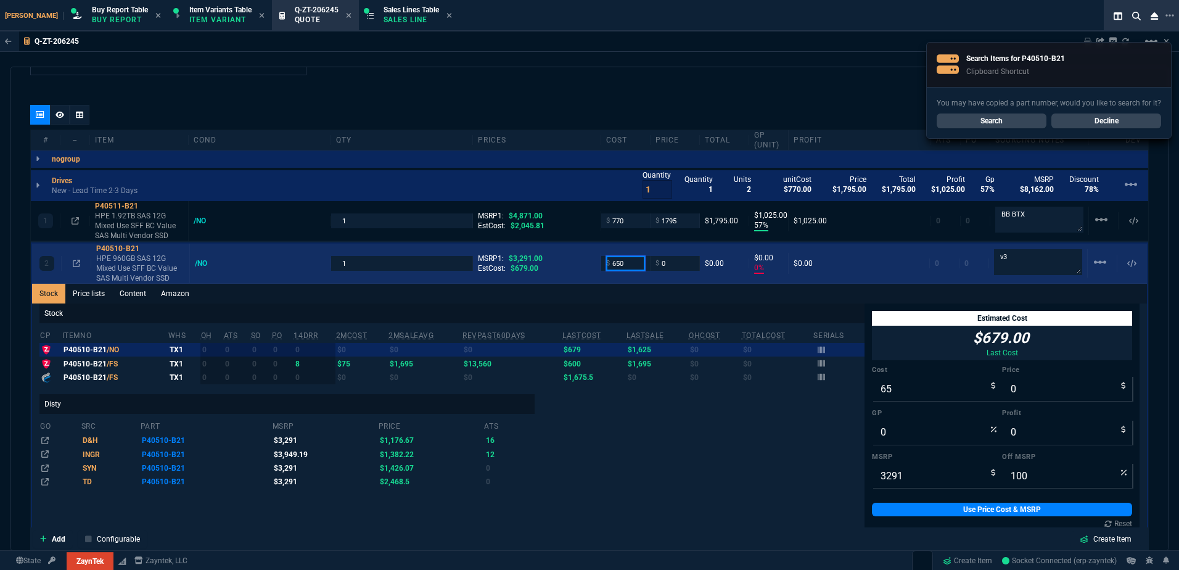
type input "-100"
type input "-65"
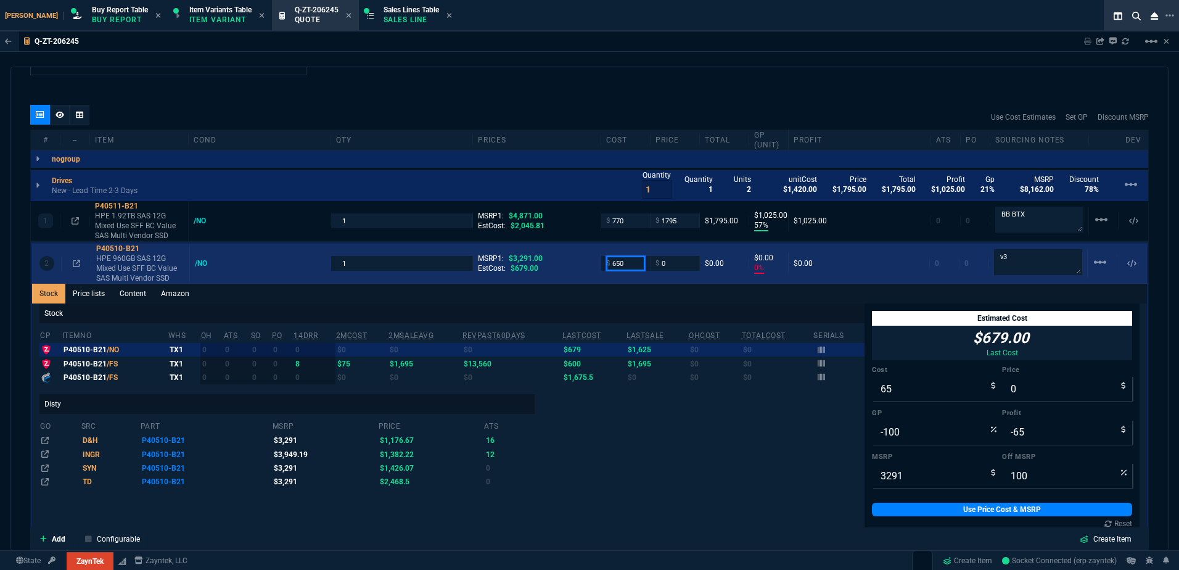
type input "650"
type input "-650"
click at [1005, 257] on textarea "v3" at bounding box center [1038, 262] width 88 height 26
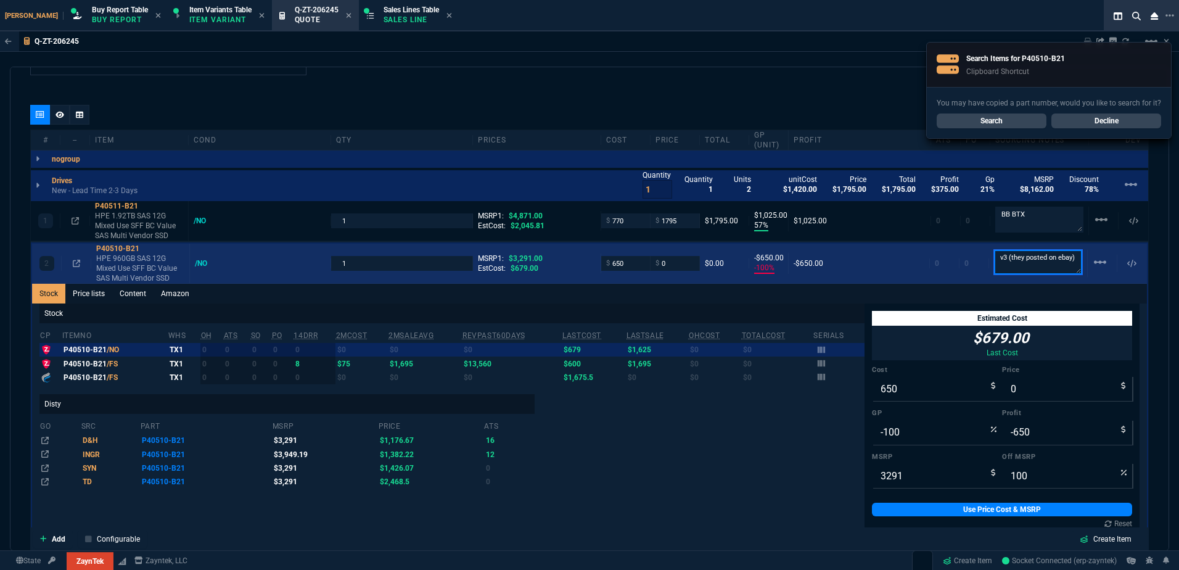
type textarea "v3 (they posted on ebay)"
click at [123, 255] on p "HPE 960GB SAS 12G Mixed Use SFF BC Value SAS Multi Vendor SSD" at bounding box center [140, 269] width 88 height 30
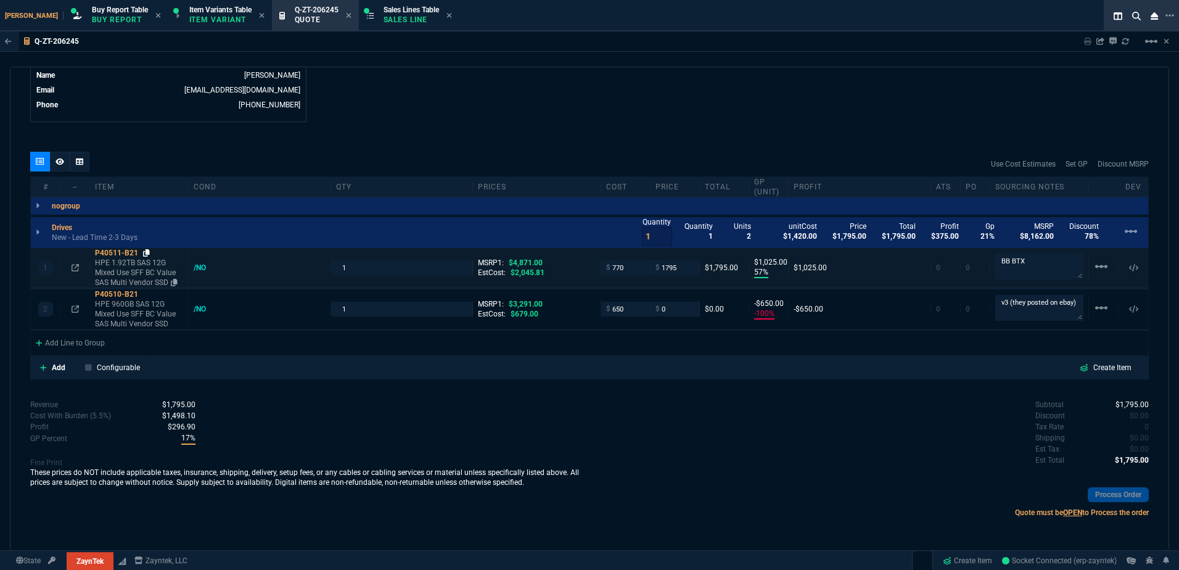
scroll to position [629, 0]
drag, startPoint x: 146, startPoint y: 250, endPoint x: 15, endPoint y: 219, distance: 134.4
click at [144, 249] on icon at bounding box center [146, 252] width 7 height 7
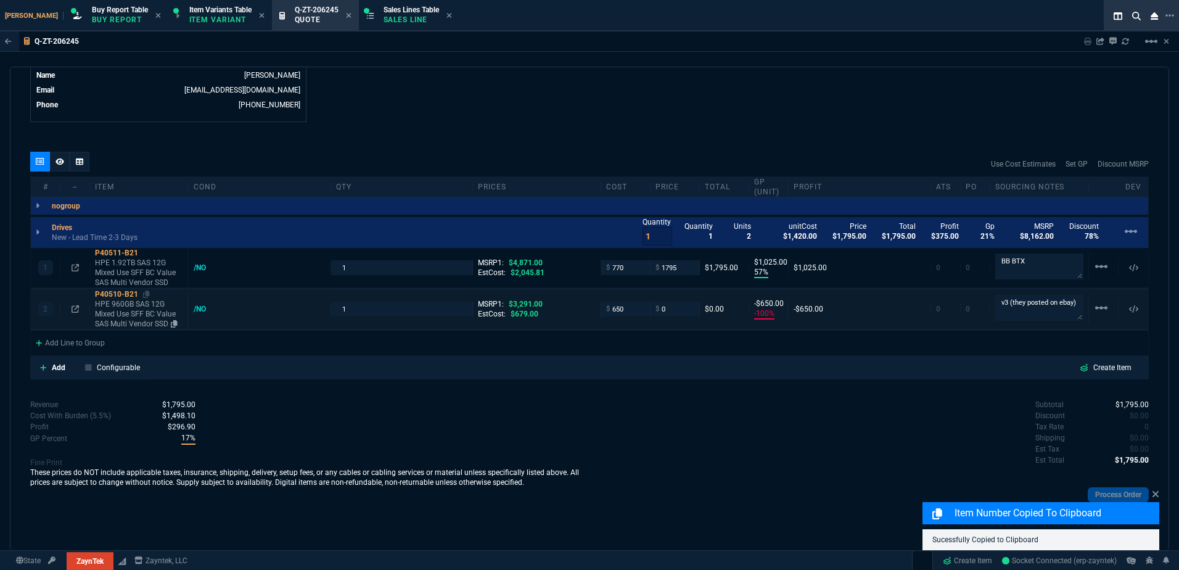
click at [141, 310] on p "HPE 960GB SAS 12G Mixed Use SFF BC Value SAS Multi Vendor SSD" at bounding box center [139, 314] width 88 height 30
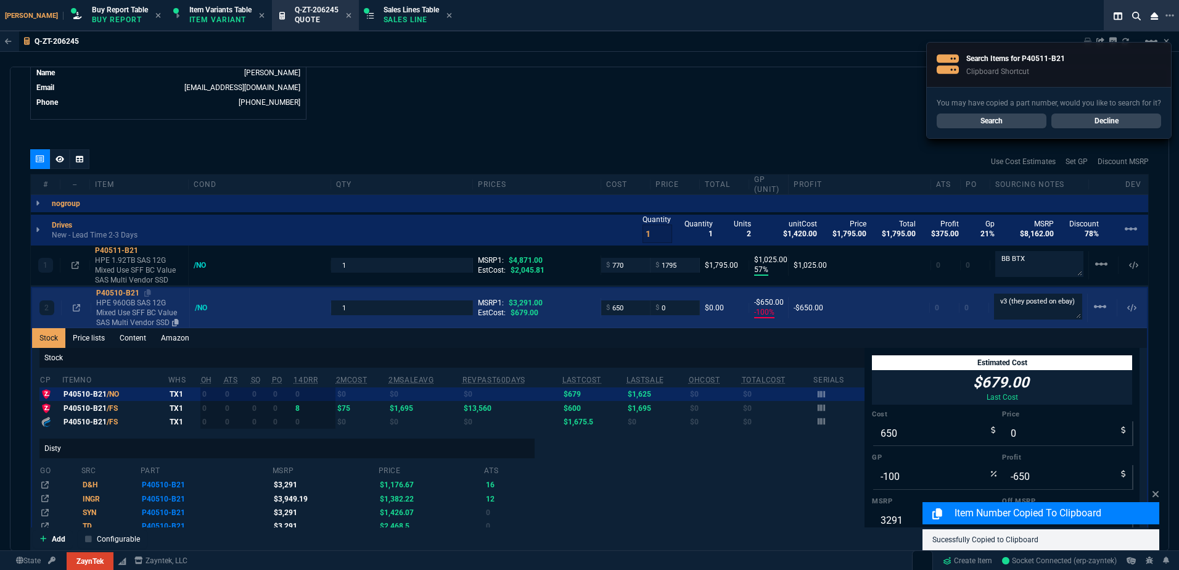
scroll to position [675, 0]
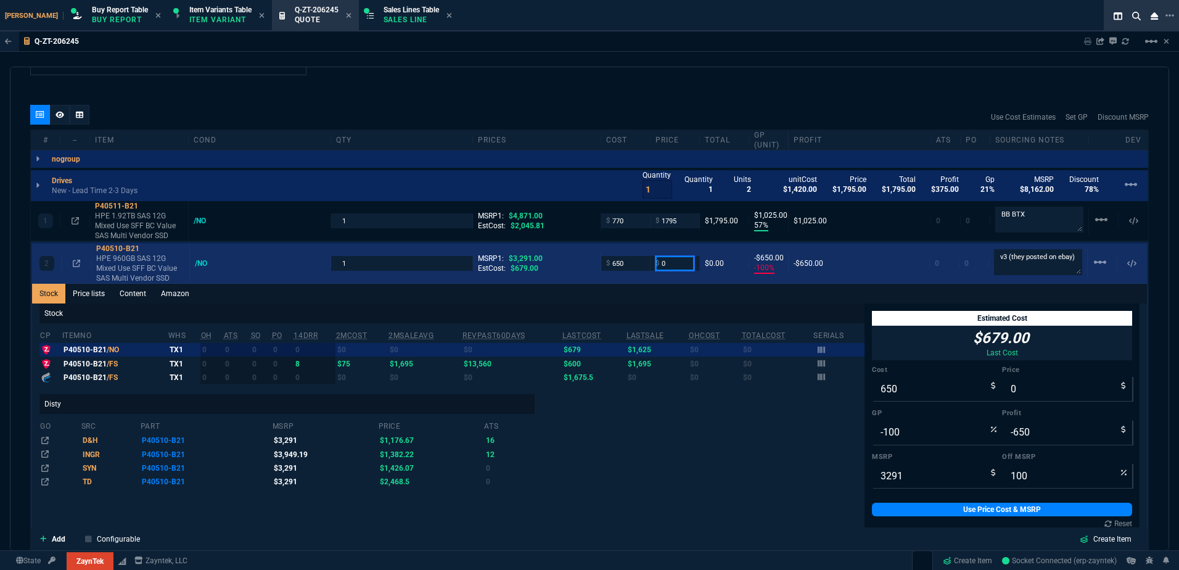
click at [679, 266] on input "0" at bounding box center [675, 263] width 39 height 14
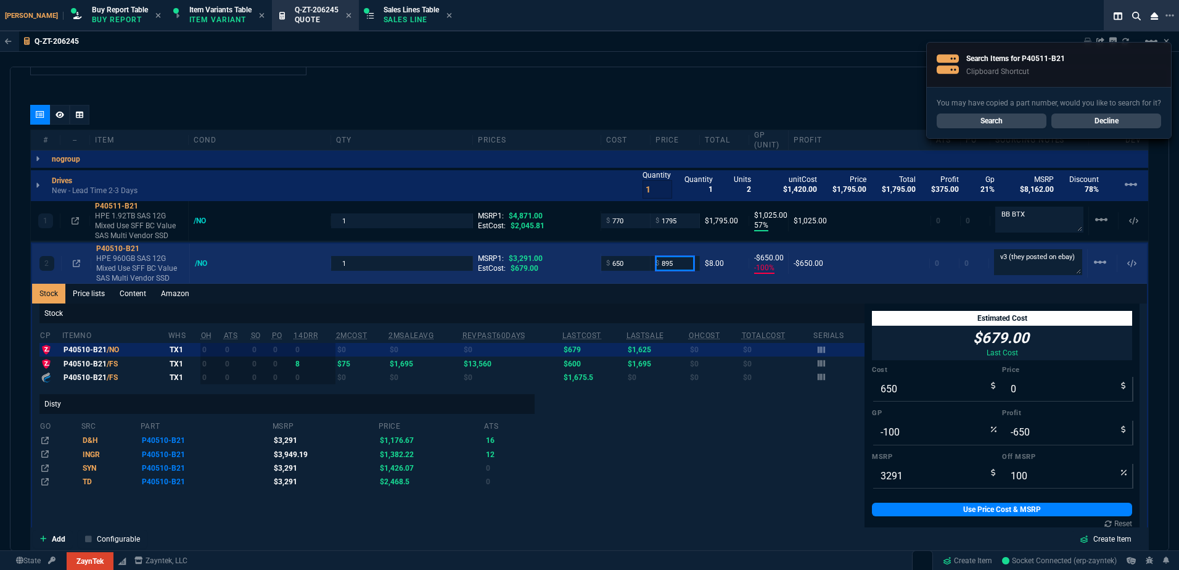
type input "895"
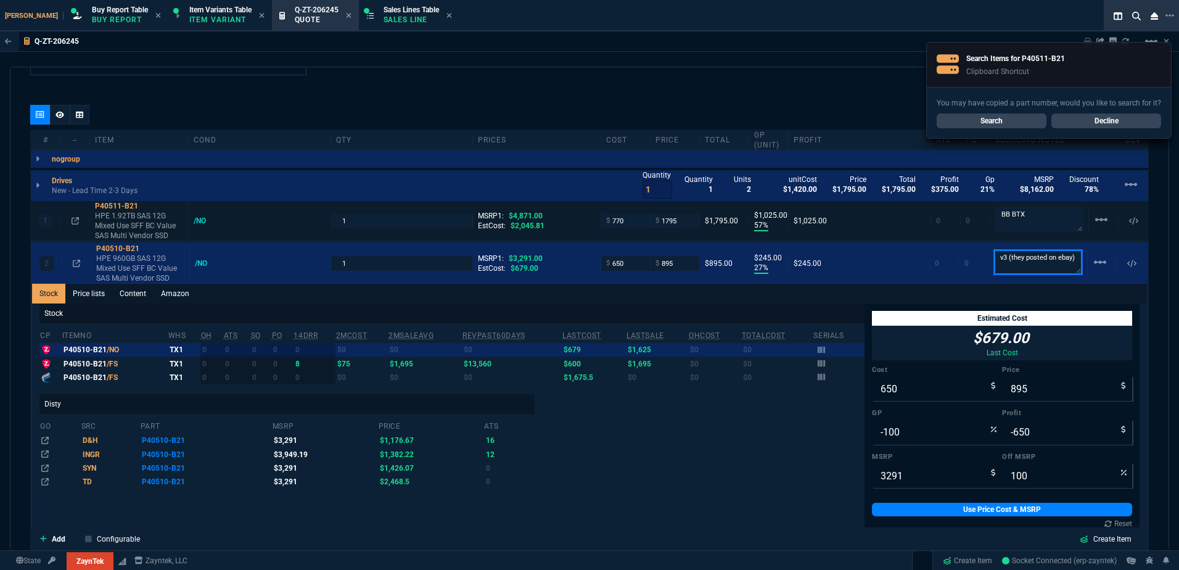
type input "27"
type input "245"
type input "73"
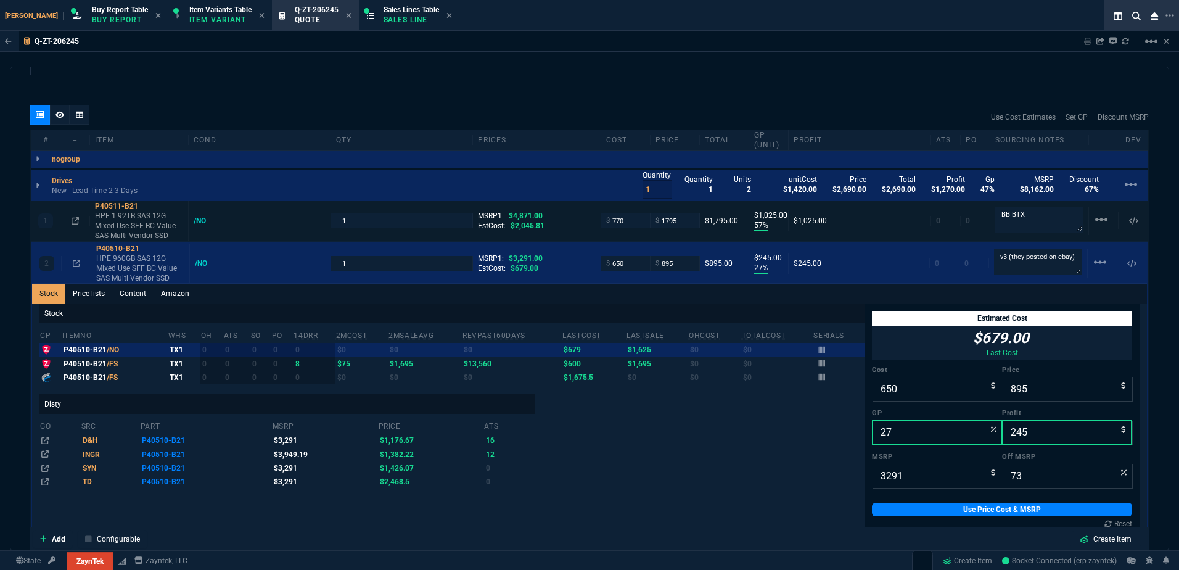
drag, startPoint x: 150, startPoint y: 250, endPoint x: 87, endPoint y: 241, distance: 63.7
click at [150, 250] on icon at bounding box center [147, 248] width 7 height 7
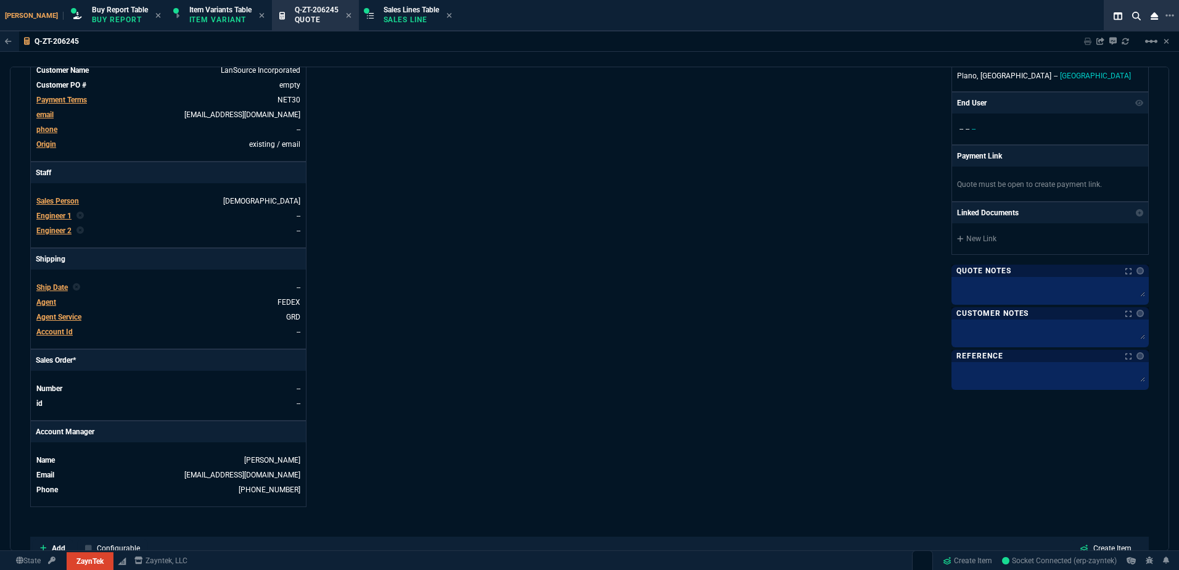
scroll to position [0, 0]
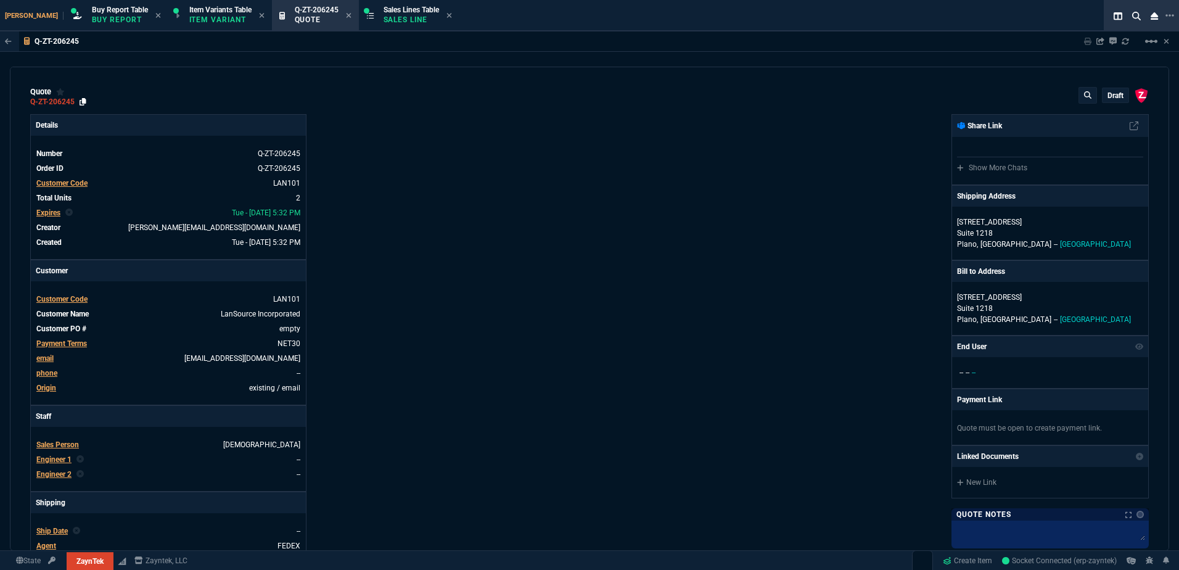
click at [84, 102] on icon at bounding box center [83, 101] width 7 height 7
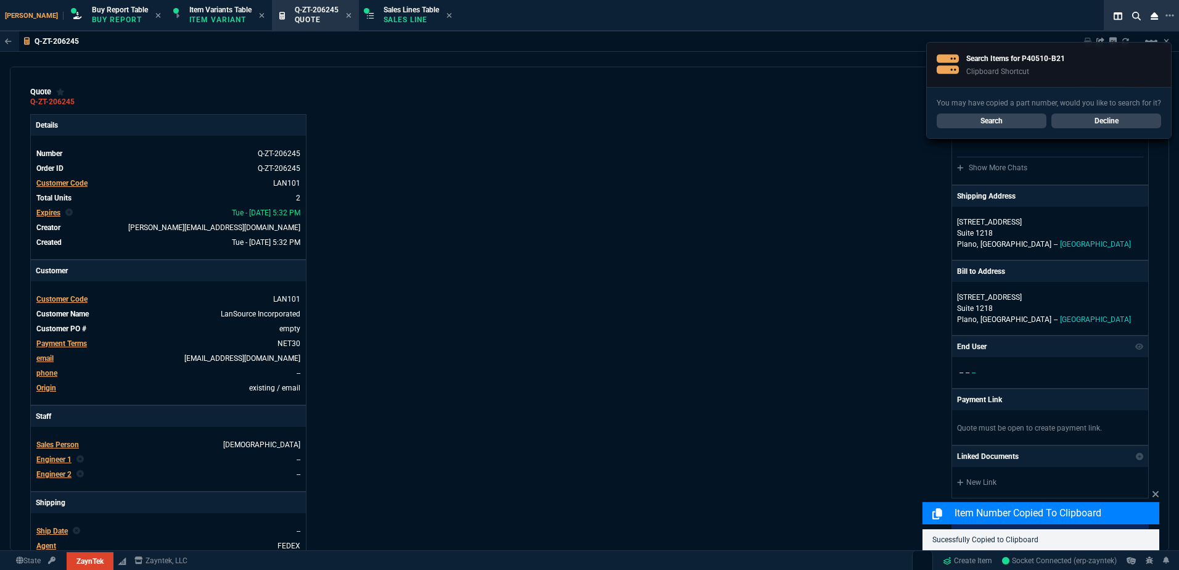
click at [62, 458] on span "Engineer 1" at bounding box center [53, 459] width 35 height 9
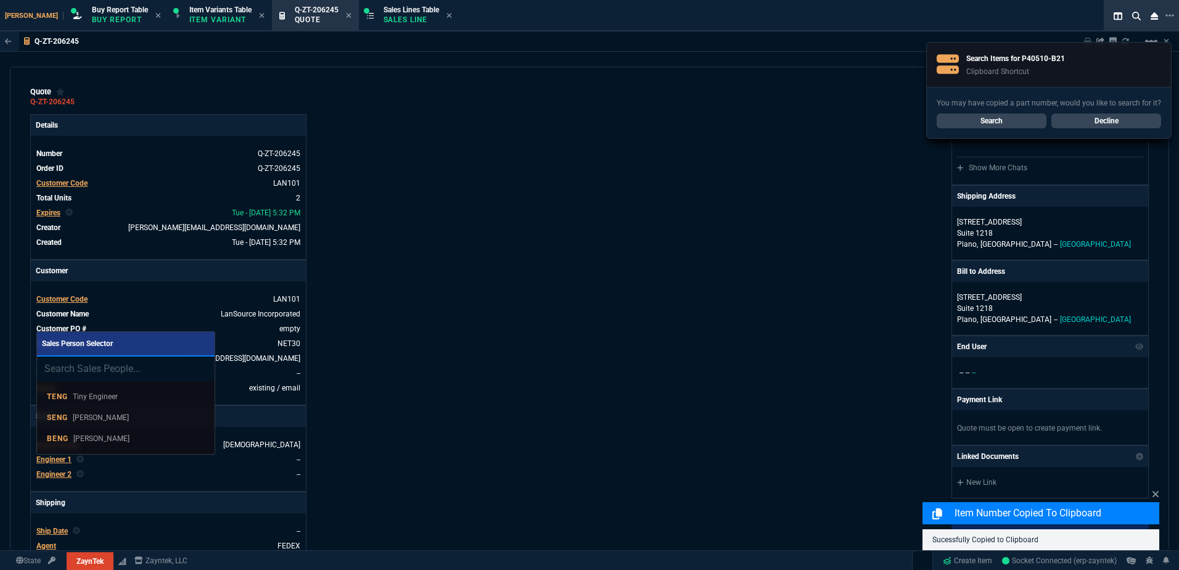
click at [121, 434] on p "Brian Engineer" at bounding box center [101, 438] width 56 height 11
click at [734, 313] on div "ZaynTek, LLC 2609 Technology Dr Suite 200 Plano, TX 75074 Share Link Show More …" at bounding box center [870, 432] width 560 height 637
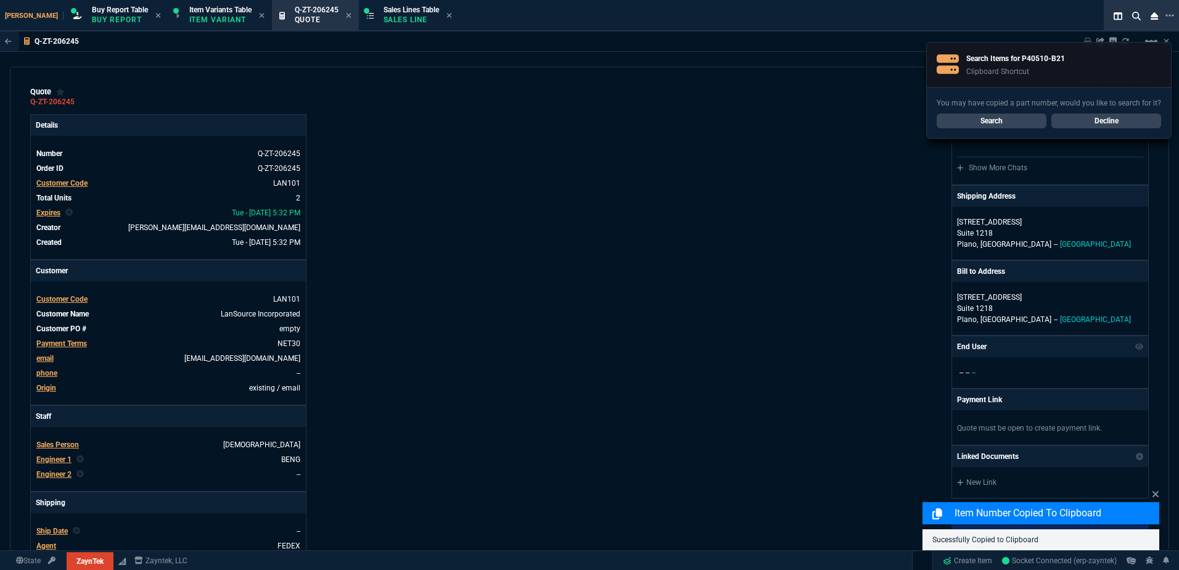
click at [1112, 123] on link "Decline" at bounding box center [1107, 121] width 110 height 15
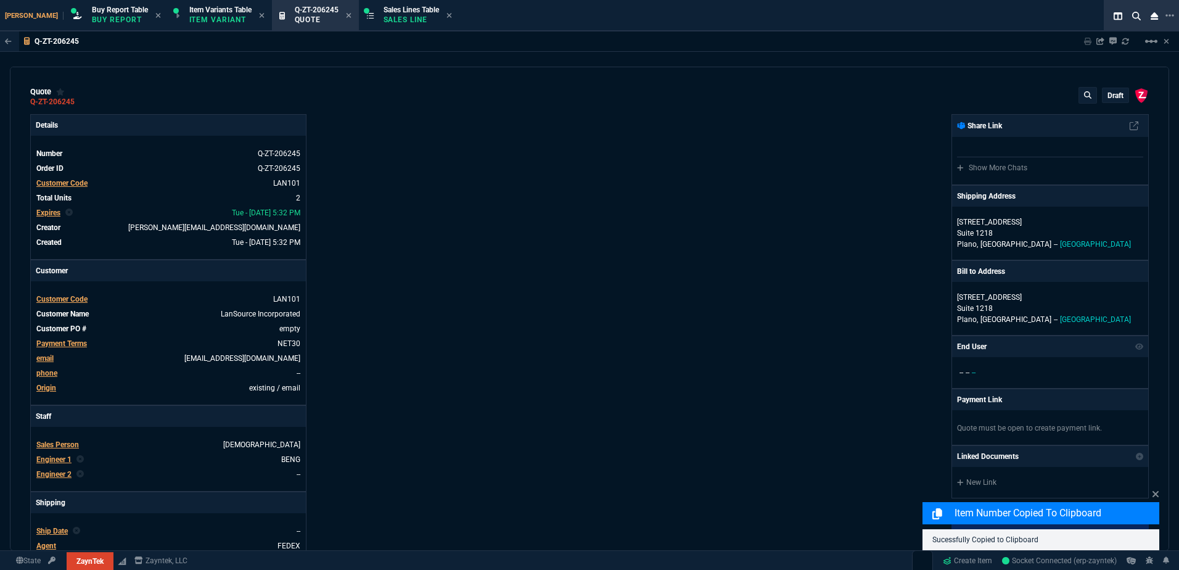
click at [1108, 96] on p "draft" at bounding box center [1116, 96] width 16 height 10
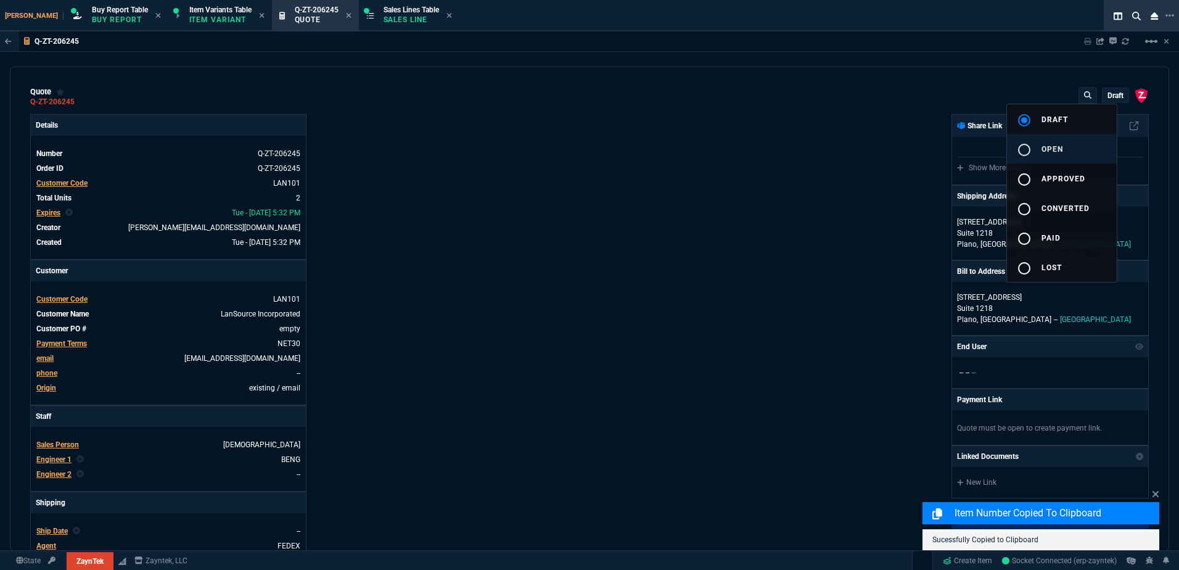
click at [1081, 134] on button "radio_button_unchecked open" at bounding box center [1062, 149] width 110 height 30
drag, startPoint x: 885, startPoint y: 165, endPoint x: 176, endPoint y: 91, distance: 712.6
click at [877, 165] on div at bounding box center [589, 285] width 1179 height 570
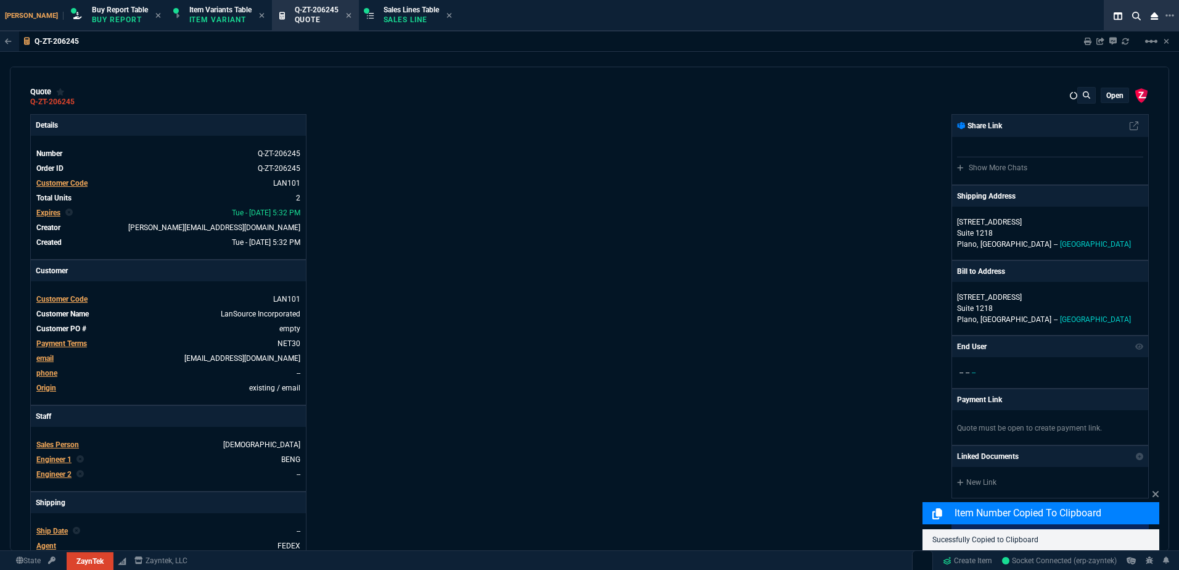
click at [180, 91] on div "quote Q-ZT-206245 open ZaynTek, LLC 2609 Technology Dr Suite 200 Plano, TX 75074" at bounding box center [589, 97] width 1119 height 20
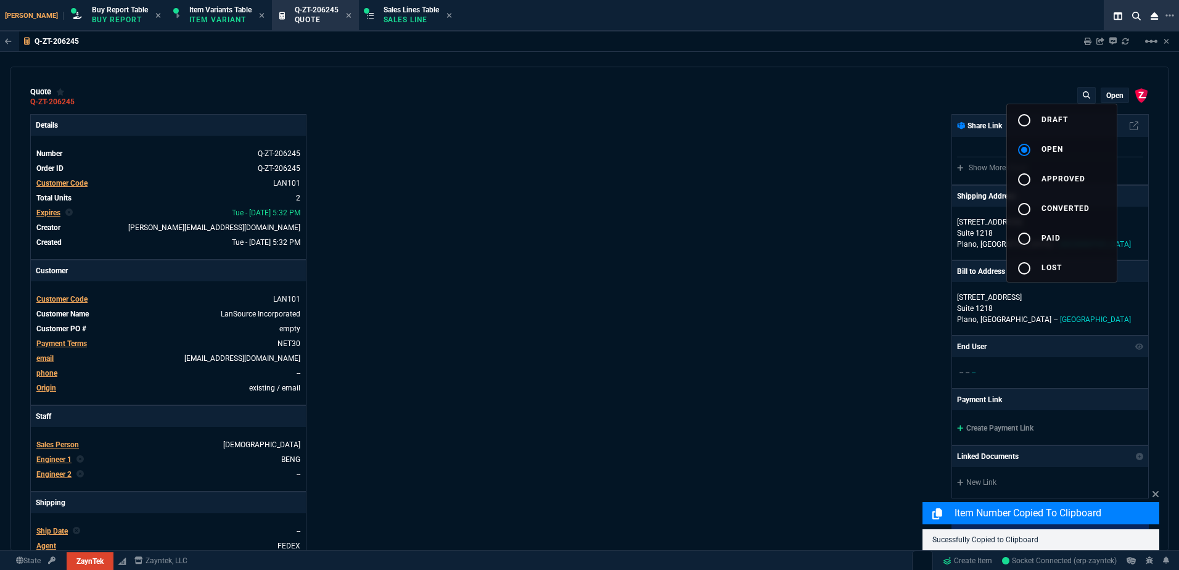
type input "57"
type input "1025"
type input "27"
type input "245"
type input "63"
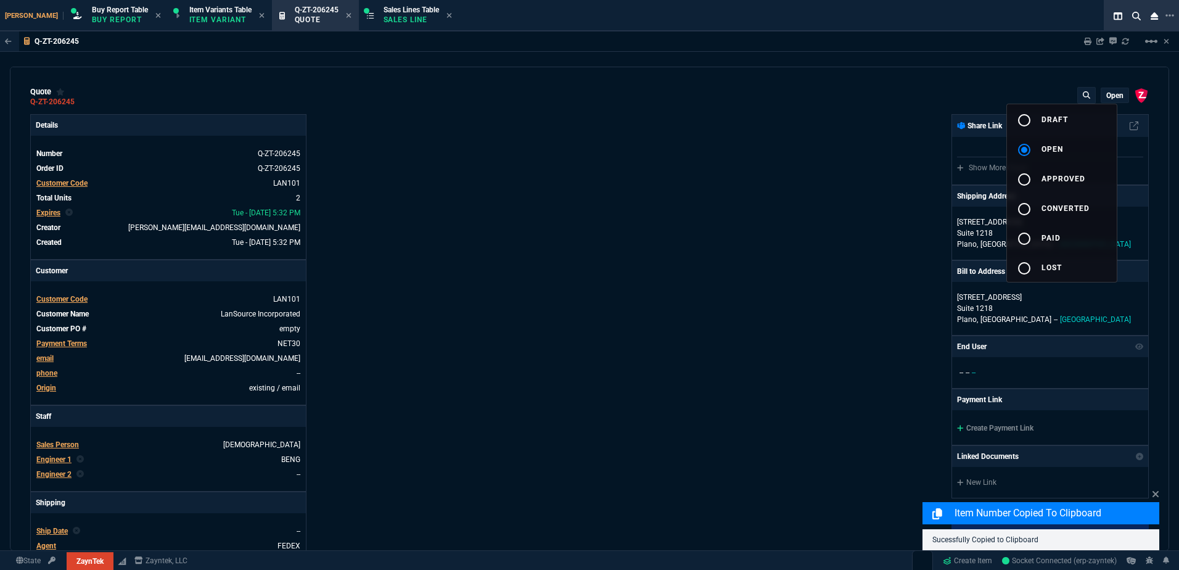
type input "73"
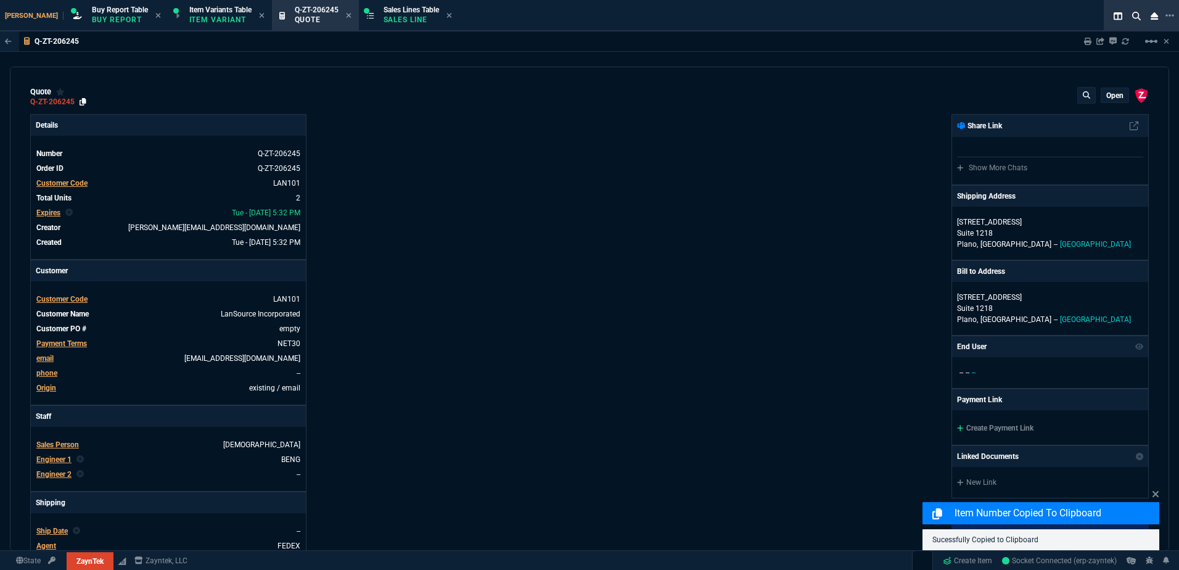
click at [87, 101] on div "quote Q-ZT-206245 open ZaynTek, LLC 2609 Technology Dr Suite 200 Plano, TX 75074" at bounding box center [589, 97] width 1119 height 20
click at [79, 102] on div "Q-ZT-206245" at bounding box center [58, 102] width 56 height 10
click at [83, 102] on icon at bounding box center [83, 101] width 7 height 7
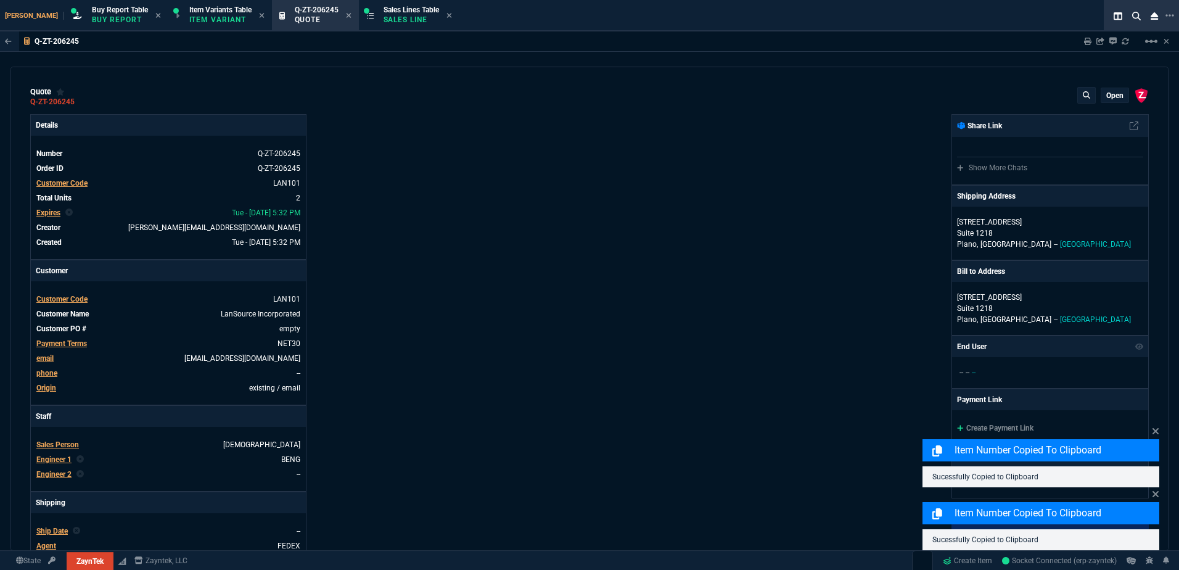
drag, startPoint x: 1088, startPoint y: 39, endPoint x: 136, endPoint y: 176, distance: 961.7
click at [1088, 38] on icon at bounding box center [1087, 41] width 7 height 7
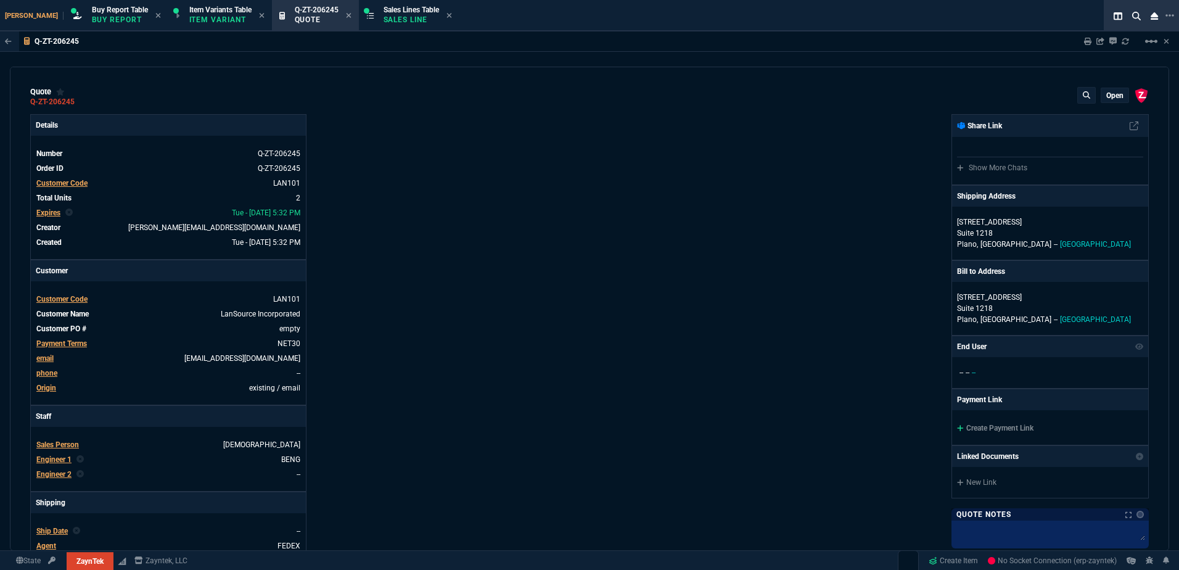
type input "57"
type input "1025"
type input "27"
type input "245"
type input "63"
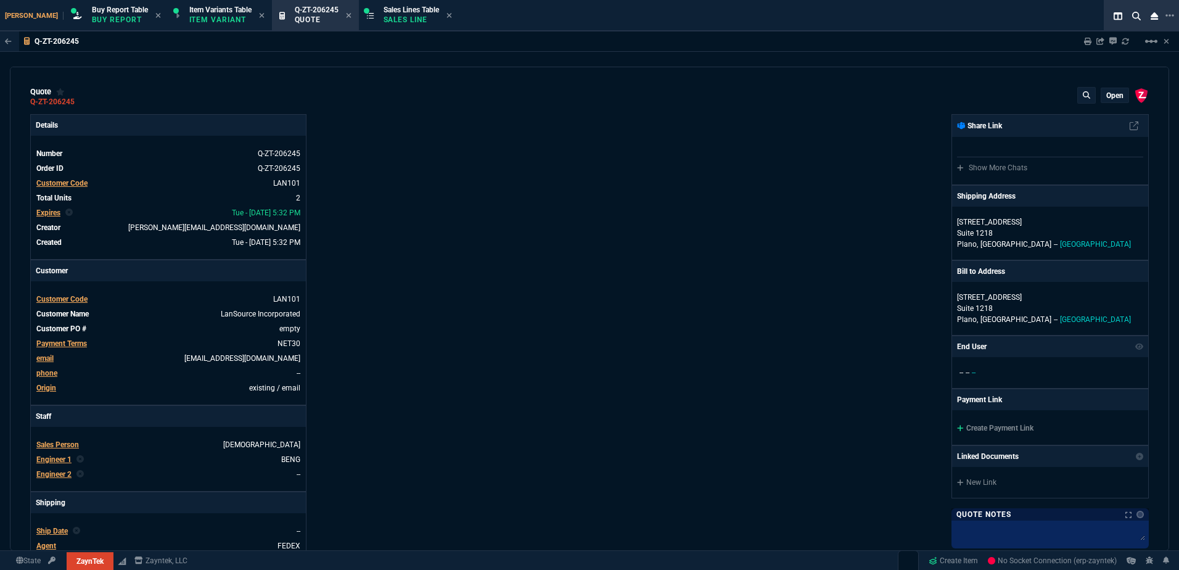
type input "73"
click at [361, 16] on div "Sales Lines Table Sales Line" at bounding box center [409, 15] width 96 height 27
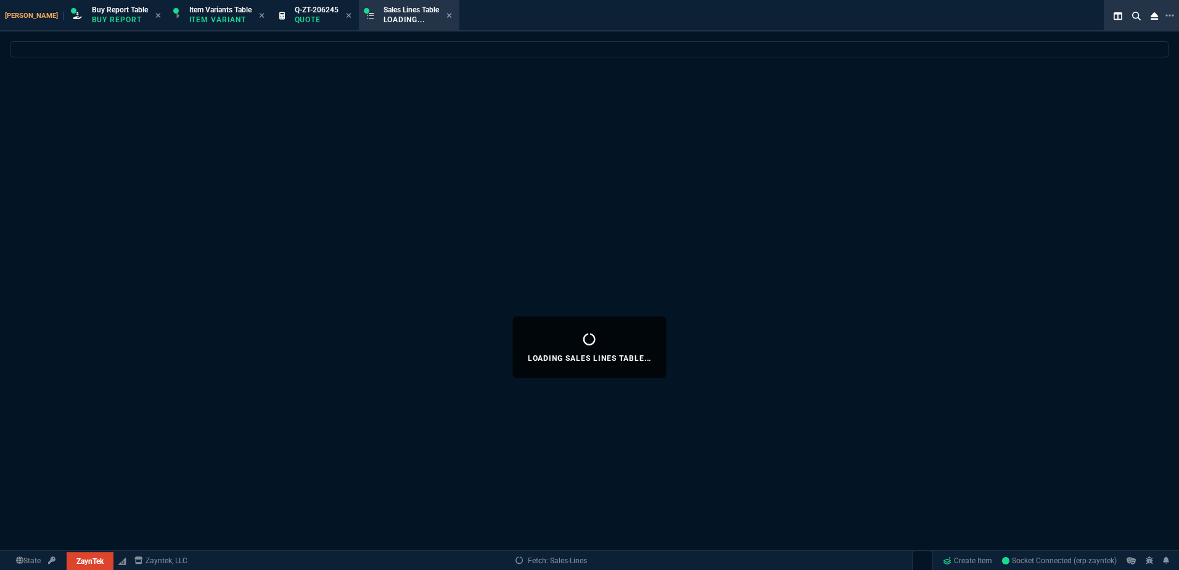
click at [346, 17] on icon at bounding box center [349, 15] width 6 height 7
select select
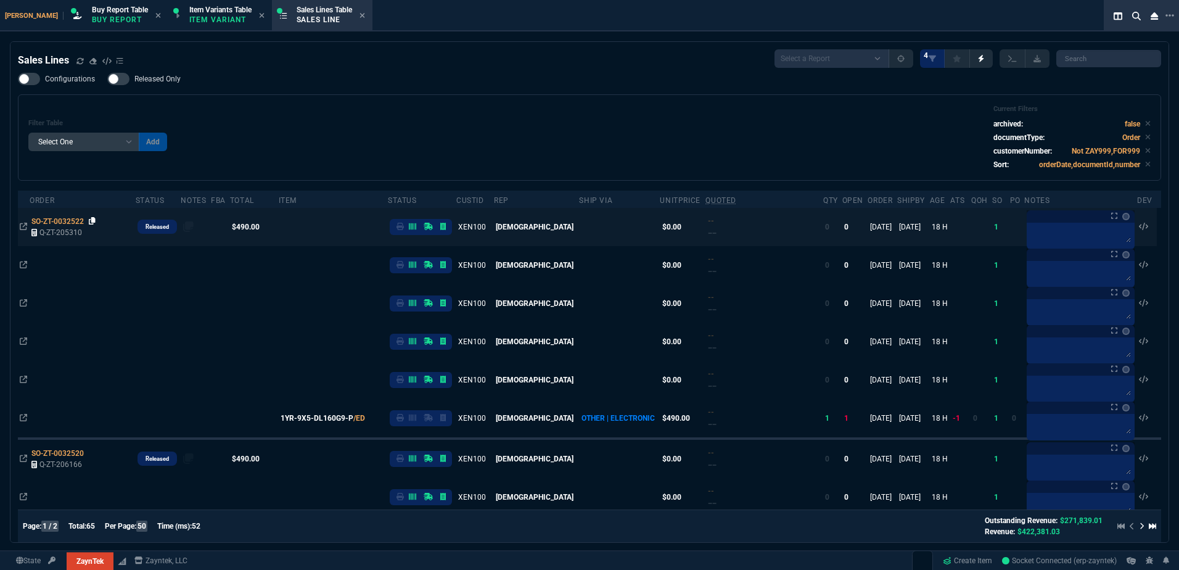
click at [92, 223] on icon at bounding box center [92, 220] width 7 height 7
drag, startPoint x: 93, startPoint y: 454, endPoint x: 1, endPoint y: 384, distance: 115.7
click at [93, 454] on icon at bounding box center [92, 452] width 7 height 7
